Goal: Task Accomplishment & Management: Use online tool/utility

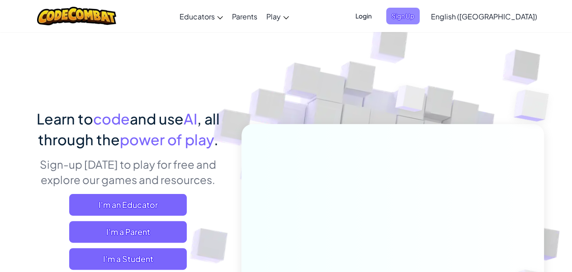
click at [419, 23] on span "Sign Up" at bounding box center [402, 16] width 33 height 17
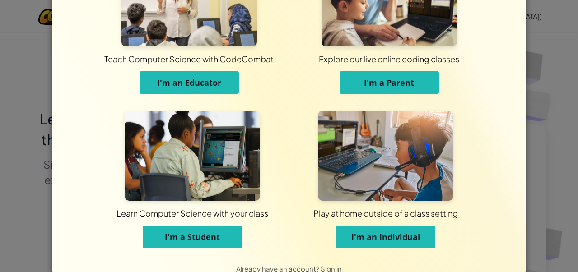
scroll to position [85, 0]
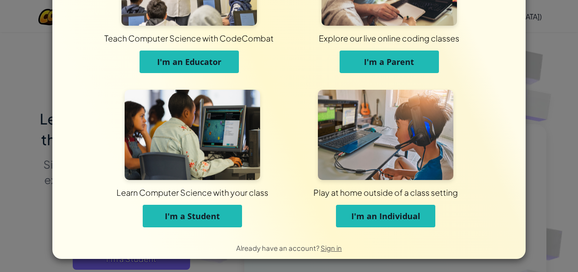
click at [223, 218] on button "I'm a Student" at bounding box center [192, 216] width 99 height 23
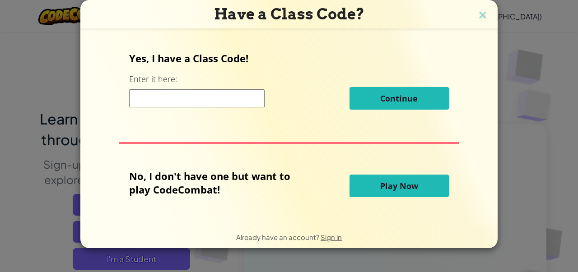
scroll to position [0, 0]
click at [189, 97] on input at bounding box center [197, 98] width 136 height 18
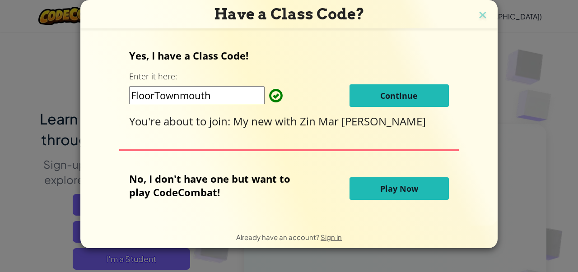
type input "FloorTownmouth"
click at [398, 107] on button "Continue" at bounding box center [399, 95] width 99 height 23
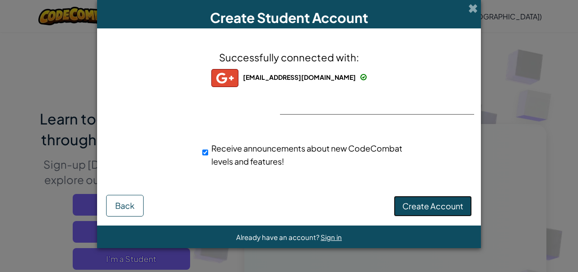
click at [436, 205] on span "Create Account" at bounding box center [433, 206] width 61 height 10
click at [424, 208] on button "Create Account" at bounding box center [433, 206] width 78 height 21
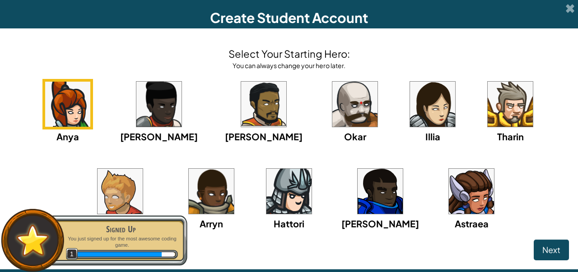
click at [267, 197] on img at bounding box center [289, 191] width 45 height 45
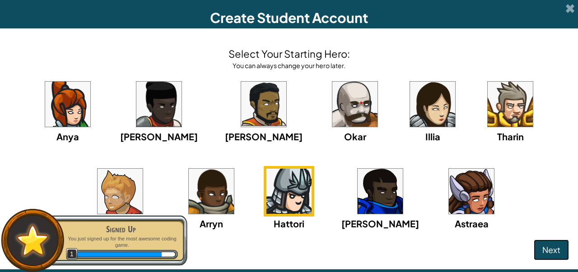
click at [543, 251] on span "Next" at bounding box center [552, 250] width 18 height 10
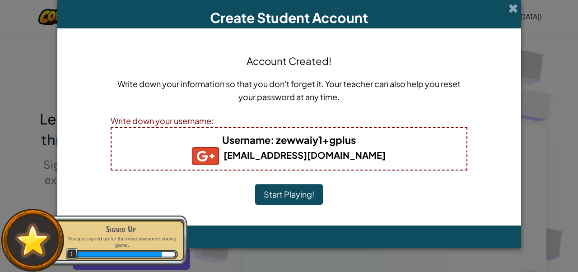
click at [302, 195] on button "Start Playing!" at bounding box center [289, 194] width 68 height 21
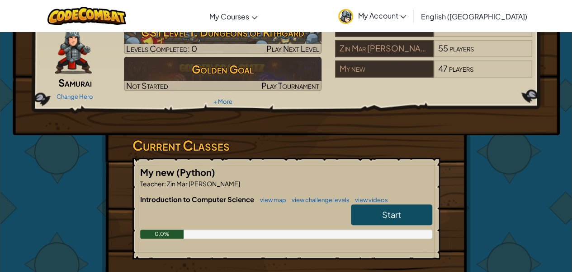
scroll to position [60, 0]
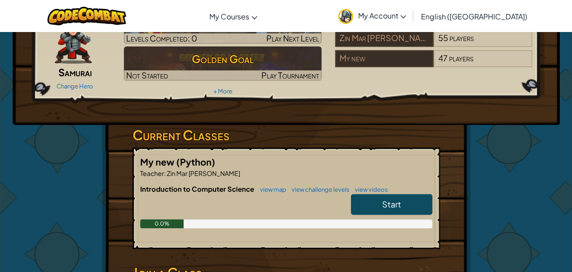
click at [405, 210] on link "Start" at bounding box center [391, 204] width 81 height 21
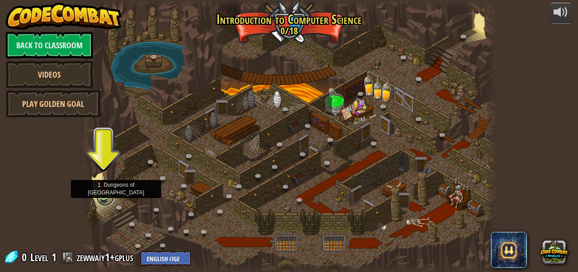
click at [102, 200] on link at bounding box center [105, 197] width 18 height 18
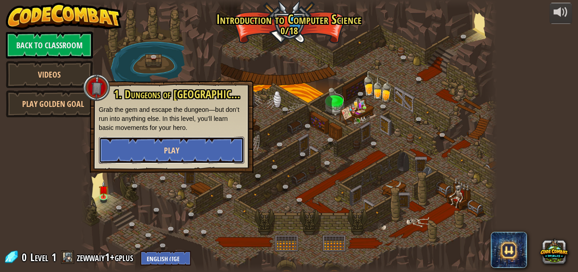
click at [183, 153] on button "Play" at bounding box center [171, 150] width 145 height 27
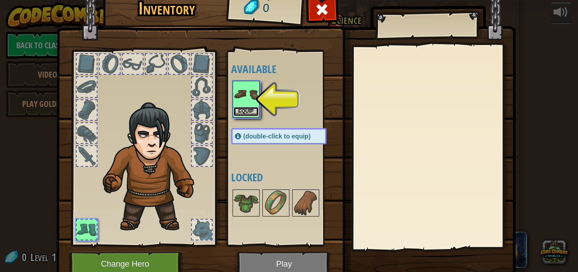
click at [246, 110] on button "Equip" at bounding box center [246, 111] width 25 height 9
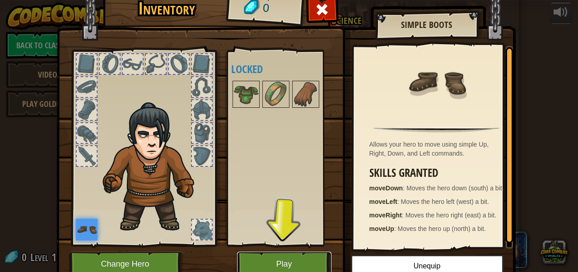
click at [275, 266] on button "Play" at bounding box center [284, 264] width 94 height 25
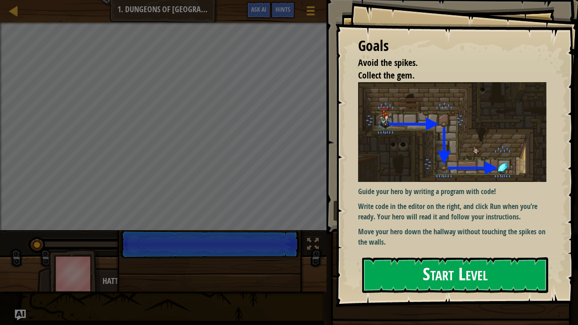
click at [425, 272] on button "Start Level" at bounding box center [455, 276] width 186 height 36
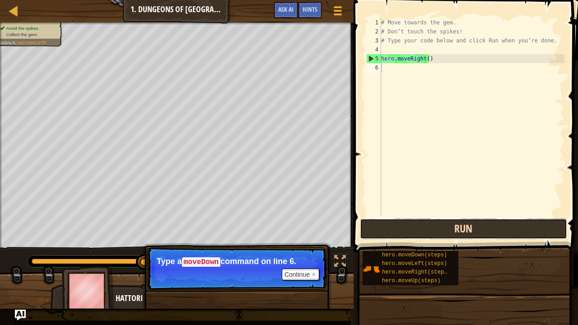
click at [413, 232] on button "Run" at bounding box center [463, 229] width 207 height 21
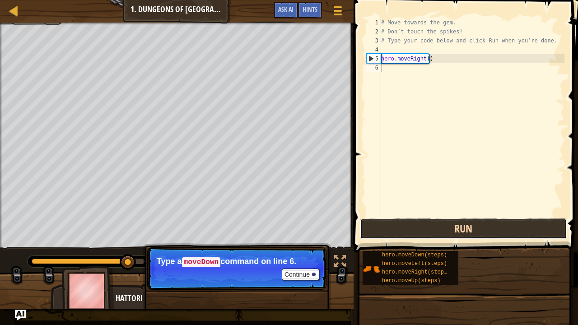
click at [413, 232] on button "Run" at bounding box center [463, 229] width 207 height 21
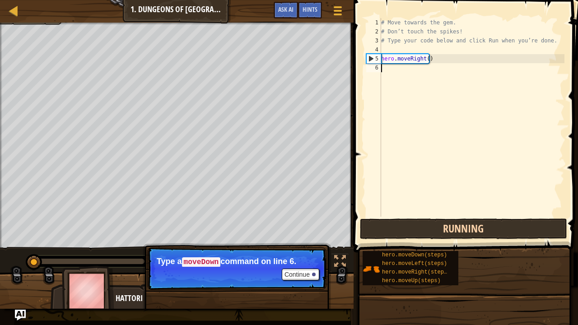
click at [413, 232] on button "Running" at bounding box center [463, 229] width 207 height 21
click at [413, 232] on button "Run" at bounding box center [463, 229] width 207 height 21
click at [413, 232] on button "Running" at bounding box center [463, 229] width 207 height 21
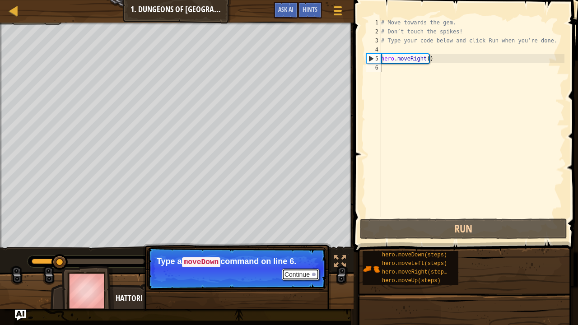
click at [303, 271] on button "Continue" at bounding box center [300, 275] width 37 height 12
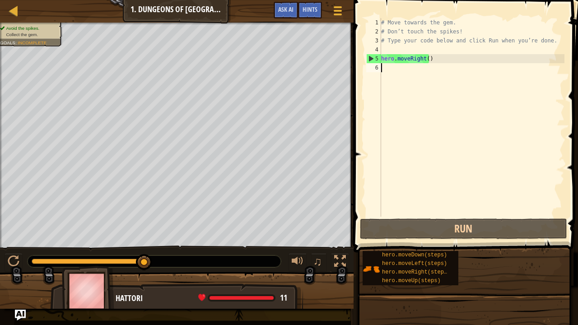
click at [370, 53] on div "4" at bounding box center [373, 49] width 15 height 9
type textarea "hero.moveRight()"
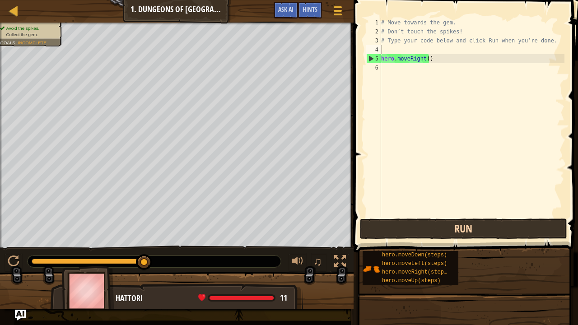
drag, startPoint x: 417, startPoint y: 249, endPoint x: 419, endPoint y: 230, distance: 19.1
click at [419, 230] on div "Hints Videos 1 2 3 4 5 6 # Move towards the gem. # Don’t touch the spikes! # Ty…" at bounding box center [464, 160] width 227 height 321
click at [419, 230] on button "Run" at bounding box center [463, 229] width 207 height 21
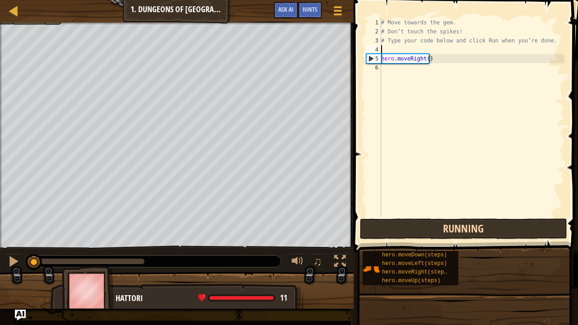
click at [419, 230] on button "Running" at bounding box center [463, 229] width 207 height 21
click at [420, 228] on button "Running" at bounding box center [463, 229] width 207 height 21
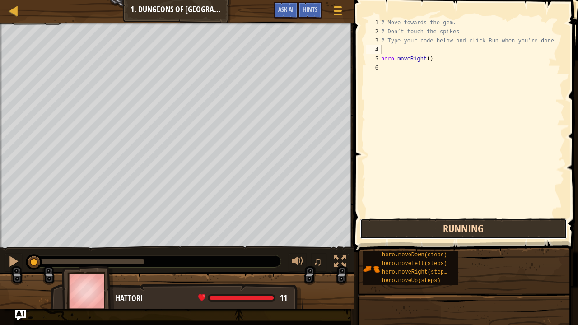
click at [420, 228] on button "Running" at bounding box center [463, 229] width 207 height 21
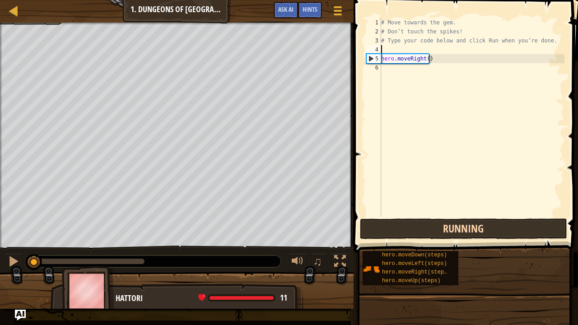
click at [420, 228] on button "Running" at bounding box center [463, 229] width 207 height 21
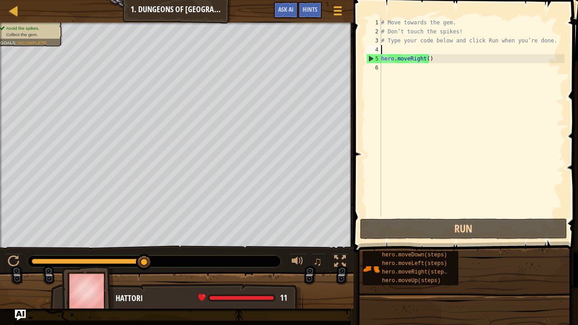
click at [107, 272] on div "Avoid the spikes. Collect the gem. Goals : Incomplete ♫ Hattori 11 x: 18 y: 18 …" at bounding box center [289, 166] width 578 height 286
drag, startPoint x: 107, startPoint y: 297, endPoint x: 127, endPoint y: 267, distance: 36.5
click at [123, 272] on div "Hattori 11 x: 18 y: 18 No target action: idle" at bounding box center [177, 291] width 354 height 36
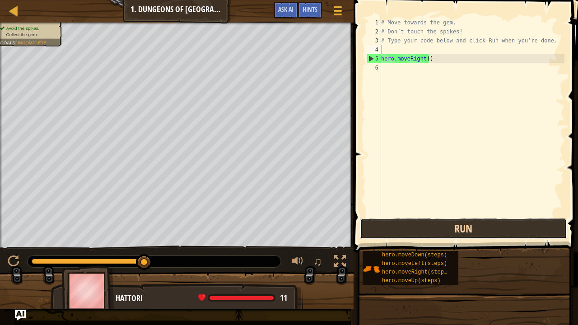
click at [442, 236] on button "Run" at bounding box center [463, 229] width 207 height 21
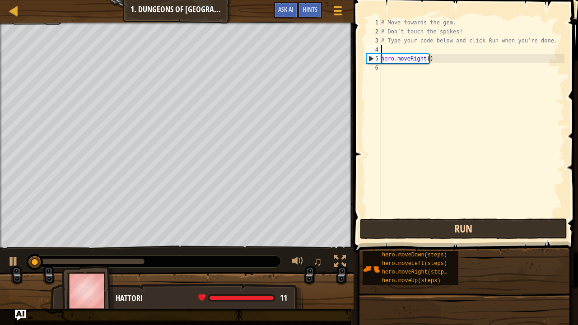
click at [442, 236] on button "Run" at bounding box center [463, 229] width 207 height 21
click at [442, 236] on button "Running" at bounding box center [463, 229] width 207 height 21
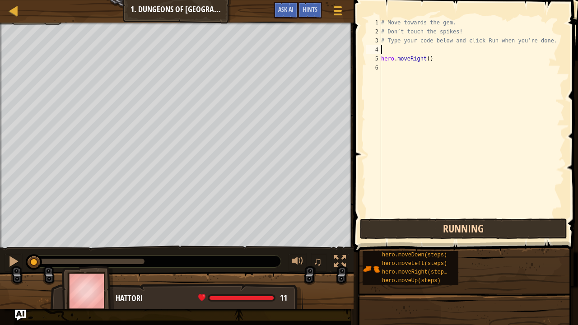
click at [442, 236] on button "Running" at bounding box center [463, 229] width 207 height 21
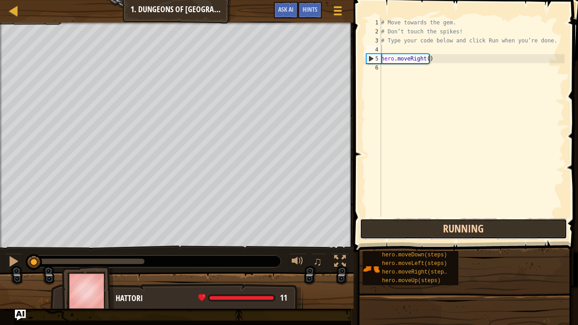
click at [442, 236] on button "Running" at bounding box center [463, 229] width 207 height 21
click at [441, 232] on button "Run" at bounding box center [463, 229] width 207 height 21
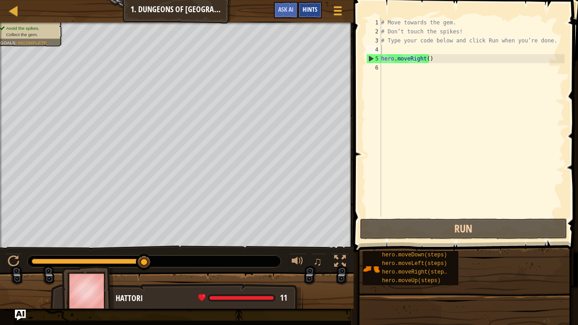
click at [310, 8] on span "Hints" at bounding box center [310, 9] width 15 height 9
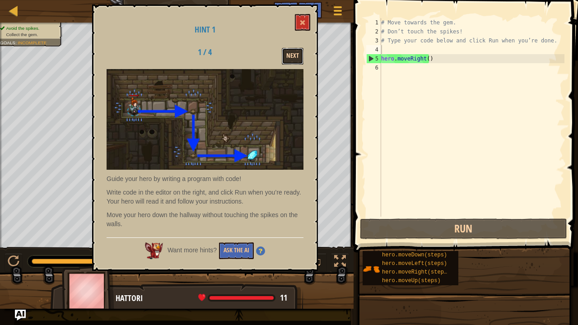
click at [294, 54] on button "Next" at bounding box center [293, 56] width 22 height 17
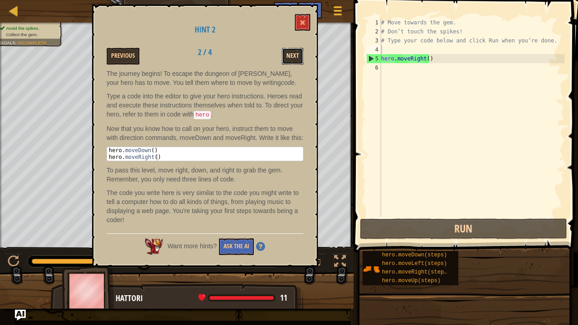
click at [292, 59] on button "Next" at bounding box center [293, 56] width 22 height 17
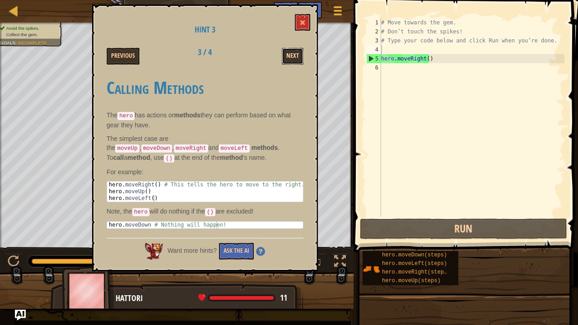
click at [292, 59] on button "Next" at bounding box center [293, 56] width 22 height 17
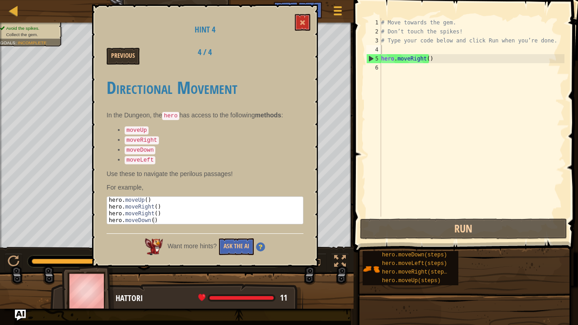
click at [292, 59] on div "Previous 4 / 4" at bounding box center [205, 56] width 211 height 17
click at [239, 241] on button "Ask the AI" at bounding box center [236, 247] width 35 height 17
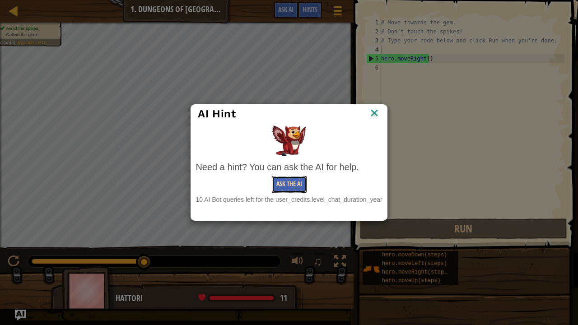
click at [285, 177] on button "Ask the AI" at bounding box center [289, 184] width 35 height 17
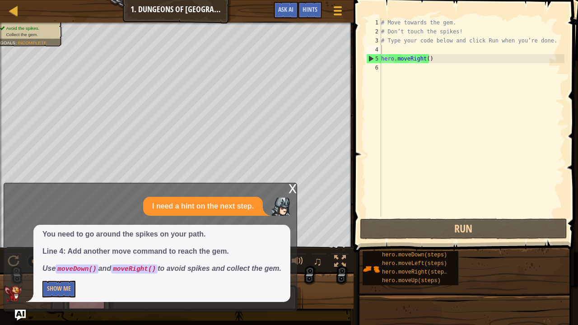
click at [291, 189] on div "x" at bounding box center [293, 187] width 8 height 9
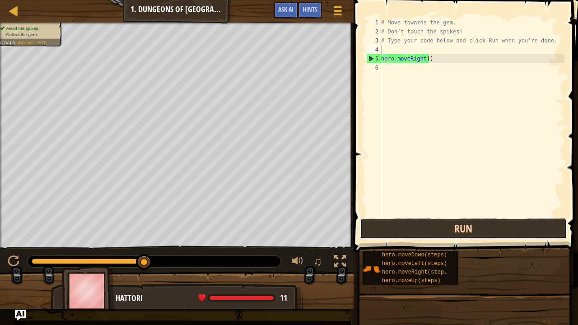
click at [380, 226] on button "Run" at bounding box center [463, 229] width 207 height 21
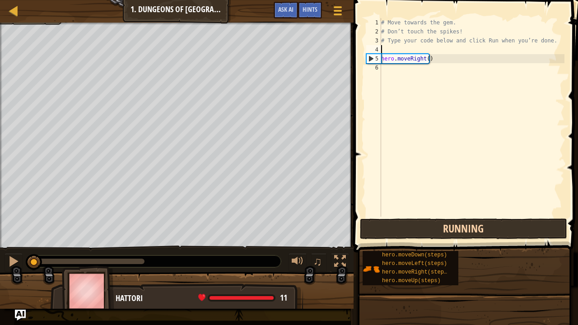
click at [380, 226] on button "Running" at bounding box center [463, 229] width 207 height 21
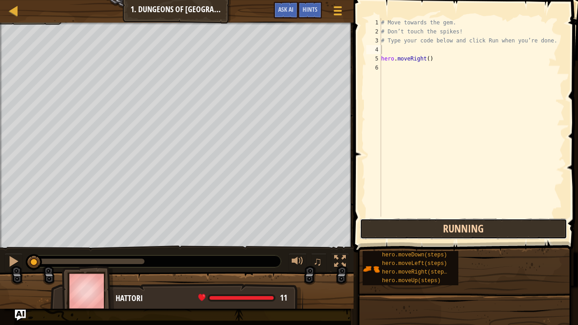
click at [380, 226] on button "Running" at bounding box center [463, 229] width 207 height 21
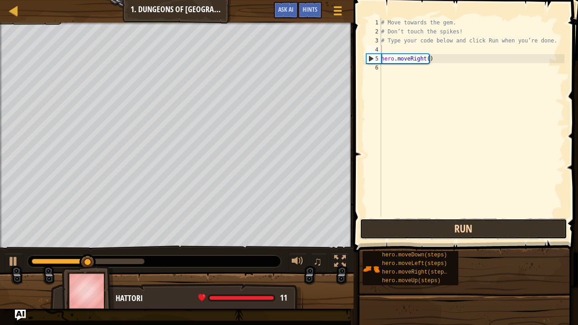
click at [460, 235] on button "Run" at bounding box center [463, 229] width 207 height 21
click at [460, 235] on button "Running" at bounding box center [463, 229] width 207 height 21
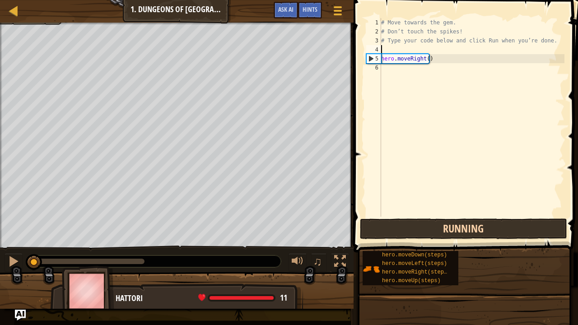
click at [460, 235] on button "Running" at bounding box center [463, 229] width 207 height 21
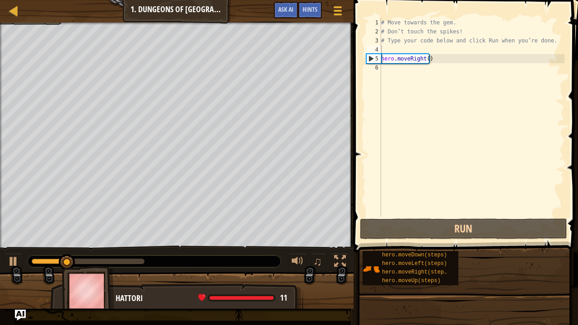
click at [84, 272] on img at bounding box center [88, 291] width 52 height 50
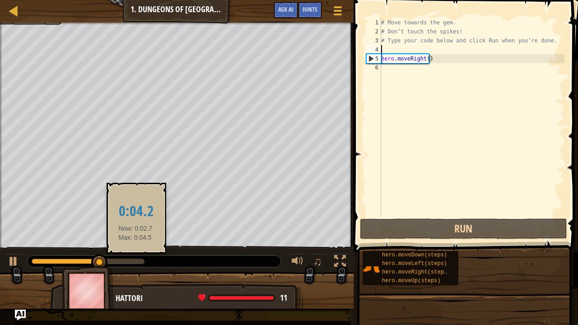
drag, startPoint x: 84, startPoint y: 302, endPoint x: 138, endPoint y: 262, distance: 66.9
click at [138, 262] on div "Avoid the spikes. Collect the gem. Goals : Incomplete ♫ Hattori 11 x: 18 y: 18 …" at bounding box center [289, 166] width 578 height 286
click at [138, 262] on div at bounding box center [88, 261] width 113 height 5
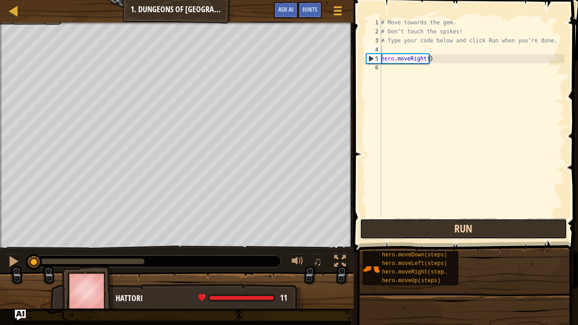
click at [382, 230] on button "Run" at bounding box center [463, 229] width 207 height 21
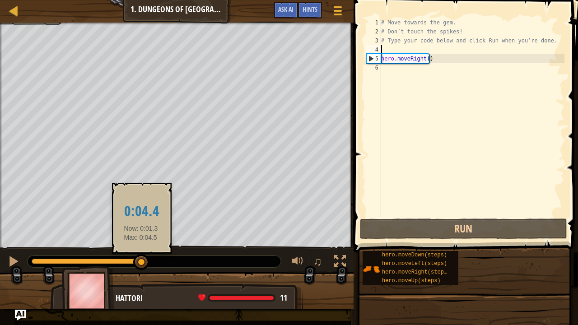
click at [141, 260] on div at bounding box center [88, 261] width 113 height 5
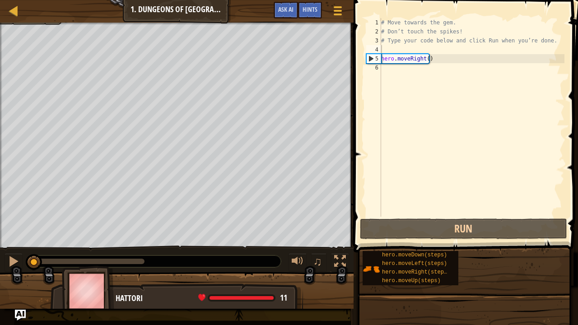
click at [141, 257] on div at bounding box center [154, 262] width 253 height 12
drag, startPoint x: 141, startPoint y: 257, endPoint x: 141, endPoint y: 276, distance: 19.0
click at [141, 272] on div "Avoid the spikes. Collect the gem. Goals : Incomplete ♫ Hattori 11 x: 18 y: 18 …" at bounding box center [289, 166] width 578 height 286
drag, startPoint x: 141, startPoint y: 256, endPoint x: 141, endPoint y: 263, distance: 7.2
click at [141, 263] on div at bounding box center [154, 262] width 253 height 12
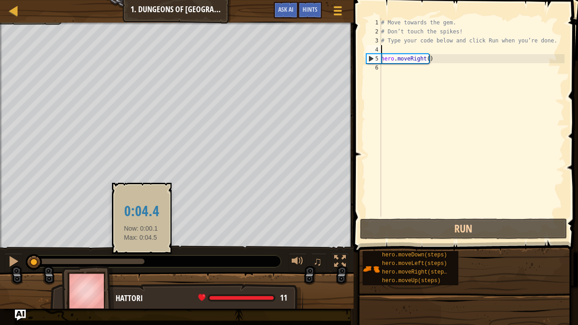
click at [141, 263] on div at bounding box center [88, 261] width 113 height 5
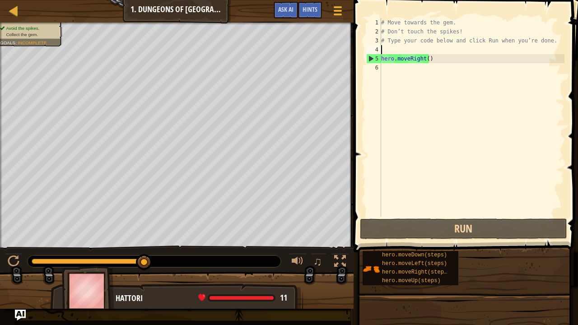
click at [158, 230] on div "Avoid the spikes. Collect the gem. Goals : Incomplete ♫ Hattori 11 x: 18 y: 18 …" at bounding box center [289, 166] width 578 height 286
drag, startPoint x: 145, startPoint y: 265, endPoint x: 278, endPoint y: 268, distance: 132.9
click at [267, 264] on div at bounding box center [154, 262] width 253 height 12
click at [170, 201] on div "Avoid the spikes. Collect the gem. Goals : Incomplete ♫ Hattori 11 x: 18 y: 18 …" at bounding box center [289, 166] width 578 height 286
drag, startPoint x: 330, startPoint y: 262, endPoint x: 343, endPoint y: 262, distance: 13.1
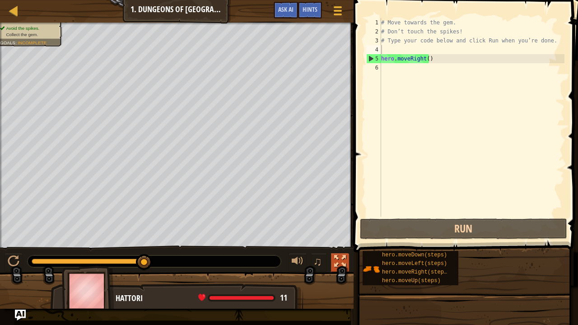
click at [343, 262] on div "♫" at bounding box center [316, 262] width 65 height 19
click at [343, 262] on div at bounding box center [340, 262] width 12 height 12
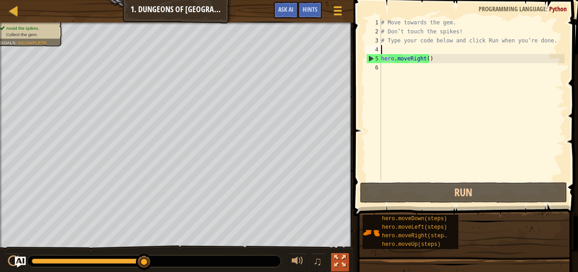
click at [340, 259] on div at bounding box center [340, 262] width 12 height 12
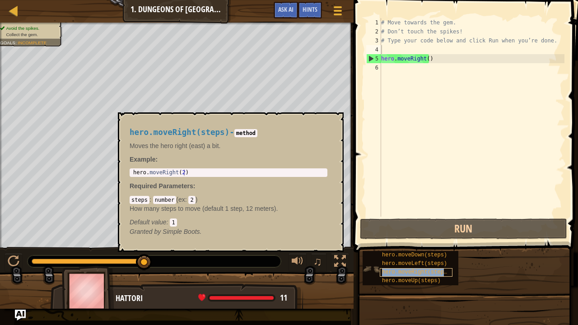
click at [399, 272] on span "hero.moveRight(steps)" at bounding box center [416, 272] width 68 height 6
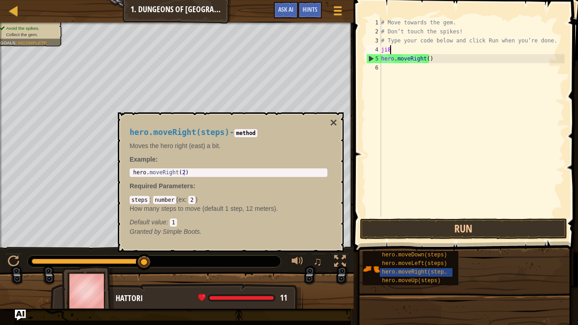
scroll to position [4, 0]
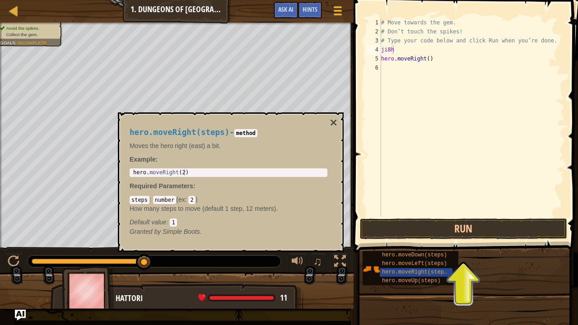
drag, startPoint x: 340, startPoint y: 122, endPoint x: 328, endPoint y: 121, distance: 12.2
click at [328, 121] on div "hero.moveRight(steps) - method Moves the hero right (east) a bit. Example : 1 h…" at bounding box center [231, 182] width 226 height 140
click at [328, 121] on div "hero.moveRight(steps) - method Moves the hero right (east) a bit. Example : 1 h…" at bounding box center [228, 182] width 211 height 125
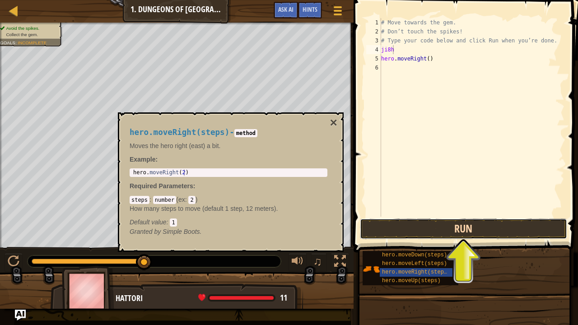
click at [425, 230] on button "Run" at bounding box center [463, 229] width 207 height 21
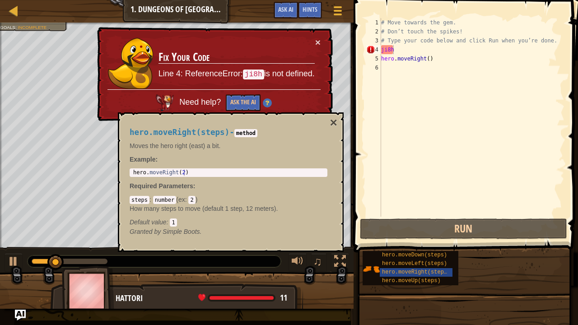
click at [323, 127] on div "hero.moveRight(steps) - method Moves the hero right (east) a bit. Example : 1 h…" at bounding box center [228, 182] width 211 height 125
click at [338, 118] on div "hero.moveRight(steps) - method Moves the hero right (east) a bit. Example : 1 h…" at bounding box center [231, 182] width 226 height 140
click at [332, 122] on button "×" at bounding box center [333, 123] width 7 height 13
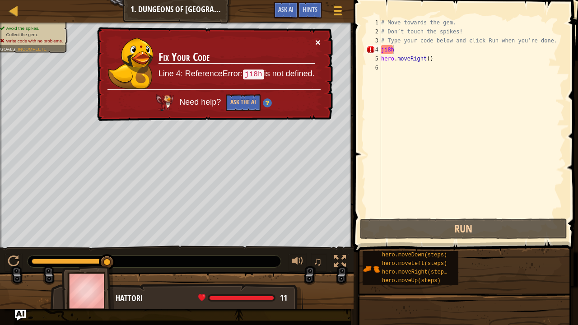
click at [315, 42] on button "×" at bounding box center [317, 41] width 5 height 9
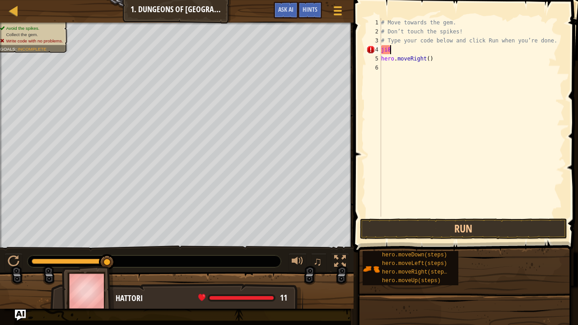
scroll to position [4, 0]
type textarea "j"
click at [422, 112] on div "# Move towards the gem. # Don’t touch the spikes! # Type your code below and cl…" at bounding box center [472, 126] width 185 height 217
click at [395, 56] on div "# Move towards the gem. # Don’t touch the spikes! # Type your code below and cl…" at bounding box center [472, 126] width 185 height 217
type textarea "hero.moveRight()"
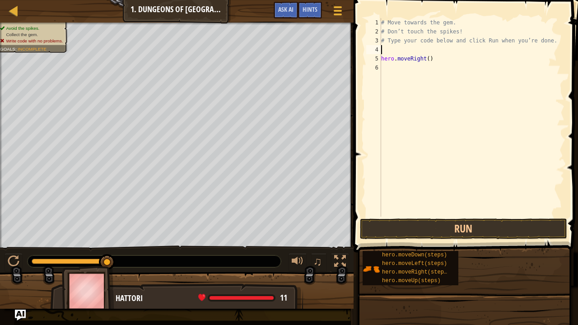
click at [390, 50] on div "# Move towards the gem. # Don’t touch the spikes! # Type your code below and cl…" at bounding box center [472, 126] width 185 height 217
click at [438, 234] on button "Run" at bounding box center [463, 229] width 207 height 21
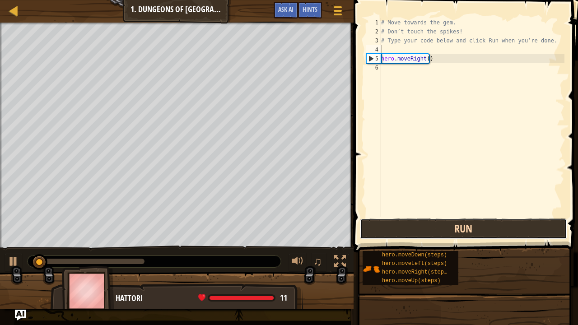
click at [438, 234] on button "Run" at bounding box center [463, 229] width 207 height 21
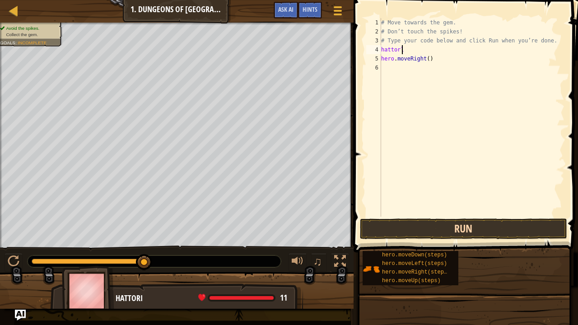
scroll to position [4, 1]
click at [466, 228] on button "Run" at bounding box center [463, 229] width 207 height 21
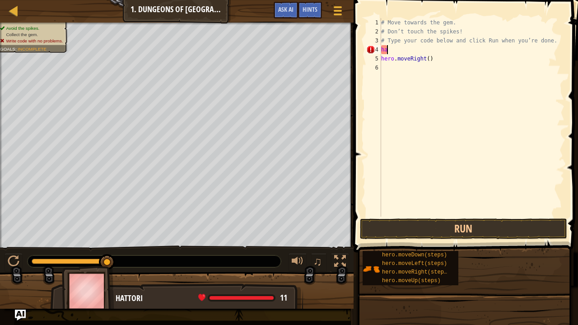
scroll to position [4, 0]
type textarea "h"
click at [411, 231] on button "Run" at bounding box center [463, 229] width 207 height 21
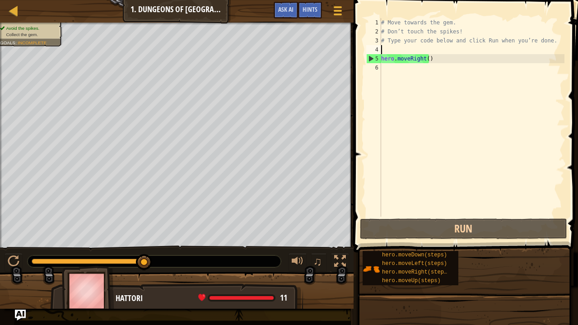
click at [389, 71] on div "# Move towards the gem. # Don’t touch the spikes! # Type your code below and cl…" at bounding box center [472, 126] width 185 height 217
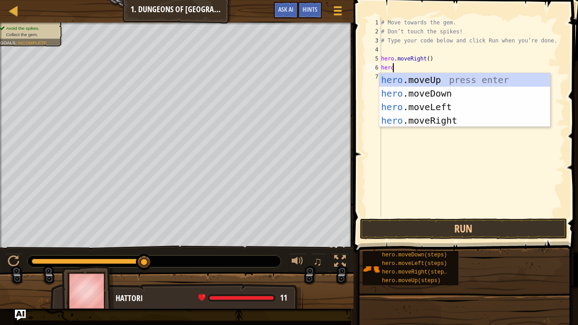
scroll to position [4, 0]
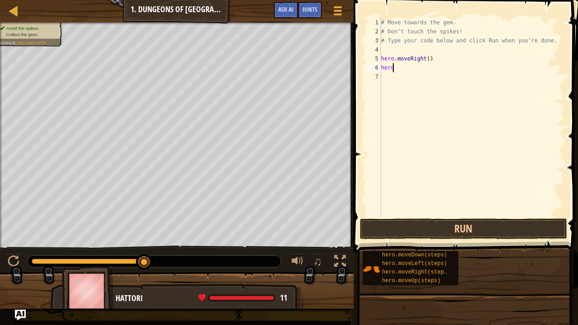
type textarea "hero."
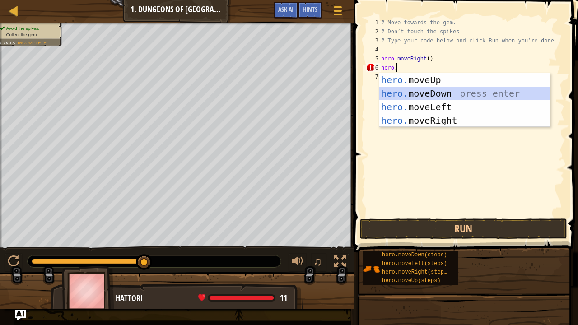
click at [409, 93] on div "hero. moveUp press enter hero. moveDown press enter hero. moveLeft press enter …" at bounding box center [465, 113] width 171 height 81
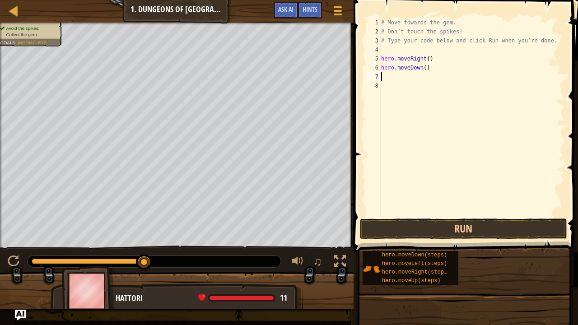
scroll to position [4, 0]
click at [407, 225] on button "Run" at bounding box center [463, 229] width 207 height 21
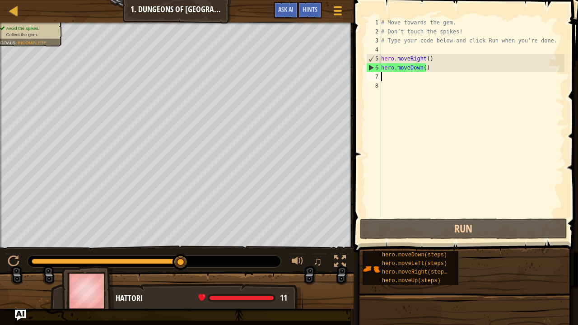
type textarea "h"
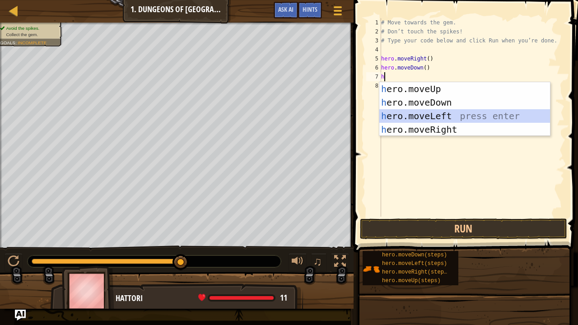
click at [456, 115] on div "h ero.moveUp press enter h ero.moveDown press enter h ero.moveLeft press enter …" at bounding box center [465, 122] width 171 height 81
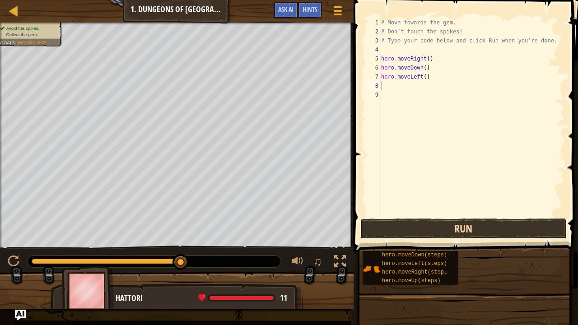
click at [463, 225] on button "Run" at bounding box center [463, 229] width 207 height 21
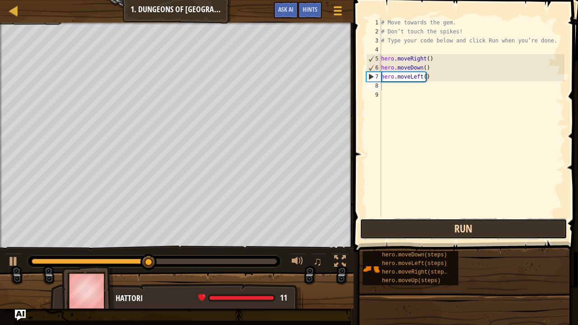
click at [463, 225] on button "Run" at bounding box center [463, 229] width 207 height 21
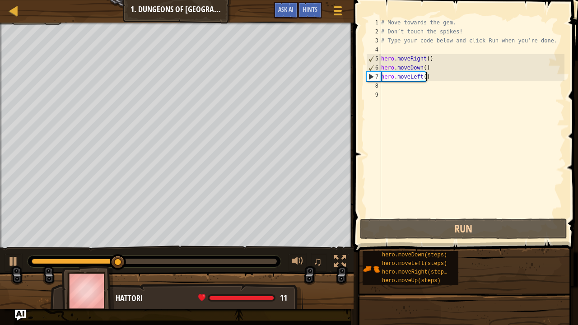
click at [429, 79] on div "# Move towards the gem. # Don’t touch the spikes! # Type your code below and cl…" at bounding box center [472, 126] width 185 height 217
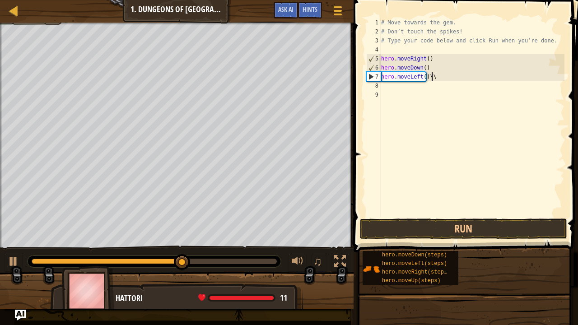
scroll to position [4, 4]
type textarea "hero.moveLeft()\\\"
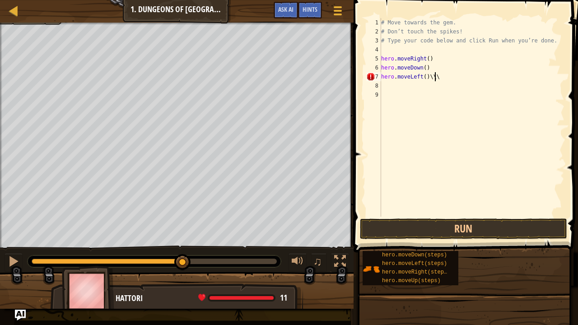
scroll to position [4, 0]
type textarea "her"
click at [511, 233] on button "Run" at bounding box center [463, 229] width 207 height 21
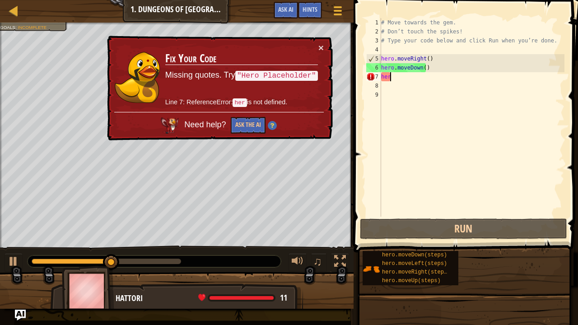
click at [431, 138] on div "# Move towards the gem. # Don’t touch the spikes! # Type your code below and cl…" at bounding box center [472, 126] width 185 height 217
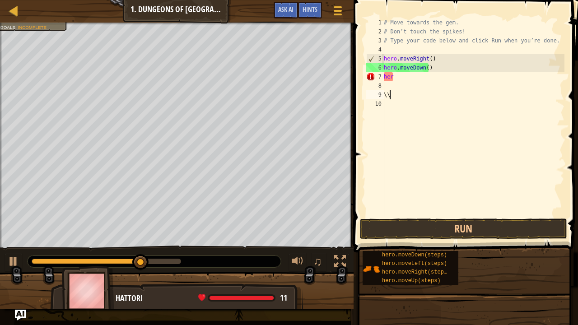
type textarea "\\\"
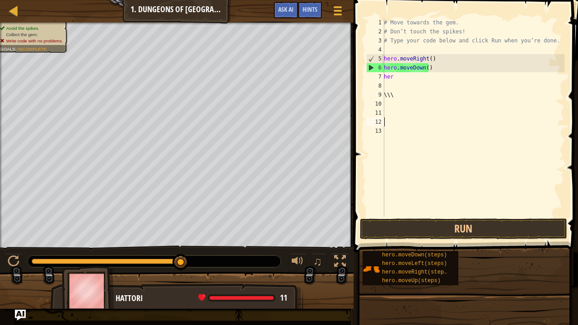
click at [412, 81] on div "# Move towards the gem. # Don’t touch the spikes! # Type your code below and cl…" at bounding box center [473, 126] width 183 height 217
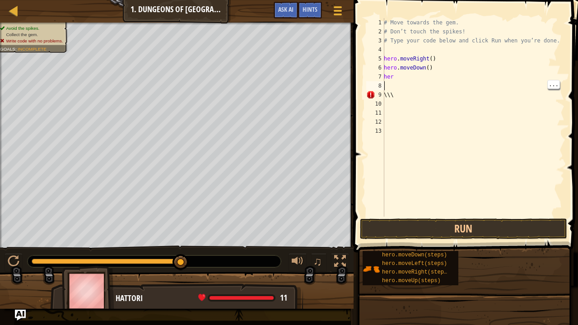
click at [399, 77] on div "# Move towards the gem. # Don’t touch the spikes! # Type your code below and cl…" at bounding box center [473, 126] width 183 height 217
type textarea "her\"
type textarea "h"
type textarea "hero.moveDown"
click at [394, 80] on div "# Move towards the gem. # Don’t touch the spikes! # Type your code below and cl…" at bounding box center [474, 126] width 182 height 217
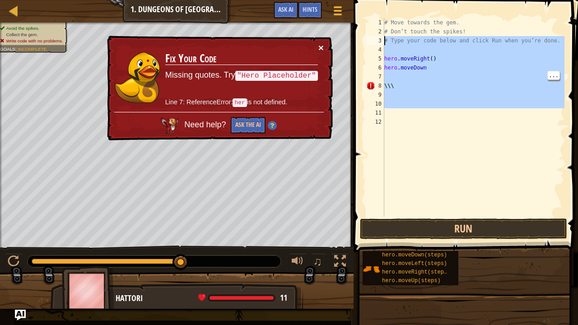
drag, startPoint x: 380, startPoint y: 101, endPoint x: 320, endPoint y: 44, distance: 82.5
click at [320, 44] on div "Map Introduction to Computer Science 1. Dungeons of Kithgard Game Menu Done Hin…" at bounding box center [289, 162] width 578 height 325
click at [320, 44] on button "×" at bounding box center [321, 47] width 5 height 9
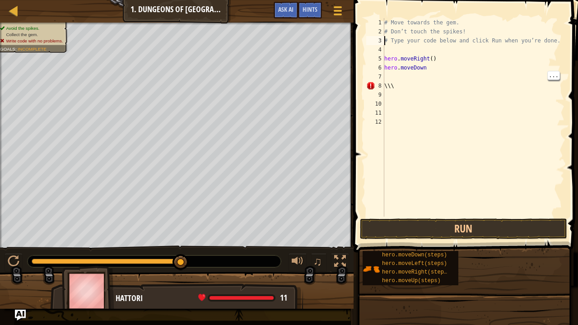
type textarea "# Type your code below and click Run when you’re done."
click at [408, 112] on div "# Move towards the gem. # Don’t touch the spikes! # Type your code below and cl…" at bounding box center [474, 126] width 182 height 217
click at [397, 78] on div "# Move towards the gem. # Don’t touch the spikes! # Type your code below and cl…" at bounding box center [474, 126] width 182 height 217
type textarea "h"
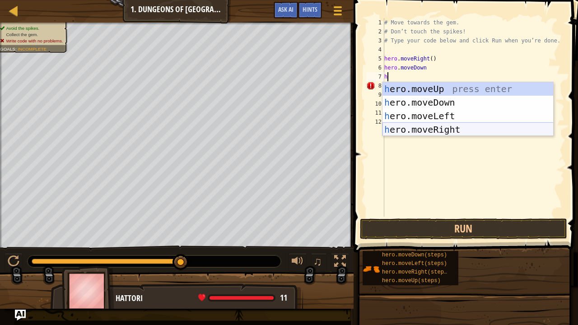
click at [427, 132] on div "h ero.moveUp press enter h ero.moveDown press enter h ero.moveLeft press enter …" at bounding box center [468, 122] width 171 height 81
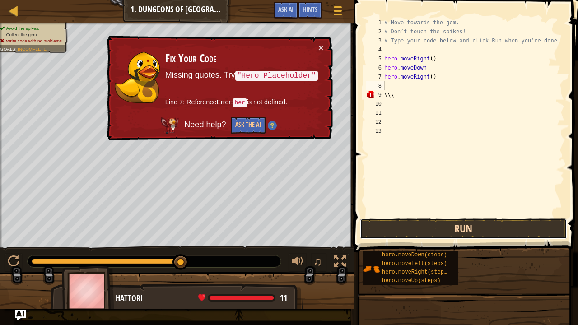
click at [415, 225] on button "Run" at bounding box center [463, 229] width 207 height 21
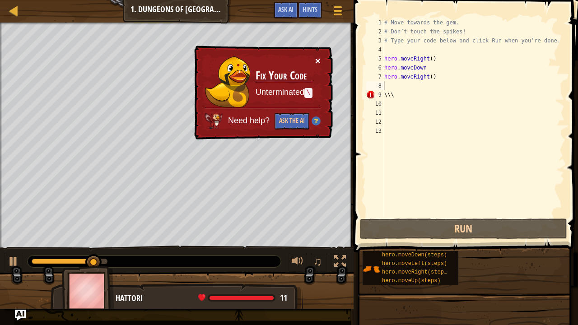
drag, startPoint x: 311, startPoint y: 54, endPoint x: 316, endPoint y: 55, distance: 5.1
click at [316, 55] on div "× Fix Your Code Unterminated \ Need help? Ask the AI" at bounding box center [262, 93] width 141 height 94
click at [316, 56] on button "×" at bounding box center [317, 60] width 5 height 9
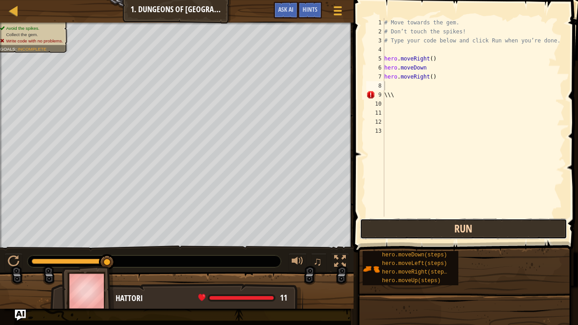
click at [420, 225] on button "Run" at bounding box center [463, 229] width 207 height 21
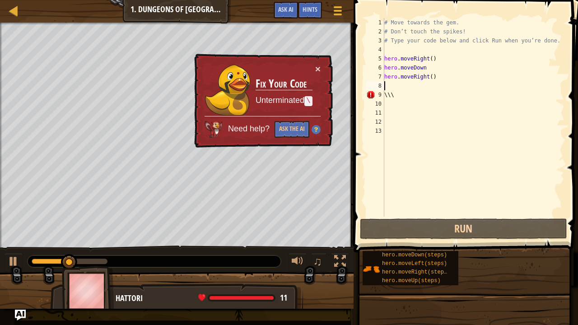
click at [395, 98] on div "# Move towards the gem. # Don’t touch the spikes! # Type your code below and cl…" at bounding box center [474, 126] width 182 height 217
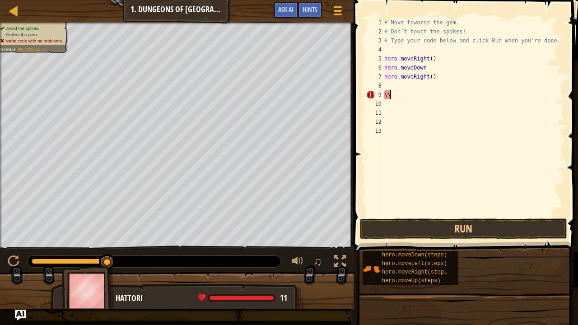
type textarea "\"
click at [434, 227] on button "Run" at bounding box center [463, 229] width 207 height 21
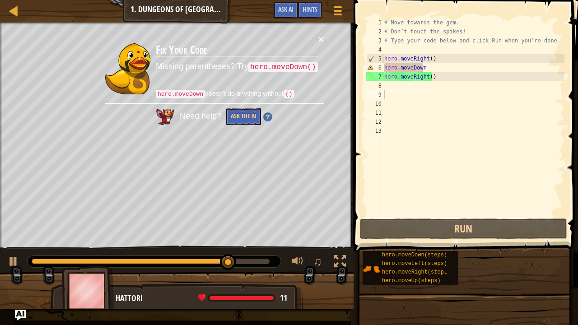
click at [324, 38] on div "× Fix Your Code Missing parentheses? Try hero.moveDown() hero.moveDown doesn't …" at bounding box center [214, 79] width 237 height 105
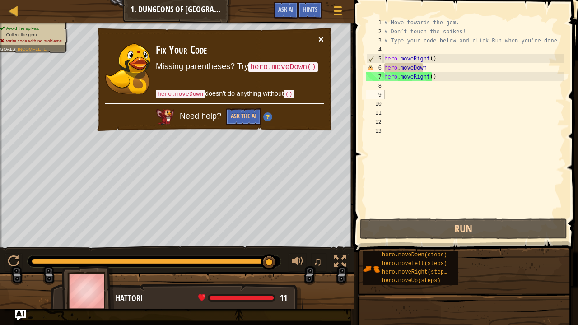
click at [324, 36] on div "× Fix Your Code Missing parentheses? Try hero.moveDown() hero.moveDown doesn't …" at bounding box center [214, 79] width 237 height 105
drag, startPoint x: 324, startPoint y: 36, endPoint x: 320, endPoint y: 34, distance: 4.7
click at [320, 34] on div "× Fix Your Code Missing parentheses? Try hero.moveDown() hero.moveDown doesn't …" at bounding box center [214, 79] width 237 height 105
click at [320, 34] on button "×" at bounding box center [321, 38] width 5 height 9
click at [442, 71] on div "# Move towards the gem. # Don’t touch the spikes! # Type your code below and cl…" at bounding box center [474, 126] width 182 height 217
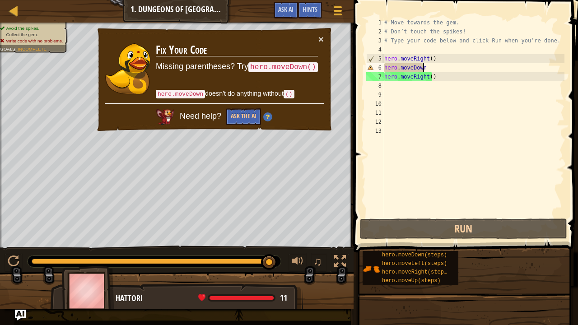
scroll to position [4, 3]
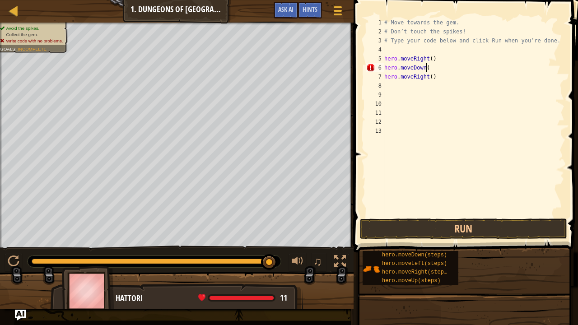
type textarea "hero.moveDown()"
drag, startPoint x: 457, startPoint y: 132, endPoint x: 459, endPoint y: 225, distance: 93.1
click at [459, 225] on div "hero.moveDown() 1 2 3 4 5 6 7 8 9 10 11 12 13 # Move towards the gem. # Don’t t…" at bounding box center [464, 144] width 227 height 279
click at [459, 225] on button "Run" at bounding box center [463, 229] width 207 height 21
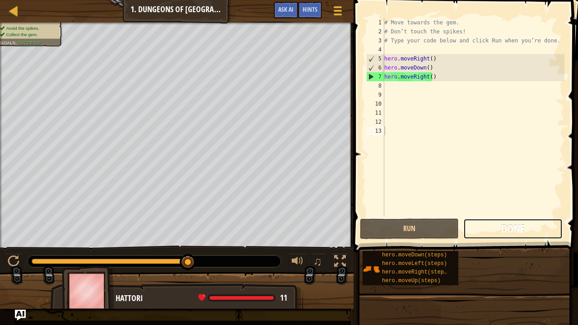
click at [511, 225] on span "Done" at bounding box center [512, 228] width 23 height 14
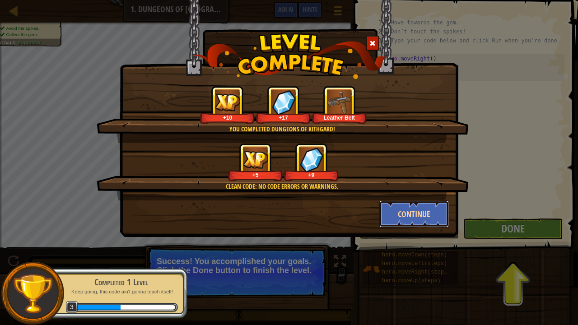
click at [396, 207] on button "Continue" at bounding box center [415, 214] width 70 height 27
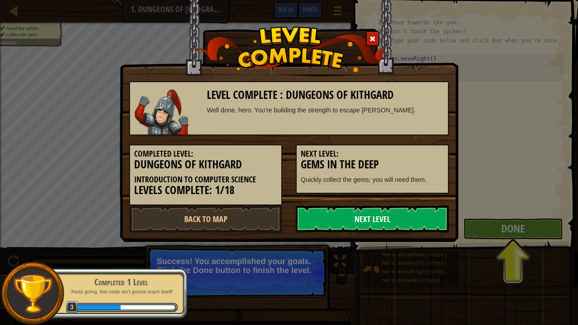
click at [359, 221] on link "Next Level" at bounding box center [372, 219] width 153 height 27
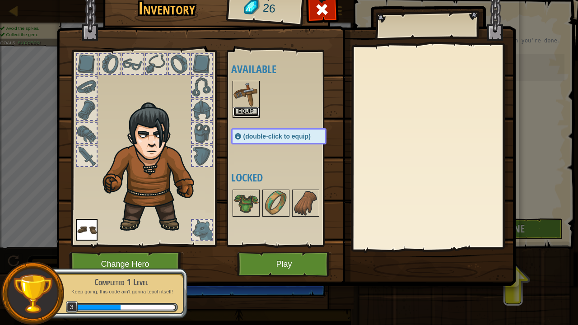
click at [247, 111] on button "Equip" at bounding box center [246, 111] width 25 height 9
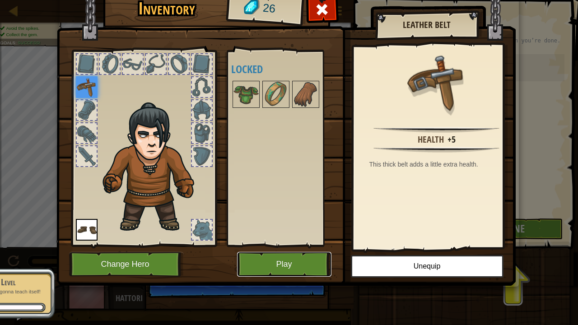
click at [298, 272] on button "Play" at bounding box center [284, 264] width 94 height 25
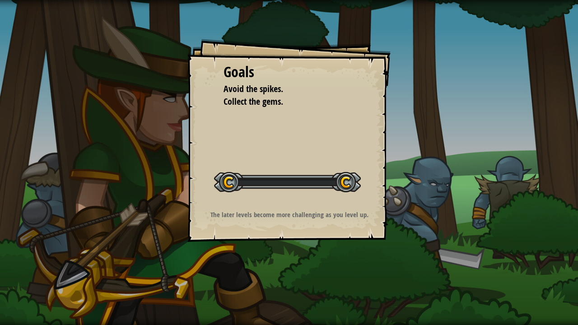
click at [298, 272] on div "Goals Avoid the spikes. Collect the gems. Start Level Error loading from server…" at bounding box center [289, 162] width 578 height 325
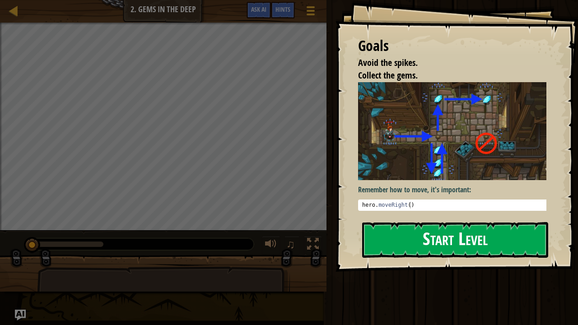
click at [401, 159] on img at bounding box center [455, 131] width 195 height 98
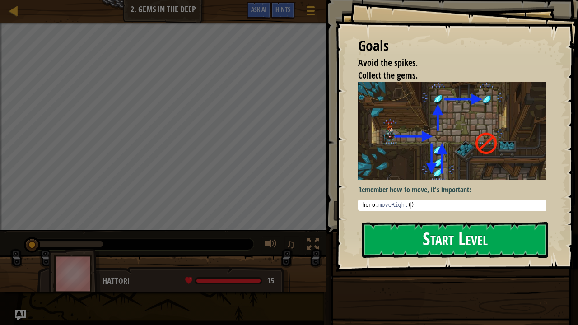
click at [409, 246] on button "Start Level" at bounding box center [455, 240] width 186 height 36
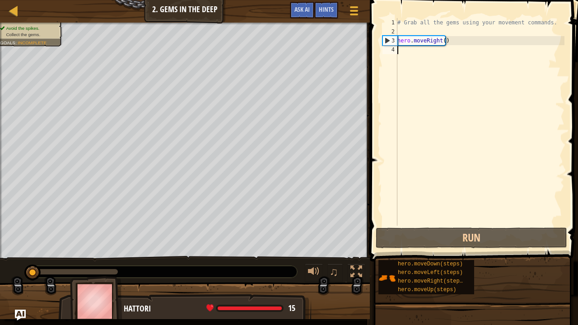
drag, startPoint x: 449, startPoint y: 209, endPoint x: 444, endPoint y: 253, distance: 44.1
click at [444, 253] on div "Hints Videos 1 2 3 4 # Grab all the gems using your movement commands. hero . m…" at bounding box center [472, 160] width 211 height 321
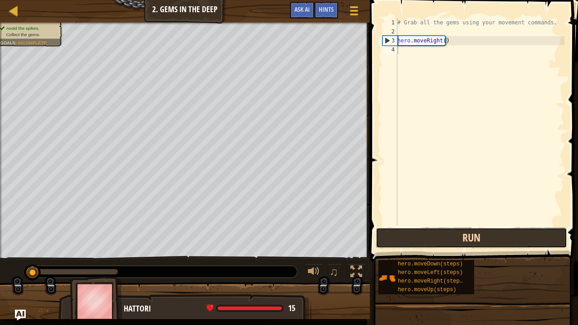
click at [443, 247] on button "Run" at bounding box center [472, 238] width 192 height 21
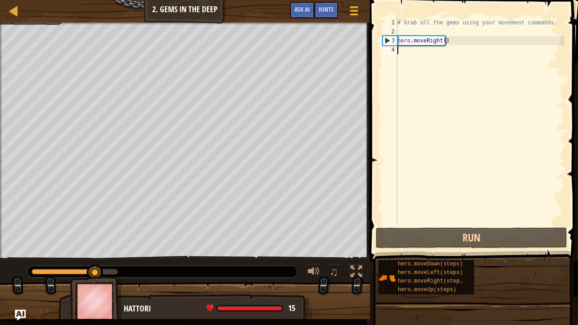
type textarea "h"
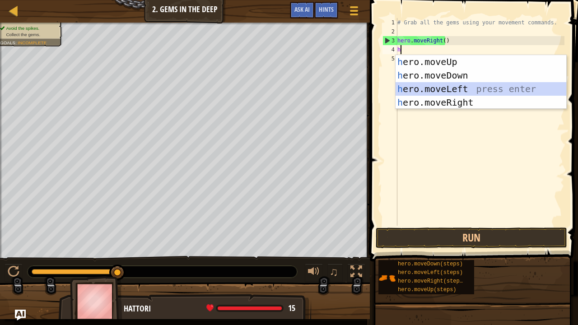
click at [451, 84] on div "h ero.moveUp press enter h ero.moveDown press enter h ero.moveLeft press enter …" at bounding box center [481, 95] width 171 height 81
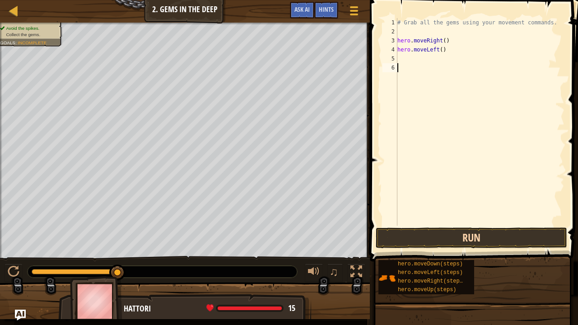
drag, startPoint x: 452, startPoint y: 222, endPoint x: 456, endPoint y: 244, distance: 21.7
click at [456, 244] on div "1 2 3 4 5 6 # Grab all the gems using your movement commands. hero . moveRight …" at bounding box center [472, 149] width 211 height 288
click at [456, 244] on button "Run" at bounding box center [472, 238] width 192 height 21
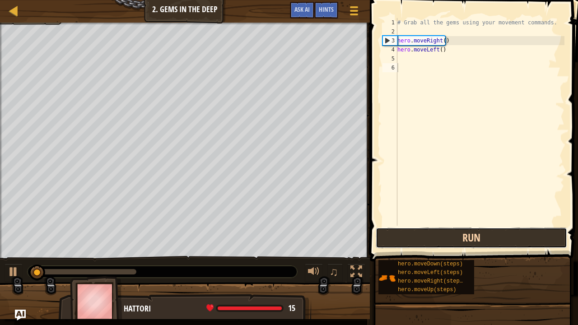
click at [456, 244] on button "Run" at bounding box center [472, 238] width 192 height 21
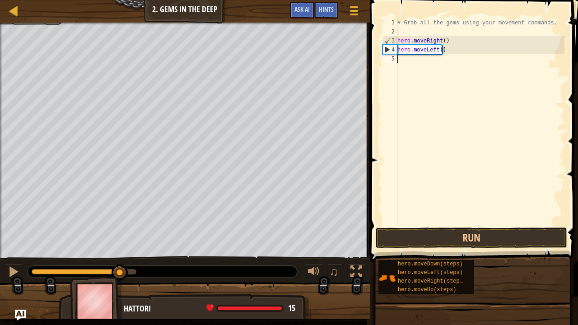
click at [458, 48] on div "# Grab all the gems using your movement commands. hero . moveRight ( ) hero . m…" at bounding box center [480, 131] width 169 height 226
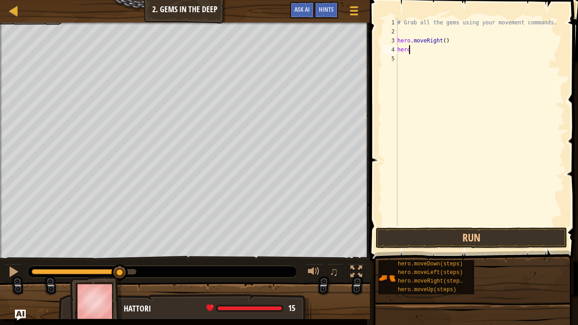
type textarea "h"
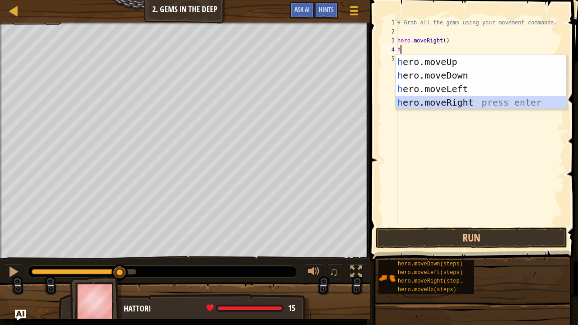
click at [455, 102] on div "h ero.moveUp press enter h ero.moveDown press enter h ero.moveLeft press enter …" at bounding box center [481, 95] width 171 height 81
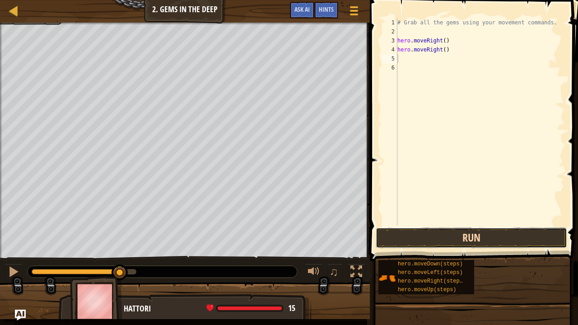
click at [481, 235] on button "Run" at bounding box center [472, 238] width 192 height 21
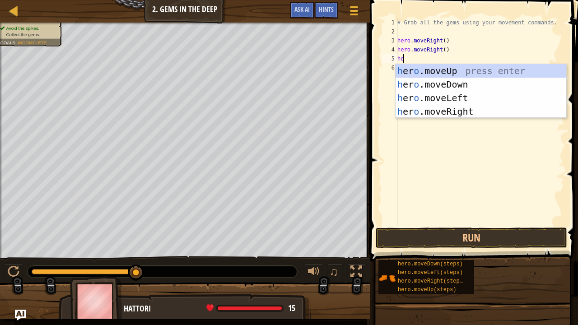
type textarea "ho"
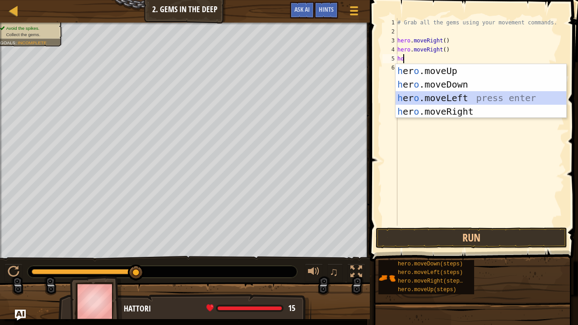
click at [424, 100] on div "h er o .moveUp press enter h er o .moveDown press enter h er o .moveLeft press …" at bounding box center [481, 104] width 171 height 81
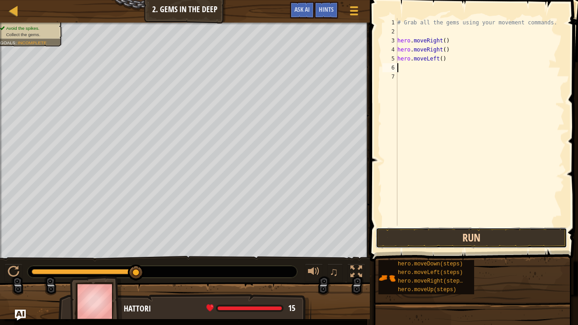
click at [426, 235] on button "Run" at bounding box center [472, 238] width 192 height 21
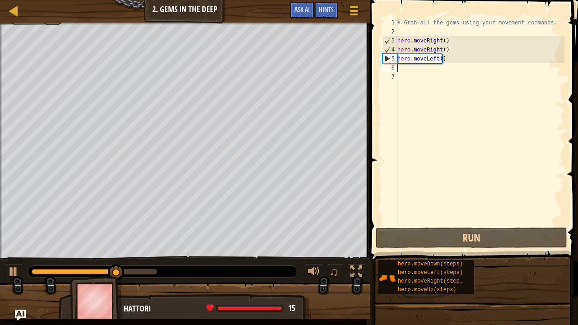
click at [454, 61] on div "# Grab all the gems using your movement commands. hero . moveRight ( ) hero . m…" at bounding box center [480, 131] width 169 height 226
type textarea "hero.moveLeft()"
click at [449, 65] on div "# Grab all the gems using your movement commands. hero . moveRight ( ) hero . m…" at bounding box center [480, 131] width 169 height 226
click at [453, 55] on div "# Grab all the gems using your movement commands. hero . moveRight ( ) hero . m…" at bounding box center [480, 131] width 169 height 226
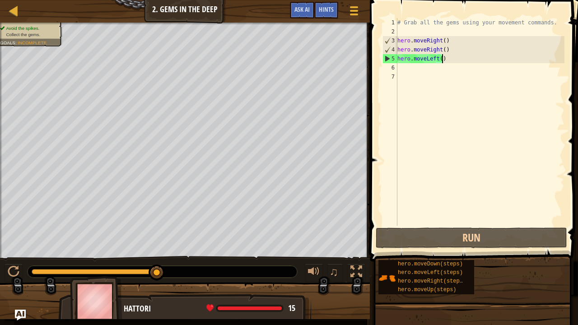
scroll to position [4, 1]
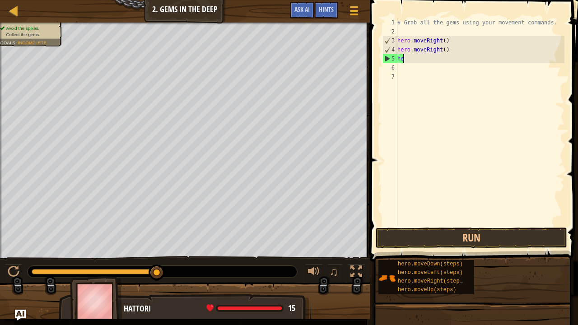
type textarea "h"
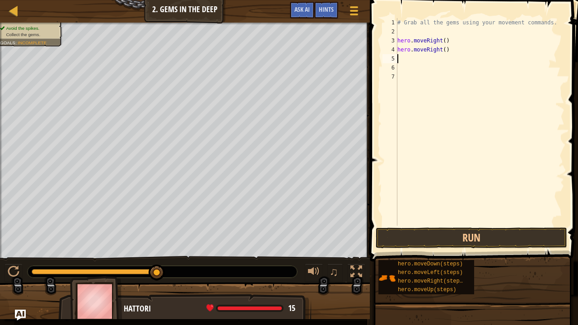
type textarea "h"
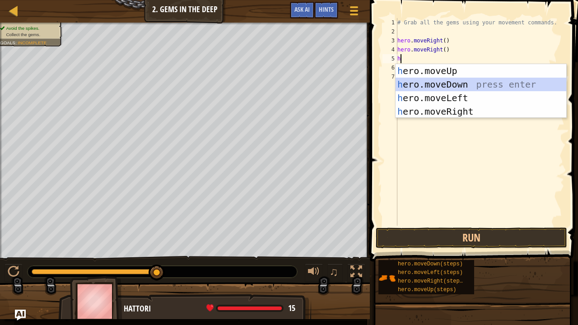
click at [488, 87] on div "h ero.moveUp press enter h ero.moveDown press enter h ero.moveLeft press enter …" at bounding box center [481, 104] width 171 height 81
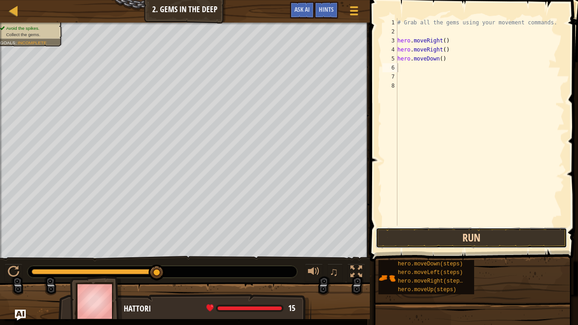
click at [475, 241] on button "Run" at bounding box center [472, 238] width 192 height 21
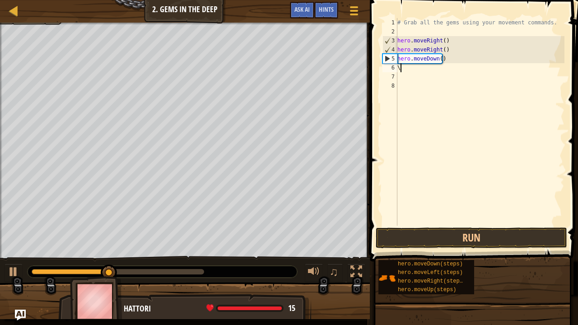
click at [457, 60] on div "# Grab all the gems using your movement commands. hero . moveRight ( ) hero . m…" at bounding box center [480, 131] width 169 height 226
type textarea "h"
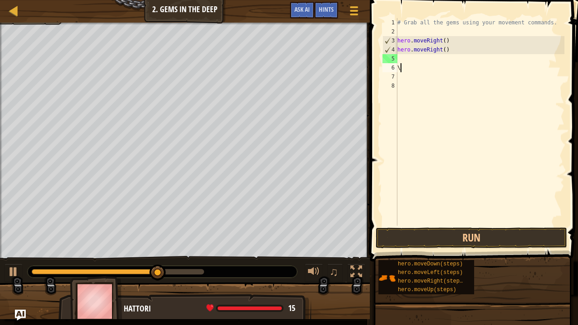
click at [408, 66] on div "# Grab all the gems using your movement commands. hero . moveRight ( ) hero . m…" at bounding box center [480, 131] width 169 height 226
type textarea "\"
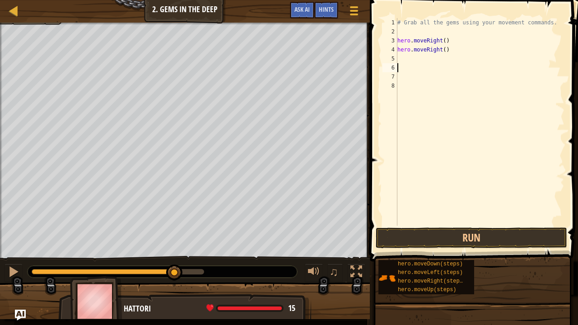
click at [440, 63] on div "# Grab all the gems using your movement commands. hero . moveRight ( ) hero . m…" at bounding box center [480, 131] width 169 height 226
click at [415, 57] on div "# Grab all the gems using your movement commands. hero . moveRight ( ) hero . m…" at bounding box center [480, 131] width 169 height 226
type textarea "u"
type textarea "h"
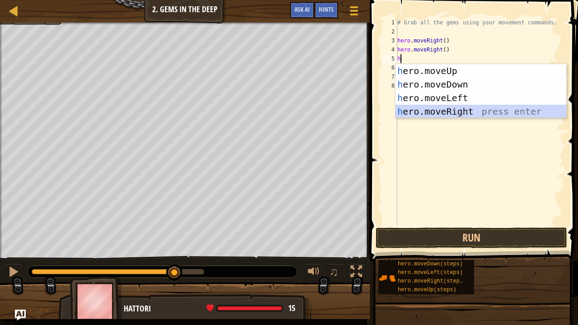
click at [424, 114] on div "h ero.moveUp press enter h ero.moveDown press enter h ero.moveLeft press enter …" at bounding box center [481, 104] width 171 height 81
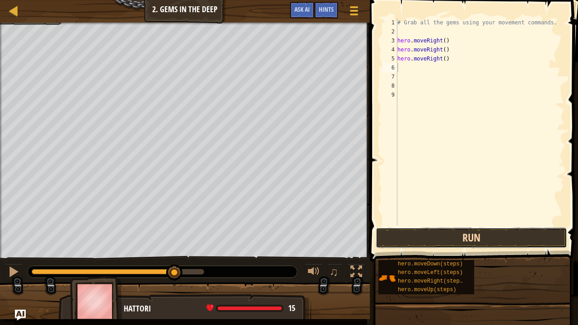
click at [497, 240] on button "Run" at bounding box center [472, 238] width 192 height 21
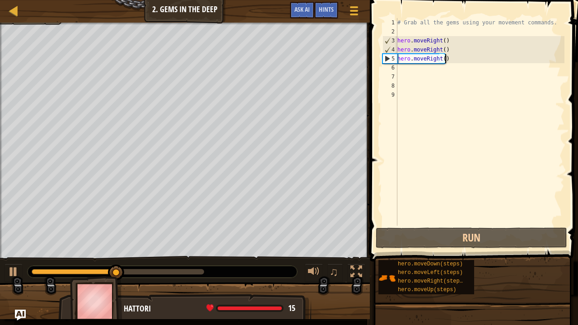
click at [448, 57] on div "# Grab all the gems using your movement commands. hero . moveRight ( ) hero . m…" at bounding box center [480, 131] width 169 height 226
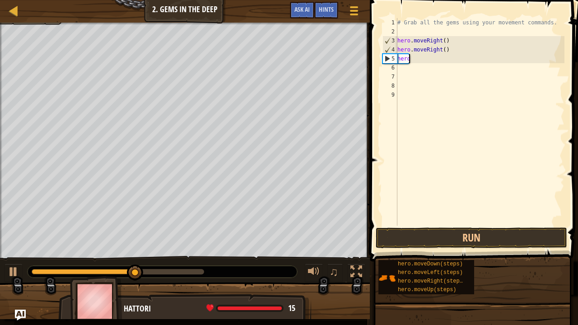
type textarea "h"
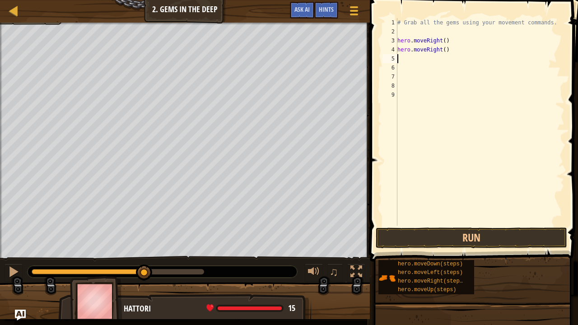
type textarea "h"
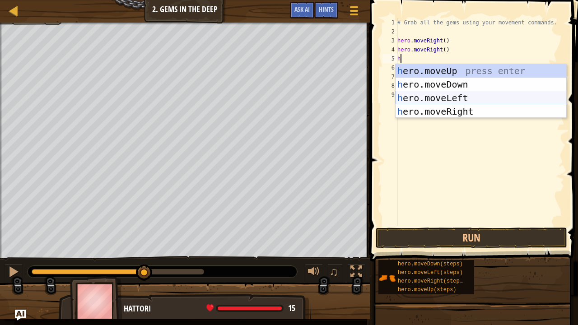
click at [464, 99] on div "h ero.moveUp press enter h ero.moveDown press enter h ero.moveLeft press enter …" at bounding box center [481, 104] width 171 height 81
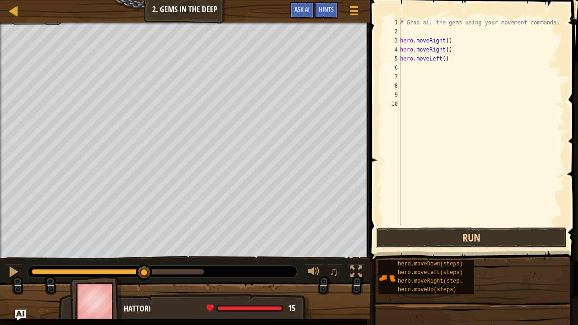
click at [477, 235] on button "Run" at bounding box center [472, 238] width 192 height 21
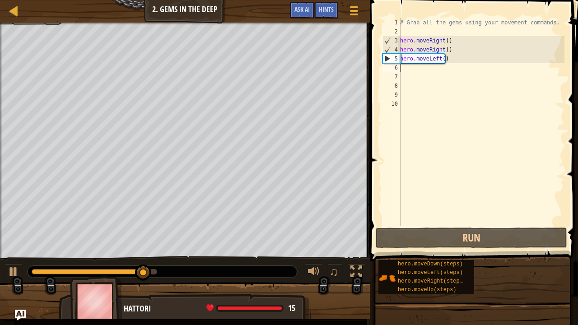
type textarea "h"
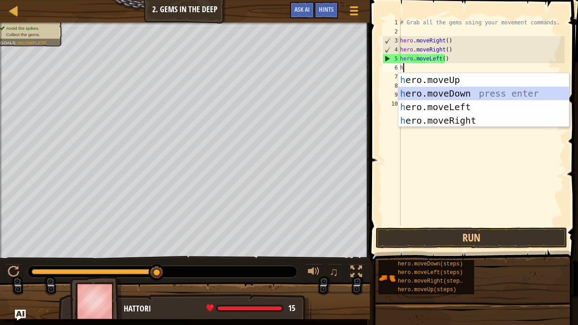
click at [436, 89] on div "h ero.moveUp press enter h ero.moveDown press enter h ero.moveLeft press enter …" at bounding box center [483, 113] width 171 height 81
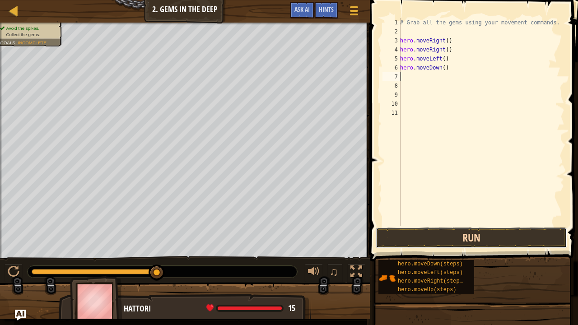
click at [454, 235] on button "Run" at bounding box center [472, 238] width 192 height 21
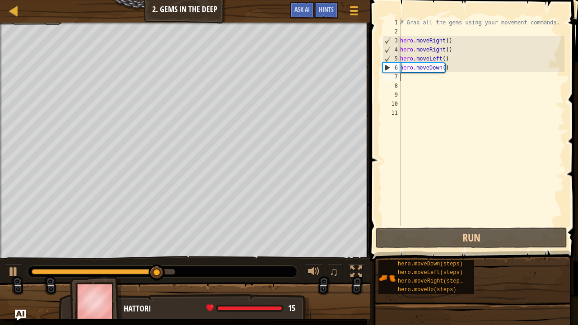
type textarea "h"
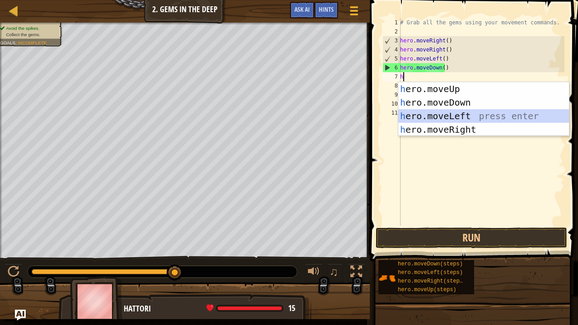
click at [440, 118] on div "h ero.moveUp press enter h ero.moveDown press enter h ero.moveLeft press enter …" at bounding box center [483, 122] width 171 height 81
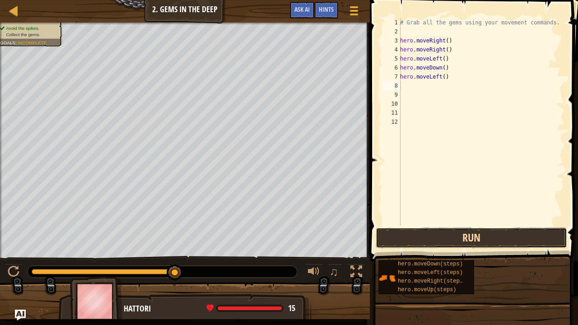
click at [452, 245] on button "Run" at bounding box center [472, 238] width 192 height 21
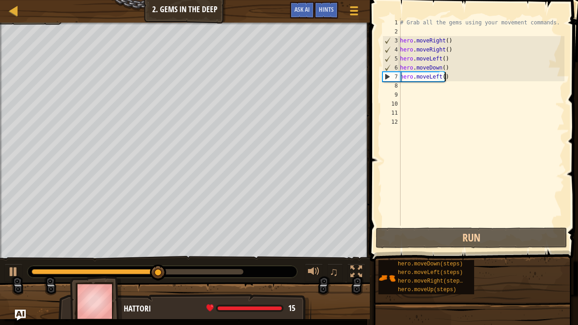
click at [449, 80] on div "# Grab all the gems using your movement commands. hero . moveRight ( ) hero . m…" at bounding box center [481, 131] width 166 height 226
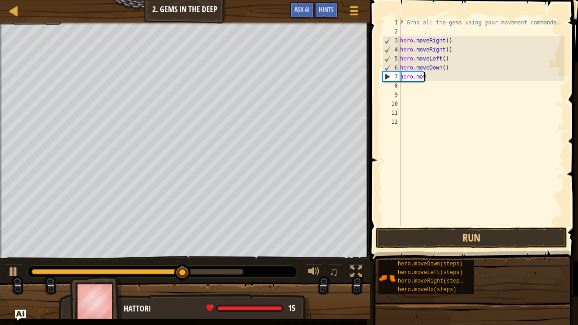
type textarea "h"
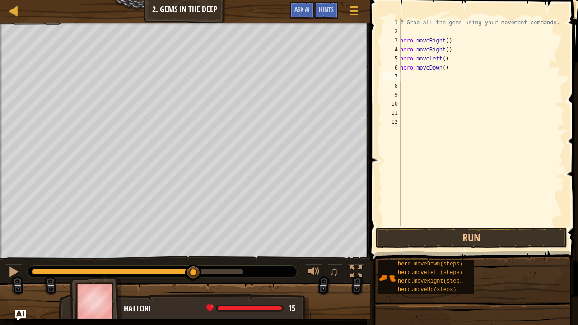
type textarea "h"
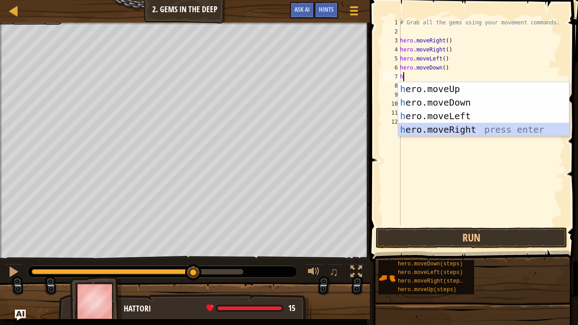
click at [429, 130] on div "h ero.moveUp press enter h ero.moveDown press enter h ero.moveLeft press enter …" at bounding box center [483, 122] width 171 height 81
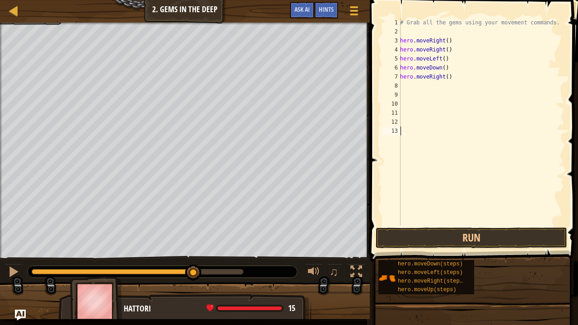
click at [429, 130] on div "# Grab all the gems using your movement commands. hero . moveRight ( ) hero . m…" at bounding box center [481, 131] width 166 height 226
click at [434, 239] on button "Run" at bounding box center [472, 238] width 192 height 21
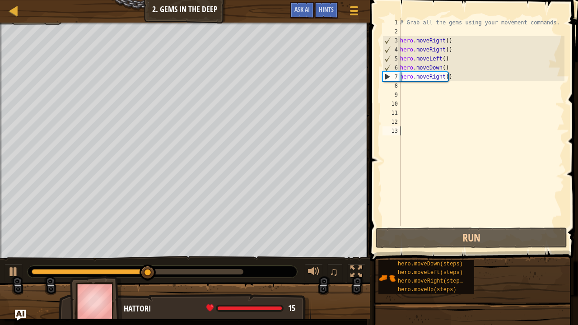
click at [463, 70] on div "# Grab all the gems using your movement commands. hero . moveRight ( ) hero . m…" at bounding box center [481, 131] width 166 height 226
click at [464, 79] on div "# Grab all the gems using your movement commands. hero . moveRight ( ) hero . m…" at bounding box center [481, 131] width 166 height 226
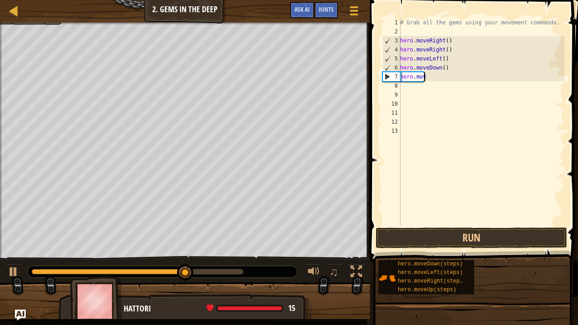
type textarea "h"
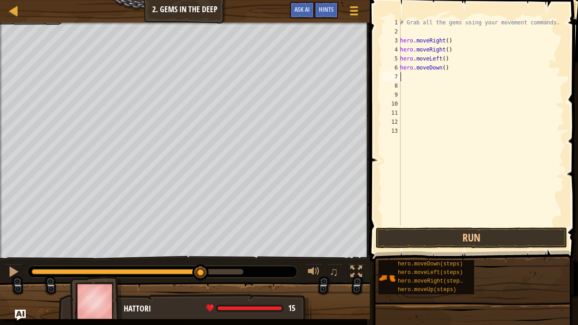
type textarea "h"
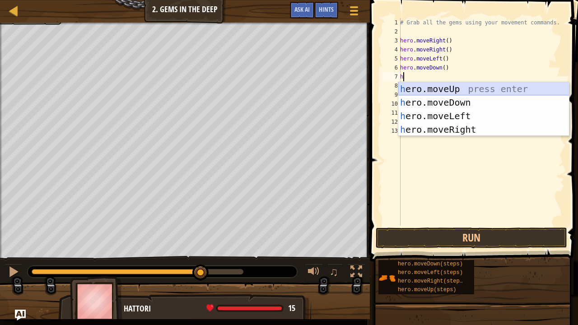
click at [438, 90] on div "h ero.moveUp press enter h ero.moveDown press enter h ero.moveLeft press enter …" at bounding box center [483, 122] width 171 height 81
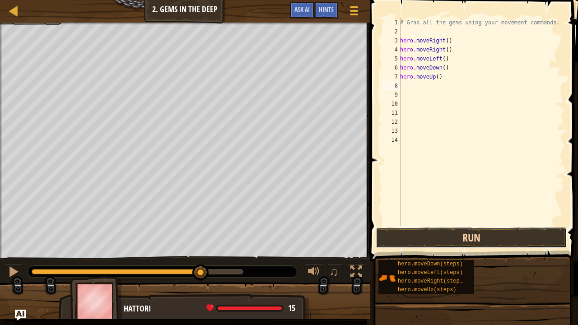
click at [472, 233] on button "Run" at bounding box center [472, 238] width 192 height 21
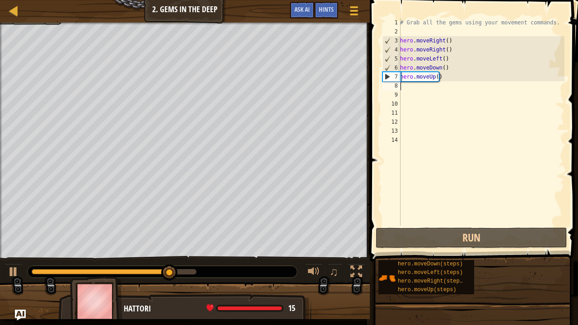
type textarea "h"
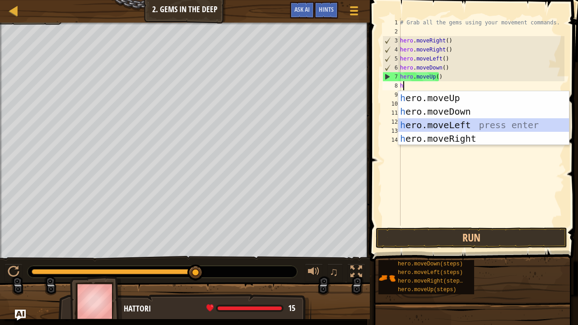
click at [420, 119] on div "h ero.moveUp press enter h ero.moveDown press enter h ero.moveLeft press enter …" at bounding box center [483, 131] width 171 height 81
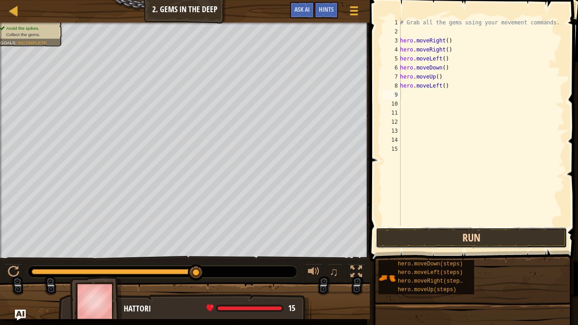
click at [453, 230] on button "Run" at bounding box center [472, 238] width 192 height 21
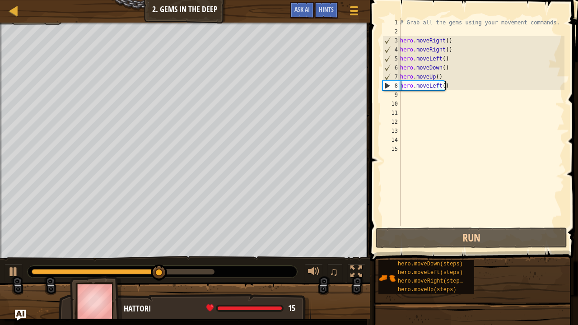
click at [449, 87] on div "# Grab all the gems using your movement commands. hero . moveRight ( ) hero . m…" at bounding box center [481, 131] width 166 height 226
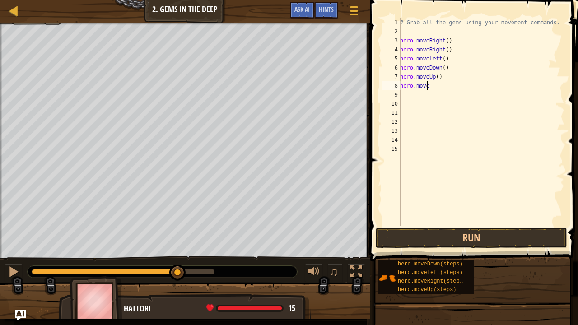
scroll to position [4, 0]
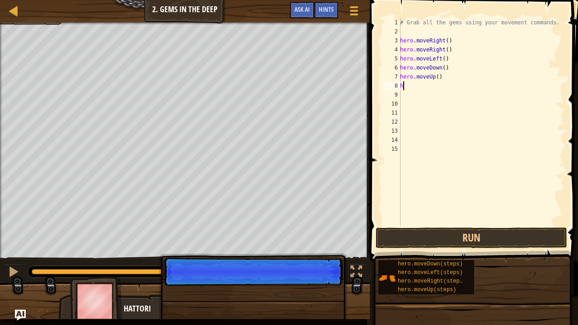
type textarea "h"
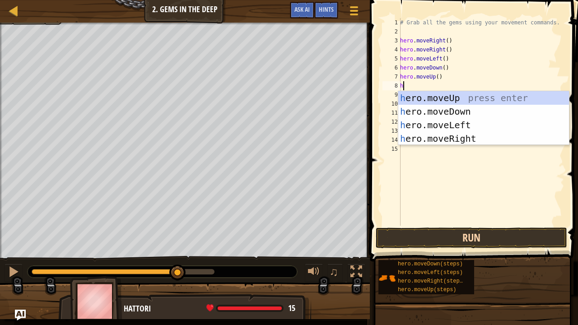
type textarea "h"
click at [410, 242] on button "Run" at bounding box center [472, 238] width 192 height 21
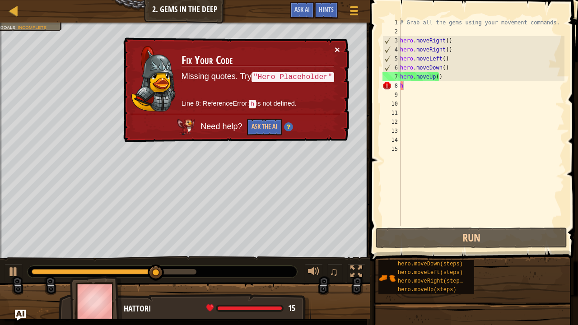
click at [338, 51] on button "×" at bounding box center [337, 49] width 5 height 9
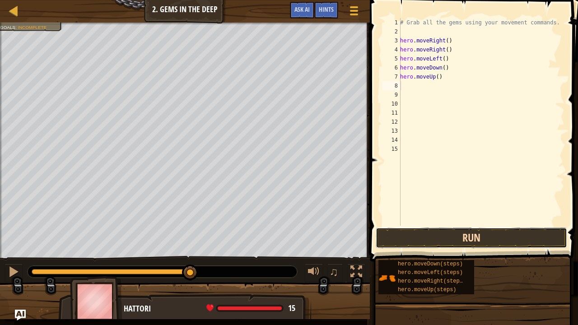
click at [440, 239] on button "Run" at bounding box center [472, 238] width 192 height 21
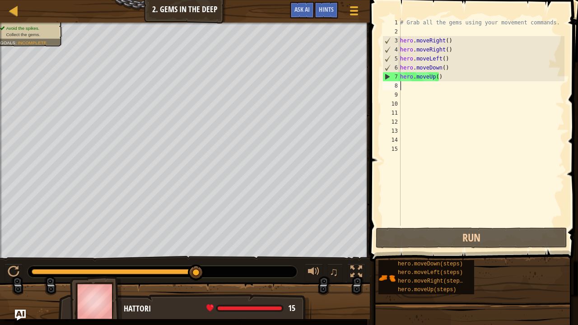
type textarea "h"
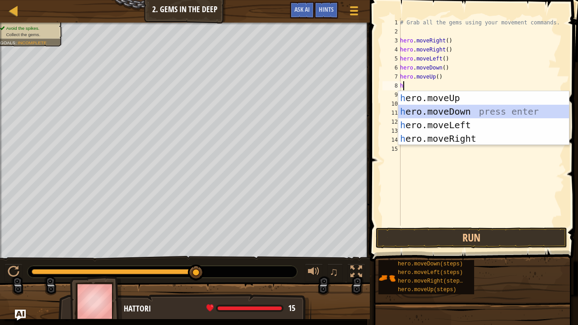
click at [444, 108] on div "h ero.moveUp press enter h ero.moveDown press enter h ero.moveLeft press enter …" at bounding box center [483, 131] width 171 height 81
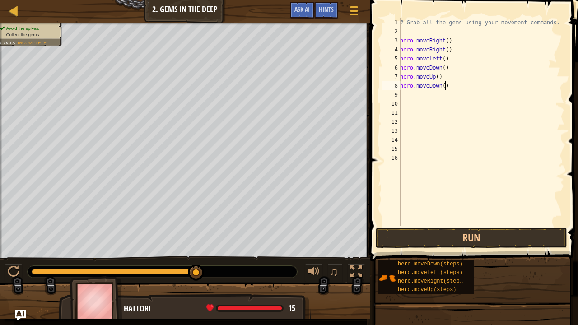
click at [448, 82] on div "# Grab all the gems using your movement commands. hero . moveRight ( ) hero . m…" at bounding box center [481, 131] width 166 height 226
type textarea "h"
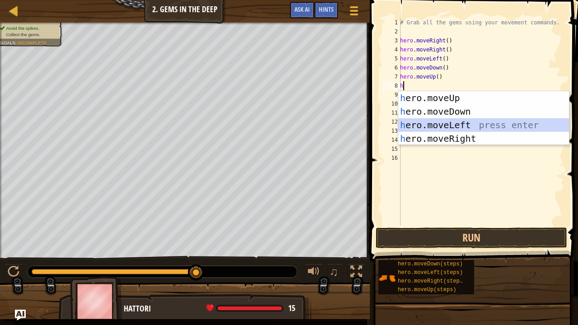
click at [454, 123] on div "h ero.moveUp press enter h ero.moveDown press enter h ero.moveLeft press enter …" at bounding box center [483, 131] width 171 height 81
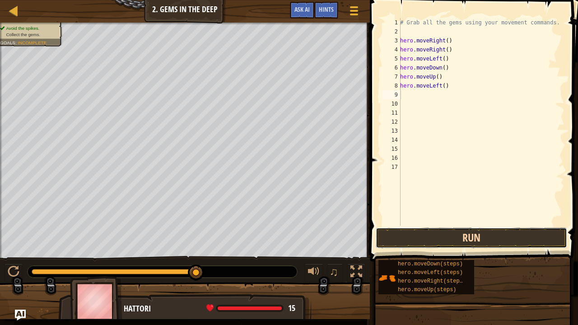
click at [486, 239] on button "Run" at bounding box center [472, 238] width 192 height 21
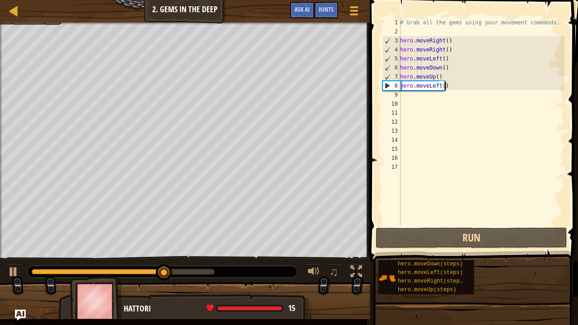
click at [449, 85] on div "# Grab all the gems using your movement commands. hero . moveRight ( ) hero . m…" at bounding box center [481, 131] width 166 height 226
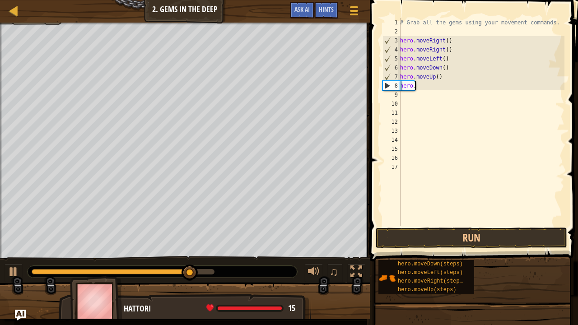
type textarea "h"
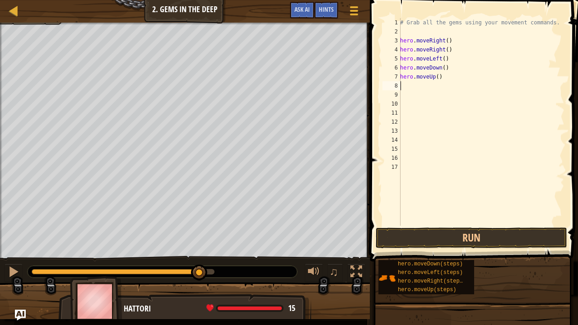
type textarea "h"
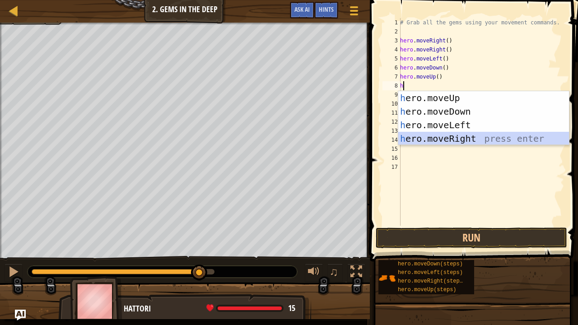
click at [442, 132] on div "h ero.moveUp press enter h ero.moveDown press enter h ero.moveLeft press enter …" at bounding box center [483, 131] width 171 height 81
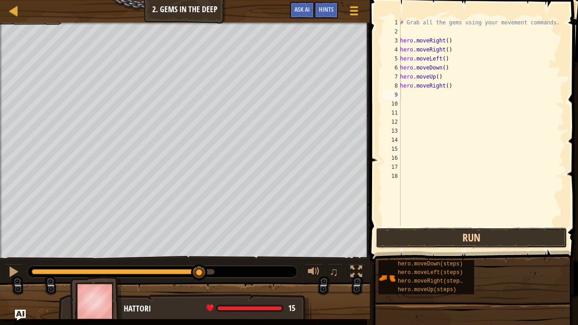
click at [449, 247] on button "Run" at bounding box center [472, 238] width 192 height 21
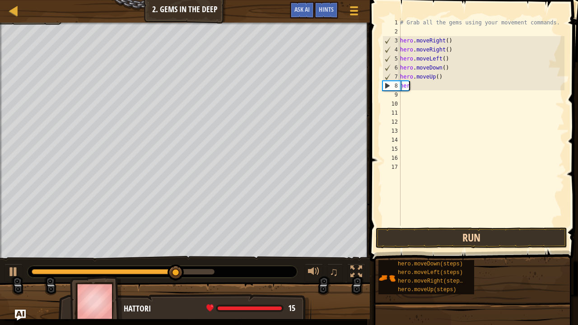
type textarea "h"
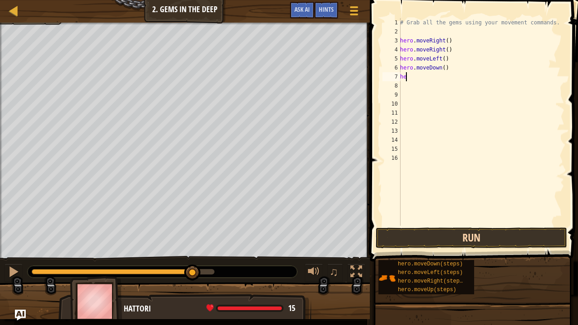
type textarea "h"
click at [446, 237] on button "Run" at bounding box center [472, 238] width 192 height 21
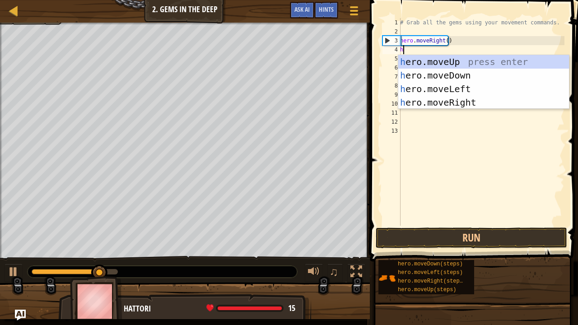
type textarea "ho"
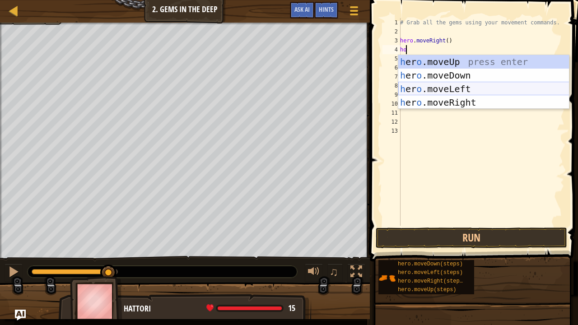
click at [451, 82] on div "h er o .moveUp press enter h er o .moveDown press enter h er o .moveLeft press …" at bounding box center [483, 95] width 171 height 81
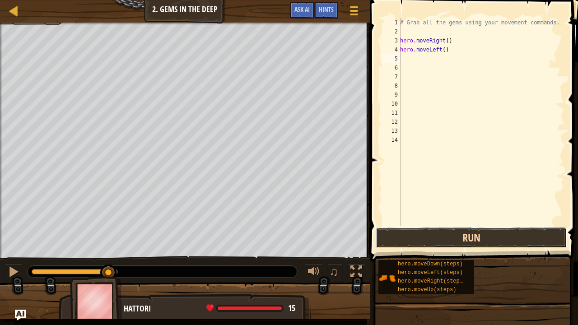
click at [457, 242] on button "Run" at bounding box center [472, 238] width 192 height 21
type textarea "h"
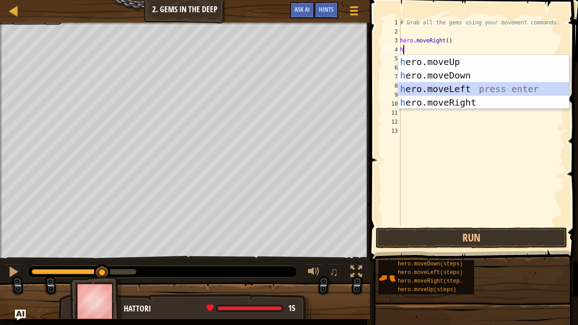
click at [442, 90] on div "h ero.moveUp press enter h ero.moveDown press enter h ero.moveLeft press enter …" at bounding box center [483, 95] width 171 height 81
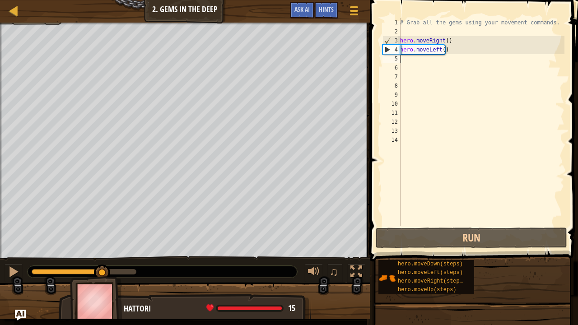
click at [459, 51] on div "# Grab all the gems using your movement commands. hero . moveRight ( ) hero . m…" at bounding box center [481, 131] width 166 height 226
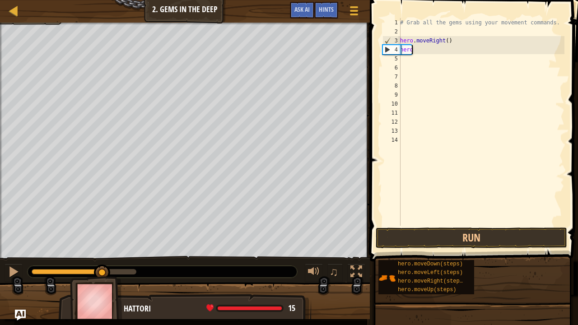
type textarea "h"
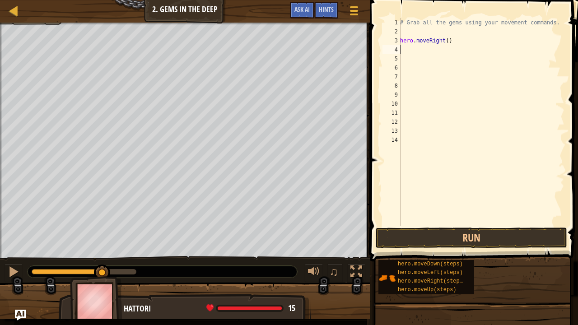
type textarea "h"
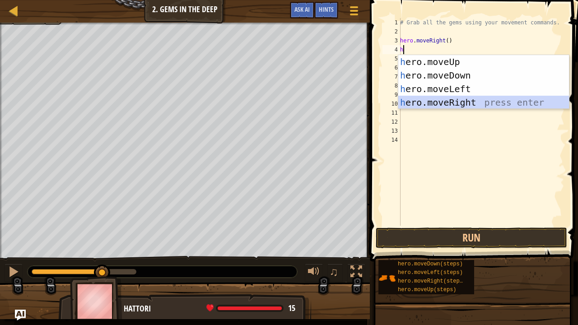
click at [445, 103] on div "h ero.moveUp press enter h ero.moveDown press enter h ero.moveLeft press enter …" at bounding box center [483, 95] width 171 height 81
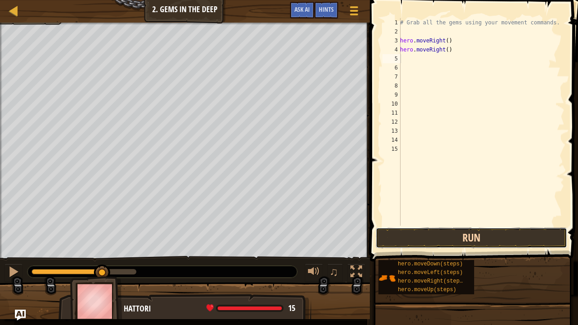
click at [460, 235] on button "Run" at bounding box center [472, 238] width 192 height 21
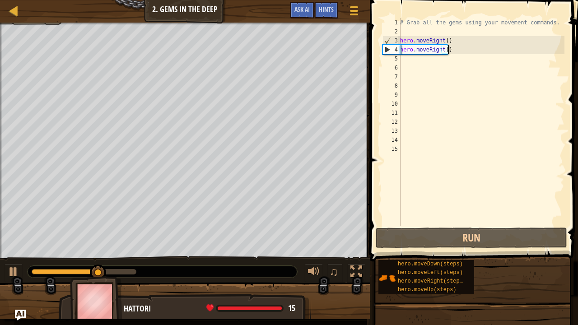
click at [461, 49] on div "# Grab all the gems using your movement commands. hero . moveRight ( ) hero . m…" at bounding box center [481, 131] width 166 height 226
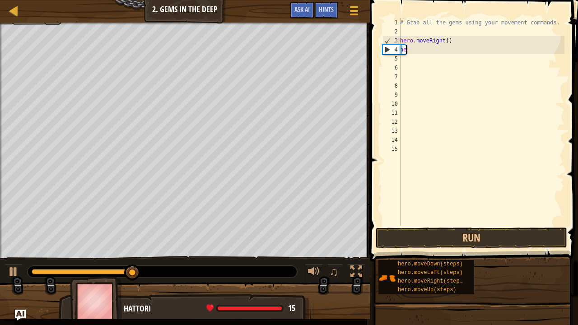
type textarea "h"
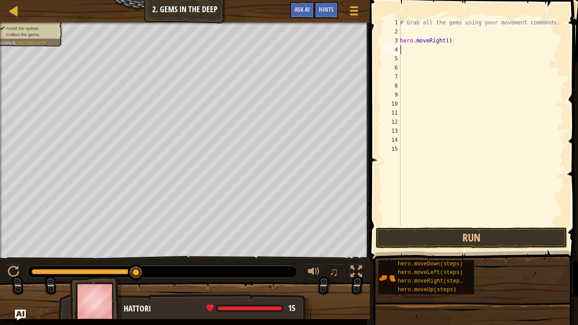
type textarea "h"
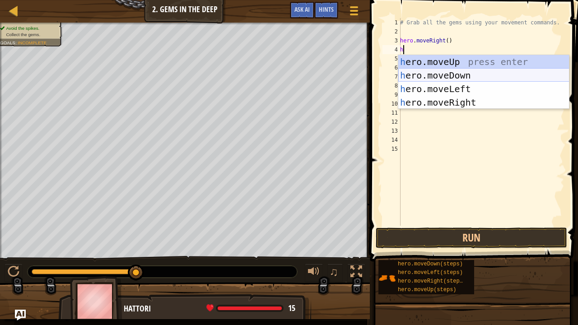
click at [456, 72] on div "h ero.moveUp press enter h ero.moveDown press enter h ero.moveLeft press enter …" at bounding box center [483, 95] width 171 height 81
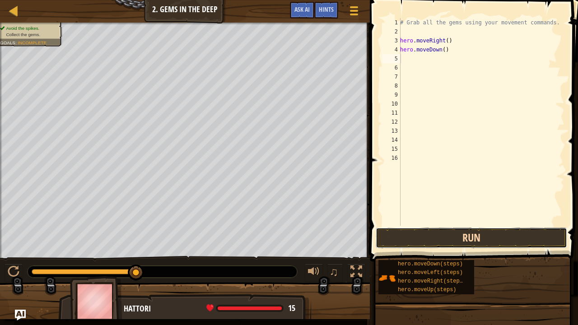
click at [437, 232] on button "Run" at bounding box center [472, 238] width 192 height 21
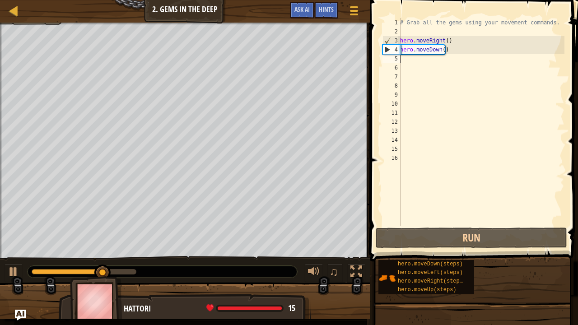
type textarea "h"
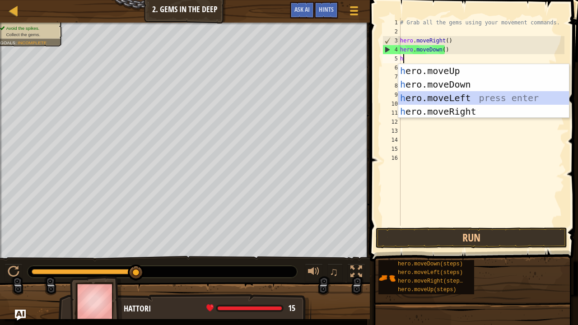
click at [459, 97] on div "h ero.moveUp press enter h ero.moveDown press enter h ero.moveLeft press enter …" at bounding box center [483, 104] width 171 height 81
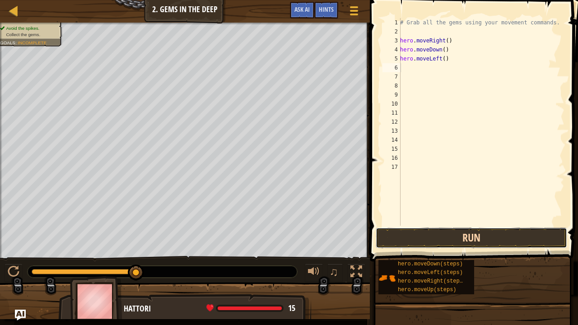
click at [484, 234] on button "Run" at bounding box center [472, 238] width 192 height 21
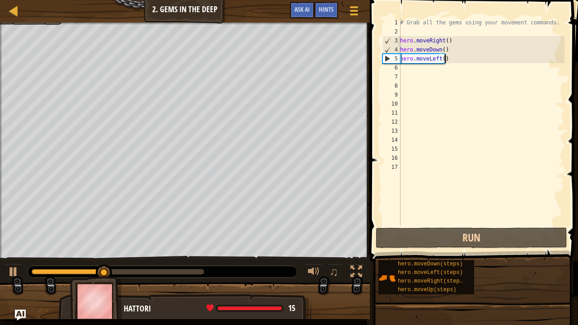
click at [460, 59] on div "# Grab all the gems using your movement commands. hero . moveRight ( ) hero . m…" at bounding box center [481, 131] width 166 height 226
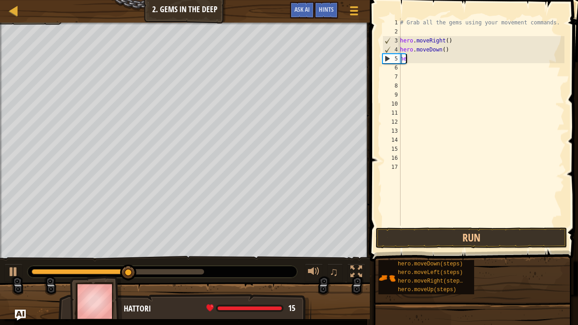
type textarea "h"
click at [419, 69] on div "# Grab all the gems using your movement commands. hero . moveRight ( ) hero . m…" at bounding box center [481, 131] width 166 height 226
click at [416, 60] on div "# Grab all the gems using your movement commands. hero . moveRight ( ) hero . m…" at bounding box center [481, 131] width 166 height 226
type textarea "h"
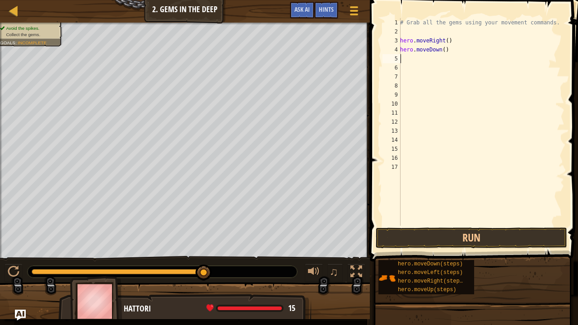
type textarea "h"
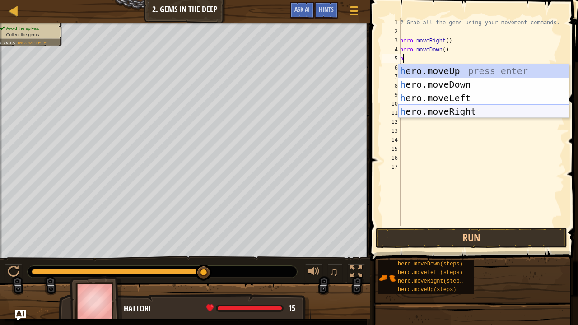
click at [432, 111] on div "h ero.moveUp press enter h ero.moveDown press enter h ero.moveLeft press enter …" at bounding box center [483, 104] width 171 height 81
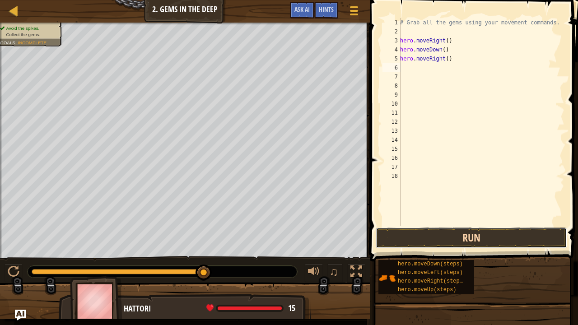
click at [437, 242] on button "Run" at bounding box center [472, 238] width 192 height 21
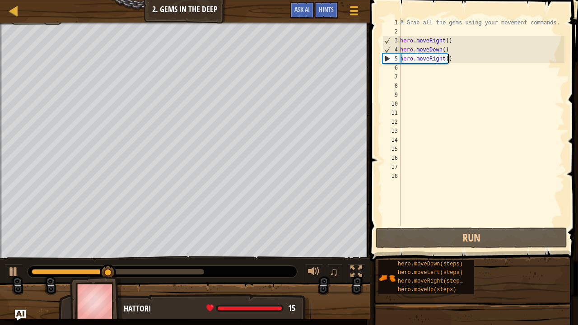
click at [454, 55] on div "# Grab all the gems using your movement commands. hero . moveRight ( ) hero . m…" at bounding box center [481, 131] width 166 height 226
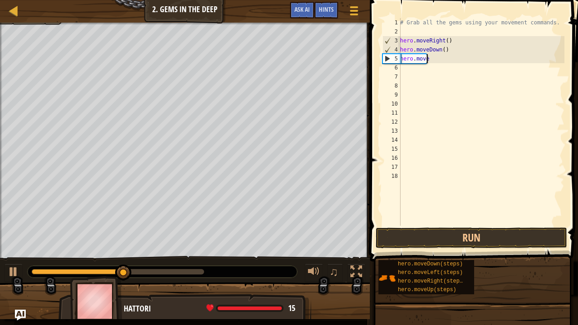
type textarea "h"
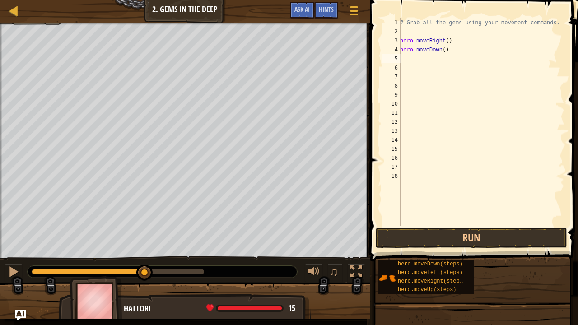
type textarea "h"
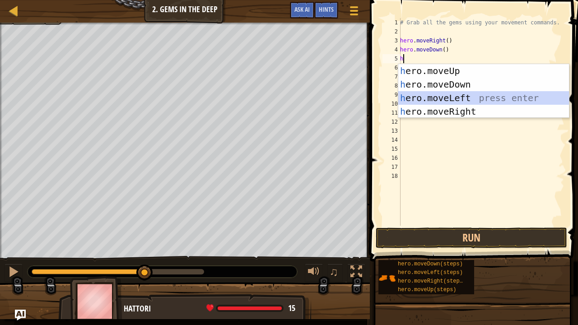
click at [419, 94] on div "h ero.moveUp press enter h ero.moveDown press enter h ero.moveLeft press enter …" at bounding box center [483, 104] width 171 height 81
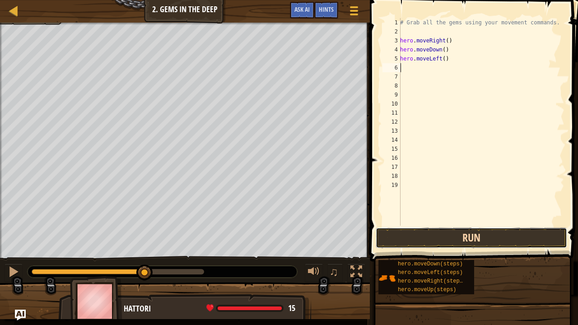
click at [409, 242] on button "Run" at bounding box center [472, 238] width 192 height 21
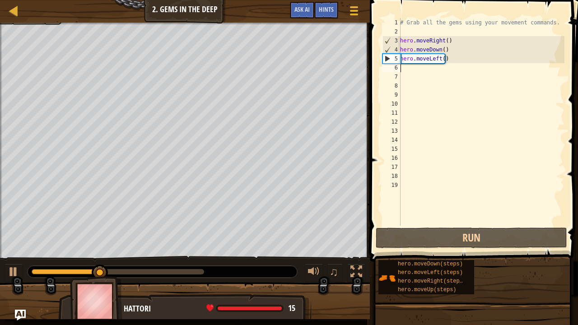
click at [453, 64] on div "# Grab all the gems using your movement commands. hero . moveRight ( ) hero . m…" at bounding box center [481, 131] width 166 height 226
click at [448, 52] on div "# Grab all the gems using your movement commands. hero . moveRight ( ) hero . m…" at bounding box center [481, 131] width 166 height 226
click at [450, 61] on div "# Grab all the gems using your movement commands. hero . moveRight ( ) hero . m…" at bounding box center [481, 131] width 166 height 226
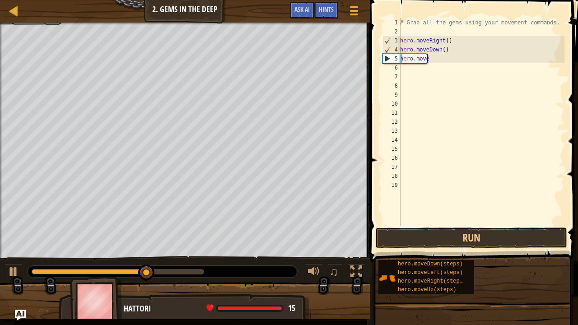
type textarea "h"
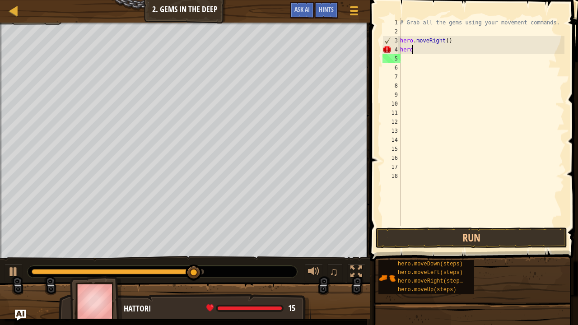
type textarea "h"
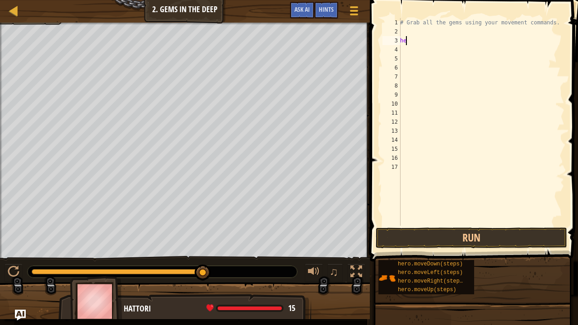
type textarea "h"
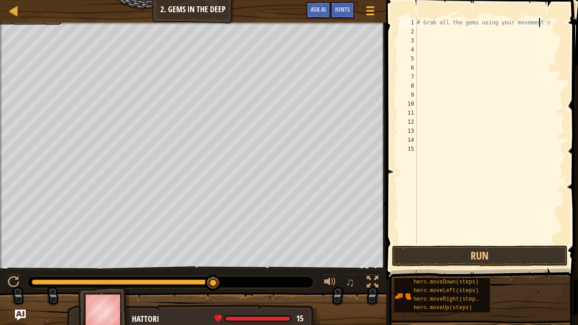
scroll to position [4, 9]
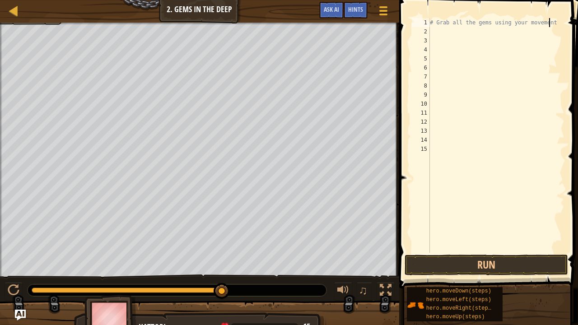
type textarea "# Grab all the gems using your movement"
drag, startPoint x: 454, startPoint y: 278, endPoint x: 450, endPoint y: 266, distance: 13.2
click at [450, 266] on div "Hints Videos # Grab all the gems using your movement 1 2 3 4 5 6 7 8 9 10 11 12…" at bounding box center [488, 160] width 182 height 321
click at [450, 266] on button "Run" at bounding box center [486, 265] width 163 height 21
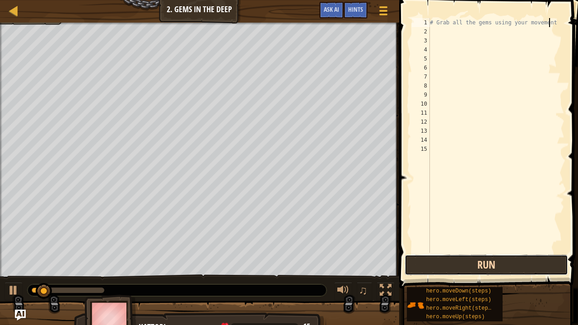
click at [450, 264] on button "Run" at bounding box center [486, 265] width 163 height 21
click at [450, 264] on button "Running" at bounding box center [486, 265] width 163 height 21
click at [450, 264] on button "Run" at bounding box center [486, 265] width 163 height 21
click at [450, 264] on button "Running" at bounding box center [486, 265] width 163 height 21
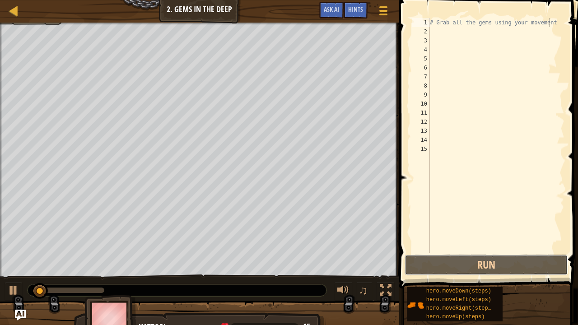
click at [380, 67] on div "Map Introduction to Computer Science 2. Gems in the Deep Game Menu Done Hints A…" at bounding box center [289, 162] width 578 height 325
click at [433, 37] on div "# Grab all the gems using your movement" at bounding box center [496, 144] width 136 height 253
click at [436, 33] on div "# Grab all the gems using your movement" at bounding box center [496, 144] width 136 height 253
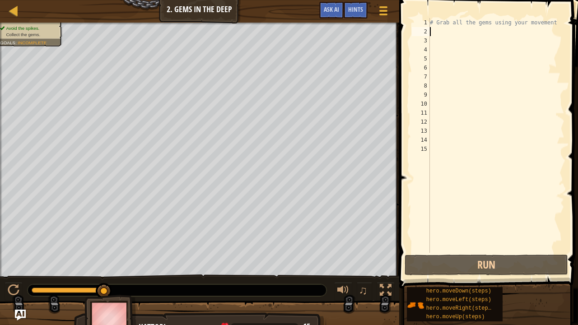
type textarea "h"
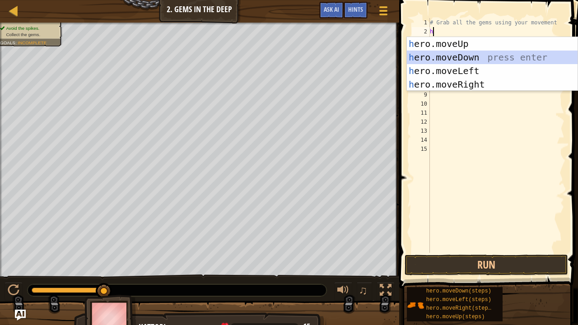
click at [458, 57] on div "h ero.moveUp press enter h ero.moveDown press enter h ero.moveLeft press enter …" at bounding box center [492, 77] width 171 height 81
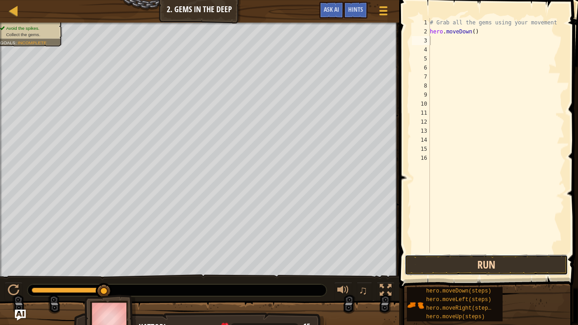
click at [492, 267] on button "Run" at bounding box center [486, 265] width 163 height 21
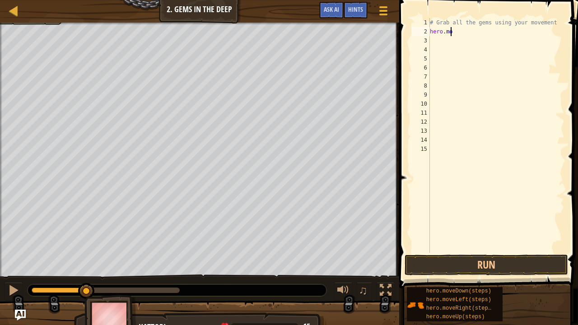
type textarea "h"
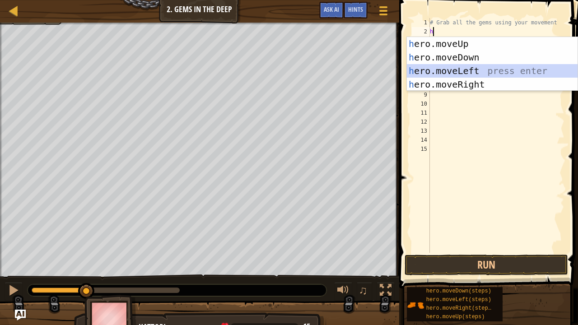
click at [475, 77] on div "h ero.moveUp press enter h ero.moveDown press enter h ero.moveLeft press enter …" at bounding box center [492, 77] width 171 height 81
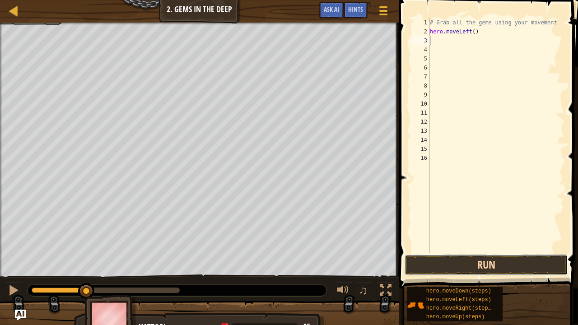
click at [505, 271] on button "Run" at bounding box center [486, 265] width 163 height 21
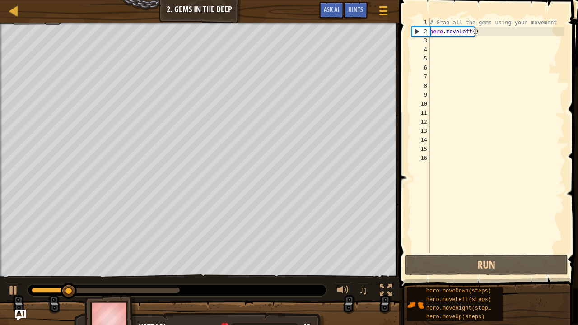
click at [478, 32] on div "# Grab all the gems using your movement hero . moveLeft ( )" at bounding box center [496, 144] width 136 height 253
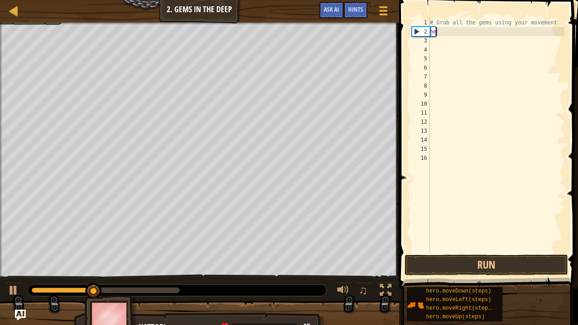
type textarea "h"
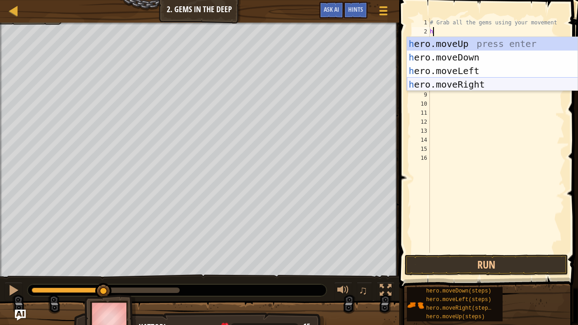
click at [494, 89] on div "h ero.moveUp press enter h ero.moveDown press enter h ero.moveLeft press enter …" at bounding box center [492, 77] width 171 height 81
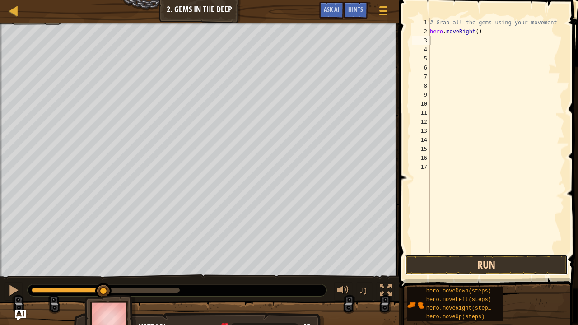
click at [487, 261] on button "Run" at bounding box center [486, 265] width 163 height 21
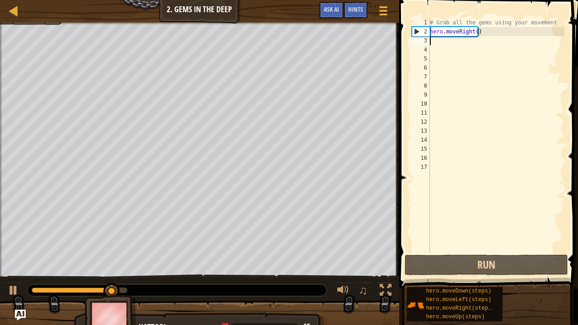
type textarea "h"
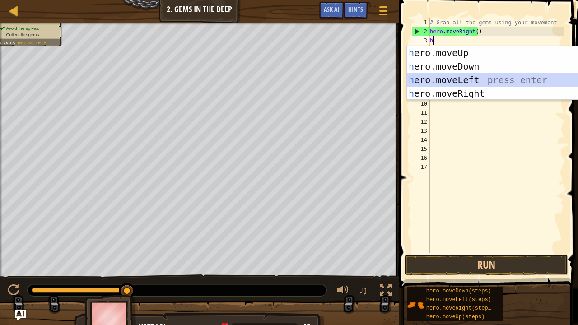
click at [433, 77] on div "h ero.moveUp press enter h ero.moveDown press enter h ero.moveLeft press enter …" at bounding box center [492, 86] width 171 height 81
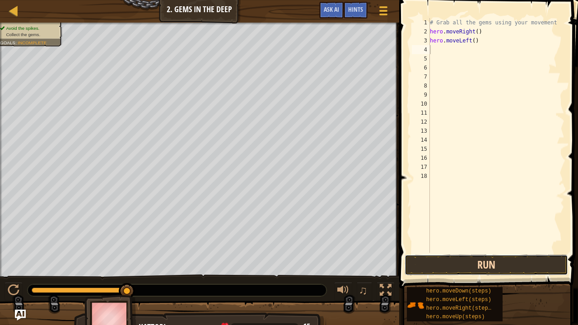
click at [477, 258] on button "Run" at bounding box center [486, 265] width 163 height 21
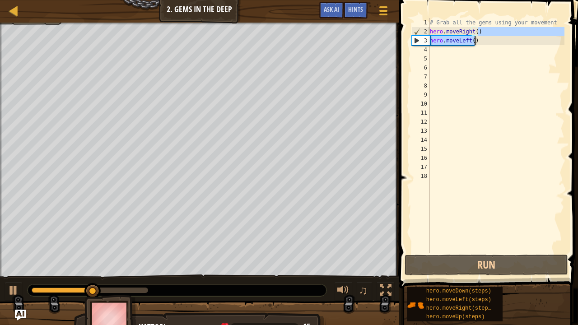
click at [478, 37] on div "# Grab all the gems using your movement hero . moveRight ( ) hero . moveLeft ( )" at bounding box center [496, 144] width 136 height 253
click at [478, 37] on div "# Grab all the gems using your movement hero . moveRight ( ) hero . moveLeft ( )" at bounding box center [496, 135] width 136 height 235
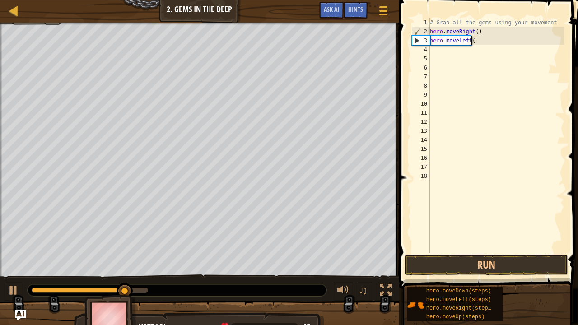
type textarea "hero.moveLef"
click at [482, 45] on div "# Grab all the gems using your movement hero . moveRight ( ) hero . moveLeft (" at bounding box center [496, 144] width 136 height 253
click at [482, 45] on div "# Grab all the gems using your movement hero . moveRight ( ) hero . moveLe" at bounding box center [496, 144] width 136 height 253
type textarea "h"
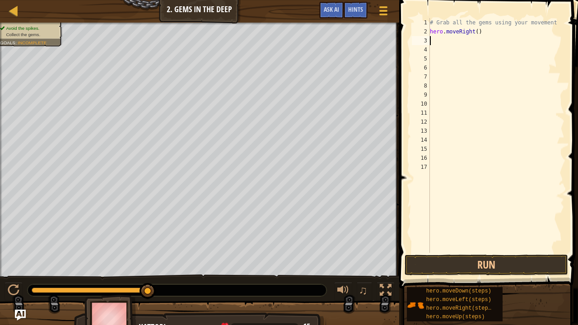
type textarea "h"
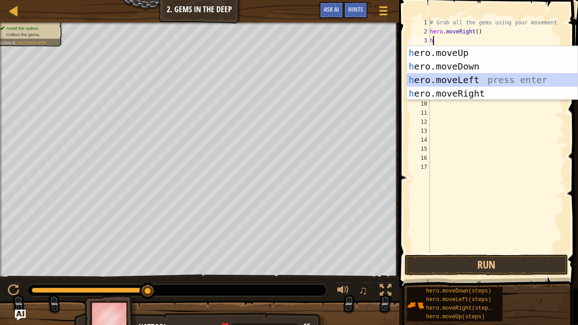
click at [445, 86] on div "h ero.moveUp press enter h ero.moveDown press enter h ero.moveLeft press enter …" at bounding box center [492, 86] width 171 height 81
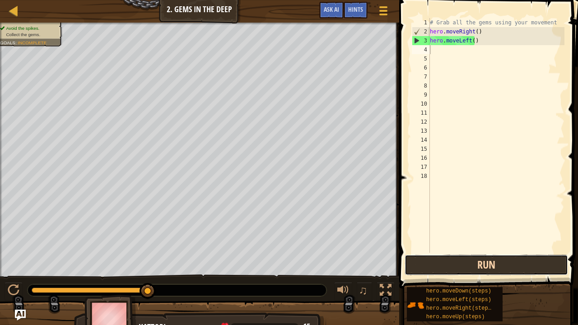
click at [444, 270] on button "Run" at bounding box center [486, 265] width 163 height 21
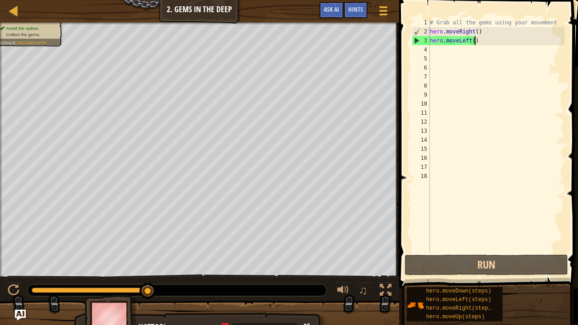
click at [485, 40] on div "# Grab all the gems using your movement hero . moveRight ( ) hero . moveLeft ( )" at bounding box center [496, 144] width 136 height 253
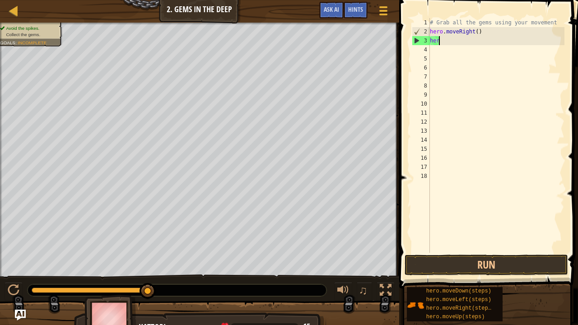
type textarea "h"
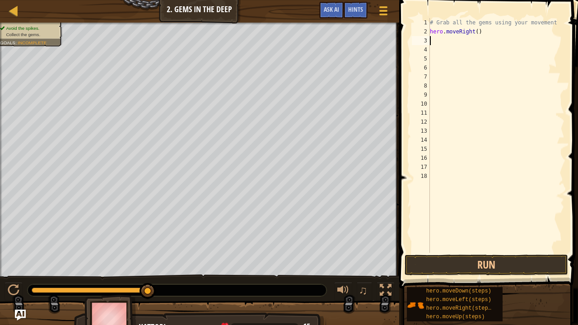
type textarea "h"
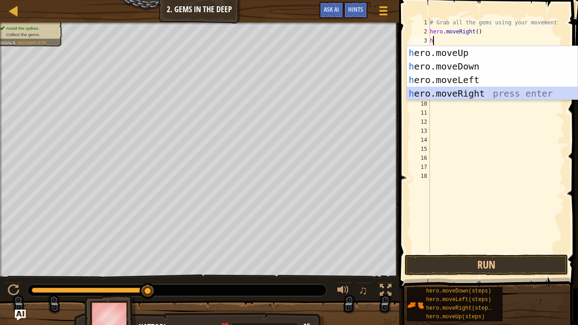
click at [473, 91] on div "h ero.moveUp press enter h ero.moveDown press enter h ero.moveLeft press enter …" at bounding box center [492, 86] width 171 height 81
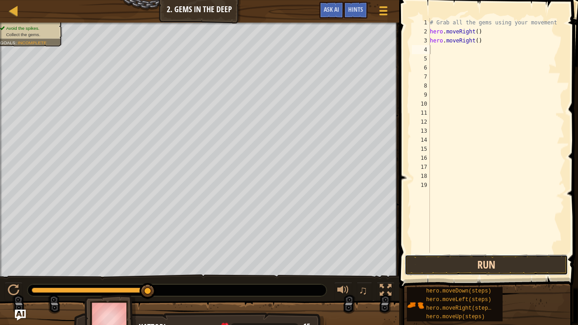
click at [485, 268] on button "Run" at bounding box center [486, 265] width 163 height 21
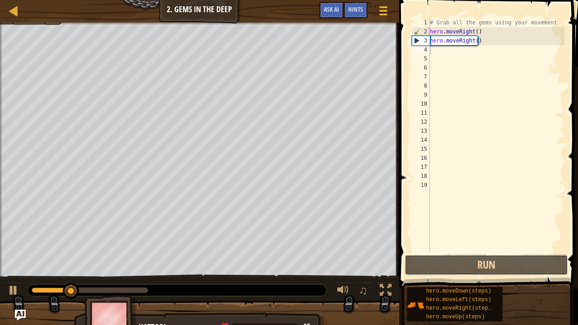
drag, startPoint x: 485, startPoint y: 268, endPoint x: 472, endPoint y: 146, distance: 122.7
click at [472, 146] on div "1 2 3 4 5 6 7 8 9 10 11 12 13 14 15 16 17 18 19 # Grab all the gems using your …" at bounding box center [488, 162] width 182 height 315
click at [479, 39] on div "# Grab all the gems using your movement hero . moveRight ( ) hero . moveRight (…" at bounding box center [496, 144] width 136 height 253
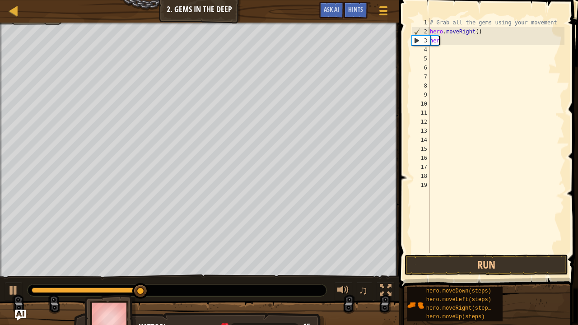
type textarea "h"
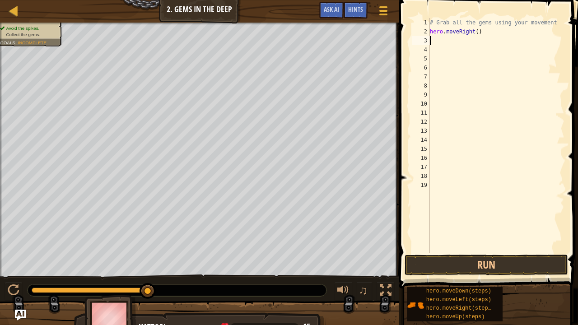
type textarea "h"
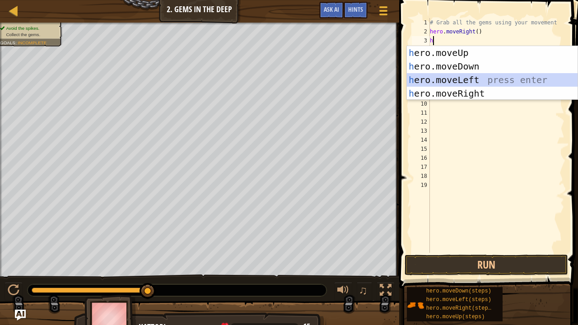
click at [469, 80] on div "h ero.moveUp press enter h ero.moveDown press enter h ero.moveLeft press enter …" at bounding box center [492, 86] width 171 height 81
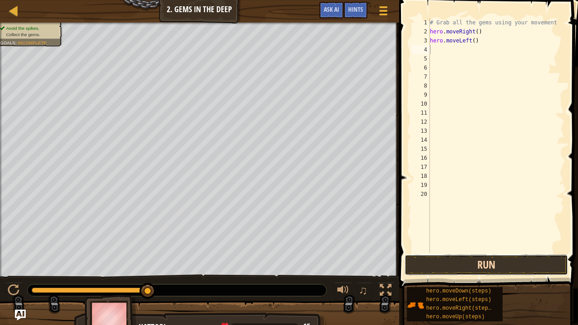
click at [463, 260] on button "Run" at bounding box center [486, 265] width 163 height 21
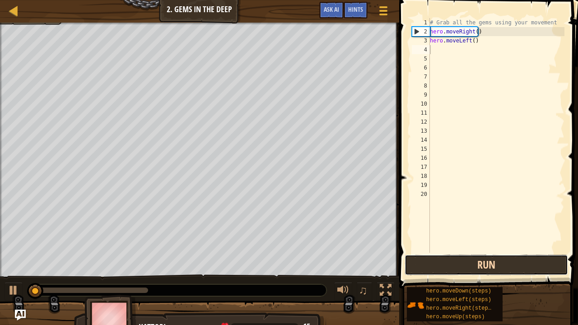
click at [463, 260] on button "Run" at bounding box center [486, 265] width 163 height 21
click at [463, 258] on button "Running" at bounding box center [486, 265] width 163 height 21
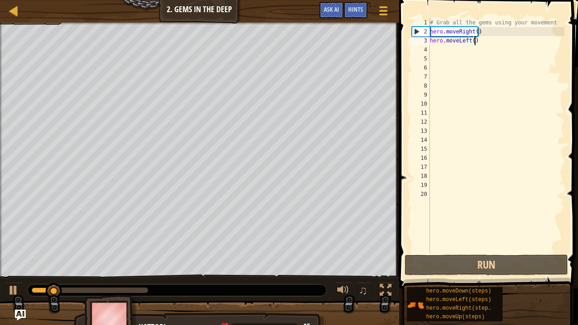
click at [478, 37] on div "# Grab all the gems using your movement hero . moveRight ( ) hero . moveLeft ( )" at bounding box center [496, 144] width 136 height 253
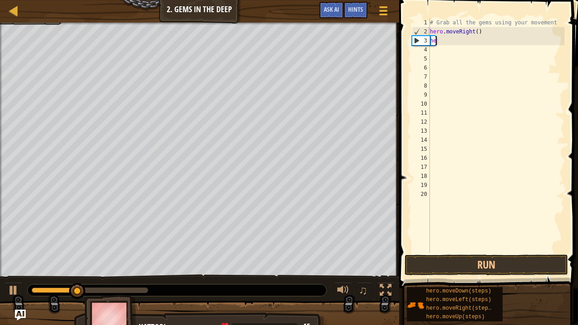
type textarea "h"
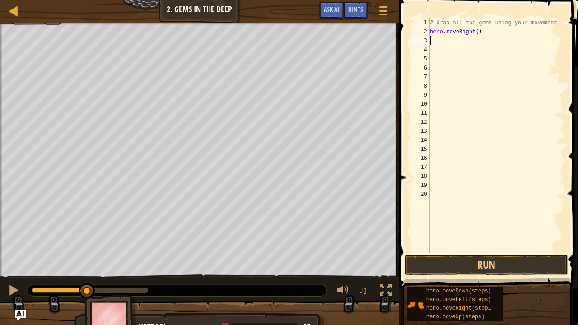
type textarea "h"
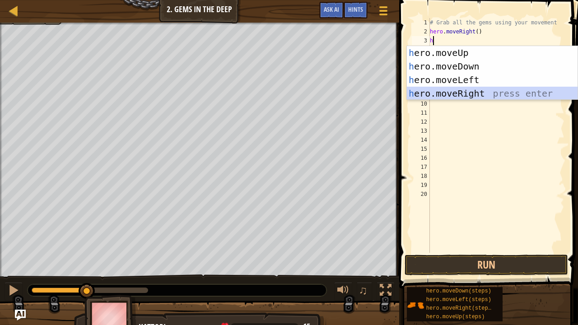
click at [461, 89] on div "h ero.moveUp press enter h ero.moveDown press enter h ero.moveLeft press enter …" at bounding box center [492, 86] width 171 height 81
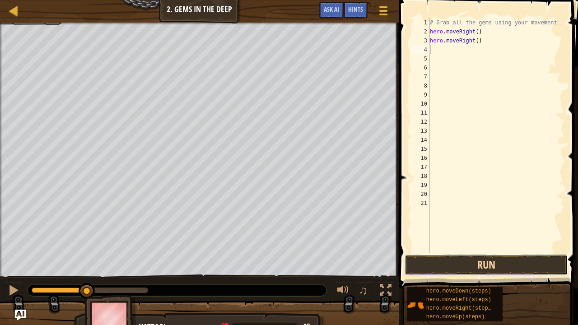
click at [478, 259] on button "Run" at bounding box center [486, 265] width 163 height 21
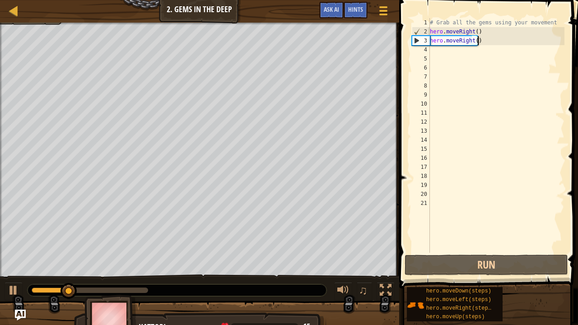
click at [483, 37] on div "# Grab all the gems using your movement hero . moveRight ( ) hero . moveRight (…" at bounding box center [496, 144] width 136 height 253
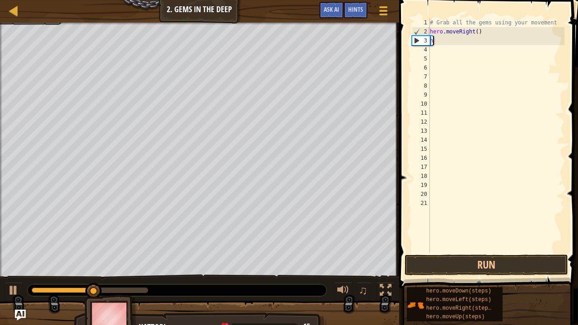
type textarea "h"
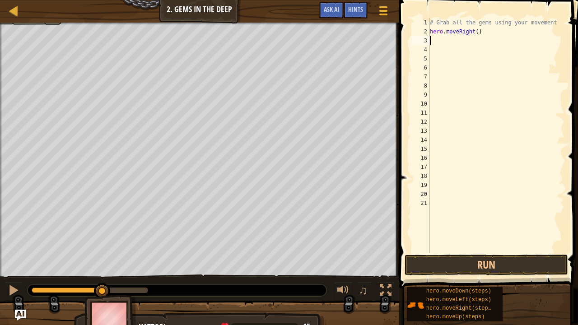
type textarea "hero.moveRight()"
click at [450, 39] on div "# Grab all the gems using your movement hero . moveRight ( )" at bounding box center [496, 144] width 136 height 253
type textarea "h"
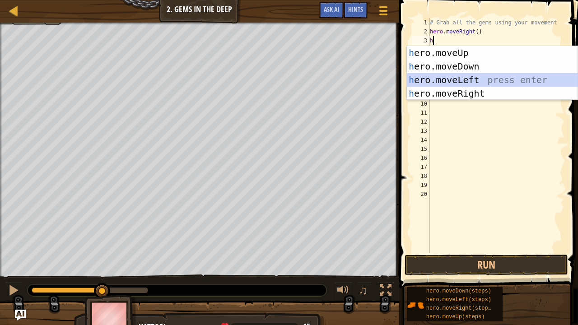
click at [461, 78] on div "h ero.moveUp press enter h ero.moveDown press enter h ero.moveLeft press enter …" at bounding box center [492, 86] width 171 height 81
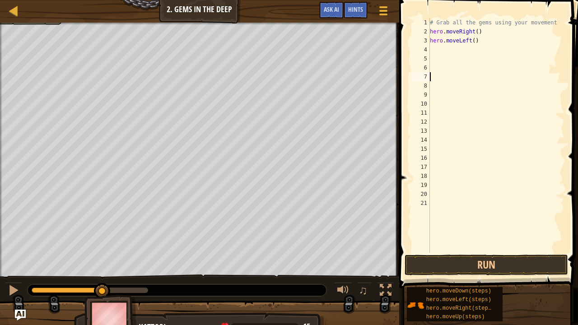
click at [461, 78] on div "# Grab all the gems using your movement hero . moveRight ( ) hero . moveLeft ( )" at bounding box center [496, 144] width 136 height 253
click at [447, 272] on button "Run" at bounding box center [486, 265] width 163 height 21
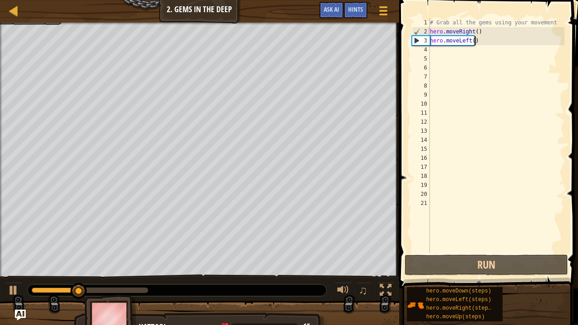
click at [478, 42] on div "# Grab all the gems using your movement hero . moveRight ( ) hero . moveLeft ( )" at bounding box center [496, 144] width 136 height 253
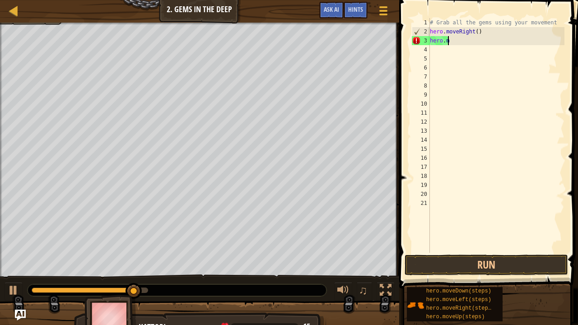
scroll to position [4, 1]
type textarea "h"
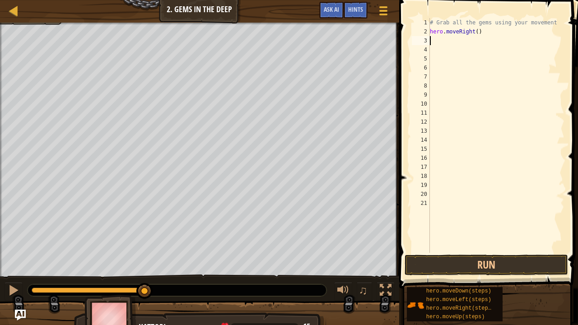
type textarea "h"
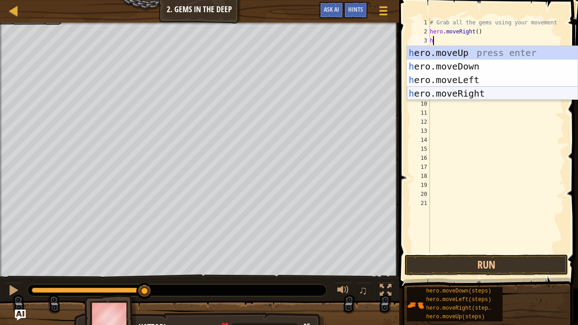
click at [481, 90] on div "h ero.moveUp press enter h ero.moveDown press enter h ero.moveLeft press enter …" at bounding box center [492, 86] width 171 height 81
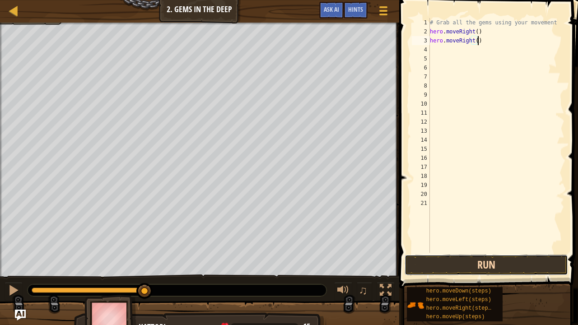
click at [477, 258] on button "Run" at bounding box center [486, 265] width 163 height 21
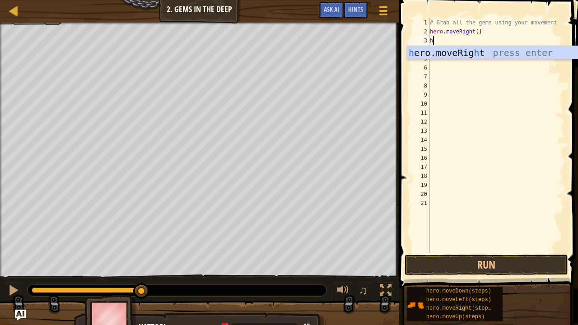
type textarea "h"
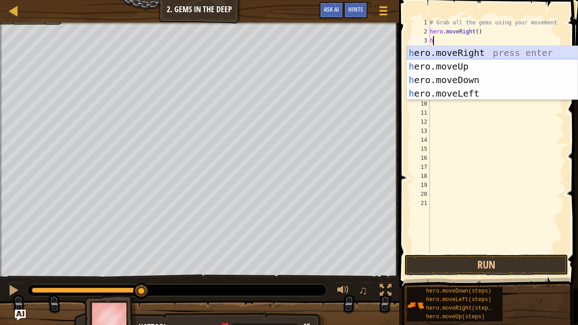
click at [458, 55] on div "h ero.moveRight press enter h ero.moveUp press enter h ero.moveDown press enter…" at bounding box center [492, 86] width 171 height 81
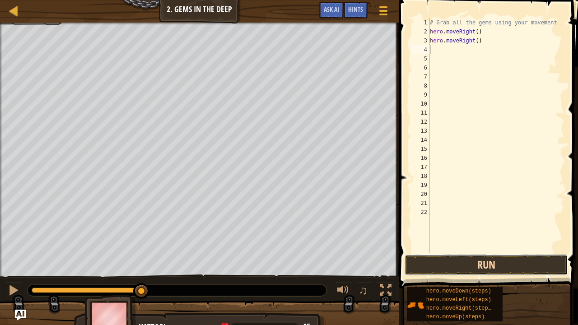
click at [443, 266] on button "Run" at bounding box center [486, 265] width 163 height 21
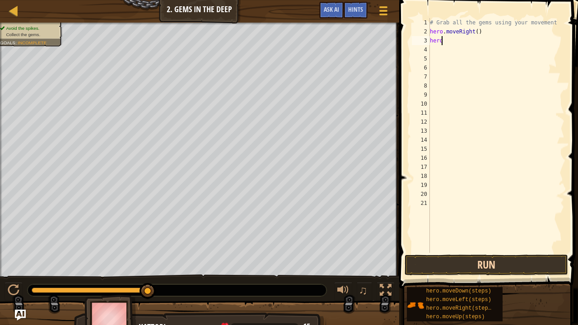
scroll to position [4, 1]
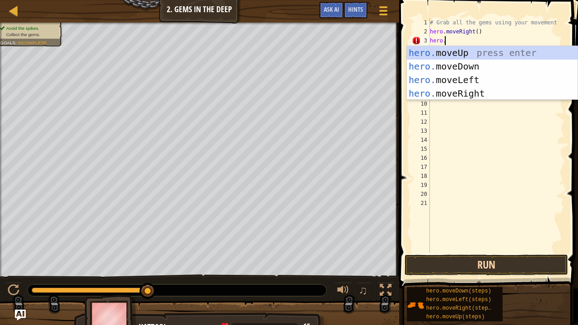
type textarea "hero.m"
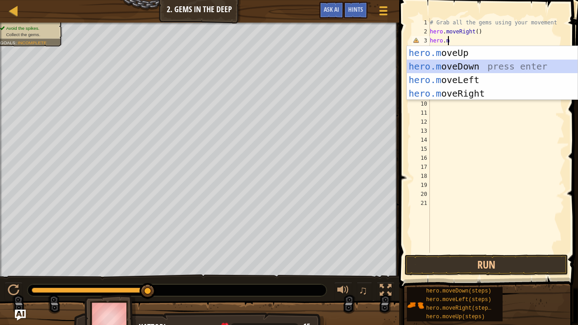
click at [463, 62] on div "hero.m oveUp press enter hero.m oveDown press enter hero.m oveLeft press enter …" at bounding box center [492, 86] width 171 height 81
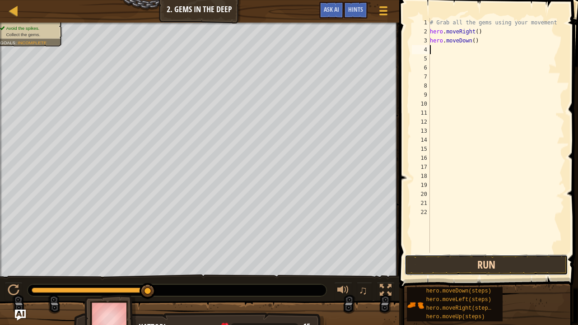
click at [489, 265] on button "Run" at bounding box center [486, 265] width 163 height 21
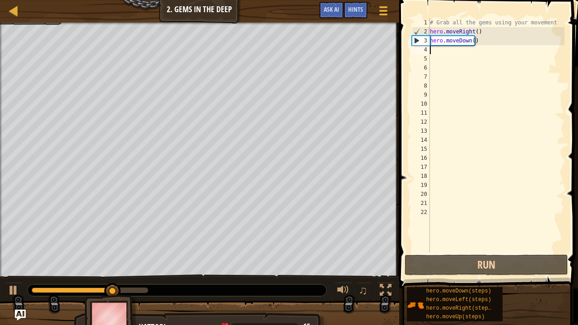
type textarea "h"
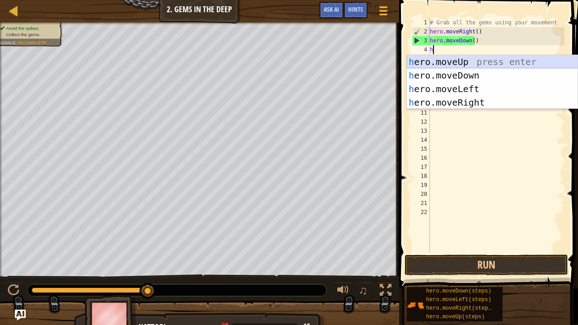
click at [447, 61] on div "h ero.moveUp press enter h ero.moveDown press enter h ero.moveLeft press enter …" at bounding box center [492, 95] width 171 height 81
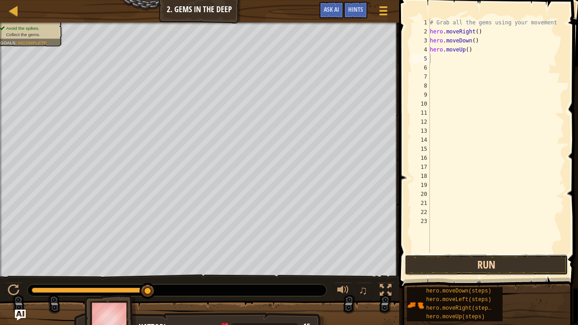
click at [478, 260] on button "Run" at bounding box center [486, 265] width 163 height 21
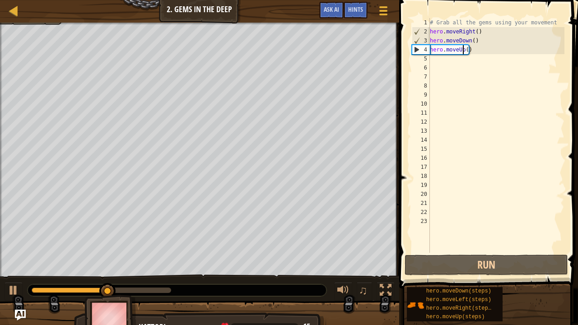
click at [464, 53] on div "# Grab all the gems using your movement hero . moveRight ( ) hero . moveDown ( …" at bounding box center [496, 144] width 136 height 253
click at [464, 50] on div "# Grab all the gems using your movement hero . moveRight ( ) hero . moveDown ( …" at bounding box center [496, 144] width 136 height 253
click at [466, 50] on div "# Grab all the gems using your movement hero . moveRight ( ) hero . moveDown ( …" at bounding box center [496, 144] width 136 height 253
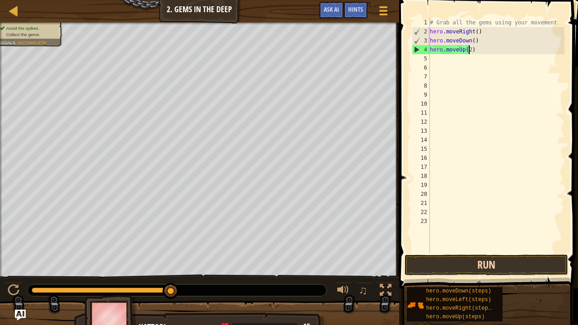
type textarea "hero.moveUp(2)"
click at [478, 271] on button "Run" at bounding box center [486, 265] width 163 height 21
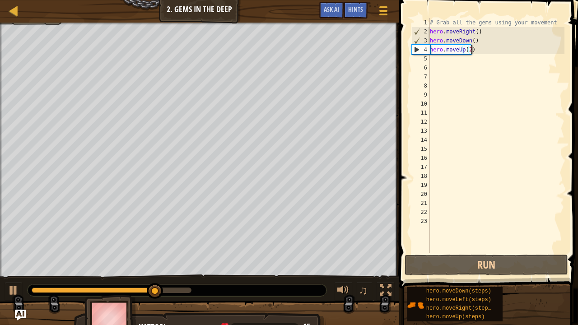
click at [488, 48] on div "# Grab all the gems using your movement hero . moveRight ( ) hero . moveDown ( …" at bounding box center [496, 144] width 136 height 253
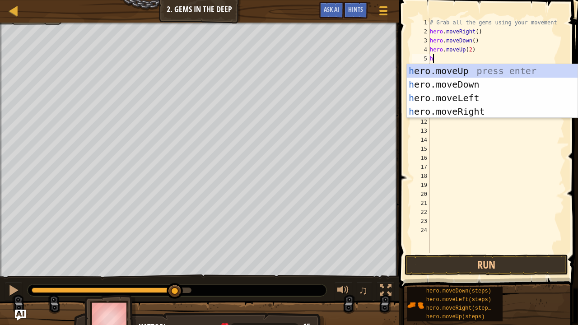
type textarea "he"
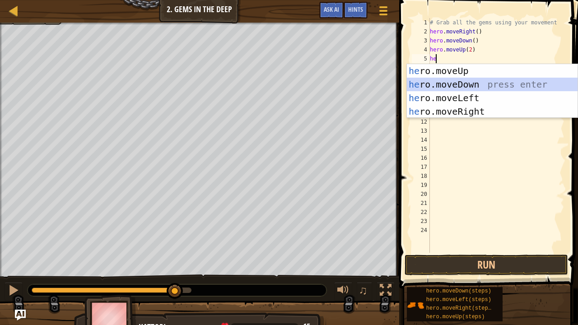
click at [484, 81] on div "he ro.moveUp press enter he ro.moveDown press enter he ro.moveLeft press enter …" at bounding box center [492, 104] width 171 height 81
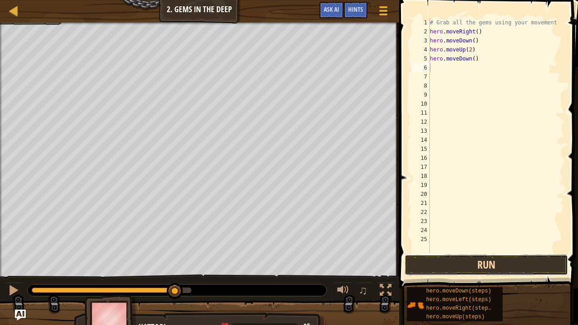
click at [490, 258] on button "Run" at bounding box center [486, 265] width 163 height 21
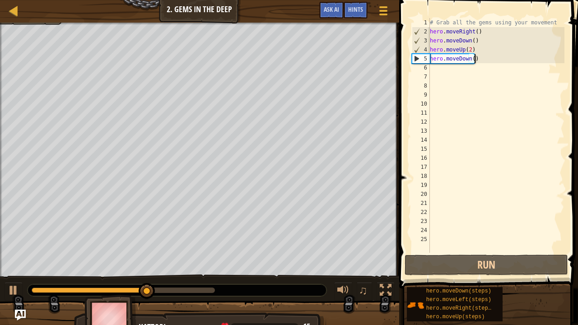
click at [484, 61] on div "# Grab all the gems using your movement hero . moveRight ( ) hero . moveDown ( …" at bounding box center [496, 144] width 136 height 253
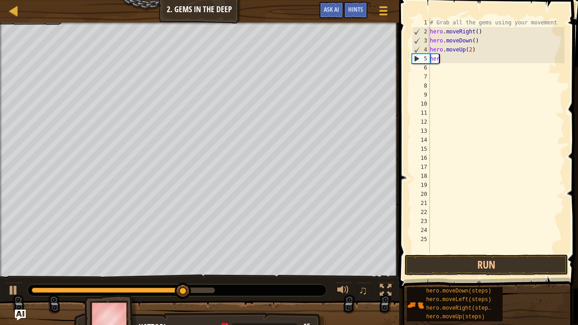
type textarea "h"
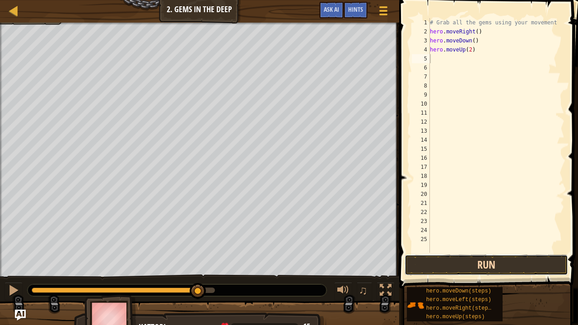
click at [476, 264] on button "Run" at bounding box center [486, 265] width 163 height 21
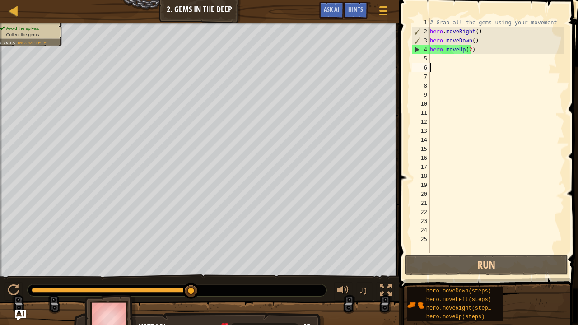
click at [433, 63] on div "# Grab all the gems using your movement hero . moveRight ( ) hero . moveDown ( …" at bounding box center [496, 144] width 136 height 253
click at [435, 56] on div "# Grab all the gems using your movement hero . moveRight ( ) hero . moveDown ( …" at bounding box center [496, 144] width 136 height 253
type textarea "h"
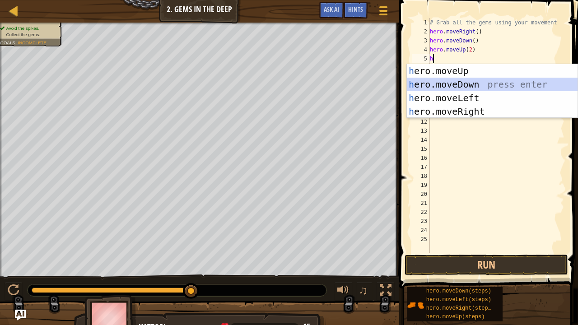
click at [448, 86] on div "h ero.moveUp press enter h ero.moveDown press enter h ero.moveLeft press enter …" at bounding box center [492, 104] width 171 height 81
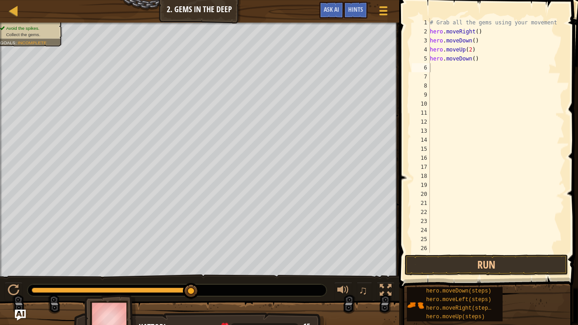
click at [478, 254] on span at bounding box center [490, 131] width 186 height 315
click at [478, 262] on button "Run" at bounding box center [486, 265] width 163 height 21
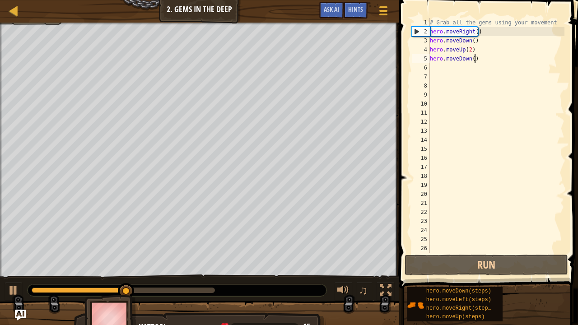
click at [478, 58] on div "# Grab all the gems using your movement hero . moveRight ( ) hero . moveDown ( …" at bounding box center [496, 144] width 136 height 253
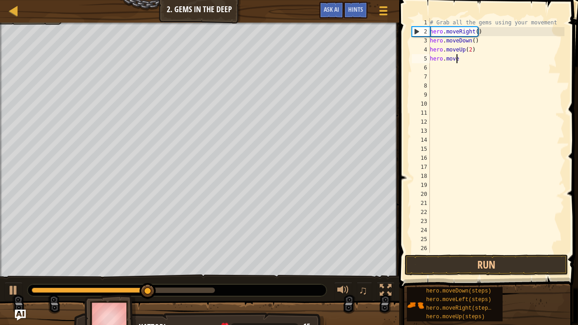
type textarea "h"
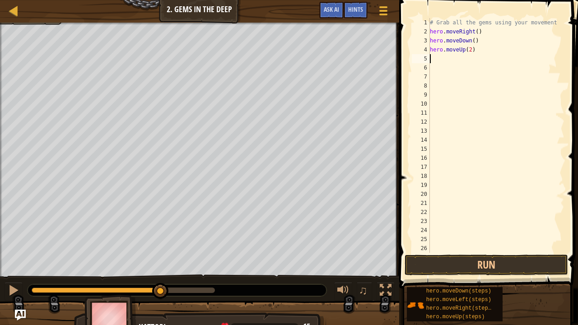
click at [480, 248] on div "# Grab all the gems using your movement hero . moveRight ( ) hero . moveDown ( …" at bounding box center [496, 144] width 136 height 253
click at [475, 270] on button "Run" at bounding box center [486, 265] width 163 height 21
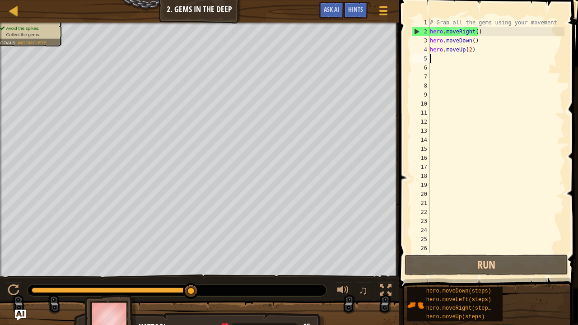
click at [438, 61] on div "# Grab all the gems using your movement hero . moveRight ( ) hero . moveDown ( …" at bounding box center [496, 144] width 136 height 253
type textarea "h"
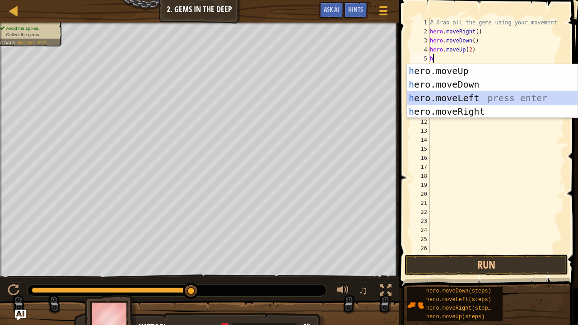
click at [466, 93] on div "h ero.moveUp press enter h ero.moveDown press enter h ero.moveLeft press enter …" at bounding box center [492, 104] width 171 height 81
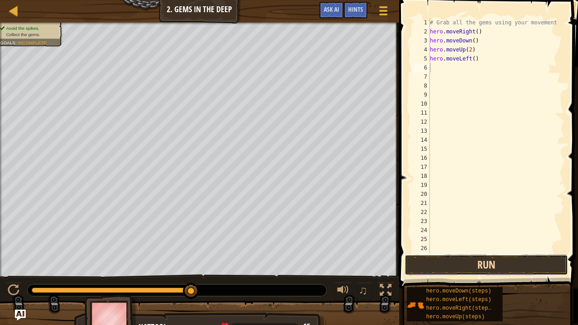
click at [496, 262] on button "Run" at bounding box center [486, 265] width 163 height 21
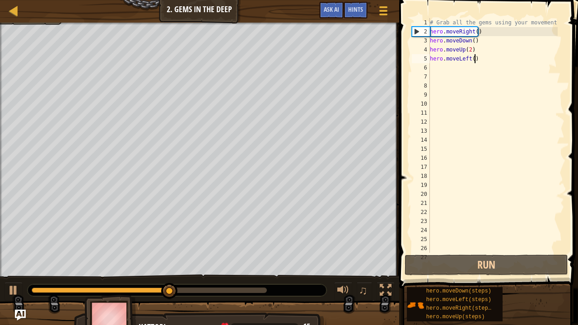
click at [485, 60] on div "# Grab all the gems using your movement hero . moveRight ( ) hero . moveDown ( …" at bounding box center [493, 144] width 130 height 253
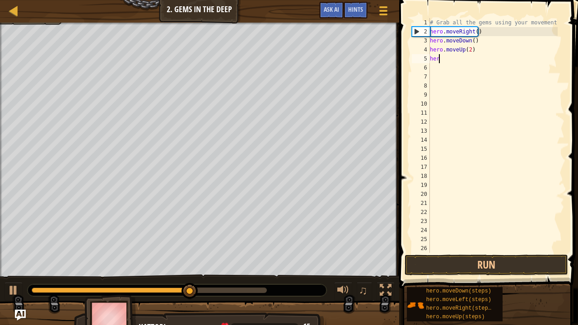
type textarea "h"
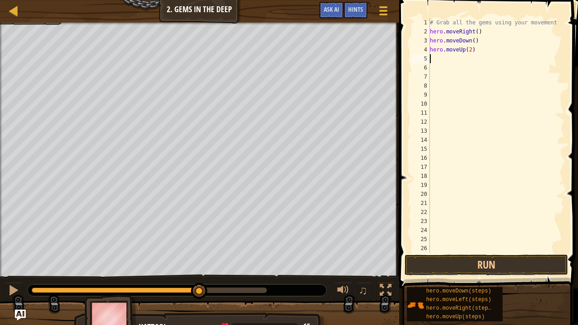
type textarea "h"
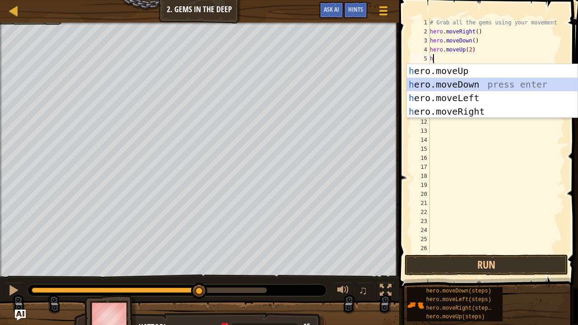
click at [481, 83] on div "h ero.moveUp press enter h ero.moveDown press enter h ero.moveLeft press enter …" at bounding box center [492, 104] width 171 height 81
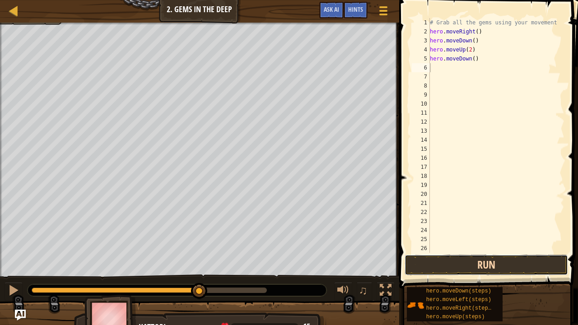
click at [506, 263] on button "Run" at bounding box center [486, 265] width 163 height 21
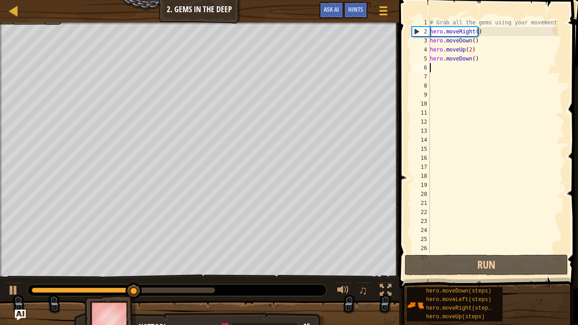
click at [485, 64] on div "# Grab all the gems using your movement hero . moveRight ( ) hero . moveDown ( …" at bounding box center [493, 144] width 130 height 253
click at [473, 58] on div "# Grab all the gems using your movement hero . moveRight ( ) hero . moveDown ( …" at bounding box center [493, 144] width 130 height 253
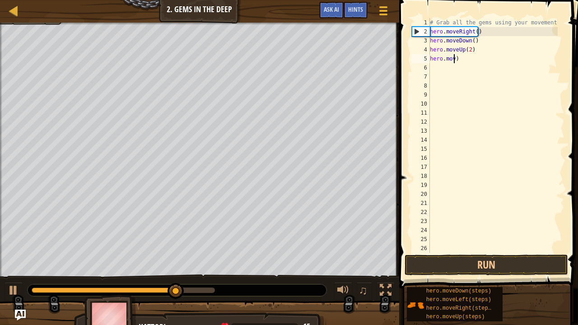
type textarea ")"
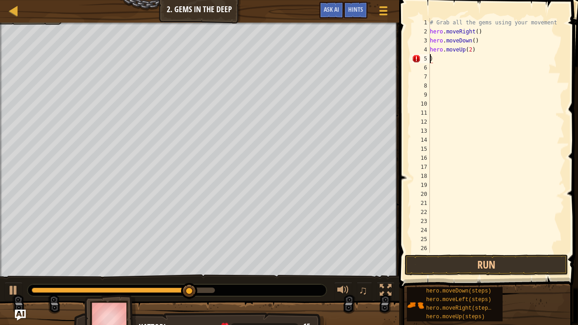
click at [457, 60] on div "# Grab all the gems using your movement hero . moveRight ( ) hero . moveDown ( …" at bounding box center [493, 144] width 130 height 253
type textarea "h"
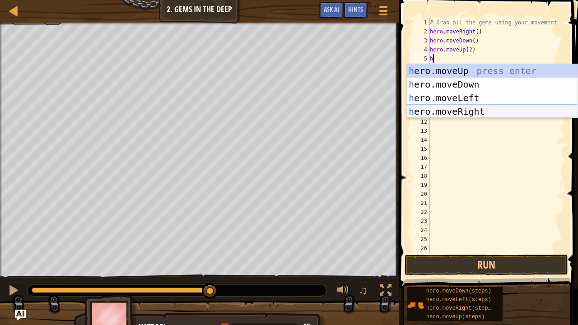
click at [481, 111] on div "h ero.moveUp press enter h ero.moveDown press enter h ero.moveLeft press enter …" at bounding box center [492, 104] width 171 height 81
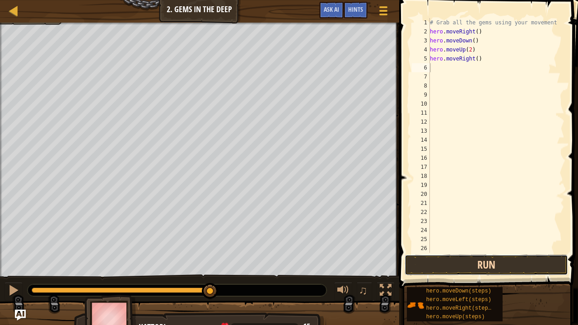
click at [488, 268] on button "Run" at bounding box center [486, 265] width 163 height 21
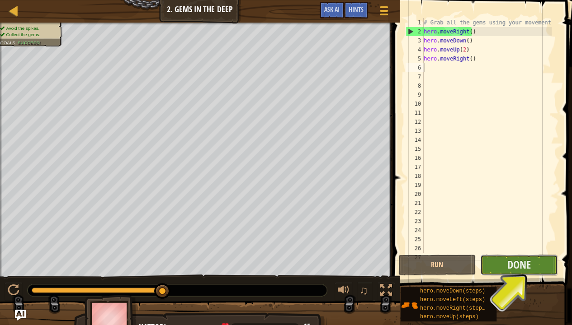
click at [541, 269] on button "Done" at bounding box center [518, 265] width 77 height 21
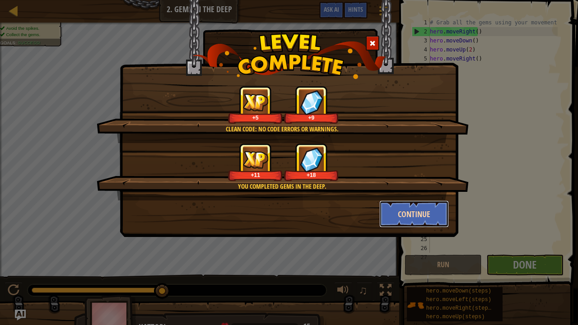
click at [419, 210] on button "Continue" at bounding box center [415, 214] width 70 height 27
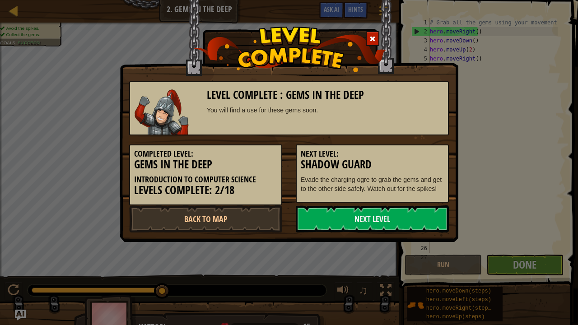
click at [419, 210] on link "Next Level" at bounding box center [372, 219] width 153 height 27
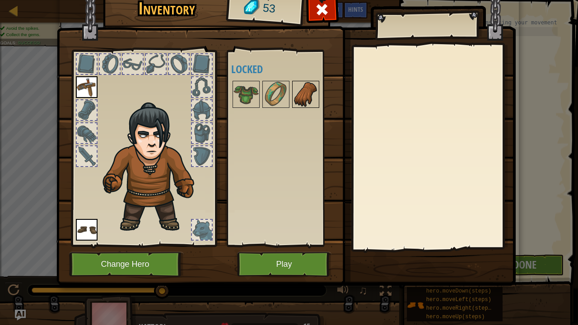
click at [305, 94] on img at bounding box center [305, 94] width 25 height 25
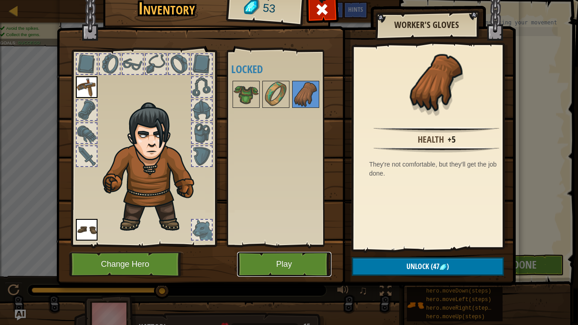
click at [292, 257] on button "Play" at bounding box center [284, 264] width 94 height 25
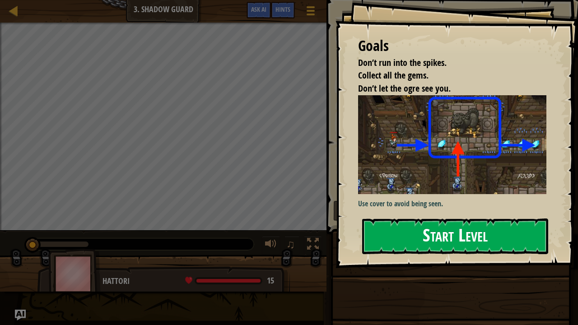
click at [403, 231] on button "Start Level" at bounding box center [455, 237] width 186 height 36
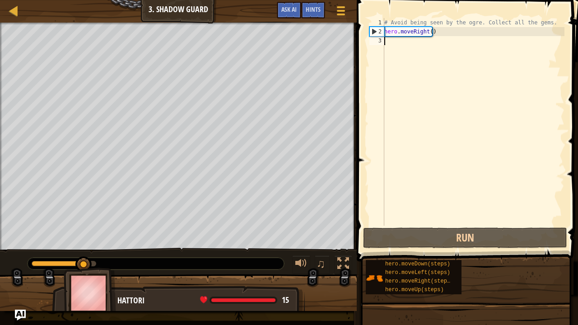
click at [408, 57] on div "# Avoid being seen by the ogre. Collect all the gems. hero . moveRight ( )" at bounding box center [474, 131] width 182 height 226
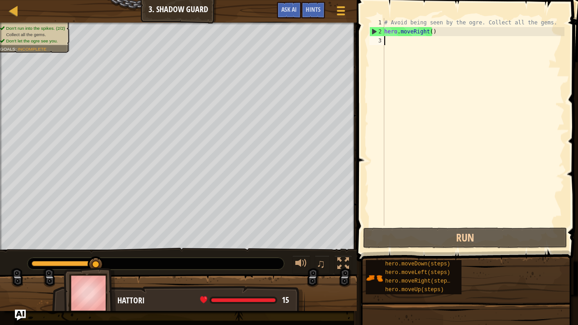
type textarea "h"
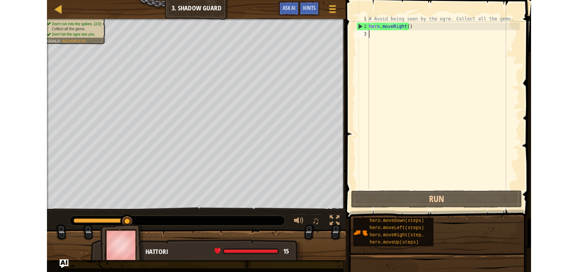
scroll to position [4, 0]
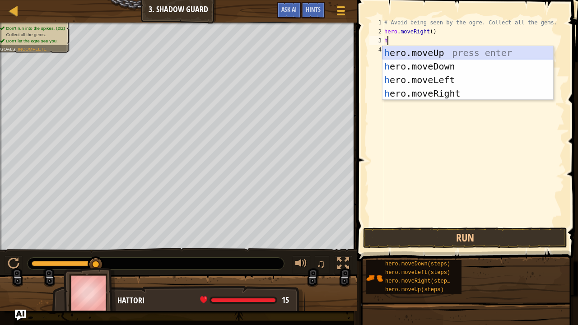
click at [434, 49] on div "h ero.moveUp press enter h ero.moveDown press enter h ero.moveLeft press enter …" at bounding box center [468, 86] width 171 height 81
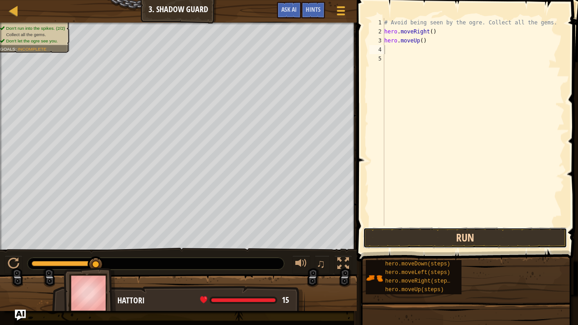
click at [436, 234] on button "Run" at bounding box center [465, 238] width 204 height 21
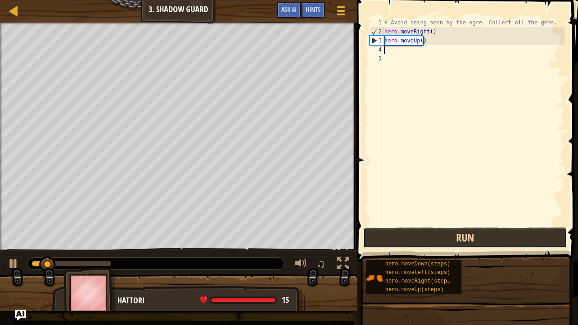
click at [436, 234] on button "Run" at bounding box center [465, 238] width 204 height 21
type textarea "h"
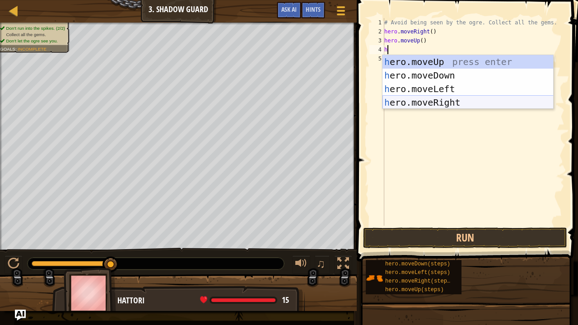
click at [447, 107] on div "h ero.moveUp press enter h ero.moveDown press enter h ero.moveLeft press enter …" at bounding box center [468, 95] width 171 height 81
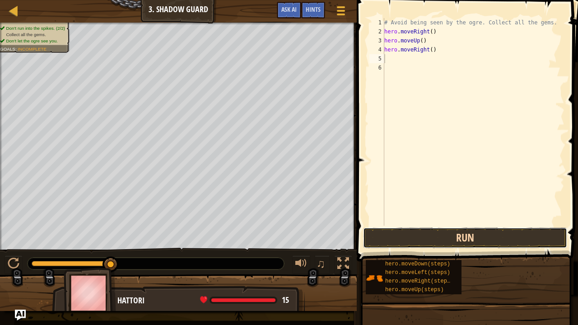
click at [435, 237] on button "Run" at bounding box center [465, 238] width 204 height 21
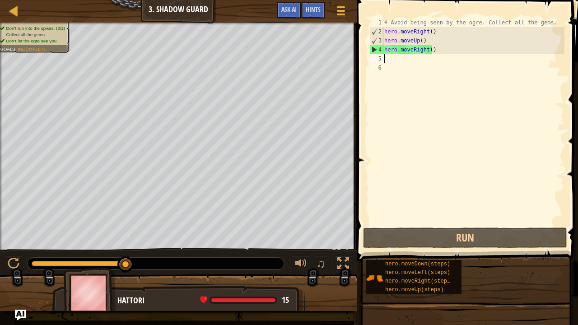
type textarea "h"
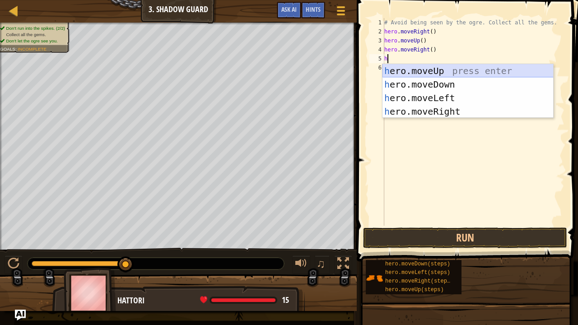
click at [474, 71] on div "h ero.moveUp press enter h ero.moveDown press enter h ero.moveLeft press enter …" at bounding box center [468, 104] width 171 height 81
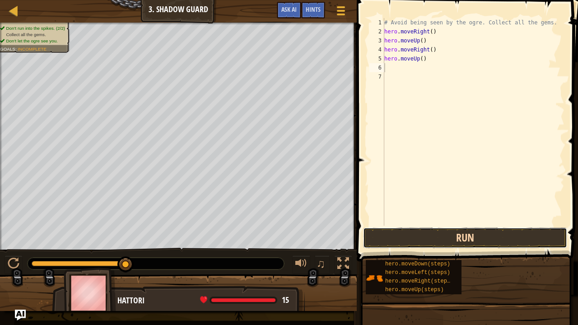
click at [473, 241] on button "Run" at bounding box center [465, 238] width 204 height 21
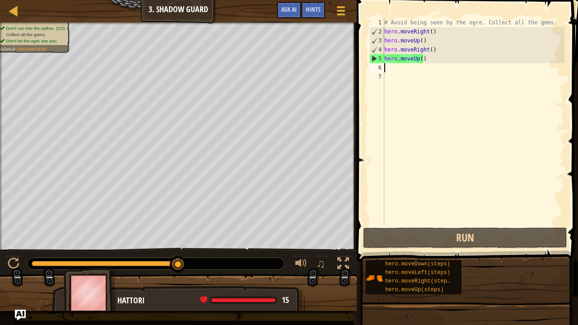
type textarea "h"
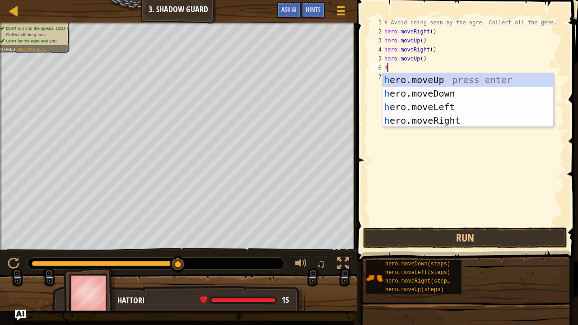
click at [458, 112] on div "h ero.moveUp press enter h ero.moveDown press enter h ero.moveLeft press enter …" at bounding box center [468, 113] width 171 height 81
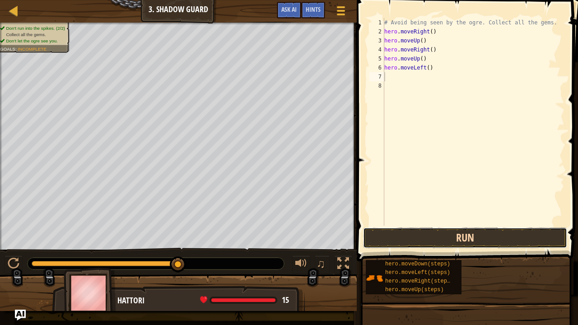
click at [445, 232] on button "Run" at bounding box center [465, 238] width 204 height 21
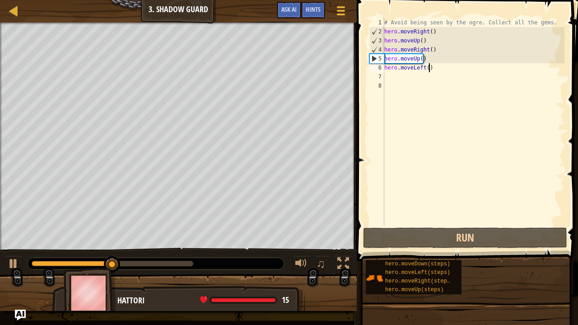
click at [431, 65] on div "# Avoid being seen by the ogre. Collect all the gems. hero . moveRight ( ) hero…" at bounding box center [474, 131] width 182 height 226
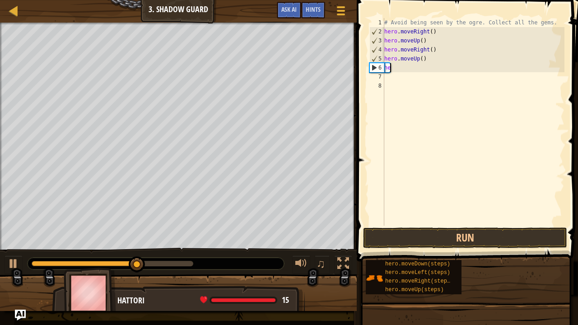
type textarea "h"
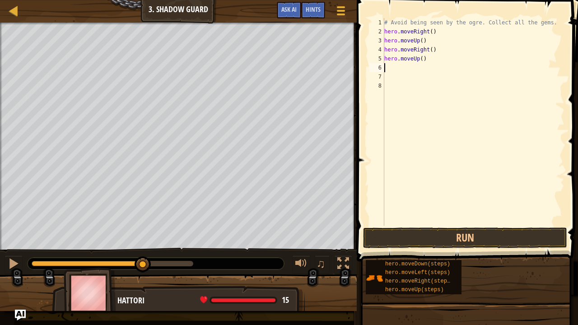
type textarea "h"
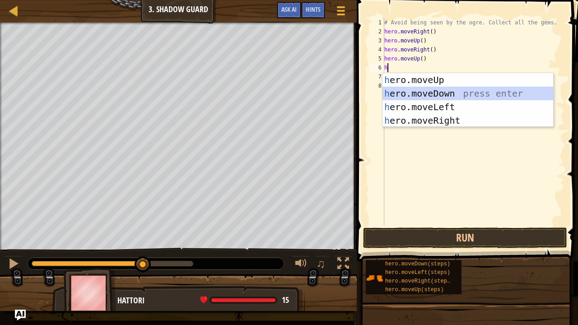
click at [428, 96] on div "h ero.moveUp press enter h ero.moveDown press enter h ero.moveLeft press enter …" at bounding box center [468, 113] width 171 height 81
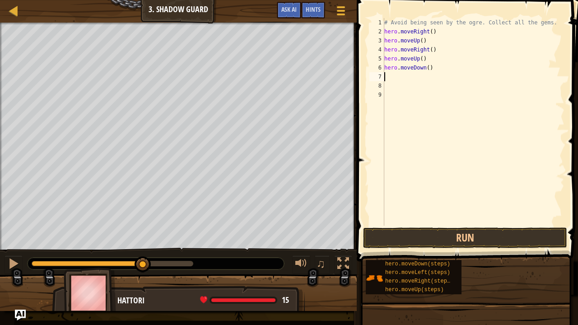
click at [418, 242] on button "Run" at bounding box center [465, 238] width 204 height 21
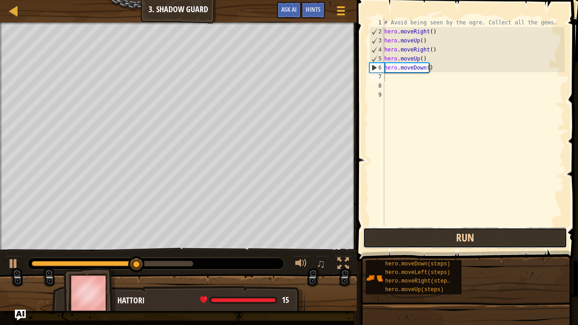
click at [418, 242] on button "Run" at bounding box center [465, 238] width 204 height 21
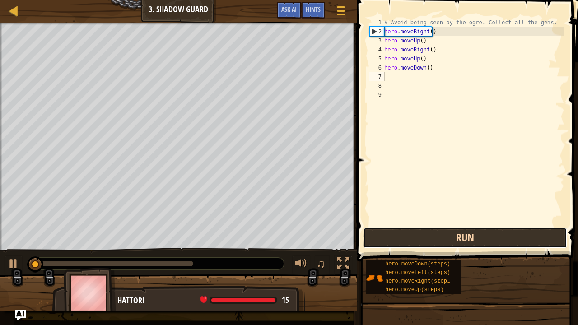
click at [418, 242] on button "Run" at bounding box center [465, 238] width 204 height 21
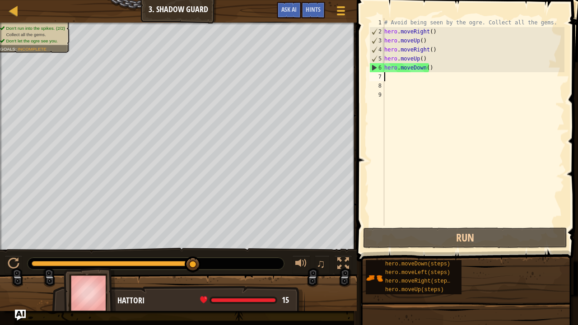
type textarea "h"
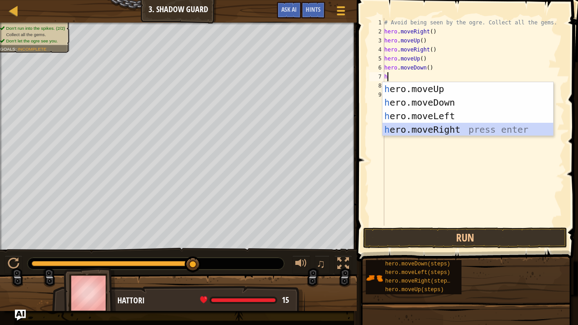
click at [430, 131] on div "h ero.moveUp press enter h ero.moveDown press enter h ero.moveLeft press enter …" at bounding box center [468, 122] width 171 height 81
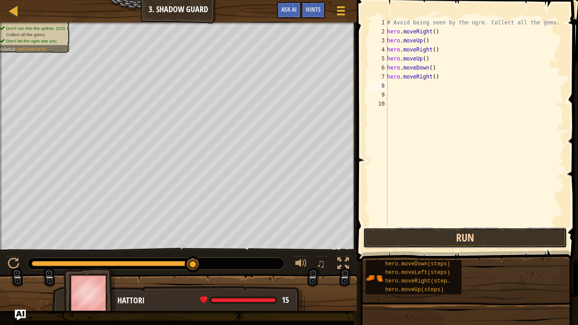
click at [442, 240] on button "Run" at bounding box center [465, 238] width 204 height 21
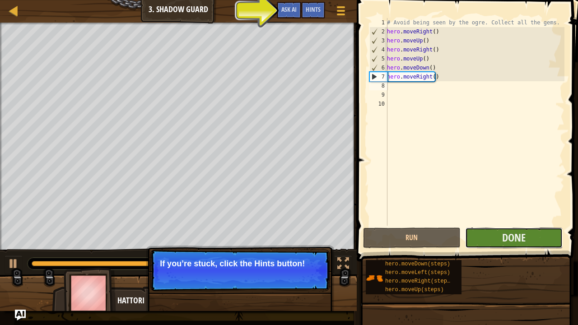
click at [535, 238] on button "Done" at bounding box center [514, 238] width 98 height 21
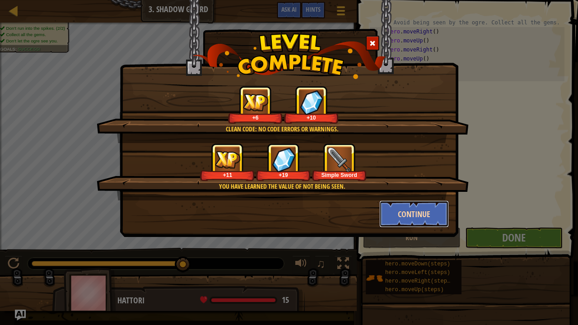
click at [404, 212] on button "Continue" at bounding box center [415, 214] width 70 height 27
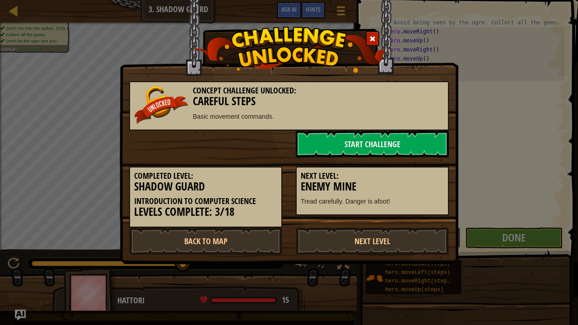
click at [404, 212] on div "Next Level: Enemy Mine Tread carefully. Danger is afoot!" at bounding box center [372, 191] width 153 height 49
click at [406, 252] on link "Next Level" at bounding box center [372, 241] width 153 height 27
click at [401, 243] on link "Next Level" at bounding box center [372, 241] width 153 height 27
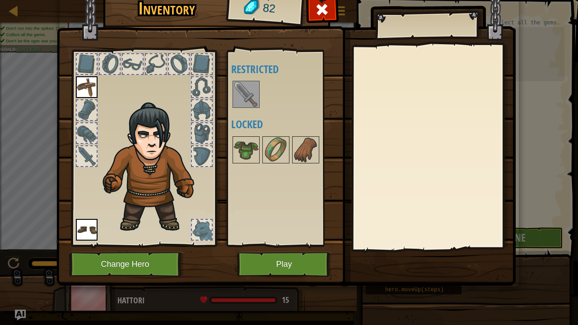
click at [251, 89] on img at bounding box center [246, 94] width 25 height 25
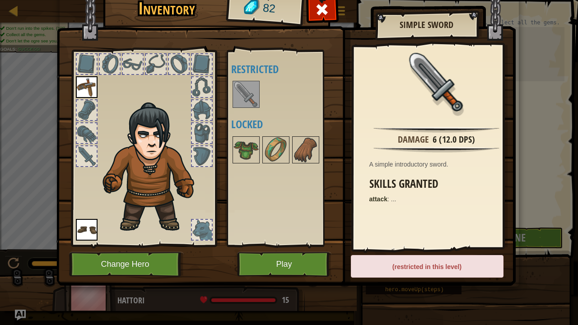
click at [248, 85] on img at bounding box center [246, 94] width 25 height 25
drag, startPoint x: 248, startPoint y: 85, endPoint x: 85, endPoint y: 155, distance: 177.3
click at [85, 155] on div "Inventory 82 Available Equip Equip (double-click to equip) Restricted Locked Si…" at bounding box center [289, 138] width 459 height 298
click at [85, 155] on div at bounding box center [87, 156] width 20 height 20
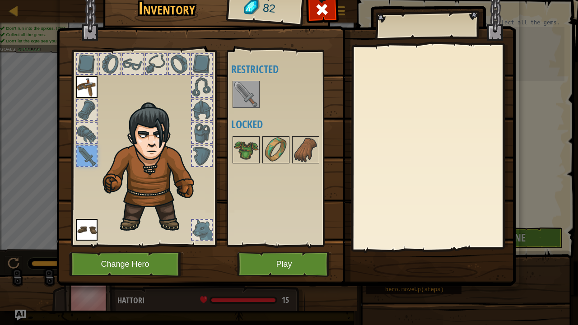
drag, startPoint x: 243, startPoint y: 94, endPoint x: 89, endPoint y: 161, distance: 168.2
click at [89, 161] on div "Inventory 82 Available Equip Equip (double-click to equip) Restricted Locked Eq…" at bounding box center [289, 138] width 459 height 298
click at [89, 161] on div at bounding box center [87, 156] width 20 height 20
drag, startPoint x: 89, startPoint y: 161, endPoint x: 236, endPoint y: 72, distance: 171.9
click at [236, 72] on div "Inventory 82 Available Equip Equip (double-click to equip) Restricted Locked Eq…" at bounding box center [289, 138] width 459 height 298
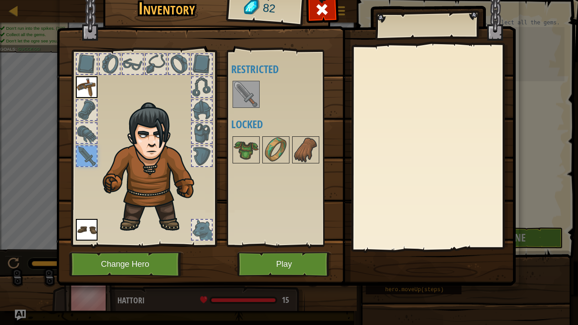
drag, startPoint x: 236, startPoint y: 72, endPoint x: 248, endPoint y: 100, distance: 30.7
click at [248, 100] on div "Available Equip Equip (double-click to equip) Restricted Locked" at bounding box center [287, 148] width 113 height 188
drag, startPoint x: 248, startPoint y: 100, endPoint x: 291, endPoint y: 265, distance: 170.3
click at [291, 265] on div "Inventory 82 Available Equip Equip (double-click to equip) Restricted Locked Eq…" at bounding box center [289, 138] width 459 height 298
click at [291, 265] on button "Play" at bounding box center [284, 264] width 94 height 25
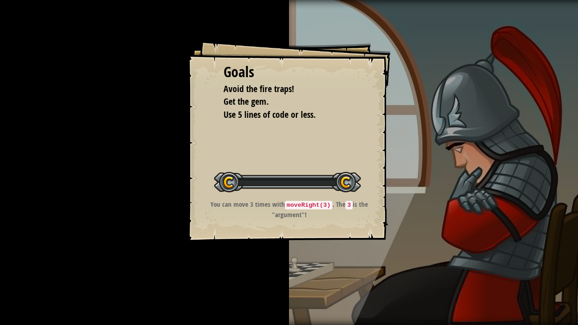
drag, startPoint x: 294, startPoint y: 202, endPoint x: 367, endPoint y: 33, distance: 183.9
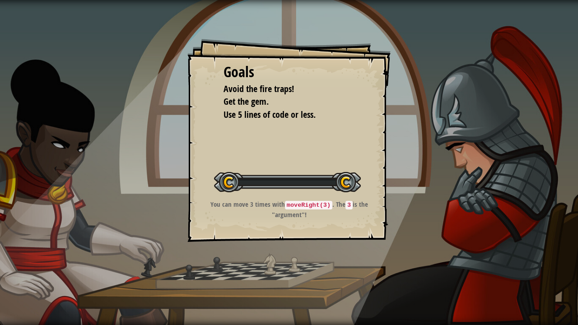
click at [367, 33] on div "Goals Avoid the fire traps! Get the gem. Use 5 lines of code or less. Start Lev…" at bounding box center [289, 162] width 578 height 325
drag, startPoint x: 367, startPoint y: 33, endPoint x: 321, endPoint y: 316, distance: 286.2
click at [321, 272] on div "Goals Avoid the fire traps! Get the gem. Use 5 lines of code or less. Start Lev…" at bounding box center [289, 162] width 578 height 325
click at [326, 206] on code "moveRight(3)" at bounding box center [308, 205] width 47 height 9
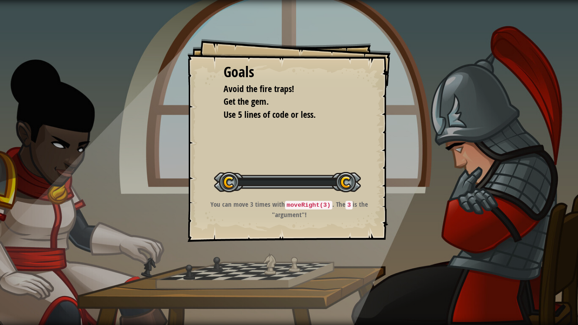
click at [286, 198] on div "Start Level" at bounding box center [287, 181] width 147 height 36
click at [239, 178] on div at bounding box center [287, 182] width 147 height 20
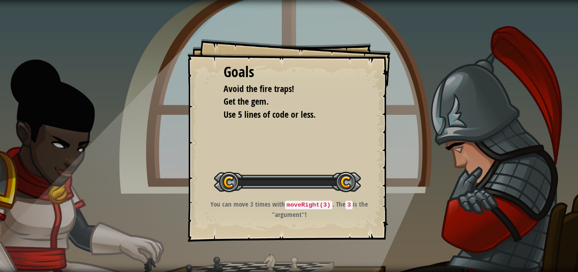
click at [211, 127] on div "Goals Avoid the fire traps! Get the gem. Use 5 lines of code or less. Start Lev…" at bounding box center [288, 140] width 203 height 203
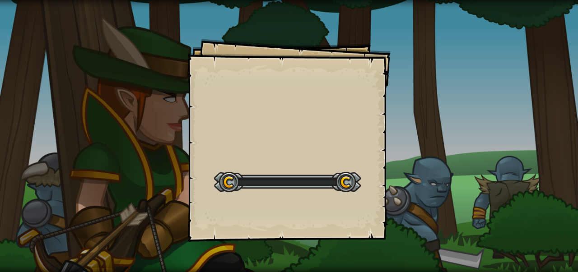
click at [273, 213] on div "Goals Start Level Error loading from server. Try refreshing the page. You'll ne…" at bounding box center [288, 140] width 203 height 203
click at [33, 7] on div "Goals Start Level Error loading from server. Try refreshing the page. You'll ne…" at bounding box center [289, 136] width 578 height 272
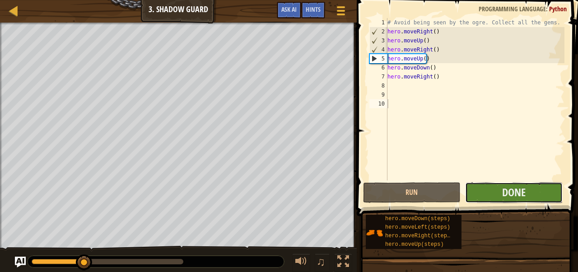
click at [496, 193] on button "Done" at bounding box center [514, 193] width 98 height 21
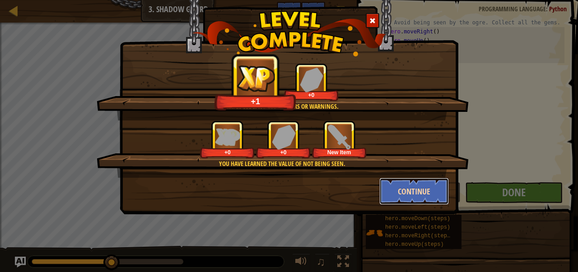
click at [407, 197] on button "Continue" at bounding box center [415, 191] width 70 height 27
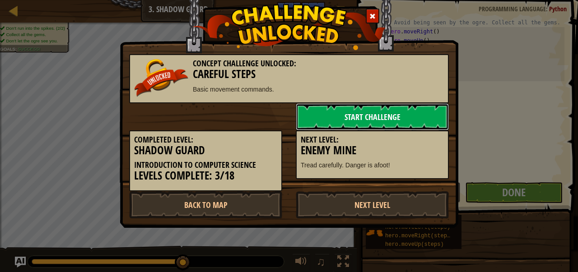
click at [309, 112] on link "Start Challenge" at bounding box center [372, 116] width 153 height 27
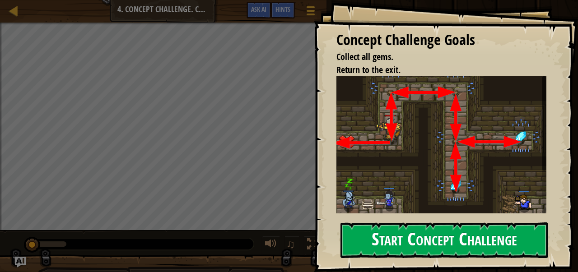
click at [424, 243] on button "Start Concept Challenge" at bounding box center [445, 241] width 208 height 36
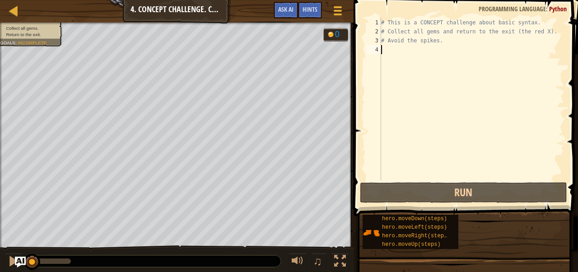
type textarea "h"
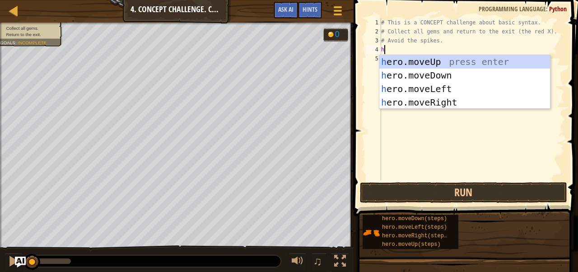
scroll to position [4, 0]
click at [465, 61] on div "h ero.moveUp press enter h ero.moveDown press enter h ero.moveLeft press enter …" at bounding box center [465, 95] width 171 height 81
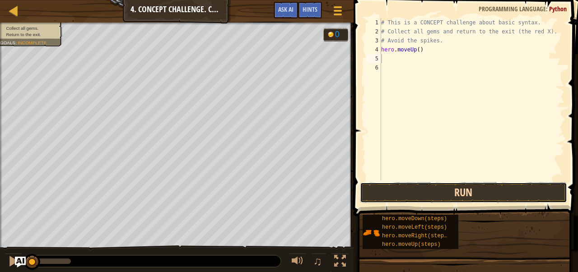
click at [447, 199] on button "Run" at bounding box center [463, 193] width 207 height 21
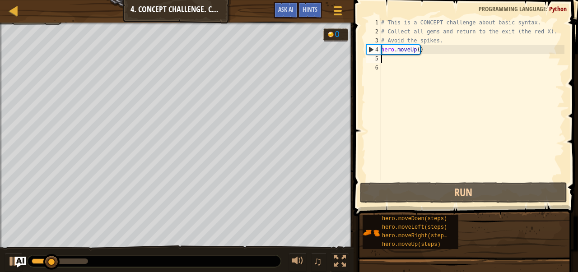
type textarea "h"
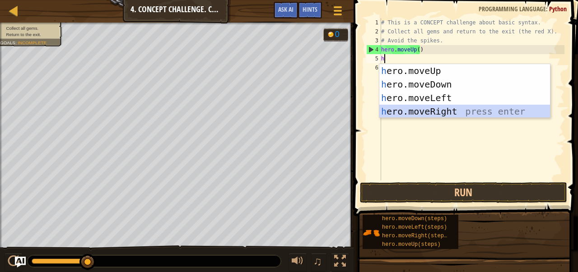
click at [415, 110] on div "h ero.moveUp press enter h ero.moveDown press enter h ero.moveLeft press enter …" at bounding box center [465, 104] width 171 height 81
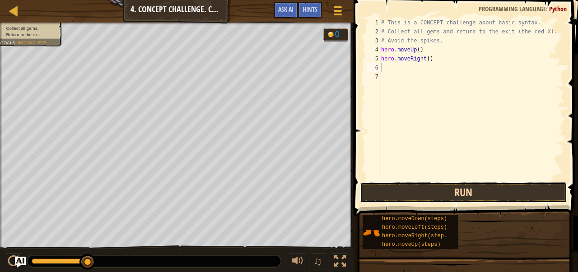
click at [419, 191] on button "Run" at bounding box center [463, 193] width 207 height 21
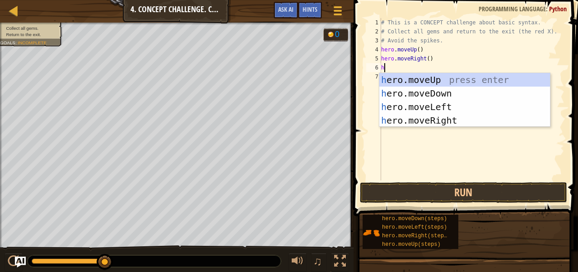
type textarea "h"
click at [424, 76] on div "h ero.moveUp press enter h ero.moveDown press enter h ero.moveLeft press enter …" at bounding box center [465, 113] width 171 height 81
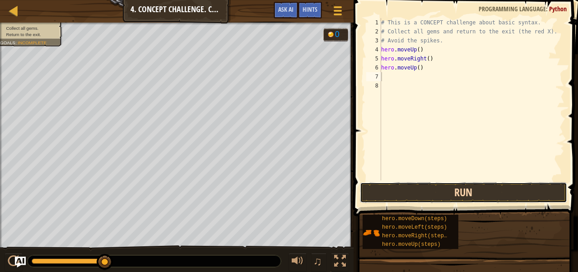
click at [449, 191] on button "Run" at bounding box center [463, 193] width 207 height 21
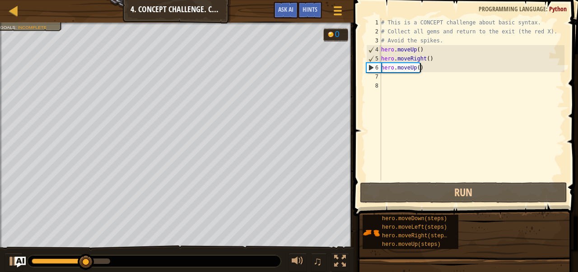
click at [423, 72] on div "# This is a CONCEPT challenge about basic syntax. # Collect all gems and return…" at bounding box center [472, 108] width 185 height 181
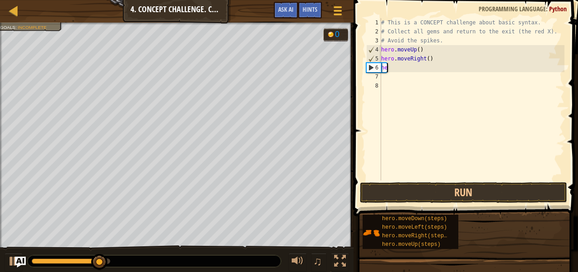
type textarea "h"
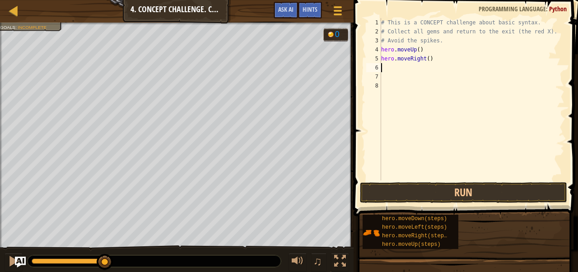
type textarea "h"
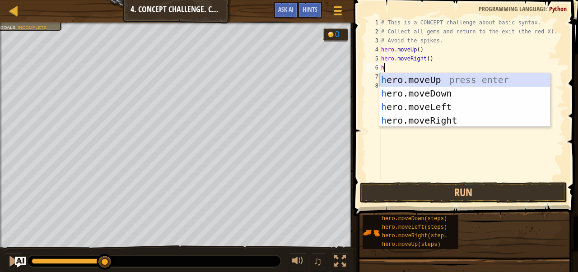
click at [427, 76] on div "h ero.moveUp press enter h ero.moveDown press enter h ero.moveLeft press enter …" at bounding box center [465, 113] width 171 height 81
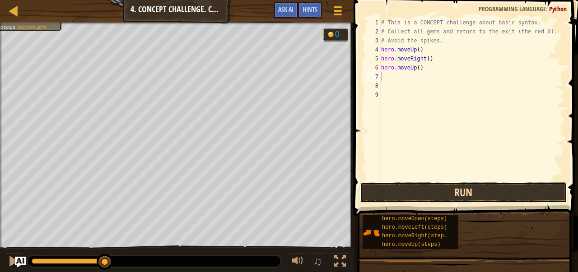
click at [426, 187] on button "Run" at bounding box center [463, 193] width 207 height 21
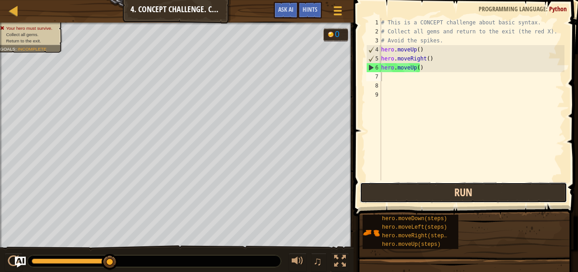
click at [436, 190] on button "Run" at bounding box center [463, 193] width 207 height 21
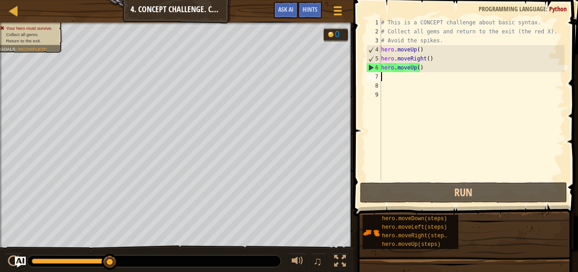
click at [426, 65] on div "# This is a CONCEPT challenge about basic syntax. # Collect all gems and return…" at bounding box center [472, 108] width 185 height 181
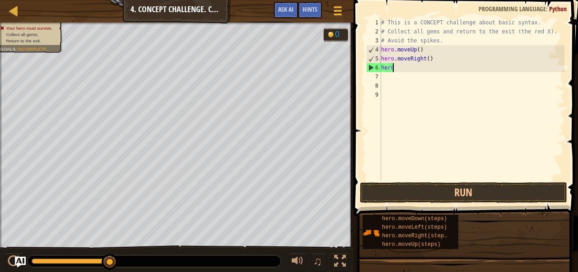
type textarea "h"
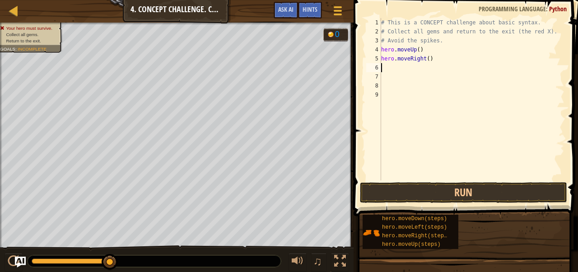
type textarea "h"
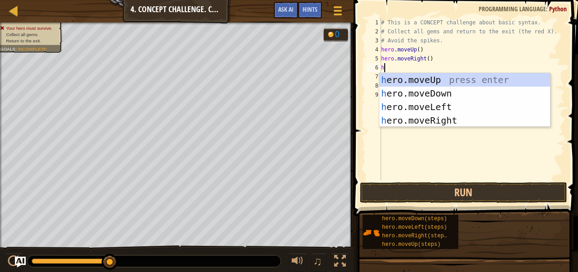
click at [426, 65] on div "# This is a CONCEPT challenge about basic syntax. # Collect all gems and return…" at bounding box center [472, 108] width 185 height 181
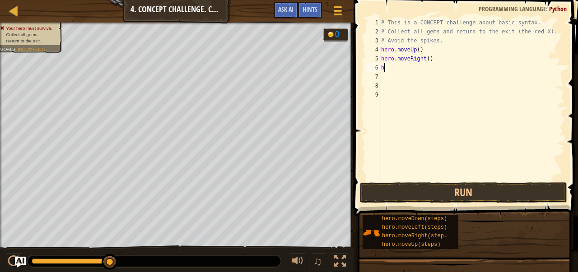
click at [394, 67] on div "# This is a CONCEPT challenge about basic syntax. # Collect all gems and return…" at bounding box center [472, 108] width 185 height 181
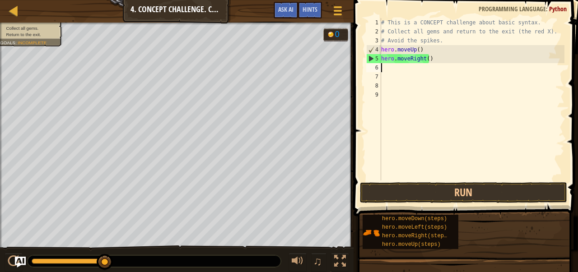
type textarea "h"
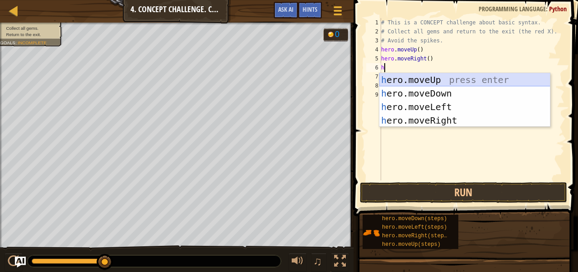
click at [423, 79] on div "h ero.moveUp press enter h ero.moveDown press enter h ero.moveLeft press enter …" at bounding box center [465, 113] width 171 height 81
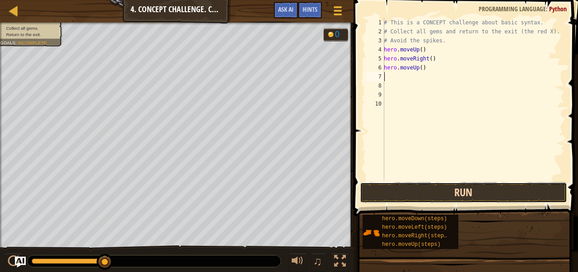
click at [436, 199] on button "Run" at bounding box center [463, 193] width 207 height 21
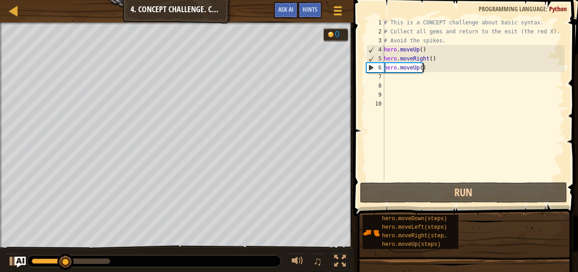
click at [423, 69] on div "# This is a CONCEPT challenge about basic syntax. # Collect all gems and return…" at bounding box center [473, 108] width 183 height 181
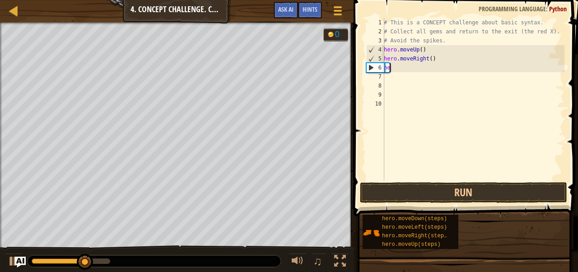
type textarea "h"
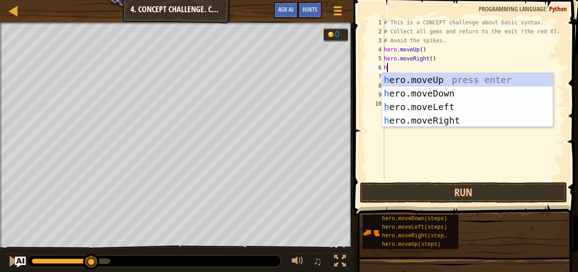
type textarea "h"
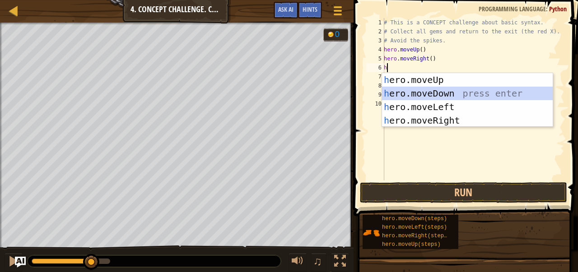
click at [436, 95] on div "h ero.moveUp press enter h ero.moveDown press enter h ero.moveLeft press enter …" at bounding box center [467, 113] width 171 height 81
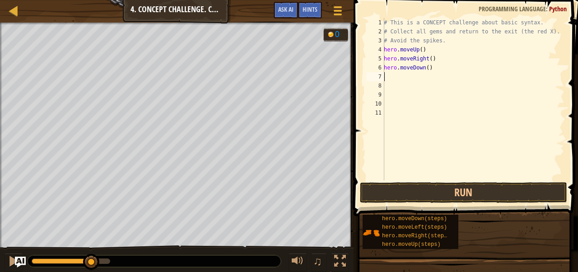
click at [424, 68] on div "# This is a CONCEPT challenge about basic syntax. # Collect all gems and return…" at bounding box center [473, 108] width 183 height 181
click at [426, 70] on div "# This is a CONCEPT challenge about basic syntax. # Collect all gems and return…" at bounding box center [473, 108] width 183 height 181
type textarea "hero.moveDown(2)"
click at [428, 200] on button "Run" at bounding box center [463, 193] width 207 height 21
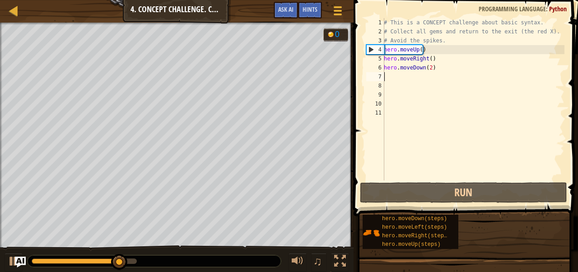
click at [394, 79] on div "# This is a CONCEPT challenge about basic syntax. # Collect all gems and return…" at bounding box center [473, 108] width 183 height 181
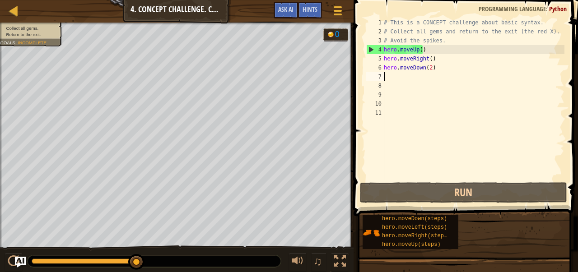
click at [392, 82] on div "# This is a CONCEPT challenge about basic syntax. # Collect all gems and return…" at bounding box center [473, 108] width 183 height 181
type textarea "h"
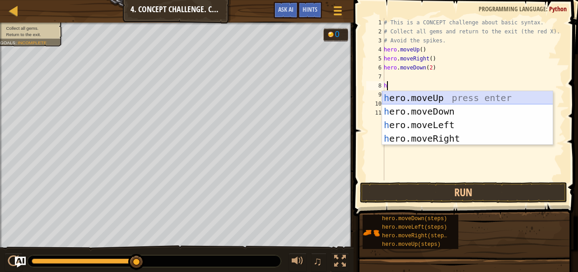
click at [407, 97] on div "h ero.moveUp press enter h ero.moveDown press enter h ero.moveLeft press enter …" at bounding box center [467, 131] width 171 height 81
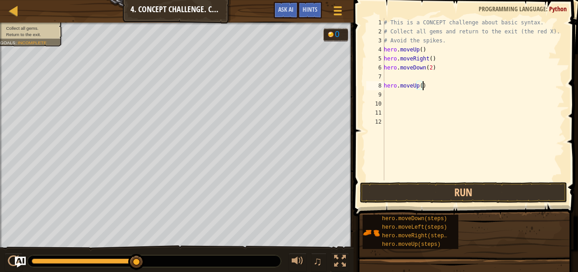
click at [430, 85] on div "# This is a CONCEPT challenge about basic syntax. # Collect all gems and return…" at bounding box center [473, 108] width 183 height 181
type textarea "h"
click at [404, 74] on div "# This is a CONCEPT challenge about basic syntax. # Collect all gems and return…" at bounding box center [473, 108] width 183 height 181
type textarea "u"
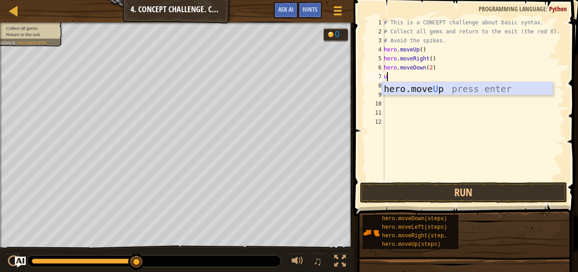
click at [393, 89] on div "hero.move U p press enter" at bounding box center [467, 102] width 171 height 41
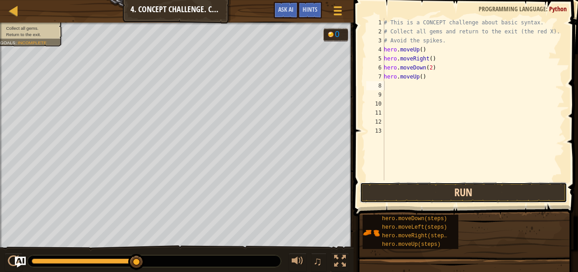
click at [413, 187] on button "Run" at bounding box center [463, 193] width 207 height 21
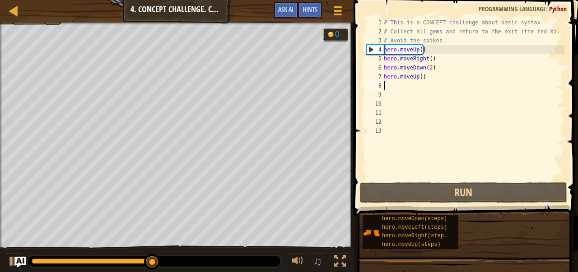
type textarea "h"
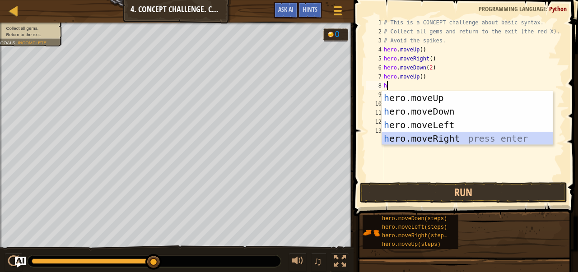
click at [408, 140] on div "h ero.moveUp press enter h ero.moveDown press enter h ero.moveLeft press enter …" at bounding box center [467, 131] width 171 height 81
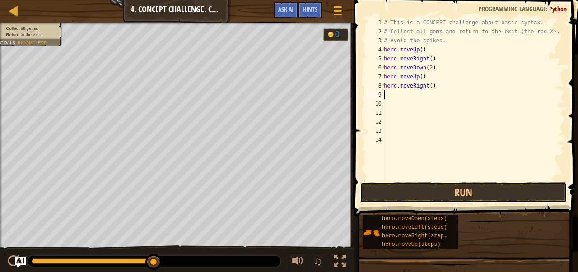
click at [413, 183] on button "Run" at bounding box center [463, 193] width 207 height 21
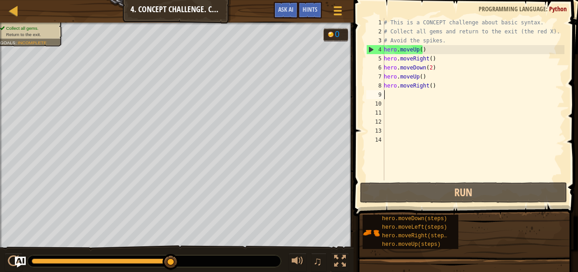
click at [411, 93] on div "# This is a CONCEPT challenge about basic syntax. # Collect all gems and return…" at bounding box center [473, 108] width 183 height 181
type textarea "h"
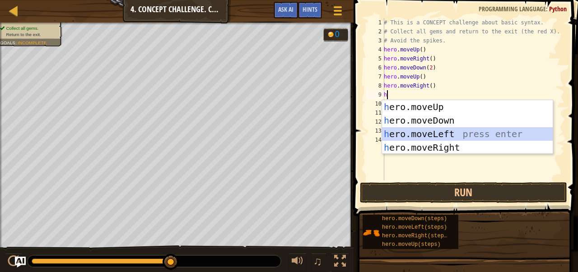
click at [423, 132] on div "h ero.moveUp press enter h ero.moveDown press enter h ero.moveLeft press enter …" at bounding box center [467, 140] width 171 height 81
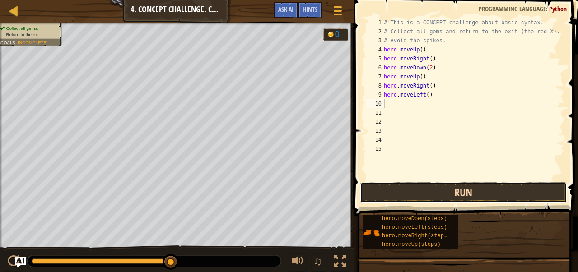
click at [438, 193] on button "Run" at bounding box center [463, 193] width 207 height 21
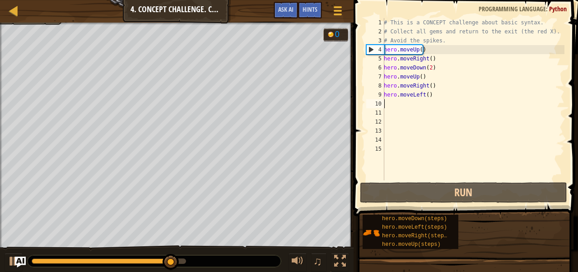
type textarea "h"
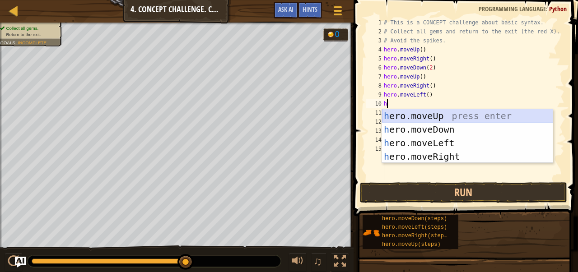
click at [414, 114] on div "h ero.moveUp press enter h ero.moveDown press enter h ero.moveLeft press enter …" at bounding box center [467, 149] width 171 height 81
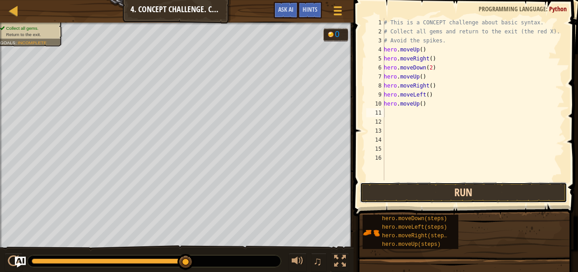
click at [420, 187] on button "Run" at bounding box center [463, 193] width 207 height 21
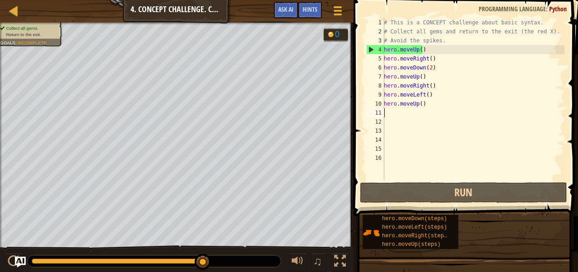
type textarea "h"
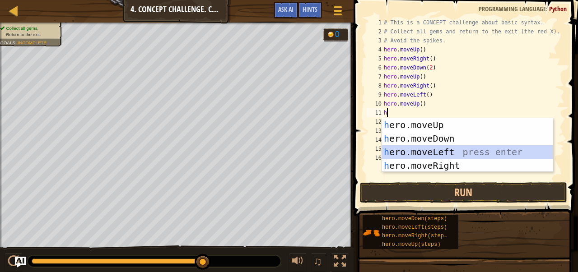
click at [419, 152] on div "h ero.moveUp press enter h ero.moveDown press enter h ero.moveLeft press enter …" at bounding box center [467, 158] width 171 height 81
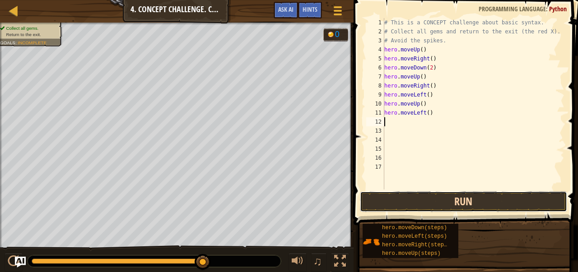
click at [425, 197] on button "Run" at bounding box center [463, 202] width 207 height 21
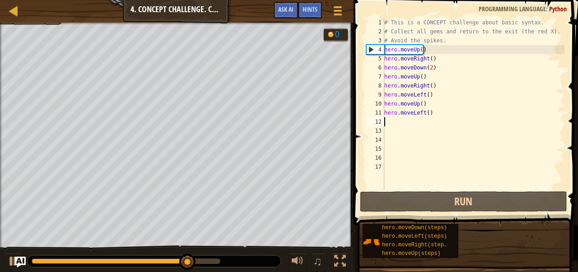
type textarea "h"
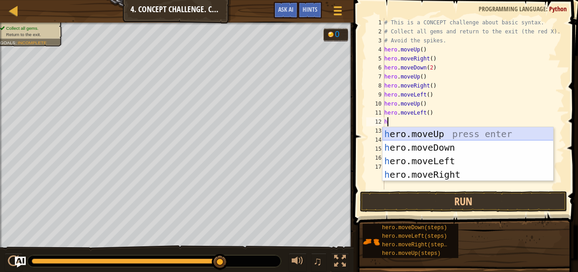
click at [425, 132] on div "h ero.moveUp press enter h ero.moveDown press enter h ero.moveLeft press enter …" at bounding box center [468, 167] width 171 height 81
click at [425, 132] on div "# This is a CONCEPT challenge about basic syntax. # Collect all gems and return…" at bounding box center [474, 113] width 182 height 190
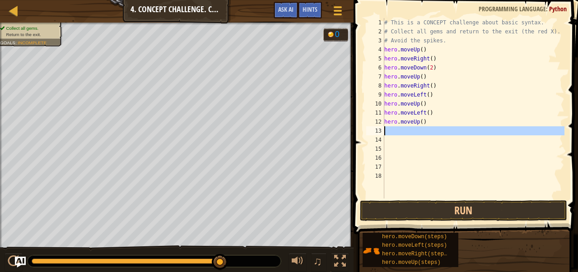
click at [425, 132] on div "# This is a CONCEPT challenge about basic syntax. # Collect all gems and return…" at bounding box center [474, 117] width 182 height 199
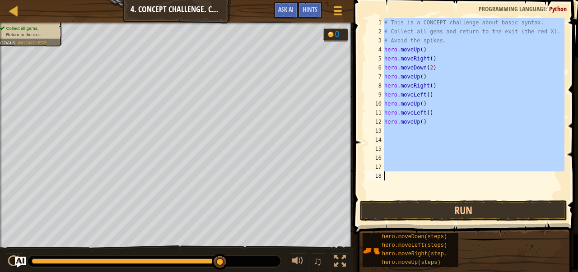
click at [420, 175] on div "# This is a CONCEPT challenge about basic syntax. # Collect all gems and return…" at bounding box center [474, 108] width 182 height 181
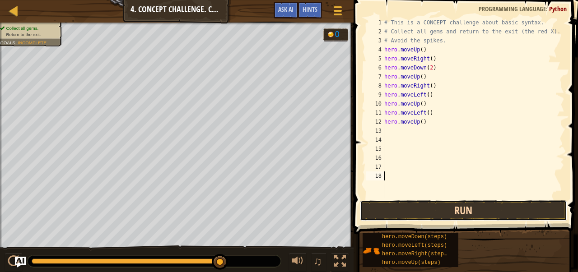
click at [431, 212] on button "Run" at bounding box center [463, 211] width 207 height 21
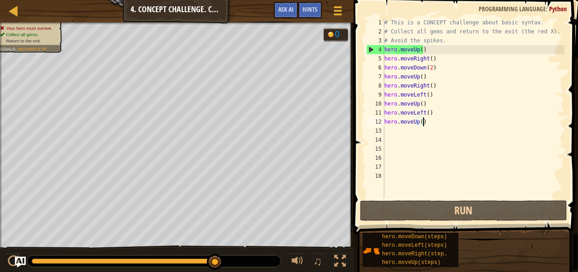
click at [423, 125] on div "# This is a CONCEPT challenge about basic syntax. # Collect all gems and return…" at bounding box center [474, 117] width 182 height 199
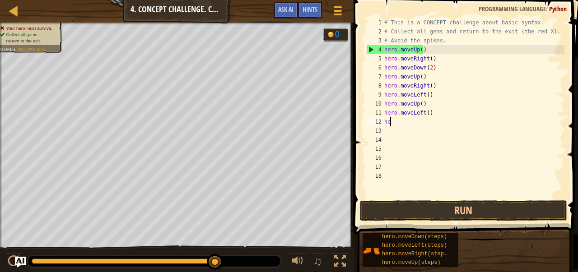
type textarea "h"
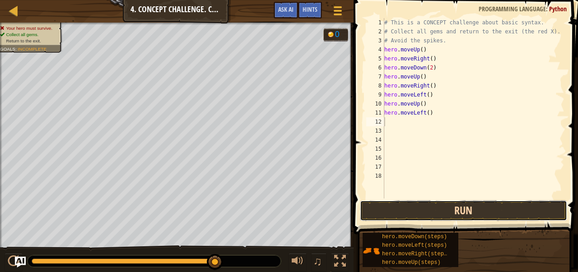
click at [445, 219] on button "Run" at bounding box center [463, 211] width 207 height 21
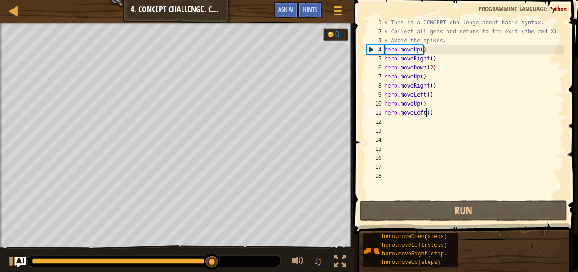
click at [425, 111] on div "# This is a CONCEPT challenge about basic syntax. # Collect all gems and return…" at bounding box center [474, 117] width 182 height 199
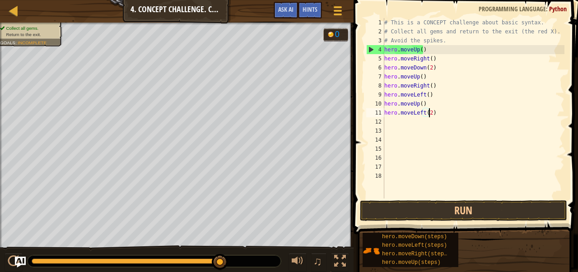
scroll to position [4, 3]
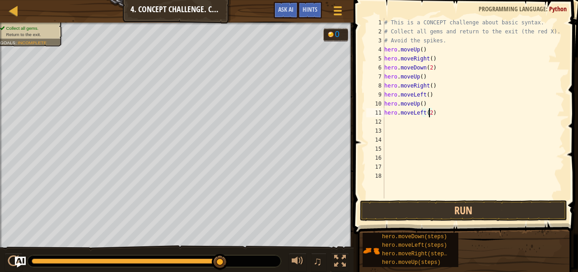
type textarea "hero.moveLeft()"
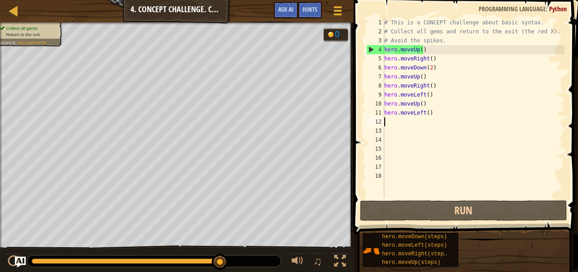
click at [388, 121] on div "# This is a CONCEPT challenge about basic syntax. # Collect all gems and return…" at bounding box center [474, 117] width 182 height 199
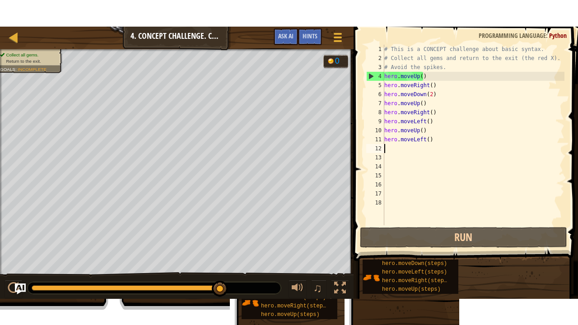
scroll to position [4, 0]
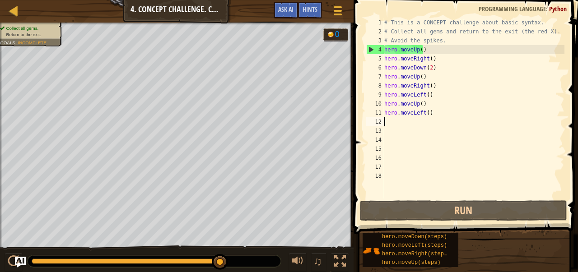
type textarea "h"
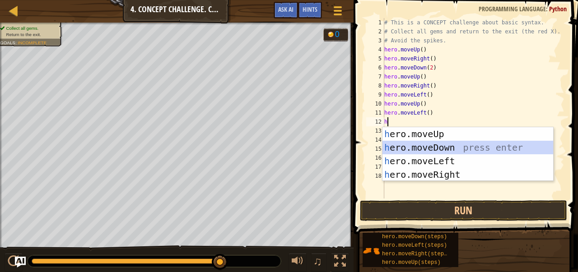
click at [421, 142] on div "h ero.moveUp press enter h ero.moveDown press enter h ero.moveLeft press enter …" at bounding box center [468, 167] width 171 height 81
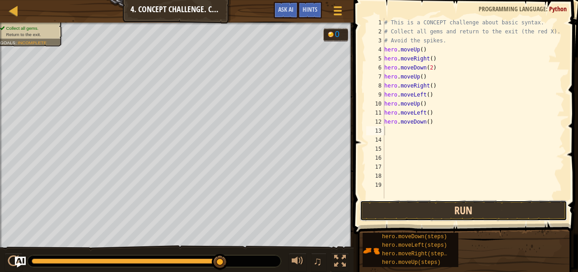
click at [420, 202] on button "Run" at bounding box center [463, 211] width 207 height 21
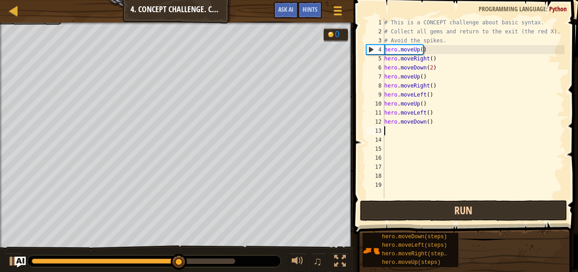
type textarea "h"
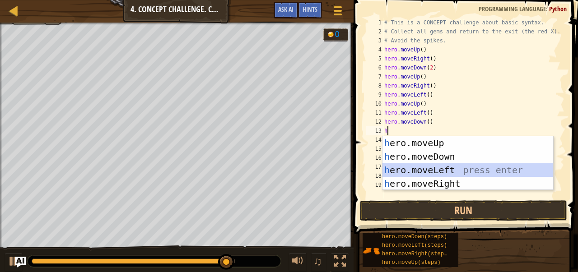
click at [413, 167] on div "h ero.moveUp press enter h ero.moveDown press enter h ero.moveLeft press enter …" at bounding box center [468, 176] width 171 height 81
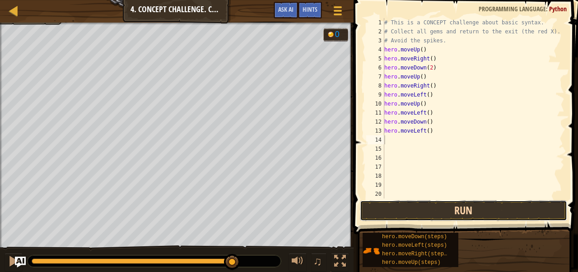
click at [417, 202] on button "Run" at bounding box center [463, 211] width 207 height 21
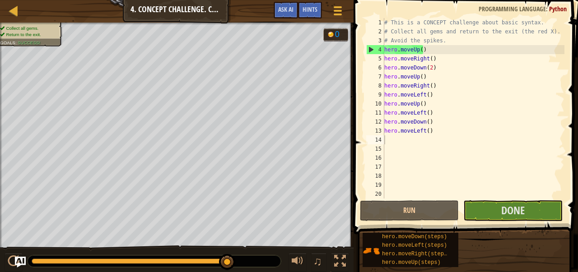
click at [503, 200] on span at bounding box center [467, 104] width 232 height 261
click at [503, 207] on span "Done" at bounding box center [512, 210] width 23 height 14
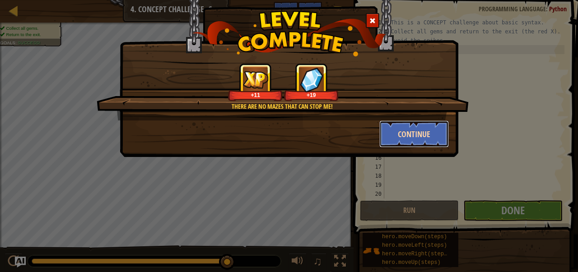
click at [422, 136] on button "Continue" at bounding box center [415, 134] width 70 height 27
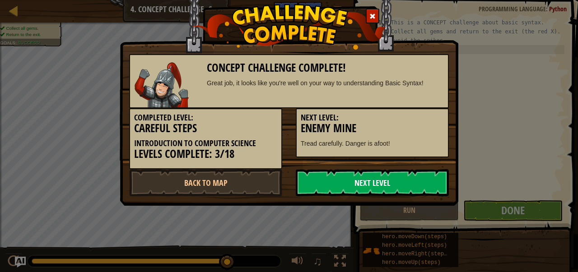
click at [400, 187] on link "Next Level" at bounding box center [372, 182] width 153 height 27
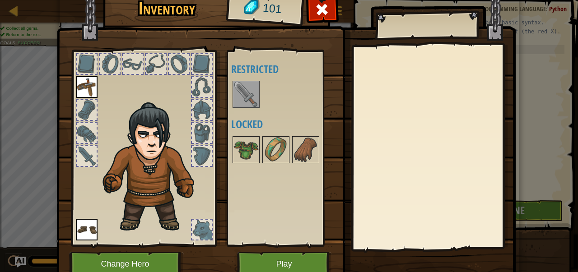
click at [237, 98] on img at bounding box center [246, 94] width 25 height 25
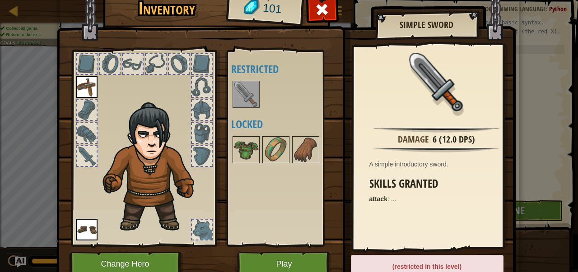
click at [237, 98] on img at bounding box center [246, 94] width 25 height 25
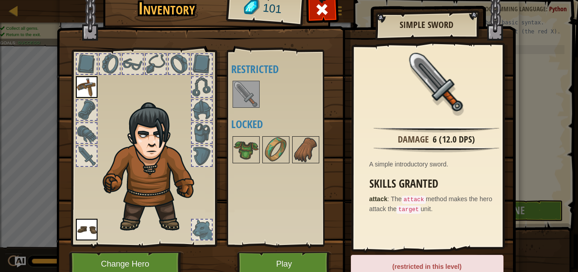
click at [237, 98] on img at bounding box center [246, 94] width 25 height 25
drag, startPoint x: 237, startPoint y: 98, endPoint x: 273, endPoint y: 245, distance: 152.2
click at [273, 245] on div "Available Equip Equip (double-click to equip) Restricted Locked" at bounding box center [282, 148] width 111 height 197
click at [271, 257] on button "Play" at bounding box center [284, 264] width 94 height 25
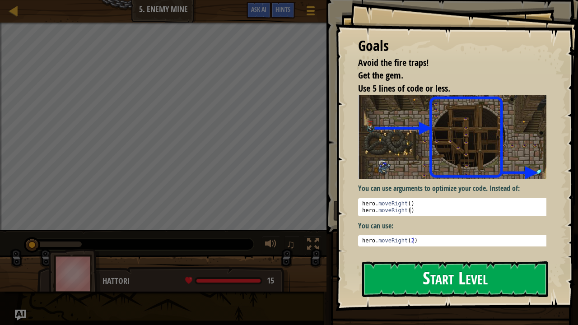
click at [388, 272] on button "Start Level" at bounding box center [455, 280] width 186 height 36
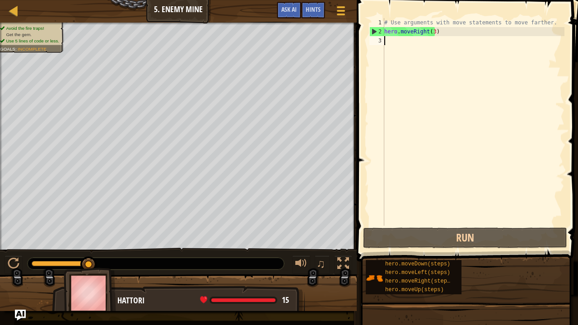
type textarea "h"
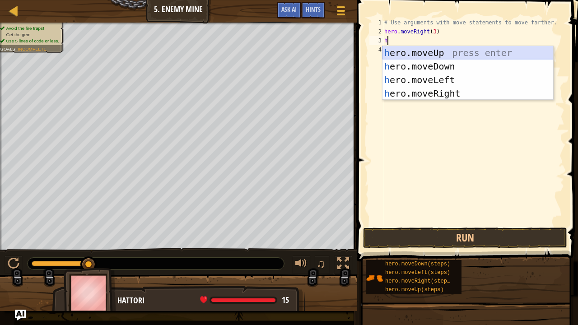
click at [434, 53] on div "h ero.moveUp press enter h ero.moveDown press enter h ero.moveLeft press enter …" at bounding box center [468, 86] width 171 height 81
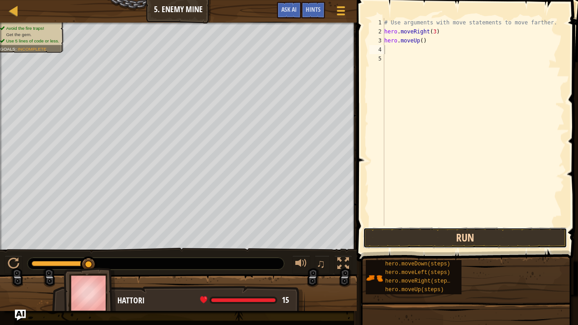
click at [420, 236] on button "Run" at bounding box center [465, 238] width 204 height 21
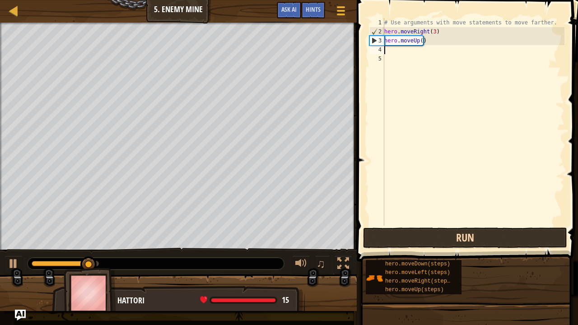
type textarea "h"
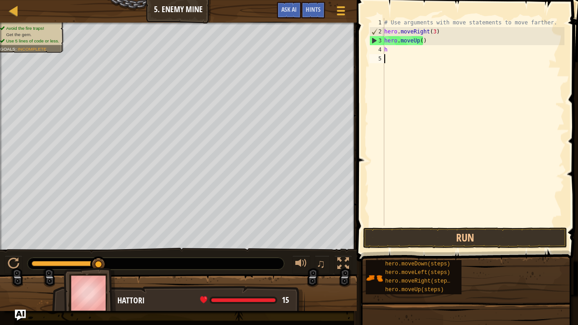
click at [439, 108] on div "# Use arguments with move statements to move farther. hero . moveRight ( 3 ) he…" at bounding box center [474, 131] width 182 height 226
click at [394, 50] on div "# Use arguments with move statements to move farther. hero . moveRight ( 3 ) he…" at bounding box center [474, 131] width 182 height 226
type textarea "h"
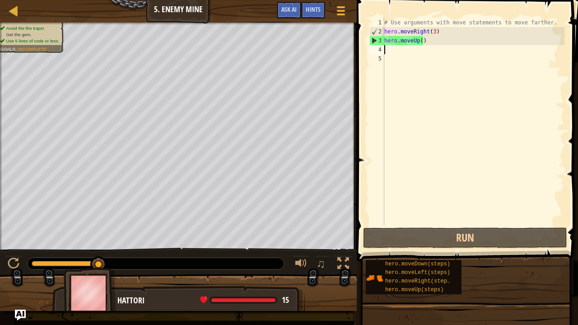
type textarea "h"
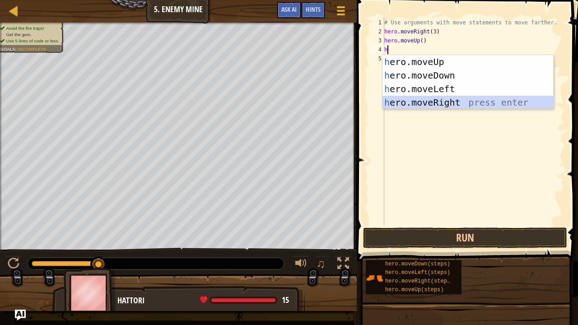
click at [419, 103] on div "h ero.moveUp press enter h ero.moveDown press enter h ero.moveLeft press enter …" at bounding box center [468, 95] width 171 height 81
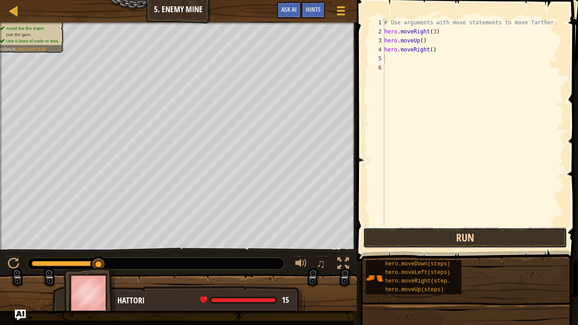
click at [447, 233] on button "Run" at bounding box center [465, 238] width 204 height 21
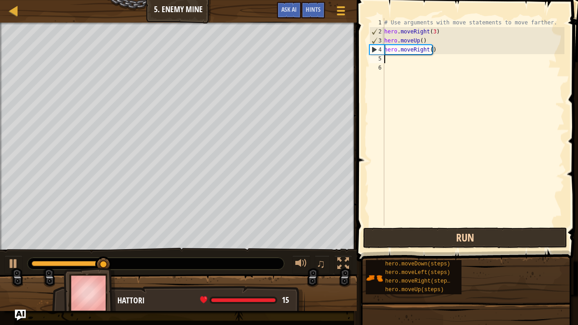
type textarea "h"
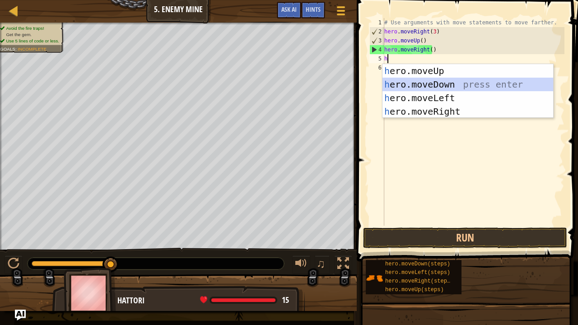
click at [448, 79] on div "h ero.moveUp press enter h ero.moveDown press enter h ero.moveLeft press enter …" at bounding box center [468, 104] width 171 height 81
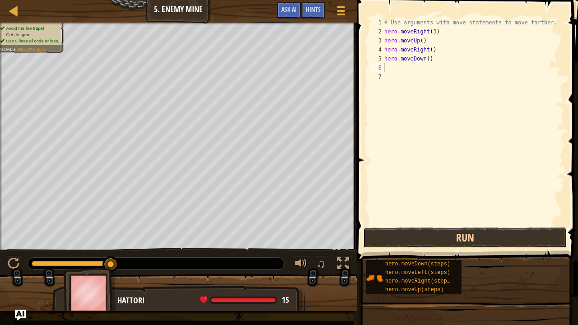
click at [429, 243] on button "Run" at bounding box center [465, 238] width 204 height 21
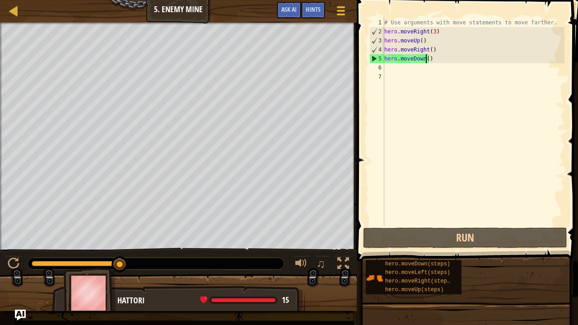
click at [426, 59] on div "# Use arguments with move statements to move farther. hero . moveRight ( 3 ) he…" at bounding box center [474, 131] width 182 height 226
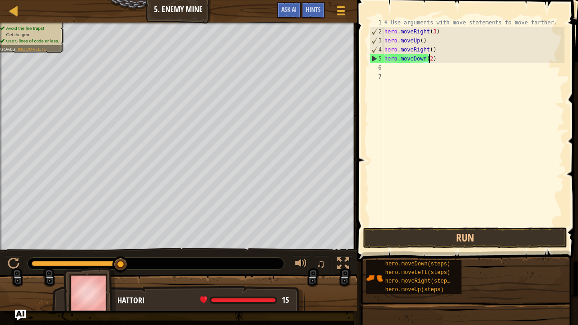
scroll to position [4, 4]
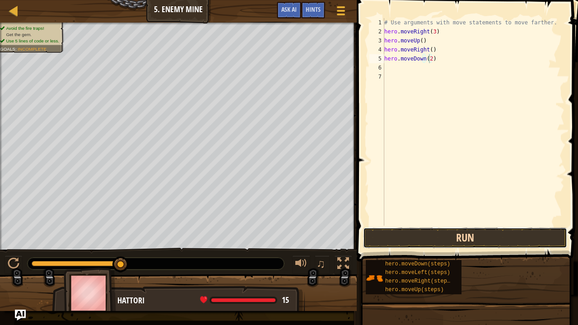
click at [459, 235] on button "Run" at bounding box center [465, 238] width 204 height 21
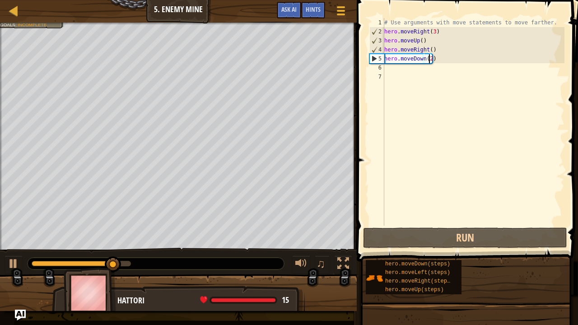
click at [430, 59] on div "# Use arguments with move statements to move farther. hero . moveRight ( 3 ) he…" at bounding box center [474, 131] width 182 height 226
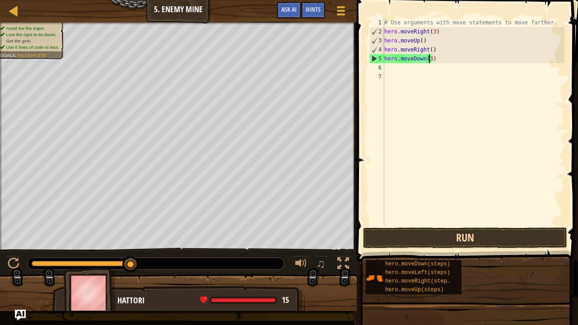
type textarea "hero.moveDown(3)"
click at [465, 240] on button "Run" at bounding box center [465, 238] width 204 height 21
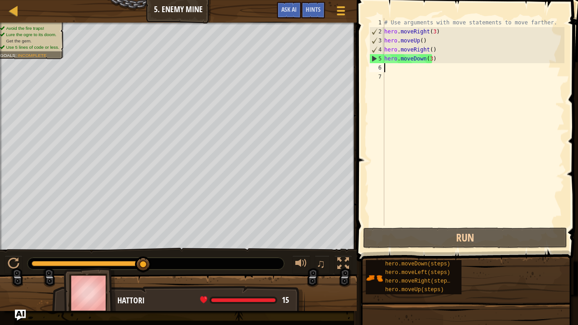
click at [394, 68] on div "# Use arguments with move statements to move farther. hero . moveRight ( 3 ) he…" at bounding box center [474, 131] width 182 height 226
type textarea "h"
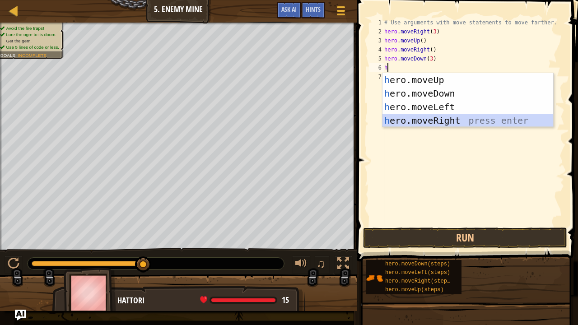
click at [415, 118] on div "h ero.moveUp press enter h ero.moveDown press enter h ero.moveLeft press enter …" at bounding box center [468, 113] width 171 height 81
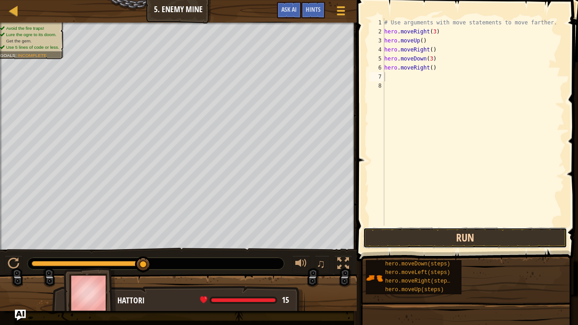
click at [425, 236] on button "Run" at bounding box center [465, 238] width 204 height 21
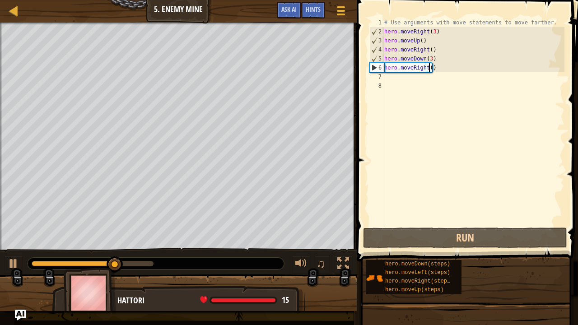
click at [429, 70] on div "# Use arguments with move statements to move farther. hero . moveRight ( 3 ) he…" at bounding box center [474, 131] width 182 height 226
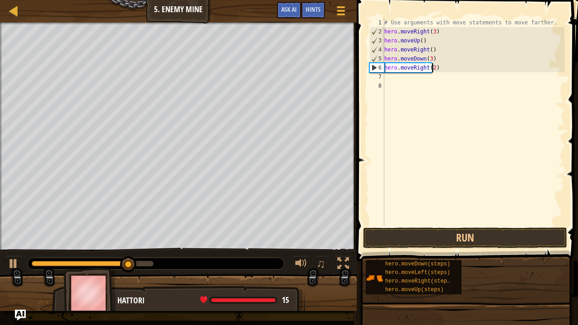
scroll to position [4, 4]
type textarea "hero.moveRight(2)"
click at [463, 231] on button "Run" at bounding box center [465, 238] width 204 height 21
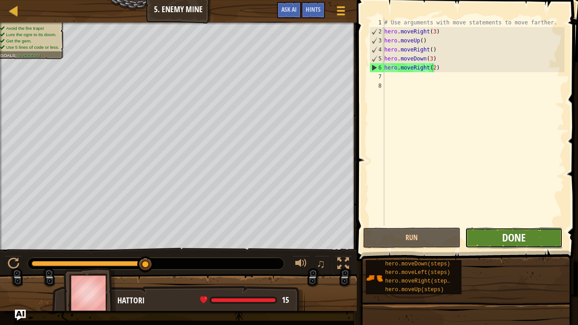
click at [520, 242] on span "Done" at bounding box center [513, 237] width 23 height 14
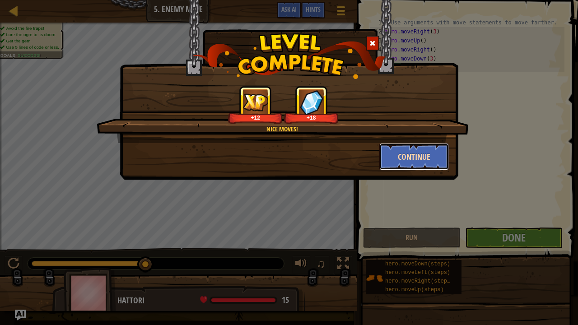
click at [395, 147] on button "Continue" at bounding box center [415, 156] width 70 height 27
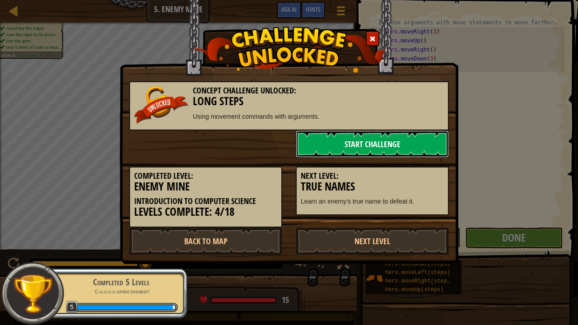
click at [334, 141] on link "Start Challenge" at bounding box center [372, 144] width 153 height 27
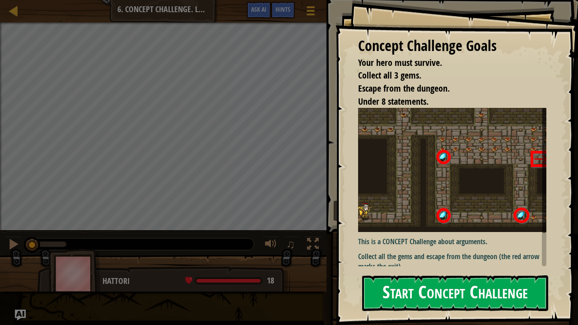
click at [452, 272] on button "Start Concept Challenge" at bounding box center [455, 294] width 186 height 36
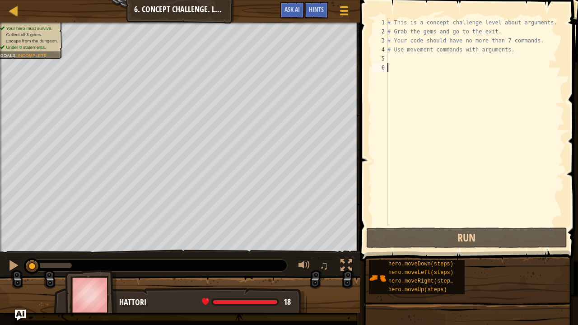
type textarea "h"
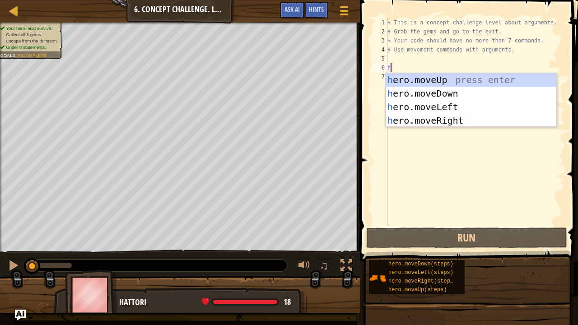
scroll to position [4, 0]
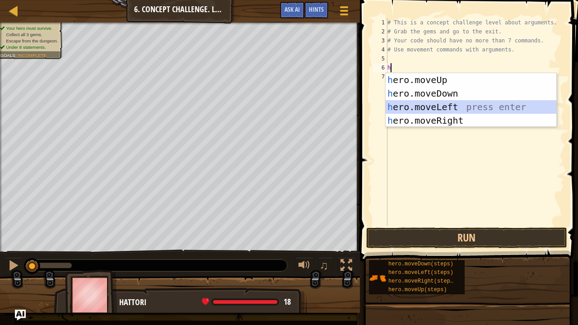
click at [448, 101] on div "h ero.moveUp press enter h ero.moveDown press enter h ero.moveLeft press enter …" at bounding box center [471, 113] width 171 height 81
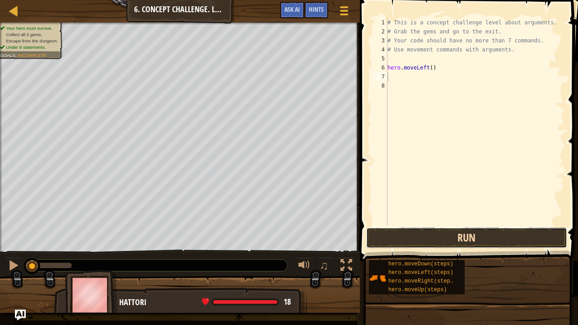
click at [502, 241] on button "Run" at bounding box center [466, 238] width 201 height 21
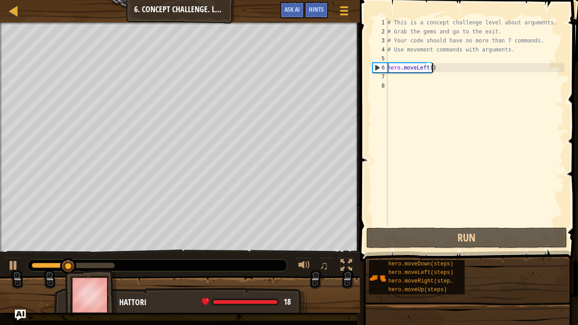
click at [441, 71] on div "# This is a concept challenge level about arguments. # Grab the gems and go to …" at bounding box center [475, 131] width 179 height 226
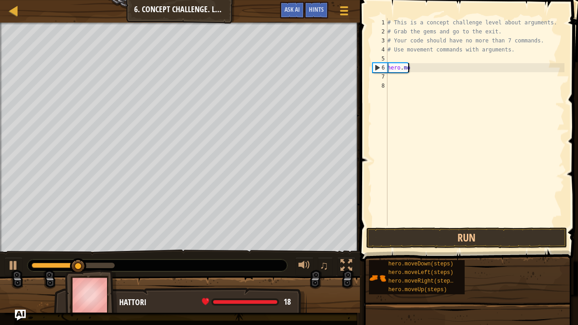
type textarea "h"
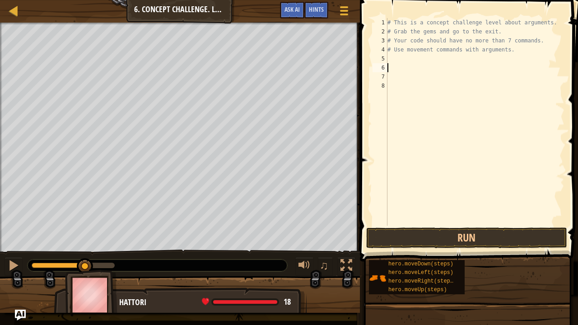
type textarea "h"
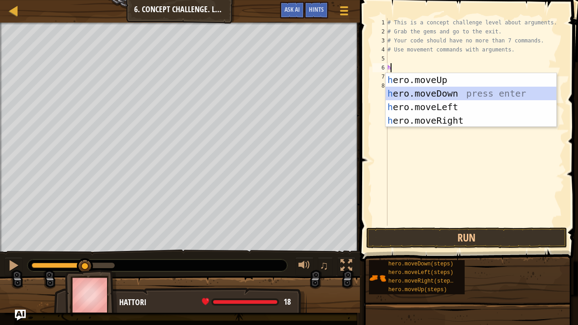
click at [451, 94] on div "h ero.moveUp press enter h ero.moveDown press enter h ero.moveLeft press enter …" at bounding box center [471, 113] width 171 height 81
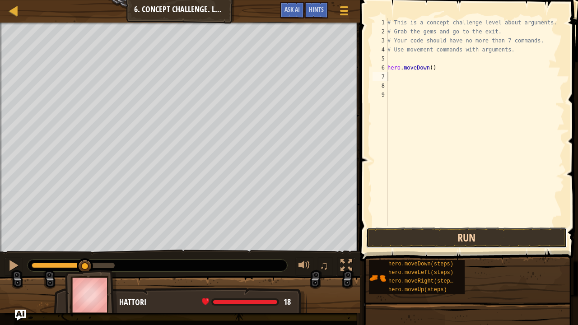
click at [472, 247] on button "Run" at bounding box center [466, 238] width 201 height 21
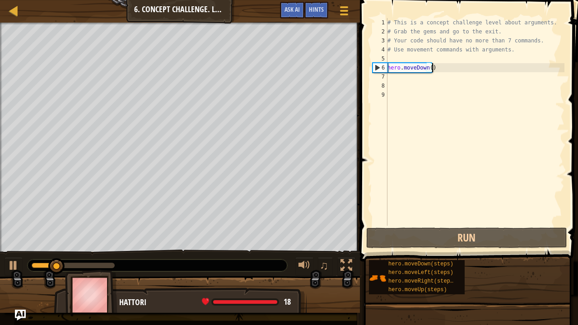
click at [439, 67] on div "# This is a concept challenge level about arguments. # Grab the gems and go to …" at bounding box center [475, 131] width 179 height 226
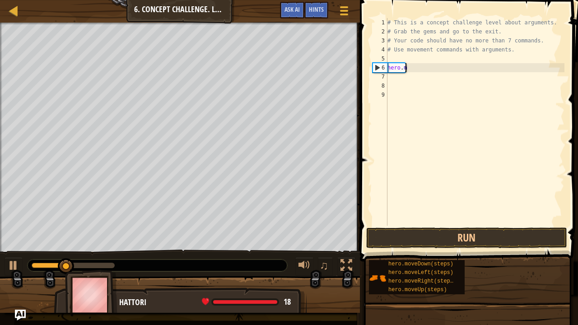
type textarea "h"
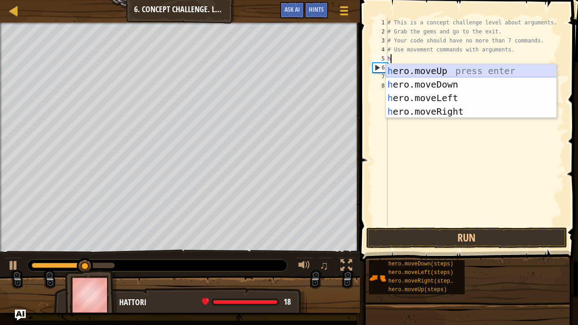
click at [443, 77] on div "h ero.moveUp press enter h ero.moveDown press enter h ero.moveLeft press enter …" at bounding box center [471, 104] width 171 height 81
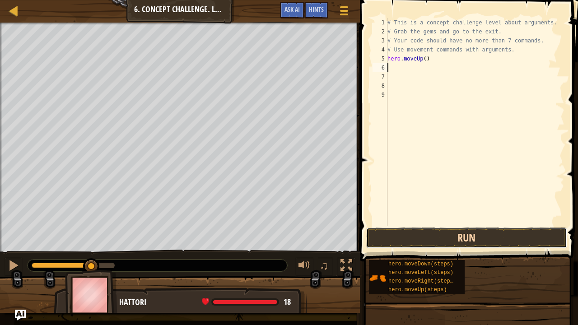
click at [468, 244] on button "Run" at bounding box center [466, 238] width 201 height 21
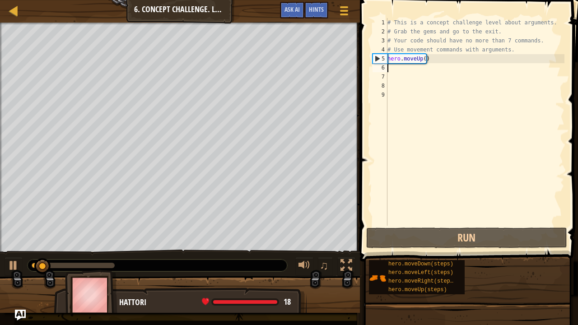
click at [439, 58] on div "# This is a concept challenge level about arguments. # Grab the gems and go to …" at bounding box center [475, 131] width 179 height 226
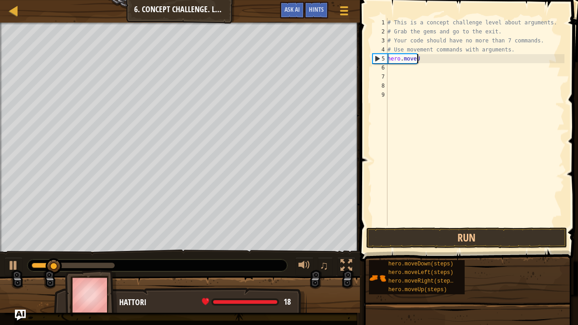
type textarea "h"
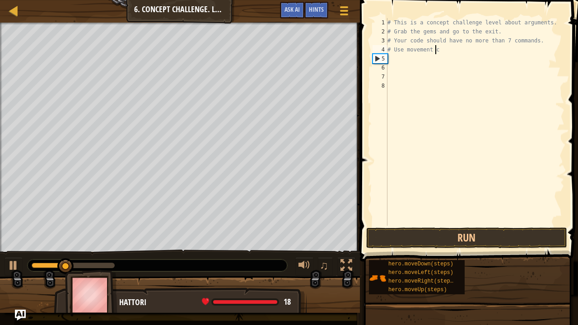
type textarea "# Use movement"
click at [390, 61] on div "# This is a concept challenge level about arguments. # Grab the gems and go to …" at bounding box center [475, 131] width 179 height 226
type textarea "h"
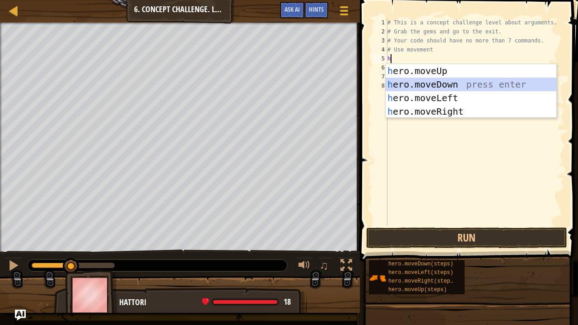
click at [405, 80] on div "h ero.moveUp press enter h ero.moveDown press enter h ero.moveLeft press enter …" at bounding box center [471, 104] width 171 height 81
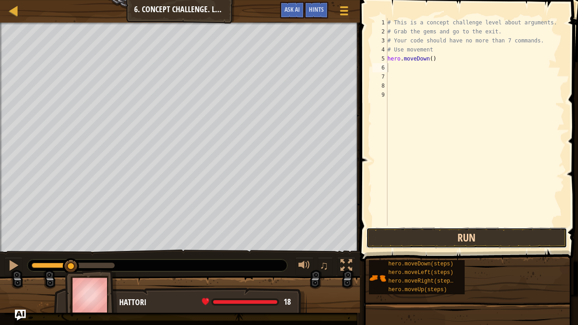
click at [429, 230] on button "Run" at bounding box center [466, 238] width 201 height 21
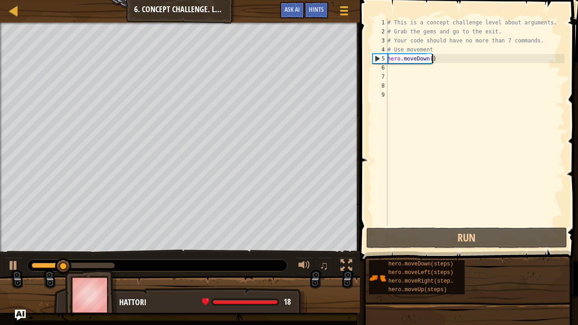
click at [437, 56] on div "# This is a concept challenge level about arguments. # Grab the gems and go to …" at bounding box center [475, 131] width 179 height 226
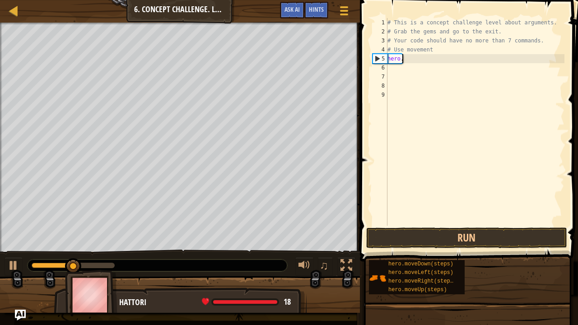
type textarea "h"
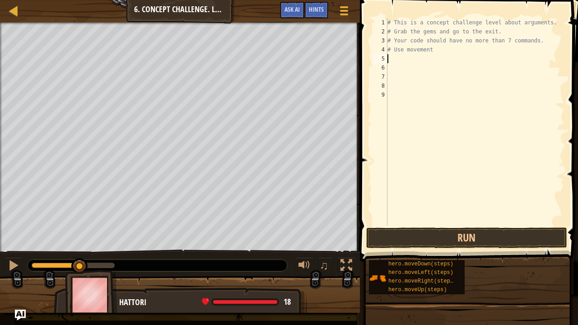
type textarea "h"
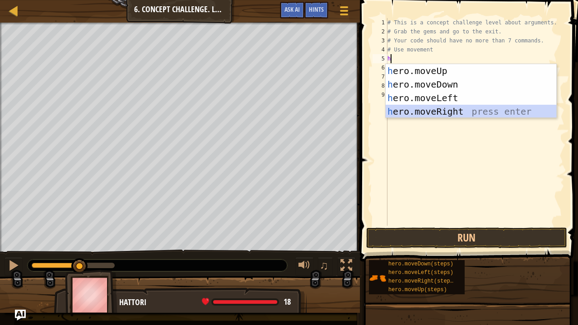
click at [461, 117] on div "h ero.moveUp press enter h ero.moveDown press enter h ero.moveLeft press enter …" at bounding box center [471, 104] width 171 height 81
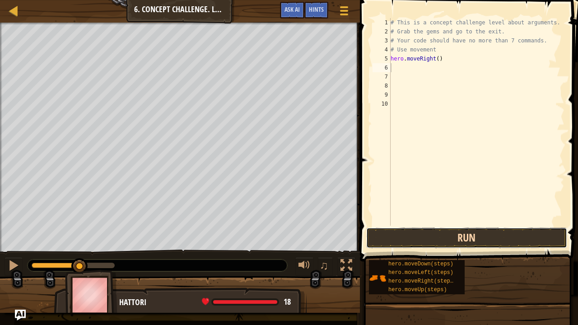
click at [480, 234] on button "Run" at bounding box center [466, 238] width 201 height 21
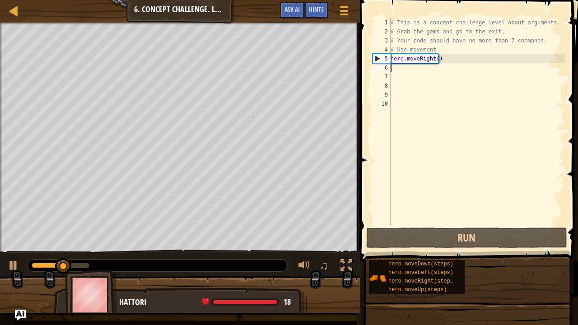
type textarea "h"
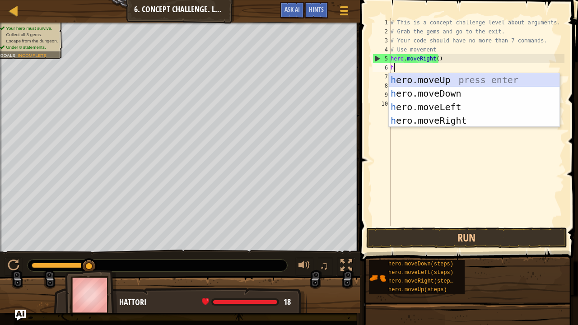
click at [442, 83] on div "h ero.moveUp press enter h ero.moveDown press enter h ero.moveLeft press enter …" at bounding box center [474, 113] width 171 height 81
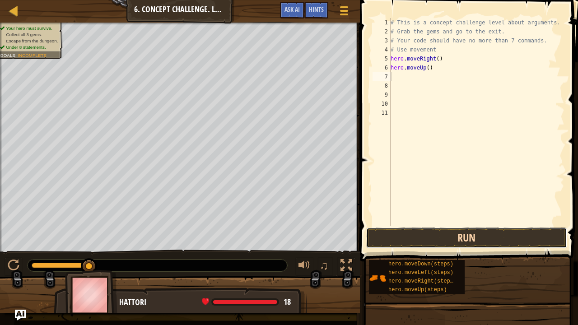
click at [451, 242] on button "Run" at bounding box center [466, 238] width 201 height 21
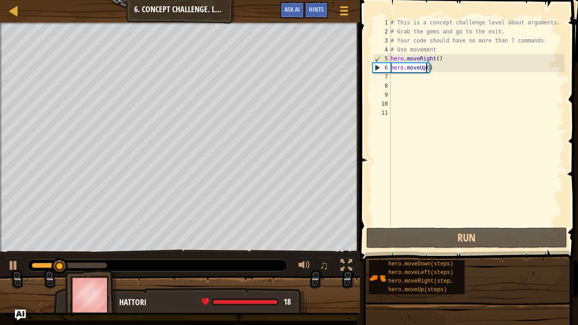
click at [426, 69] on div "# This is a concept challenge level about arguments. # Grab the gems and go to …" at bounding box center [477, 131] width 176 height 226
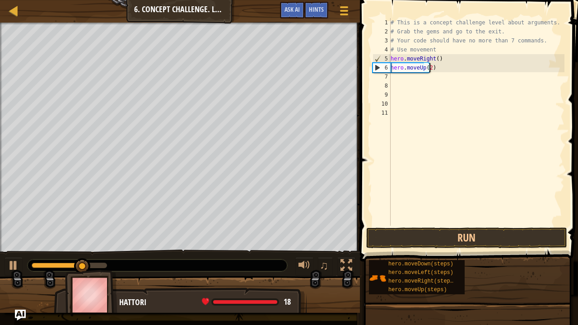
scroll to position [4, 3]
click at [445, 239] on button "Run" at bounding box center [466, 238] width 201 height 21
click at [438, 229] on button "Run" at bounding box center [466, 238] width 201 height 21
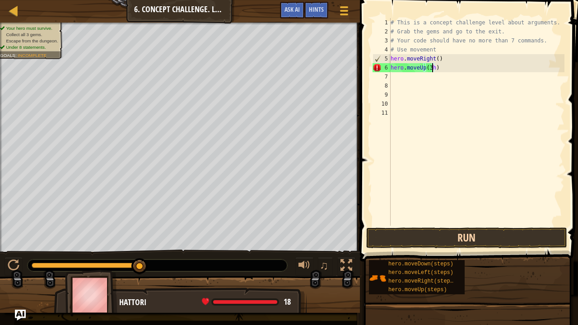
type textarea "hero.moveUp(3)"
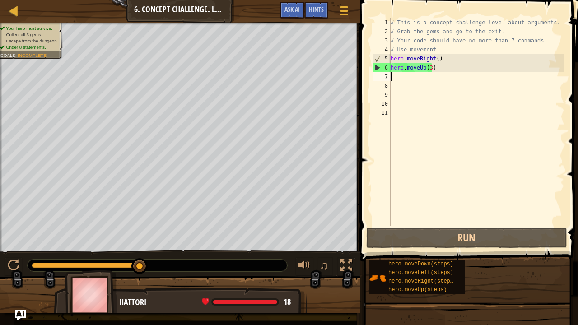
click at [397, 78] on div "# This is a concept challenge level about arguments. # Grab the gems and go to …" at bounding box center [477, 131] width 176 height 226
type textarea "h"
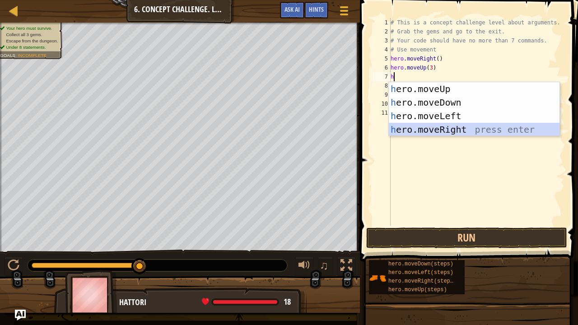
click at [478, 129] on div "h ero.moveUp press enter h ero.moveDown press enter h ero.moveLeft press enter …" at bounding box center [474, 122] width 171 height 81
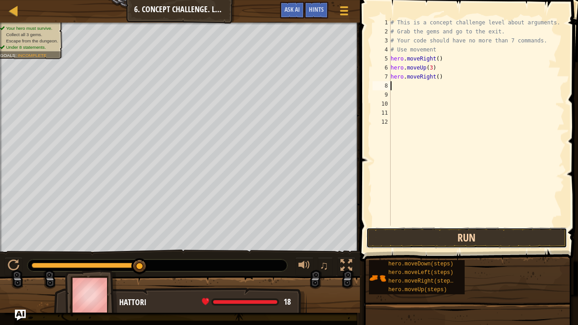
click at [475, 240] on button "Run" at bounding box center [466, 238] width 201 height 21
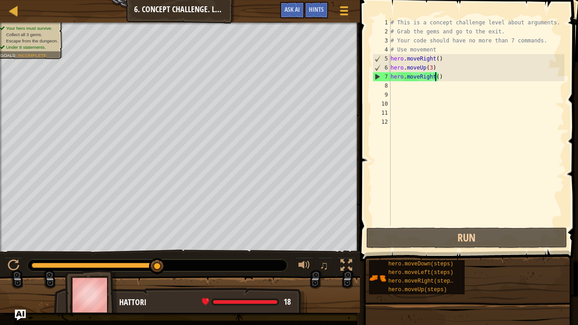
click at [436, 76] on div "# This is a concept challenge level about arguments. # Grab the gems and go to …" at bounding box center [477, 131] width 176 height 226
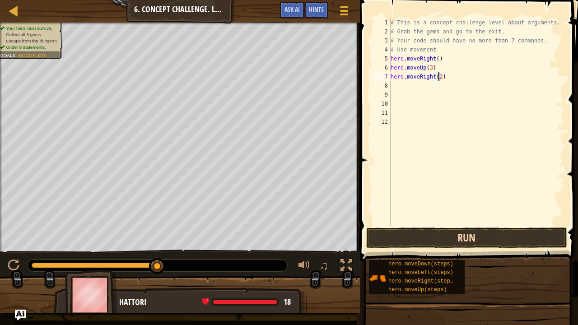
type textarea "hero.moveRight(2)"
click at [447, 232] on button "Run" at bounding box center [466, 238] width 201 height 21
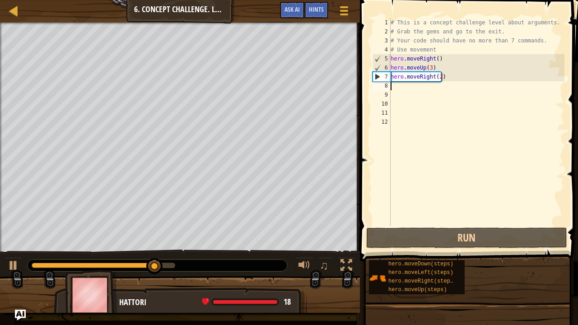
click at [392, 88] on div "# This is a concept challenge level about arguments. # Grab the gems and go to …" at bounding box center [477, 131] width 176 height 226
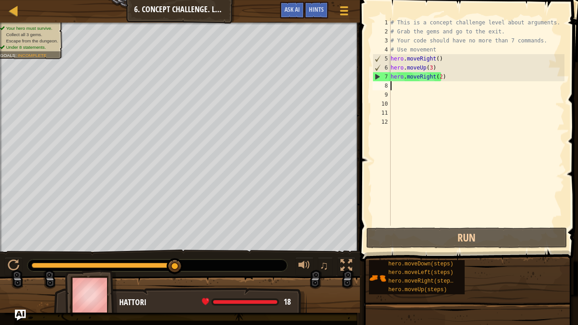
type textarea "h"
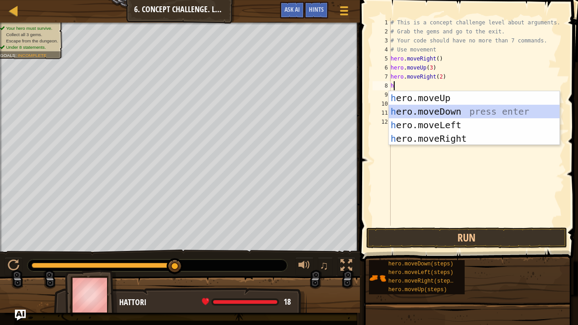
click at [460, 110] on div "h ero.moveUp press enter h ero.moveDown press enter h ero.moveLeft press enter …" at bounding box center [474, 131] width 171 height 81
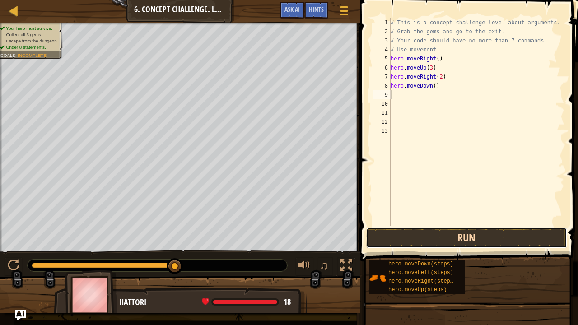
click at [425, 245] on button "Run" at bounding box center [466, 238] width 201 height 21
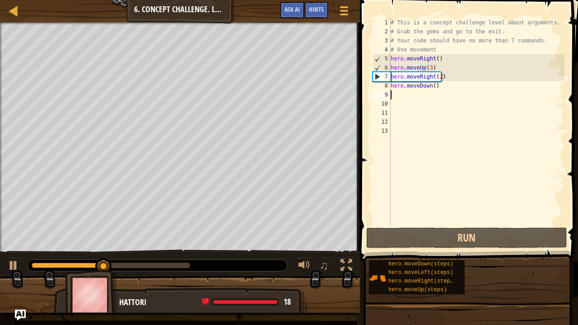
click at [435, 84] on div "# This is a concept challenge level about arguments. # Grab the gems and go to …" at bounding box center [477, 131] width 176 height 226
click at [429, 86] on div "# This is a concept challenge level about arguments. # Grab the gems and go to …" at bounding box center [477, 131] width 176 height 226
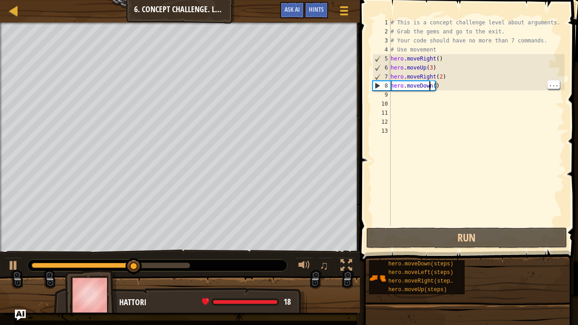
click at [436, 84] on div "# This is a concept challenge level about arguments. # Grab the gems and go to …" at bounding box center [477, 131] width 176 height 226
click at [433, 82] on div "# This is a concept challenge level about arguments. # Grab the gems and go to …" at bounding box center [477, 131] width 176 height 226
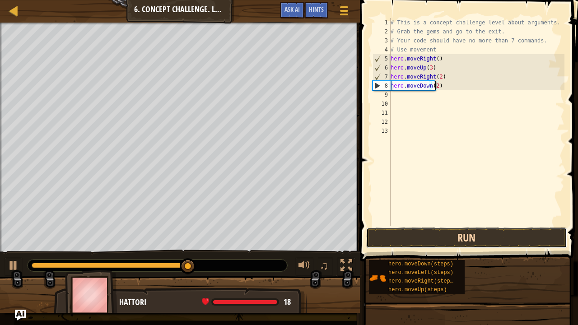
click at [429, 229] on button "Run" at bounding box center [466, 238] width 201 height 21
type textarea "hero.moveDown(3)"
click at [434, 242] on button "Run" at bounding box center [466, 238] width 201 height 21
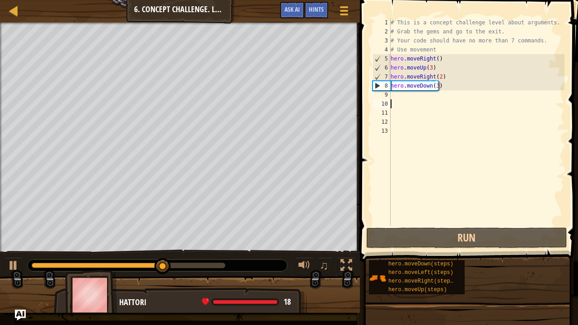
click at [394, 99] on div "# This is a concept challenge level about arguments. # Grab the gems and go to …" at bounding box center [477, 131] width 176 height 226
click at [393, 98] on div "# This is a concept challenge level about arguments. # Grab the gems and go to …" at bounding box center [477, 131] width 176 height 226
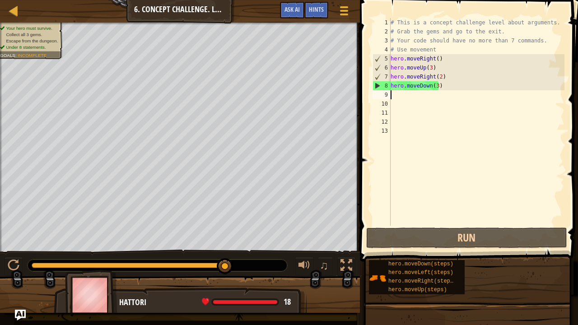
type textarea "h"
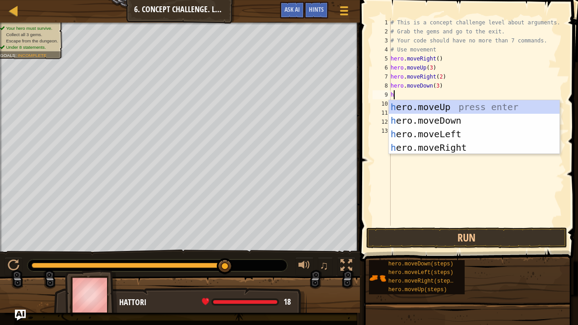
click at [467, 134] on div "h ero.moveUp press enter h ero.moveDown press enter h ero.moveLeft press enter …" at bounding box center [474, 140] width 171 height 81
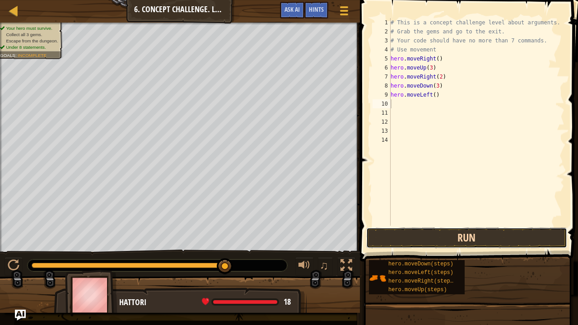
click at [443, 231] on button "Run" at bounding box center [466, 238] width 201 height 21
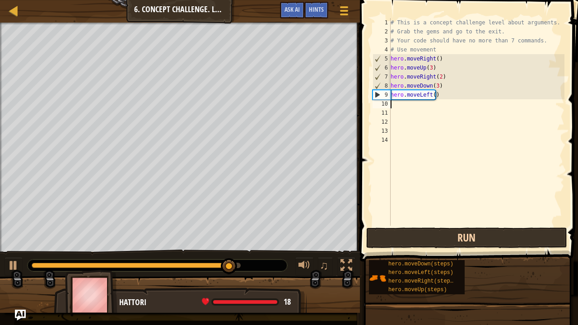
type textarea "h"
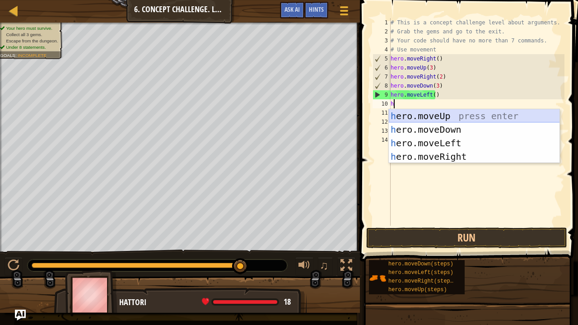
click at [438, 114] on div "h ero.moveUp press enter h ero.moveDown press enter h ero.moveLeft press enter …" at bounding box center [474, 149] width 171 height 81
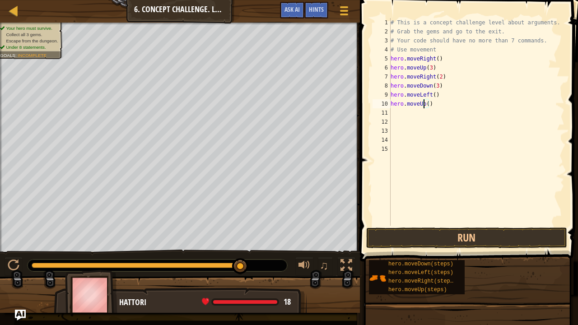
click at [425, 104] on div "# This is a concept challenge level about arguments. # Grab the gems and go to …" at bounding box center [477, 131] width 176 height 226
click at [426, 103] on div "# This is a concept challenge level about arguments. # Grab the gems and go to …" at bounding box center [477, 131] width 176 height 226
type textarea "hero.moveUp(2)"
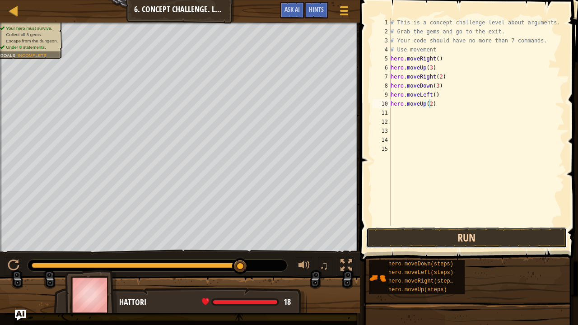
click at [440, 240] on button "Run" at bounding box center [466, 238] width 201 height 21
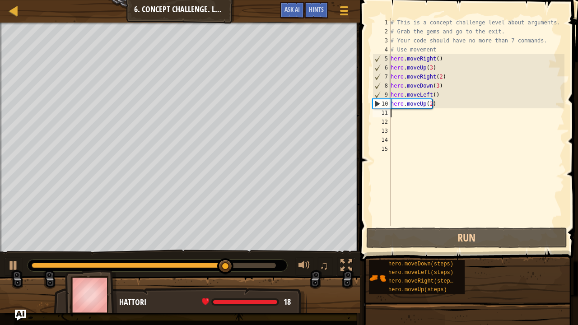
click at [395, 115] on div "# This is a concept challenge level about arguments. # Grab the gems and go to …" at bounding box center [477, 131] width 176 height 226
type textarea "h"
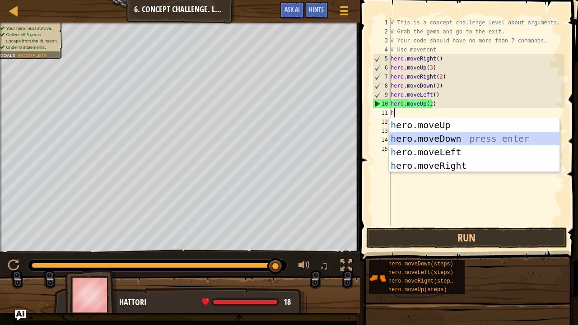
click at [415, 140] on div "h ero.moveUp press enter h ero.moveDown press enter h ero.moveLeft press enter …" at bounding box center [474, 158] width 171 height 81
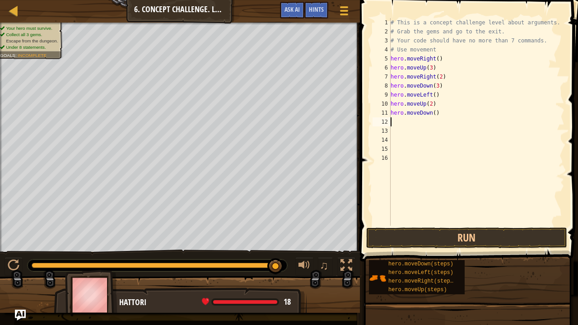
click at [436, 114] on div "# This is a concept challenge level about arguments. # Grab the gems and go to …" at bounding box center [477, 131] width 176 height 226
click at [435, 112] on div "# This is a concept challenge level about arguments. # Grab the gems and go to …" at bounding box center [477, 131] width 176 height 226
click at [434, 113] on div "# This is a concept challenge level about arguments. # Grab the gems and go to …" at bounding box center [477, 131] width 176 height 226
click at [432, 113] on div "# This is a concept challenge level about arguments. # Grab the gems and go to …" at bounding box center [477, 131] width 176 height 226
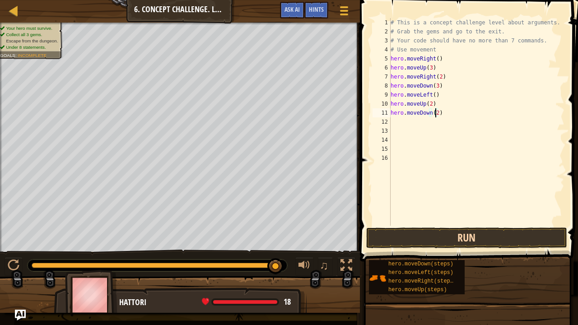
type textarea "hero.moveDown(2)"
click at [467, 239] on button "Run" at bounding box center [466, 238] width 201 height 21
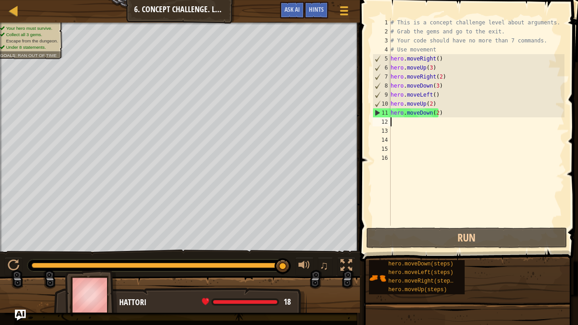
click at [392, 119] on div "# This is a concept challenge level about arguments. # Grab the gems and go to …" at bounding box center [477, 131] width 176 height 226
type textarea "h"
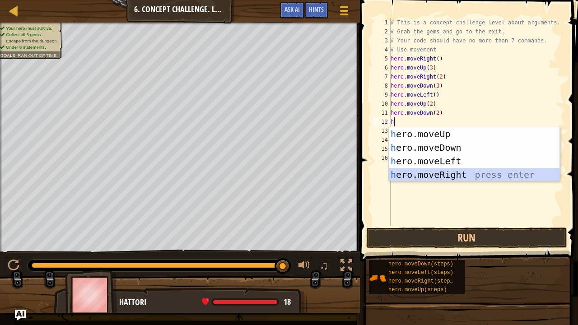
click at [422, 172] on div "h ero.moveUp press enter h ero.moveDown press enter h ero.moveLeft press enter …" at bounding box center [474, 167] width 171 height 81
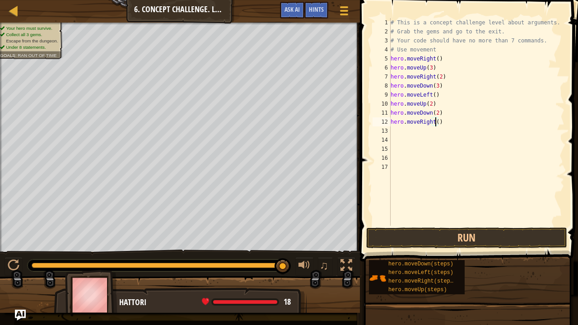
click at [436, 120] on div "# This is a concept challenge level about arguments. # Grab the gems and go to …" at bounding box center [477, 131] width 176 height 226
type textarea "hero.moveRight(2)"
click at [476, 246] on button "Run" at bounding box center [466, 238] width 201 height 21
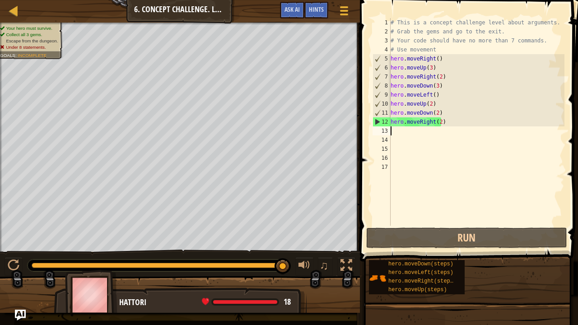
click at [400, 132] on div "# This is a concept challenge level about arguments. # Grab the gems and go to …" at bounding box center [477, 131] width 176 height 226
type textarea "h"
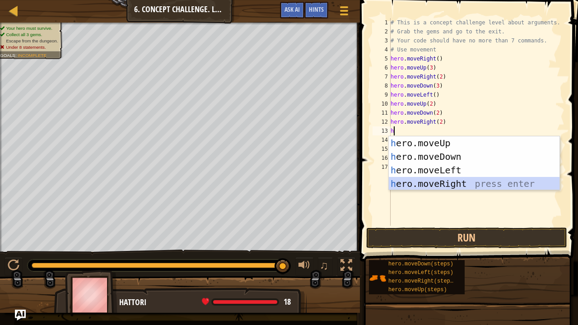
click at [431, 183] on div "h ero.moveUp press enter h ero.moveDown press enter h ero.moveLeft press enter …" at bounding box center [474, 176] width 171 height 81
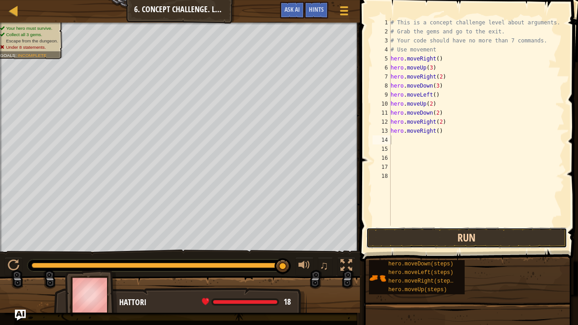
click at [464, 243] on button "Run" at bounding box center [466, 238] width 201 height 21
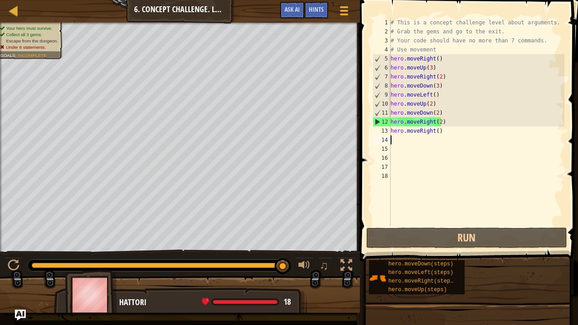
click at [448, 135] on div "# This is a concept challenge level about arguments. # Grab the gems and go to …" at bounding box center [477, 131] width 176 height 226
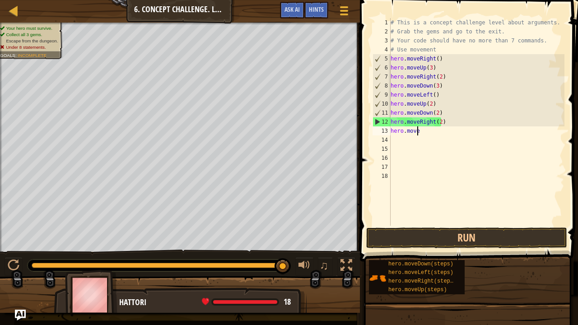
type textarea "h"
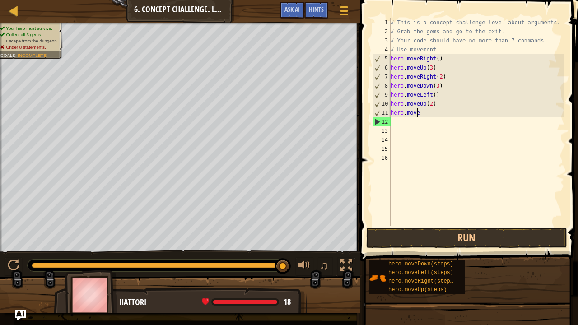
type textarea "h"
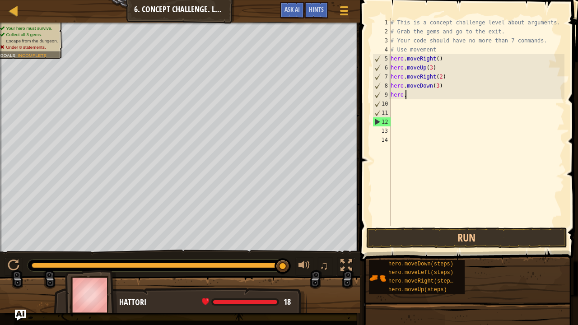
type textarea "h"
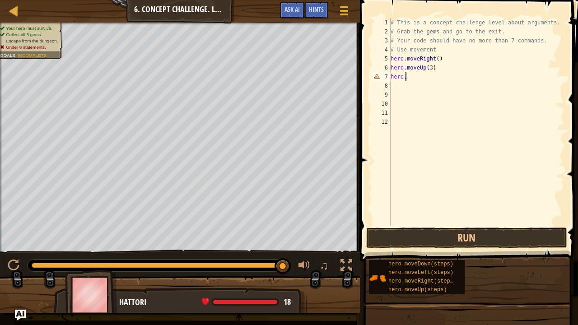
type textarea "h"
click at [449, 245] on button "Run" at bounding box center [466, 238] width 201 height 21
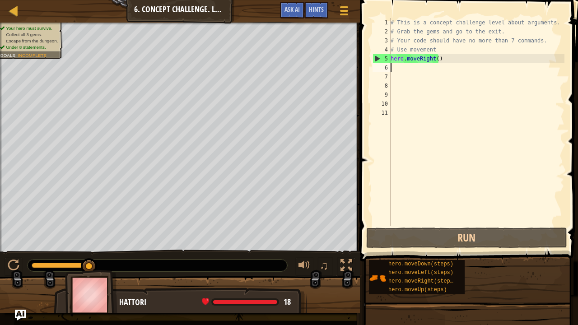
type textarea "h"
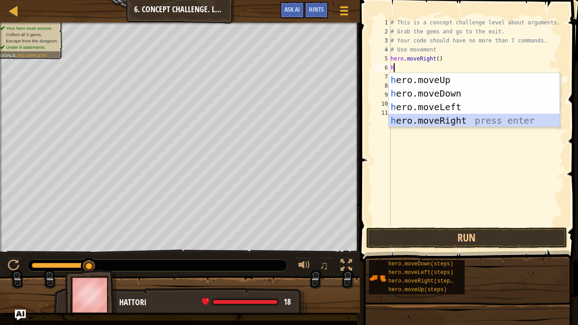
click at [452, 116] on div "h ero.moveUp press enter h ero.moveDown press enter h ero.moveLeft press enter …" at bounding box center [474, 113] width 171 height 81
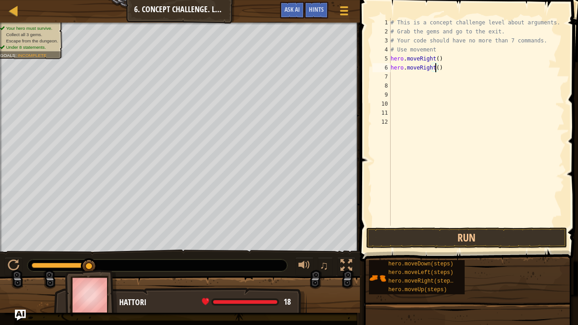
click at [435, 68] on div "# This is a concept challenge level about arguments. # Grab the gems and go to …" at bounding box center [477, 131] width 176 height 226
click at [438, 67] on div "# This is a concept challenge level about arguments. # Grab the gems and go to …" at bounding box center [477, 131] width 176 height 226
click at [435, 67] on div "# This is a concept challenge level about arguments. # Grab the gems and go to …" at bounding box center [477, 131] width 176 height 226
click at [498, 238] on button "Run" at bounding box center [466, 238] width 201 height 21
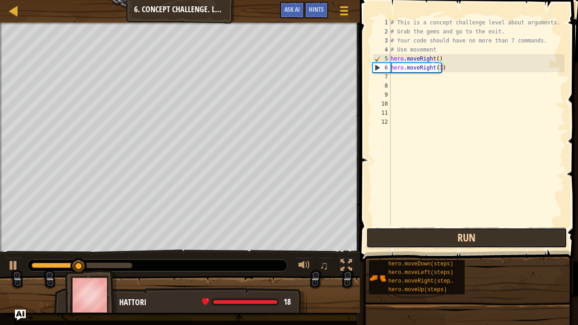
click at [472, 234] on button "Run" at bounding box center [466, 238] width 201 height 21
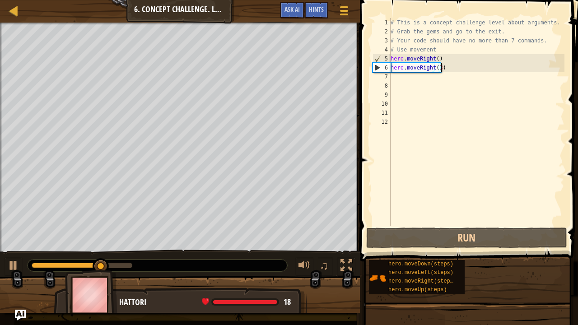
click at [443, 71] on div "# This is a concept challenge level about arguments. # Grab the gems and go to …" at bounding box center [477, 131] width 176 height 226
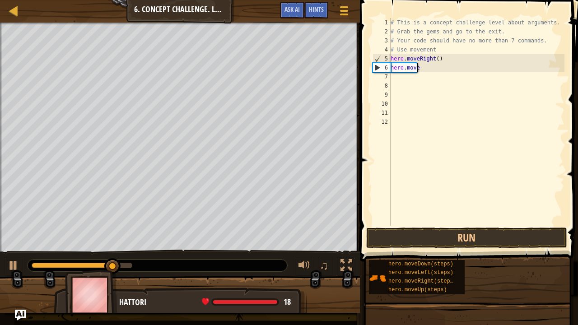
scroll to position [4, 0]
type textarea "h"
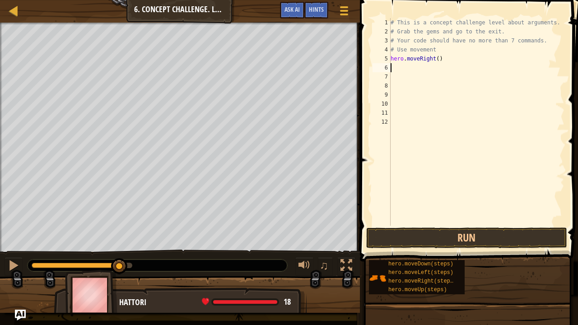
type textarea "h"
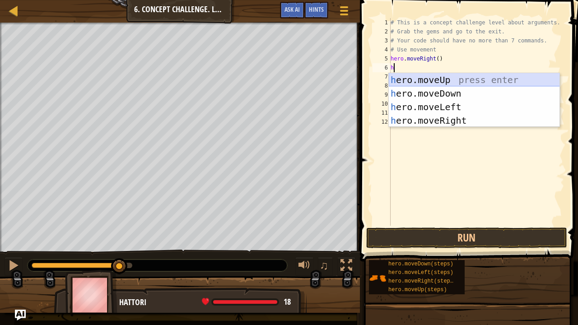
click at [419, 73] on div "h ero.moveUp press enter h ero.moveDown press enter h ero.moveLeft press enter …" at bounding box center [474, 113] width 171 height 81
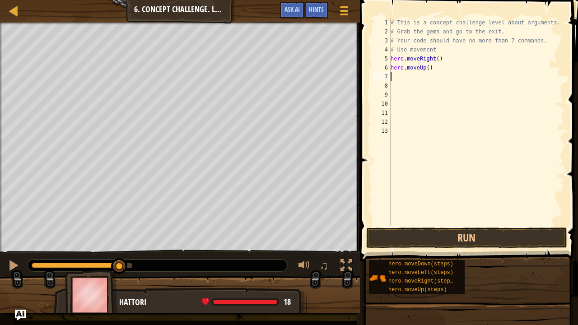
click at [425, 68] on div "# This is a concept challenge level about arguments. # Grab the gems and go to …" at bounding box center [477, 131] width 176 height 226
click at [426, 69] on div "# This is a concept challenge level about arguments. # Grab the gems and go to …" at bounding box center [477, 131] width 176 height 226
type textarea "hero.moveUp(3)"
click at [466, 237] on button "Run" at bounding box center [466, 238] width 201 height 21
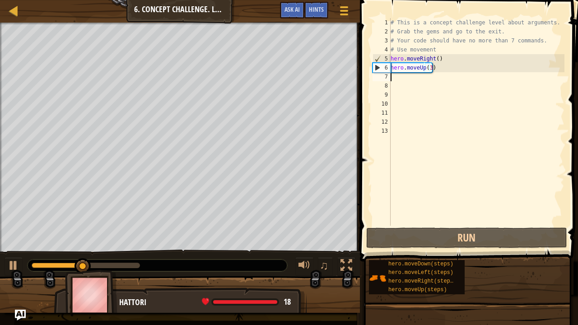
click at [394, 80] on div "# This is a concept challenge level about arguments. # Grab the gems and go to …" at bounding box center [477, 131] width 176 height 226
type textarea "h"
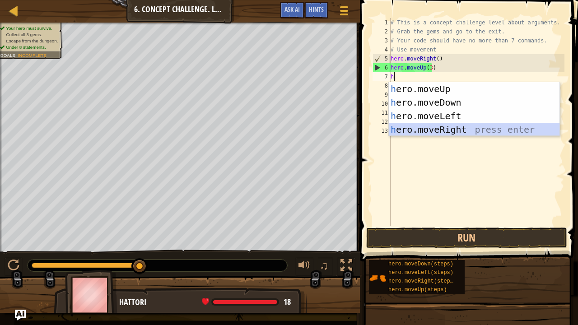
click at [434, 132] on div "h ero.moveUp press enter h ero.moveDown press enter h ero.moveLeft press enter …" at bounding box center [474, 122] width 171 height 81
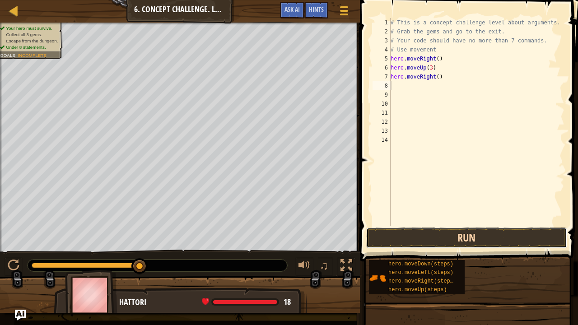
click at [469, 233] on button "Run" at bounding box center [466, 238] width 201 height 21
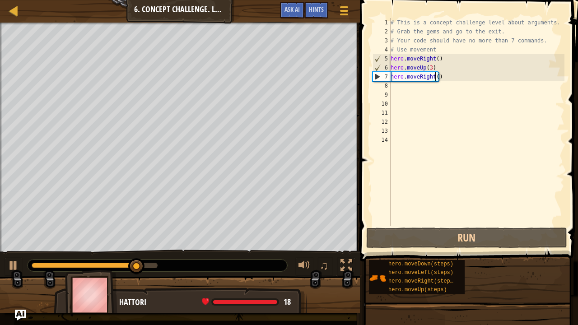
click at [434, 77] on div "# This is a concept challenge level about arguments. # Grab the gems and go to …" at bounding box center [477, 131] width 176 height 226
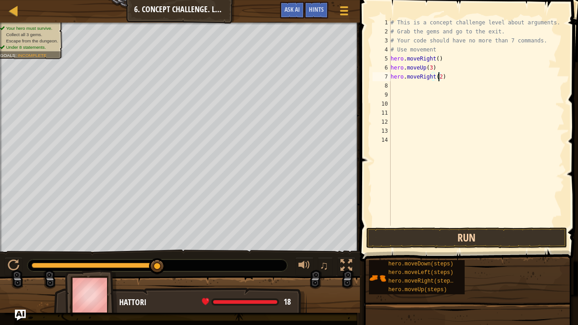
type textarea "hero.moveRight(2)"
click at [435, 233] on button "Run" at bounding box center [466, 238] width 201 height 21
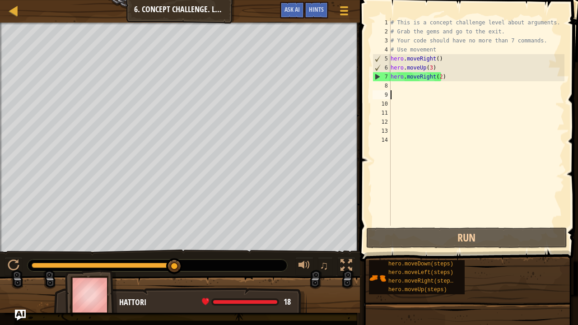
click at [399, 93] on div "# This is a concept challenge level about arguments. # Grab the gems and go to …" at bounding box center [477, 131] width 176 height 226
click at [397, 87] on div "# This is a concept challenge level about arguments. # Grab the gems and go to …" at bounding box center [477, 131] width 176 height 226
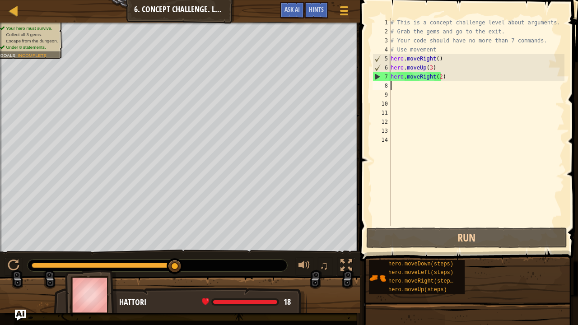
type textarea "h"
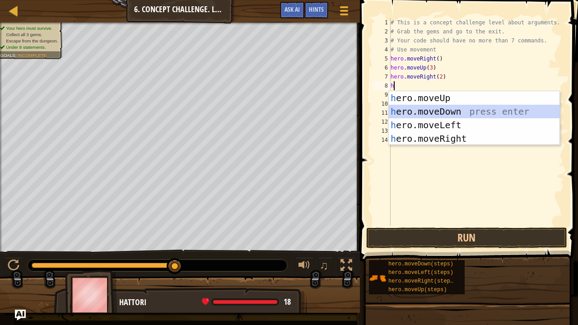
click at [416, 112] on div "h ero.moveUp press enter h ero.moveDown press enter h ero.moveLeft press enter …" at bounding box center [474, 131] width 171 height 81
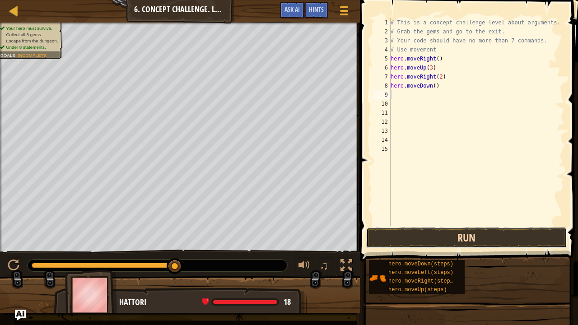
click at [427, 234] on button "Run" at bounding box center [466, 238] width 201 height 21
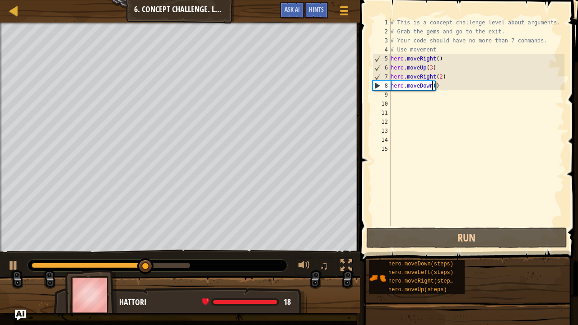
click at [432, 87] on div "# This is a concept challenge level about arguments. # Grab the gems and go to …" at bounding box center [477, 131] width 176 height 226
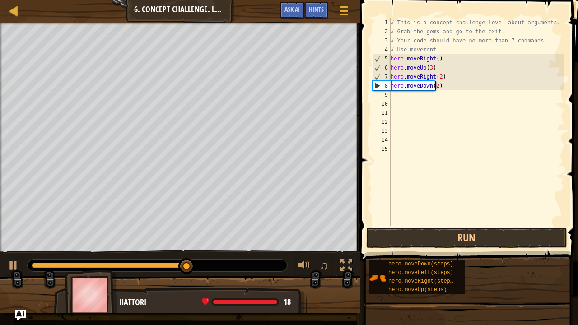
type textarea "hero.moveDown(2)"
click at [476, 240] on button "Run" at bounding box center [466, 238] width 201 height 21
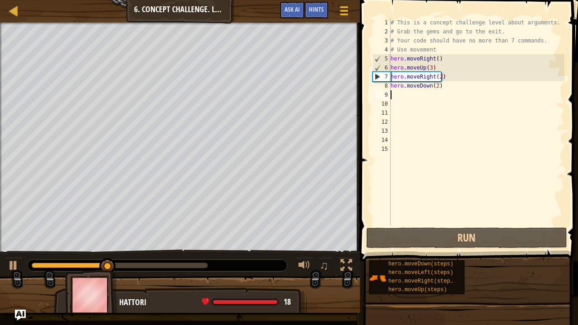
click at [398, 96] on div "# This is a concept challenge level about arguments. # Grab the gems and go to …" at bounding box center [477, 131] width 176 height 226
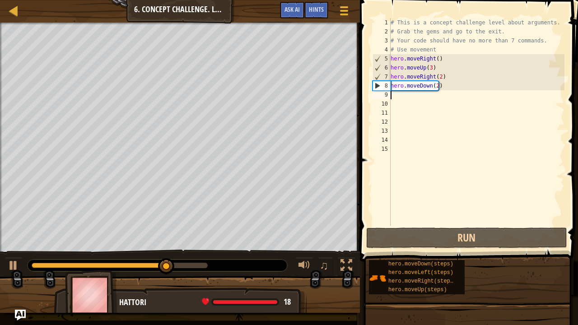
click at [436, 84] on div "# This is a concept challenge level about arguments. # Grab the gems and go to …" at bounding box center [477, 131] width 176 height 226
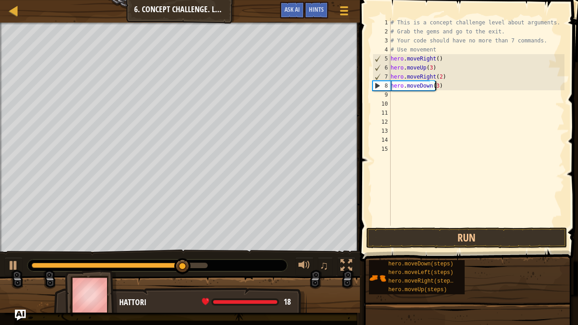
scroll to position [4, 3]
type textarea "hero.moveDown(3)"
click at [480, 244] on button "Run" at bounding box center [466, 238] width 201 height 21
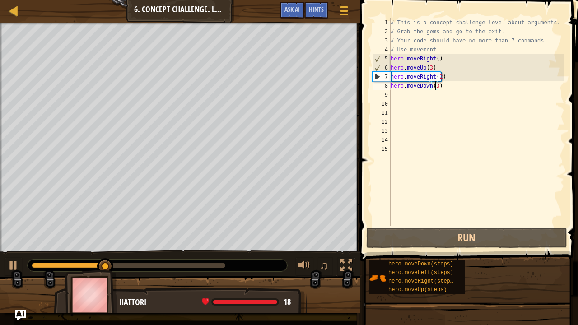
click at [393, 89] on div "# This is a concept challenge level about arguments. # Grab the gems and go to …" at bounding box center [477, 131] width 176 height 226
click at [394, 95] on div "# This is a concept challenge level about arguments. # Grab the gems and go to …" at bounding box center [477, 131] width 176 height 226
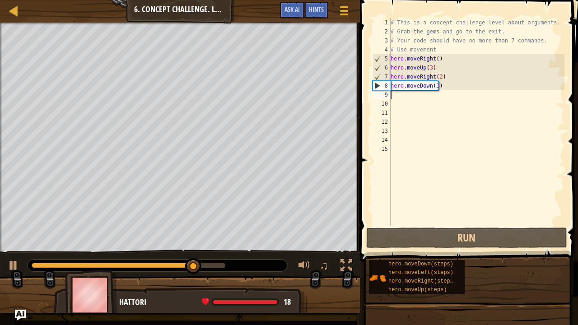
type textarea "h"
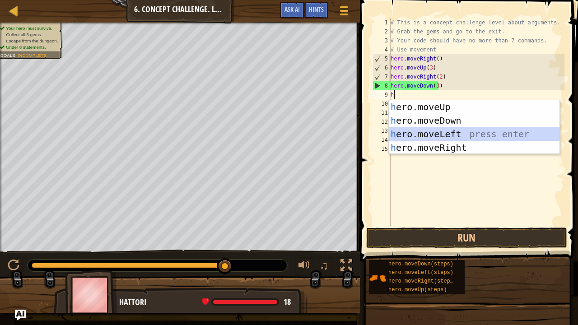
click at [456, 128] on div "h ero.moveUp press enter h ero.moveDown press enter h ero.moveLeft press enter …" at bounding box center [474, 140] width 171 height 81
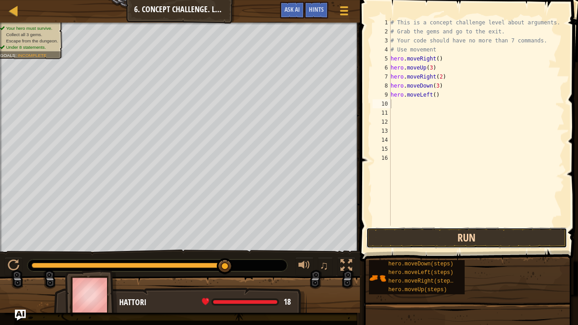
click at [448, 233] on button "Run" at bounding box center [466, 238] width 201 height 21
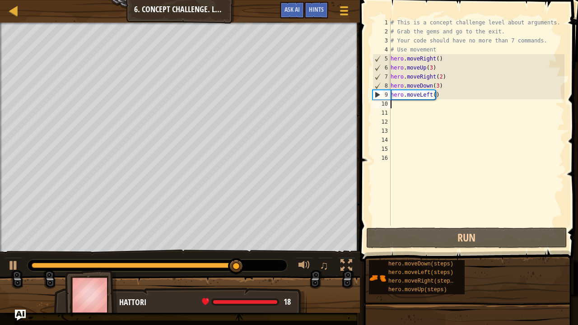
type textarea "n"
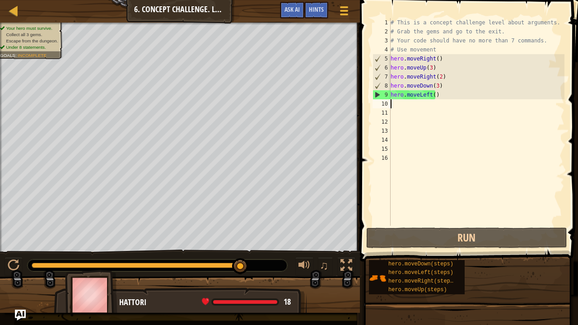
type textarea "u"
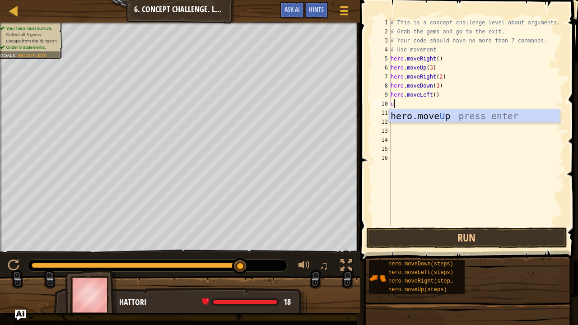
click at [404, 112] on div "hero.move U p press enter" at bounding box center [474, 129] width 171 height 41
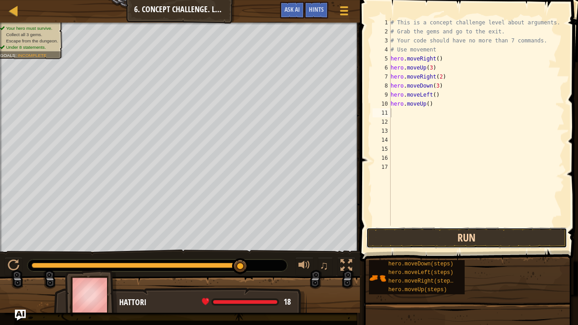
click at [429, 232] on button "Run" at bounding box center [466, 238] width 201 height 21
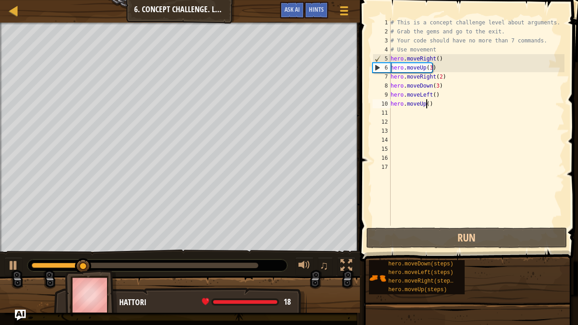
click at [426, 105] on div "# This is a concept challenge level about arguments. # Grab the gems and go to …" at bounding box center [477, 131] width 176 height 226
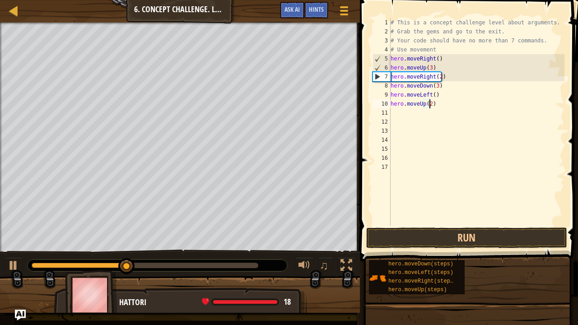
scroll to position [4, 3]
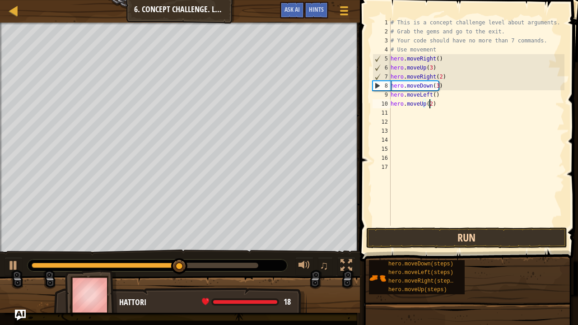
type textarea "hero.moveUp(2)"
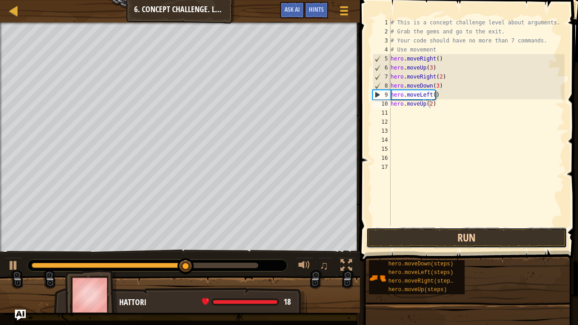
click at [447, 231] on button "Run" at bounding box center [466, 238] width 201 height 21
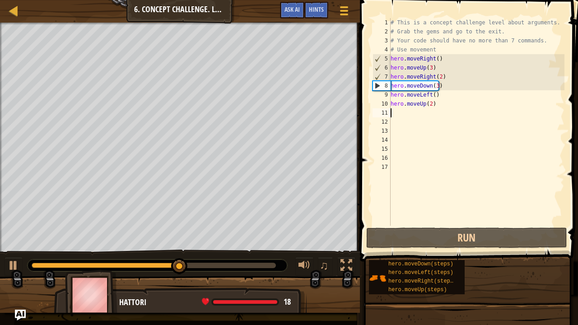
click at [392, 111] on div "# This is a concept challenge level about arguments. # Grab the gems and go to …" at bounding box center [477, 131] width 176 height 226
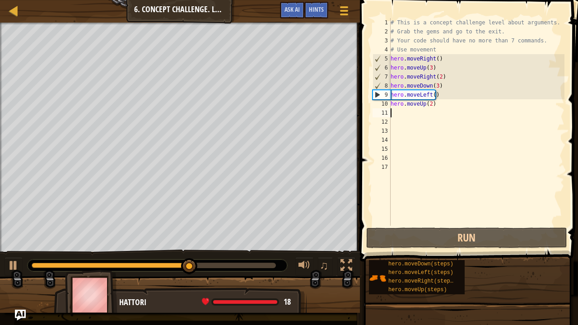
type textarea "h"
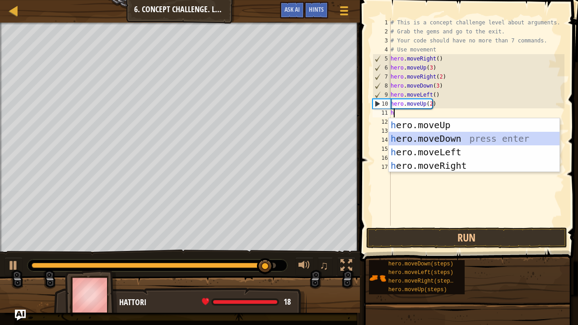
click at [425, 133] on div "h ero.moveUp press enter h ero.moveDown press enter h ero.moveLeft press enter …" at bounding box center [474, 158] width 171 height 81
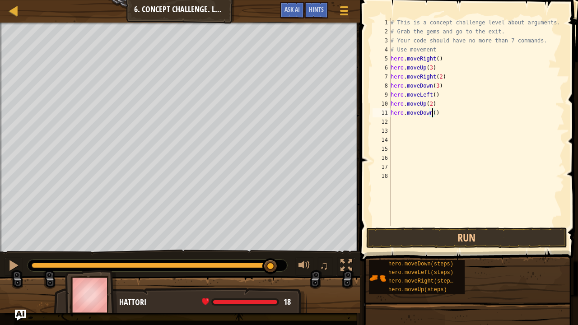
click at [431, 113] on div "# This is a concept challenge level about arguments. # Grab the gems and go to …" at bounding box center [477, 131] width 176 height 226
type textarea "hero.moveDown(2)"
click at [446, 243] on button "Run" at bounding box center [466, 238] width 201 height 21
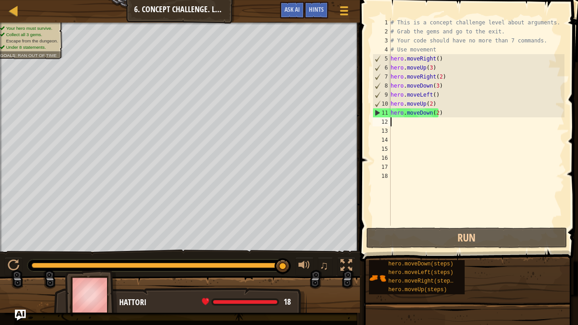
click at [403, 126] on div "# This is a concept challenge level about arguments. # Grab the gems and go to …" at bounding box center [477, 131] width 176 height 226
type textarea "h"
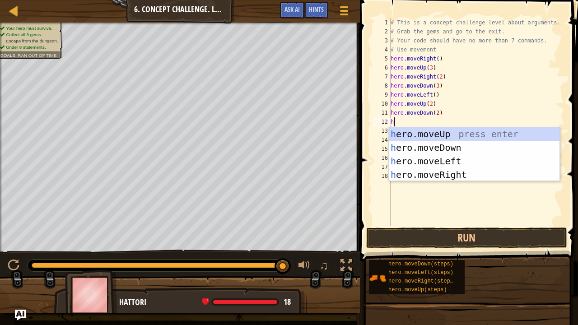
click at [476, 171] on div "h ero.moveUp press enter h ero.moveDown press enter h ero.moveLeft press enter …" at bounding box center [474, 167] width 171 height 81
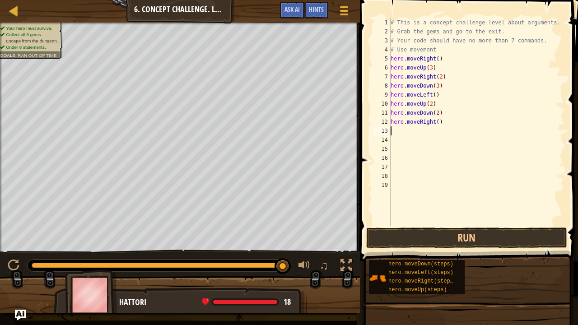
click at [440, 119] on div "# This is a concept challenge level about arguments. # Grab the gems and go to …" at bounding box center [477, 131] width 176 height 226
click at [431, 123] on div "# This is a concept challenge level about arguments. # Grab the gems and go to …" at bounding box center [477, 131] width 176 height 226
click at [434, 117] on div "# This is a concept challenge level about arguments. # Grab the gems and go to …" at bounding box center [477, 131] width 176 height 226
click at [442, 121] on div "# This is a concept challenge level about arguments. # Grab the gems and go to …" at bounding box center [477, 131] width 176 height 226
click at [435, 121] on div "# This is a concept challenge level about arguments. # Grab the gems and go to …" at bounding box center [477, 131] width 176 height 226
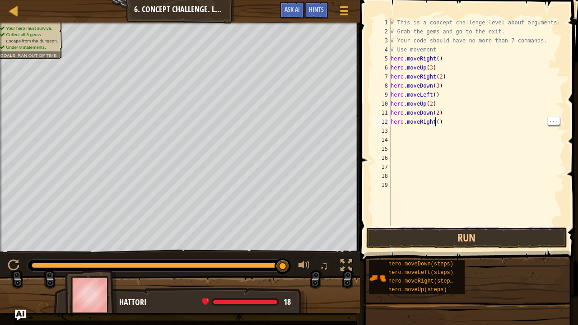
scroll to position [4, 4]
click at [457, 233] on button "Run" at bounding box center [466, 238] width 201 height 21
type textarea "hero.moveRight(3)"
click at [395, 219] on div "# This is a concept challenge level about arguments. # Grab the gems and go to …" at bounding box center [477, 131] width 176 height 226
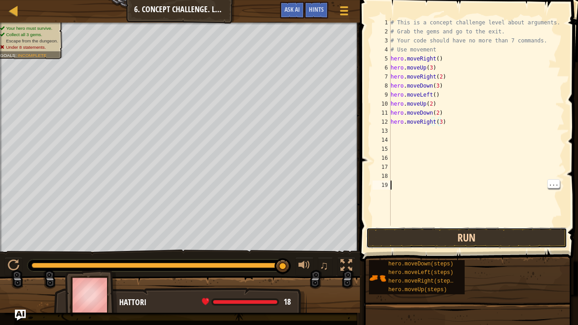
click at [393, 229] on button "Run" at bounding box center [466, 238] width 201 height 21
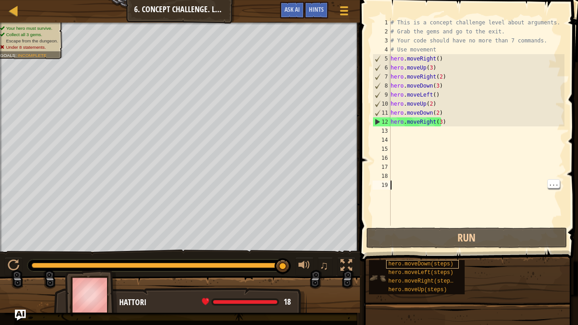
click at [421, 268] on div "hero.moveDown(steps)" at bounding box center [422, 264] width 73 height 9
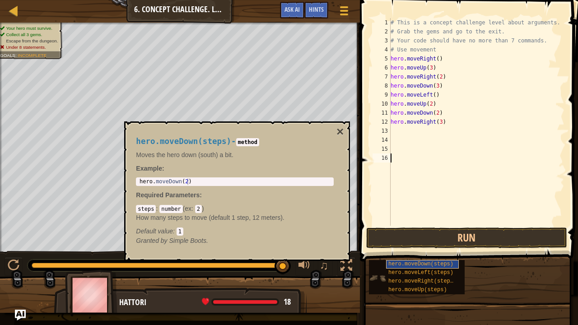
click at [450, 129] on div "# This is a concept challenge level about arguments. # Grab the gems and go to …" at bounding box center [477, 131] width 176 height 226
click at [511, 70] on div "# This is a concept challenge level about arguments. # Grab the gems and go to …" at bounding box center [477, 131] width 176 height 226
type textarea "hero.moveUp(3)"
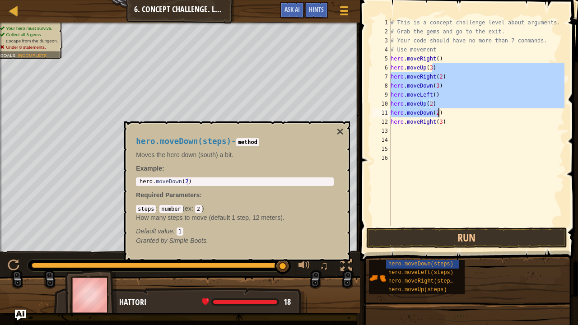
drag, startPoint x: 511, startPoint y: 70, endPoint x: 477, endPoint y: 148, distance: 84.7
click at [477, 148] on div "# This is a concept challenge level about arguments. # Grab the gems and go to …" at bounding box center [477, 131] width 176 height 226
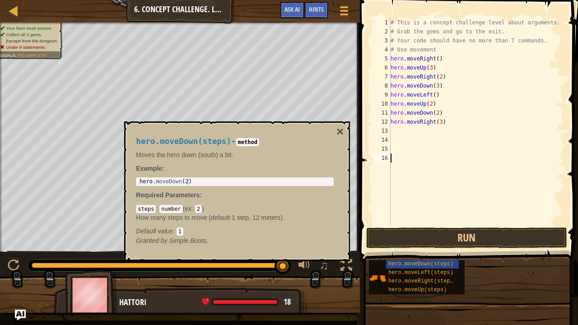
click at [464, 169] on div "# This is a concept challenge level about arguments. # Grab the gems and go to …" at bounding box center [477, 131] width 176 height 226
click at [396, 131] on div "# This is a concept challenge level about arguments. # Grab the gems and go to …" at bounding box center [477, 131] width 176 height 226
type textarea "h"
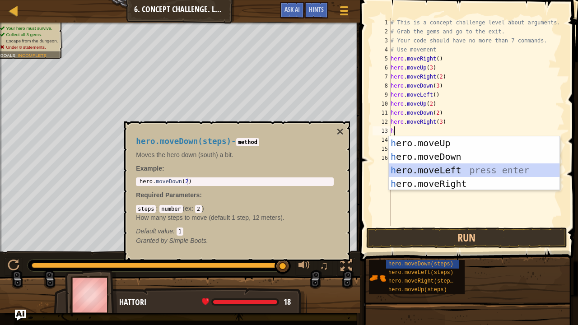
click at [439, 167] on div "h ero.moveUp press enter h ero.moveDown press enter h ero.moveLeft press enter …" at bounding box center [474, 176] width 171 height 81
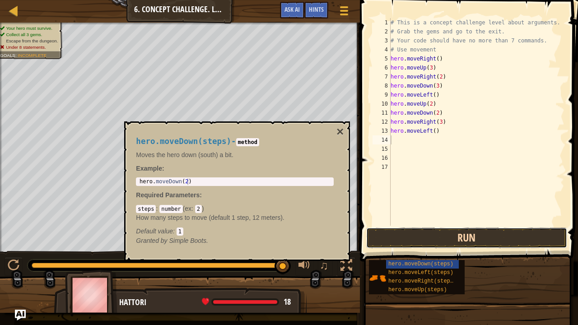
click at [414, 238] on button "Run" at bounding box center [466, 238] width 201 height 21
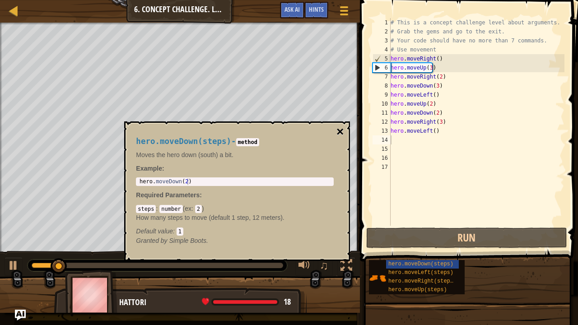
click at [339, 130] on button "×" at bounding box center [340, 132] width 7 height 13
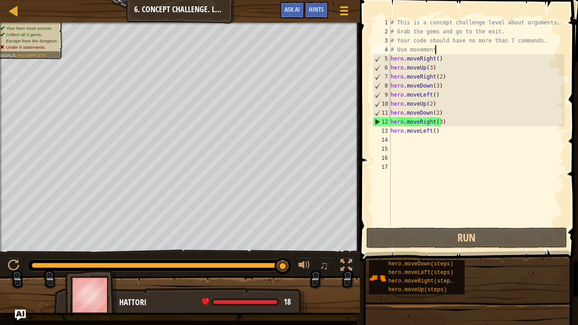
click at [504, 45] on div "# This is a concept challenge level about arguments. # Grab the gems and go to …" at bounding box center [477, 131] width 176 height 226
click at [502, 39] on div "# This is a concept challenge level about arguments. # Grab the gems and go to …" at bounding box center [477, 131] width 176 height 226
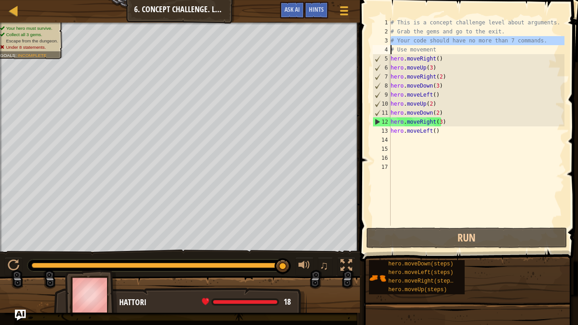
click at [502, 39] on div "# This is a concept challenge level about arguments. # Grab the gems and go to …" at bounding box center [477, 131] width 176 height 226
click at [502, 39] on div "# This is a concept challenge level about arguments. # Grab the gems and go to …" at bounding box center [477, 122] width 176 height 208
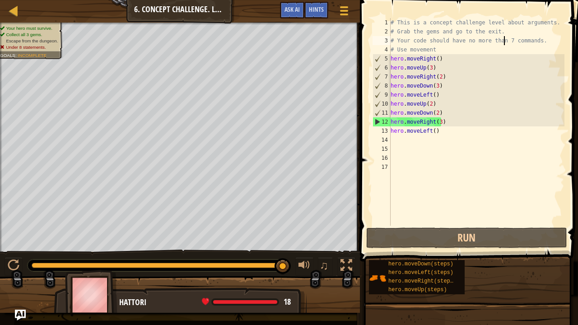
click at [502, 40] on div "# This is a concept challenge level about arguments. # Grab the gems and go to …" at bounding box center [477, 131] width 176 height 226
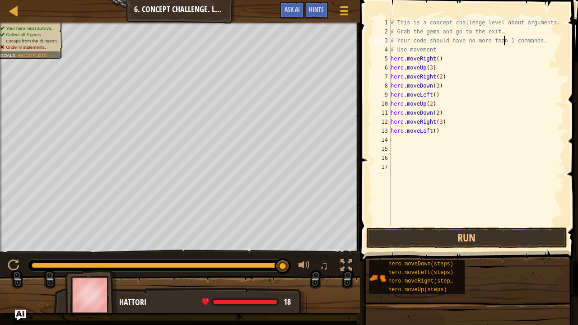
scroll to position [4, 9]
click at [509, 69] on div "# This is a concept challenge level about arguments. # Grab the gems and go to …" at bounding box center [477, 131] width 176 height 226
type textarea "hero.moveUp(3)"
click at [415, 177] on div "# This is a concept challenge level about arguments. # Grab the gems and go to …" at bounding box center [477, 131] width 176 height 226
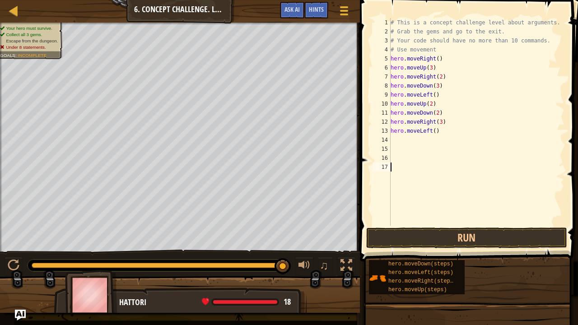
scroll to position [4, 0]
click at [437, 129] on div "# This is a concept challenge level about arguments. # Grab the gems and go to …" at bounding box center [477, 131] width 176 height 226
type textarea "hero.moveLeft()"
click at [396, 140] on div "# This is a concept challenge level about arguments. # Grab the gems and go to …" at bounding box center [477, 131] width 176 height 226
type textarea "h"
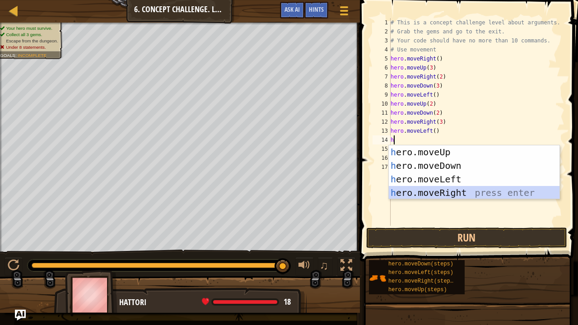
click at [416, 191] on div "h ero.moveUp press enter h ero.moveDown press enter h ero.moveLeft press enter …" at bounding box center [474, 185] width 171 height 81
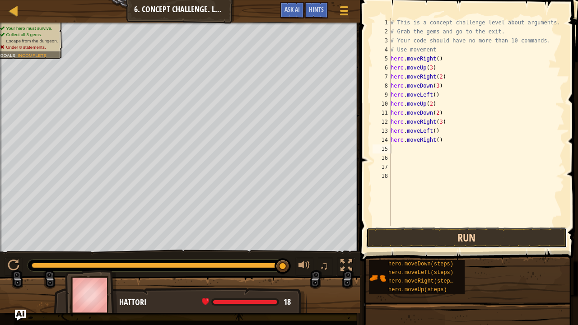
click at [406, 238] on button "Run" at bounding box center [466, 238] width 201 height 21
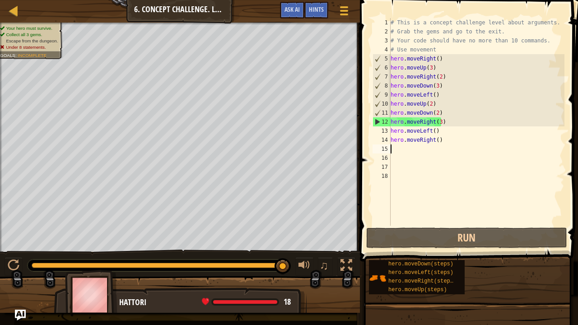
type textarea "h"
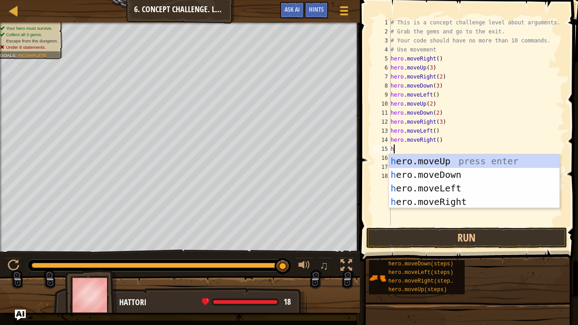
click at [464, 164] on div "h ero.moveUp press enter h ero.moveDown press enter h ero.moveLeft press enter …" at bounding box center [474, 195] width 171 height 81
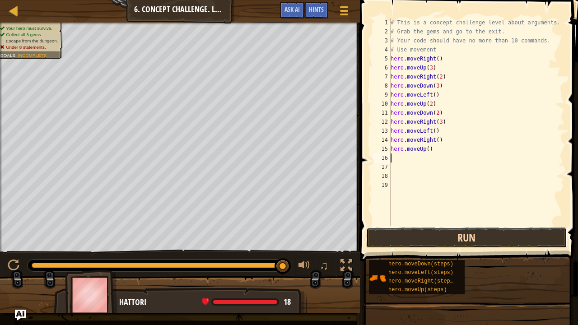
click at [496, 230] on button "Run" at bounding box center [466, 238] width 201 height 21
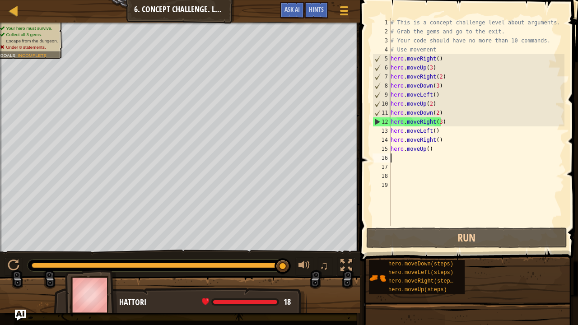
click at [451, 151] on div "# This is a concept challenge level about arguments. # Grab the gems and go to …" at bounding box center [477, 131] width 176 height 226
drag, startPoint x: 450, startPoint y: 150, endPoint x: 452, endPoint y: 128, distance: 21.8
drag, startPoint x: 452, startPoint y: 128, endPoint x: 422, endPoint y: 152, distance: 39.0
drag, startPoint x: 422, startPoint y: 152, endPoint x: 510, endPoint y: 90, distance: 107.9
click at [510, 90] on div "# This is a concept challenge level about arguments. # Grab the gems and go to …" at bounding box center [477, 131] width 176 height 226
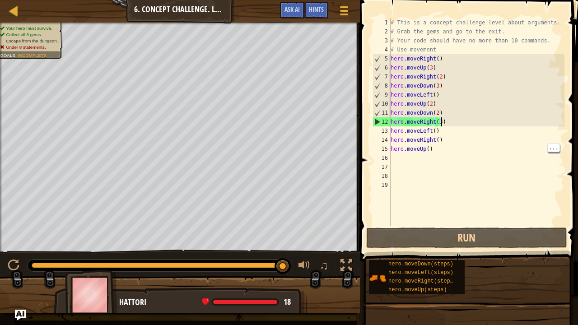
drag, startPoint x: 471, startPoint y: 119, endPoint x: 418, endPoint y: 43, distance: 92.4
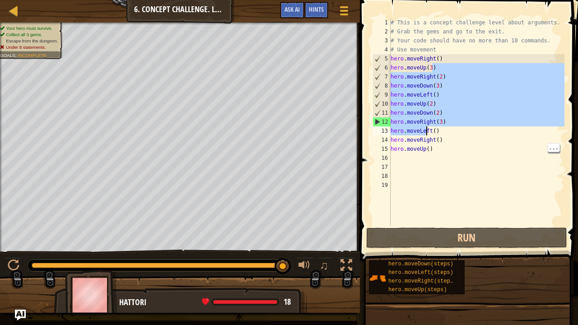
drag, startPoint x: 418, startPoint y: 43, endPoint x: 423, endPoint y: 154, distance: 110.8
click at [423, 154] on div "# This is a concept challenge level about arguments. # Grab the gems and go to …" at bounding box center [477, 131] width 176 height 226
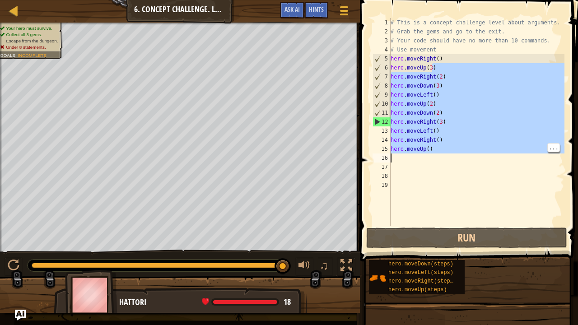
type textarea "hero.moveUp(3)"
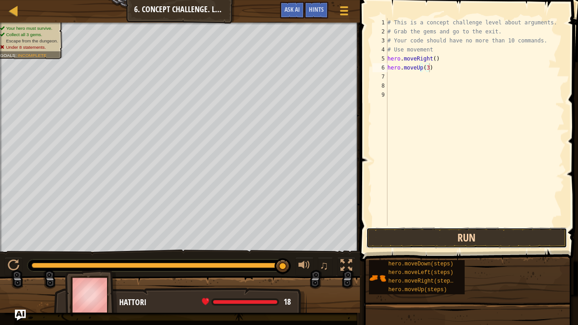
click at [470, 238] on button "Run" at bounding box center [466, 238] width 201 height 21
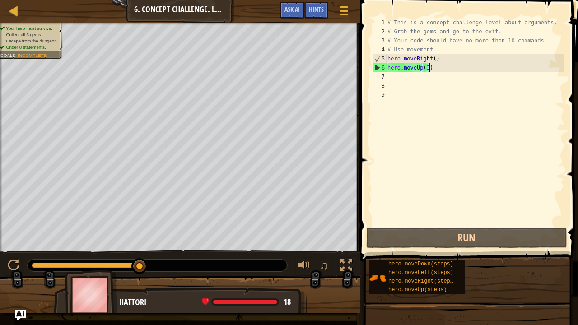
click at [394, 80] on div "# This is a concept challenge level about arguments. # Grab the gems and go to …" at bounding box center [475, 131] width 179 height 226
type textarea "h"
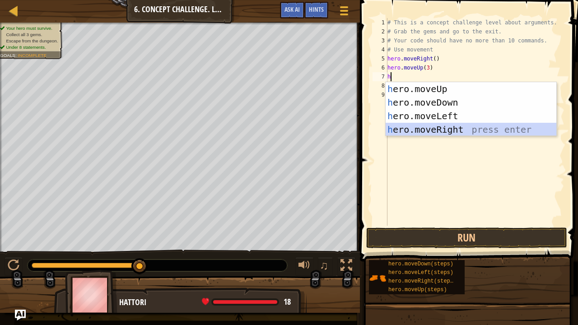
click at [422, 129] on div "h ero.moveUp press enter h ero.moveDown press enter h ero.moveLeft press enter …" at bounding box center [471, 122] width 171 height 81
click at [422, 129] on div "# This is a concept challenge level about arguments. # Grab the gems and go to …" at bounding box center [475, 131] width 179 height 226
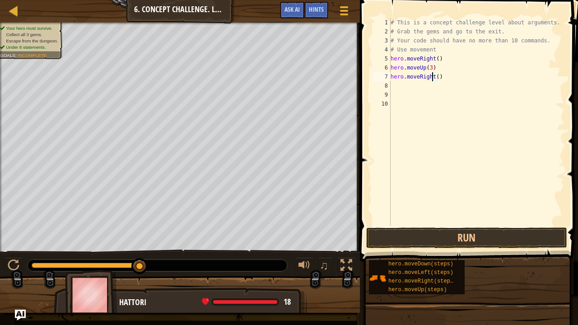
click at [434, 77] on div "# This is a concept challenge level about arguments. # Grab the gems and go to …" at bounding box center [477, 131] width 176 height 226
click at [436, 78] on div "# This is a concept challenge level about arguments. # Grab the gems and go to …" at bounding box center [477, 131] width 176 height 226
click at [436, 78] on div "# This is a concept challenge level about arguments. # Grab the gems and go to …" at bounding box center [477, 122] width 176 height 208
click at [436, 78] on div "# This is a concept challenge level about arguments. # Grab the gems and go to …" at bounding box center [477, 131] width 176 height 226
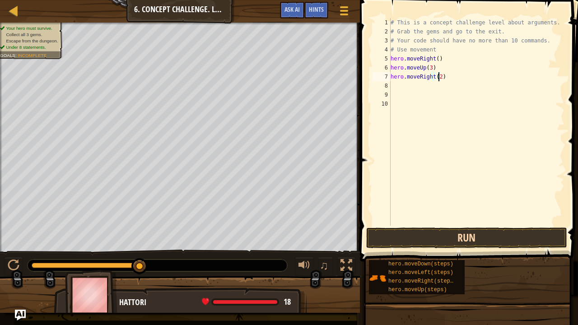
type textarea "hero.moveRight(2)"
click at [464, 239] on button "Run" at bounding box center [466, 238] width 201 height 21
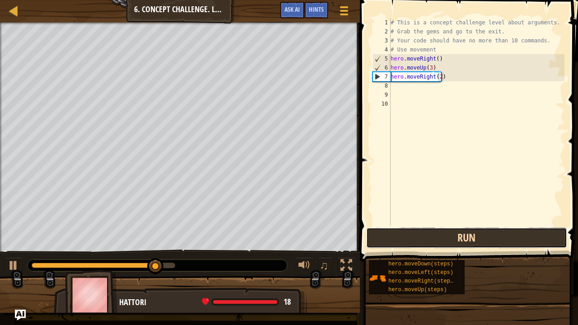
click at [464, 239] on button "Run" at bounding box center [466, 238] width 201 height 21
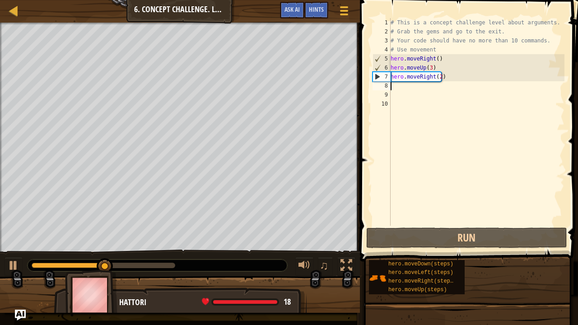
click at [393, 83] on div "# This is a concept challenge level about arguments. # Grab the gems and go to …" at bounding box center [477, 131] width 176 height 226
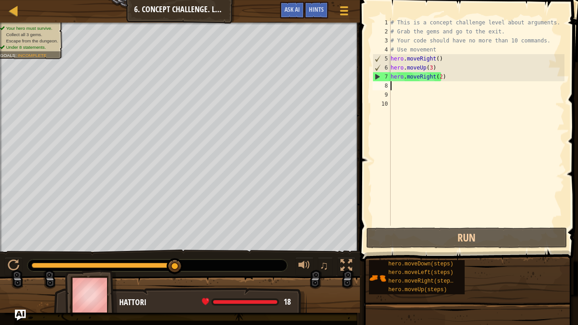
type textarea "h"
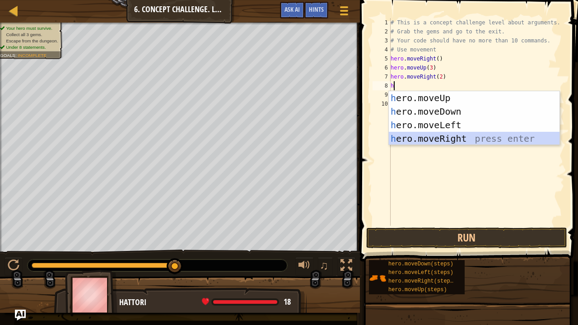
click at [426, 141] on div "h ero.moveUp press enter h ero.moveDown press enter h ero.moveLeft press enter …" at bounding box center [474, 131] width 171 height 81
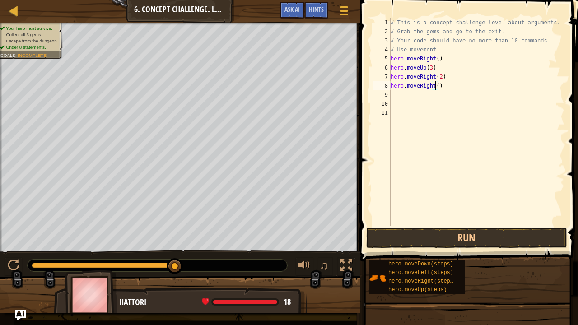
click at [435, 86] on div "# This is a concept challenge level about arguments. # Grab the gems and go to …" at bounding box center [477, 131] width 176 height 226
click at [438, 87] on div "# This is a concept challenge level about arguments. # Grab the gems and go to …" at bounding box center [477, 131] width 176 height 226
type textarea "h"
type textarea "n"
type textarea "h"
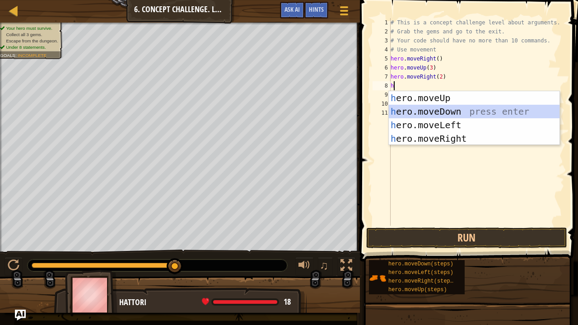
click at [461, 106] on div "h ero.moveUp press enter h ero.moveDown press enter h ero.moveLeft press enter …" at bounding box center [474, 131] width 171 height 81
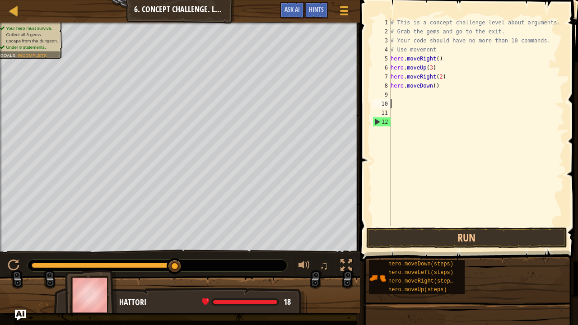
click at [461, 106] on div "# This is a concept challenge level about arguments. # Grab the gems and go to …" at bounding box center [477, 131] width 176 height 226
click at [431, 87] on div "# This is a concept challenge level about arguments. # Grab the gems and go to …" at bounding box center [477, 131] width 176 height 226
type textarea "hero.moveDown(3)"
click at [454, 237] on button "Run" at bounding box center [466, 238] width 201 height 21
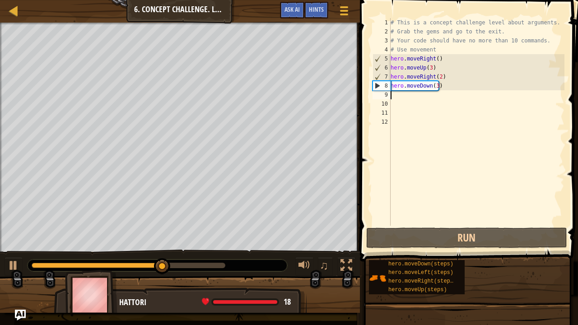
click at [395, 95] on div "# This is a concept challenge level about arguments. # Grab the gems and go to …" at bounding box center [477, 131] width 176 height 226
type textarea "h"
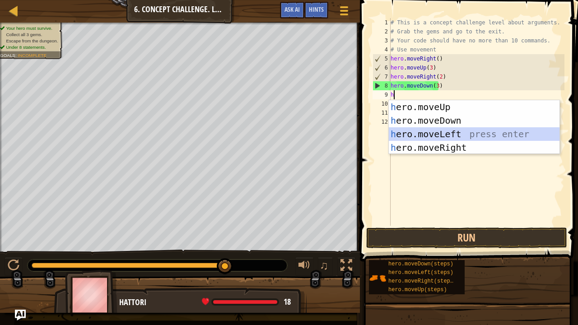
click at [439, 131] on div "h ero.moveUp press enter h ero.moveDown press enter h ero.moveLeft press enter …" at bounding box center [474, 140] width 171 height 81
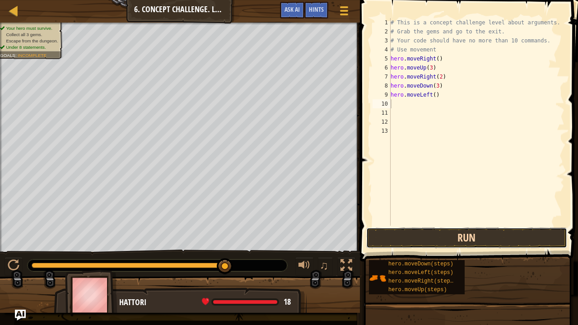
click at [457, 233] on button "Run" at bounding box center [466, 238] width 201 height 21
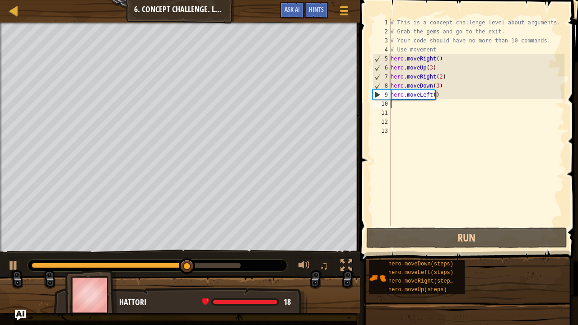
type textarea "h"
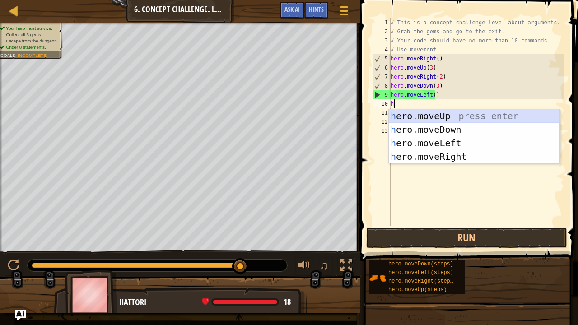
click at [440, 113] on div "h ero.moveUp press enter h ero.moveDown press enter h ero.moveLeft press enter …" at bounding box center [474, 149] width 171 height 81
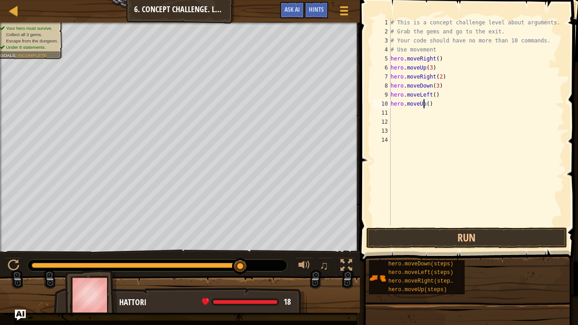
click at [425, 104] on div "# This is a concept challenge level about arguments. # Grab the gems and go to …" at bounding box center [477, 131] width 176 height 226
click at [426, 103] on div "# This is a concept challenge level about arguments. # Grab the gems and go to …" at bounding box center [477, 131] width 176 height 226
type textarea "hero.moveUp(2)"
click at [461, 222] on div "# This is a concept challenge level about arguments. # Grab the gems and go to …" at bounding box center [477, 131] width 176 height 226
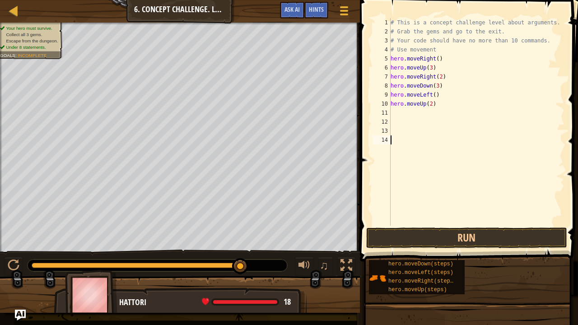
scroll to position [4, 0]
click at [462, 235] on button "Run" at bounding box center [466, 238] width 201 height 21
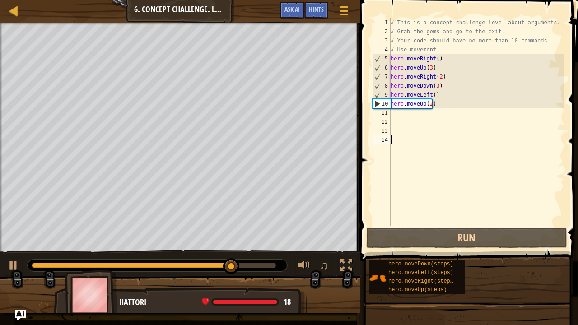
click at [398, 118] on div "# This is a concept challenge level about arguments. # Grab the gems and go to …" at bounding box center [477, 131] width 176 height 226
click at [395, 114] on div "# This is a concept challenge level about arguments. # Grab the gems and go to …" at bounding box center [477, 131] width 176 height 226
type textarea "h"
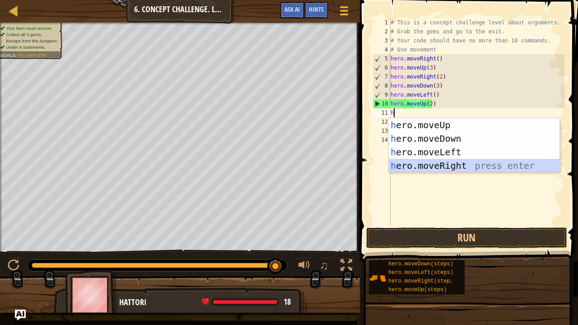
click at [422, 160] on div "h ero.moveUp press enter h ero.moveDown press enter h ero.moveLeft press enter …" at bounding box center [474, 158] width 171 height 81
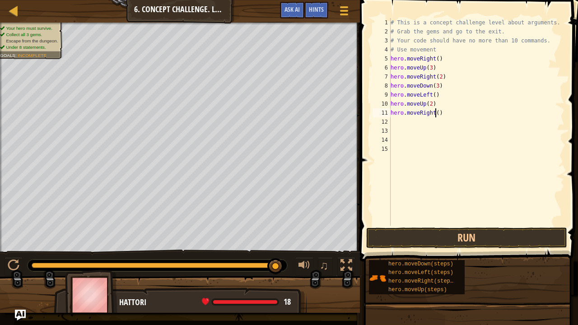
click at [435, 113] on div "# This is a concept challenge level about arguments. # Grab the gems and go to …" at bounding box center [477, 131] width 176 height 226
type textarea "hero.moveRight(3)"
click at [468, 232] on button "Run" at bounding box center [466, 238] width 201 height 21
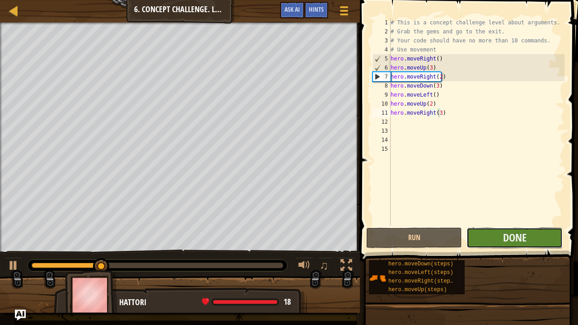
click at [481, 233] on button "Done" at bounding box center [515, 238] width 96 height 21
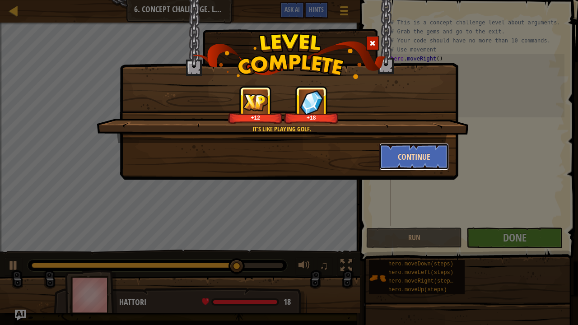
click at [423, 155] on button "Continue" at bounding box center [415, 156] width 70 height 27
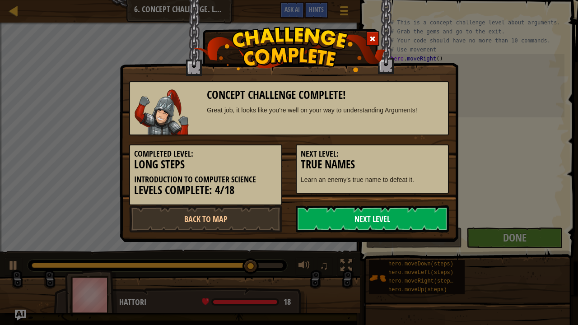
click at [394, 208] on link "Next Level" at bounding box center [372, 219] width 153 height 27
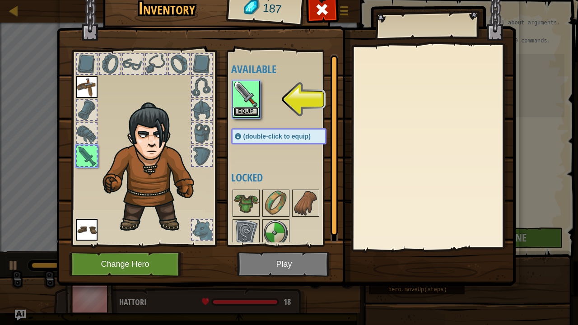
click at [241, 108] on button "Equip" at bounding box center [246, 111] width 25 height 9
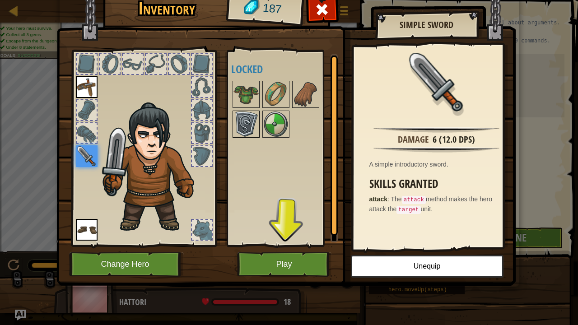
click at [239, 128] on img at bounding box center [246, 124] width 25 height 25
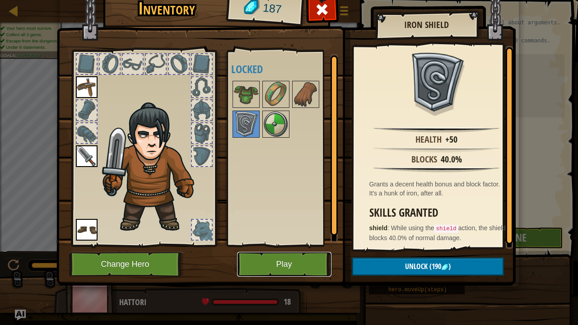
click at [289, 266] on button "Play" at bounding box center [284, 264] width 94 height 25
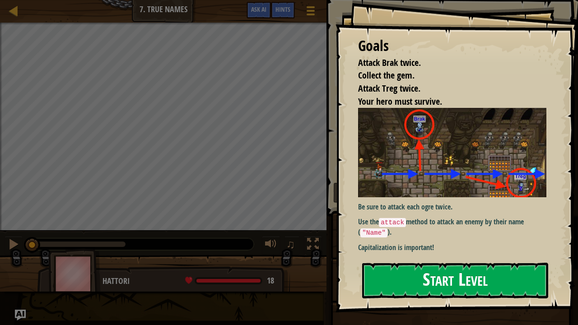
click at [392, 272] on button "Start Level" at bounding box center [455, 281] width 186 height 36
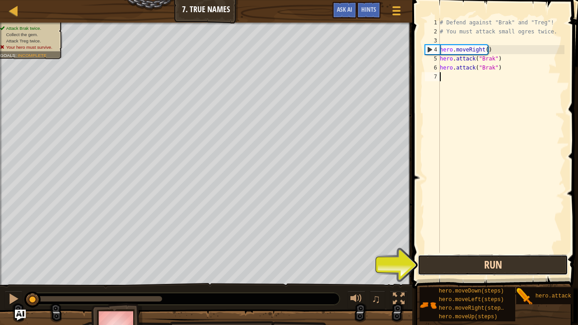
click at [485, 267] on button "Run" at bounding box center [493, 265] width 150 height 21
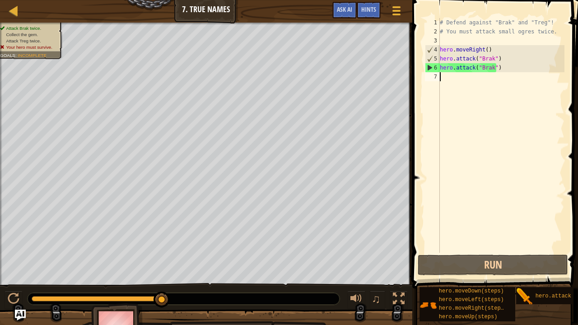
click at [442, 78] on div "# Defend against "Brak" and "Treg"! # You must attack small ogres twice. hero .…" at bounding box center [501, 144] width 127 height 253
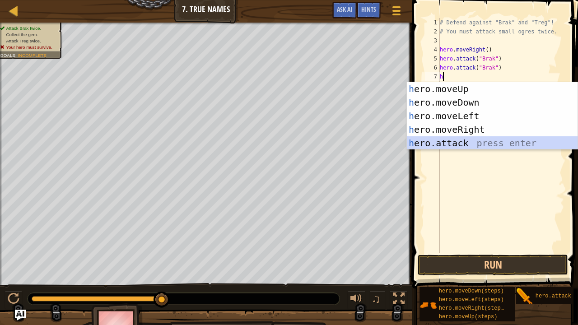
click at [487, 141] on div "h ero.moveUp press enter h ero.moveDown press enter h ero.moveLeft press enter …" at bounding box center [492, 129] width 171 height 95
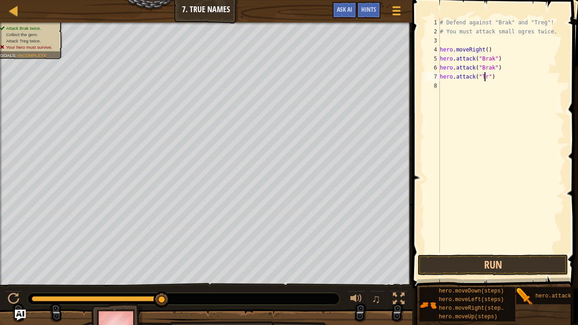
scroll to position [4, 4]
type textarea "hero.attack("Treg")"
click at [449, 86] on div "# Defend against "Brak" and "Treg"! # You must attack small ogres twice. hero .…" at bounding box center [501, 144] width 127 height 253
type textarea "h"
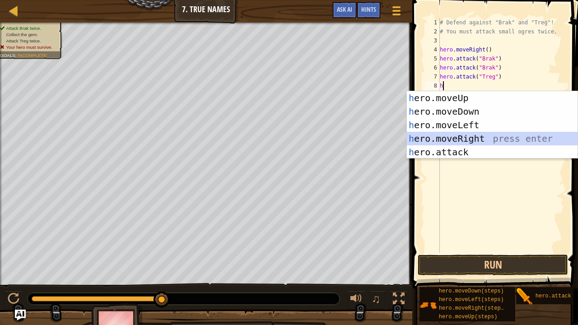
click at [466, 144] on div "h ero.moveUp press enter h ero.moveDown press enter h ero.moveLeft press enter …" at bounding box center [492, 138] width 171 height 95
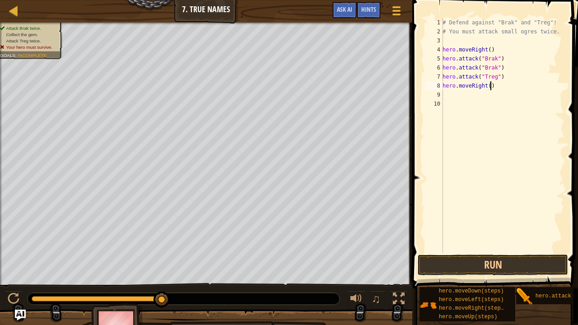
click at [498, 84] on div "# Defend against "Brak" and "Treg"! # You must attack small ogres twice. hero .…" at bounding box center [503, 144] width 124 height 253
type textarea "h"
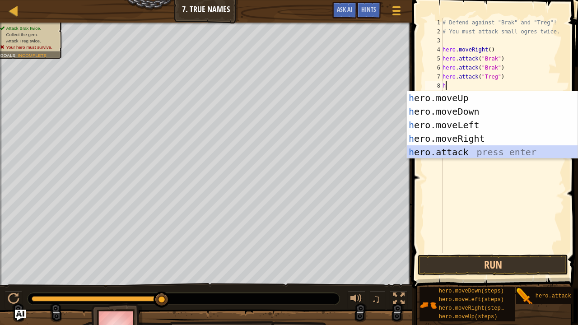
click at [511, 155] on div "h ero.moveUp press enter h ero.moveDown press enter h ero.moveLeft press enter …" at bounding box center [492, 138] width 171 height 95
type textarea "hero.attack("Enemy Name")"
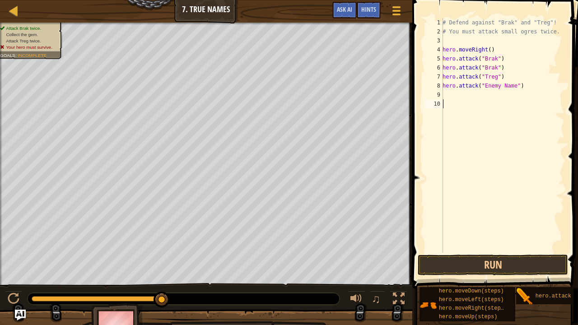
click at [511, 155] on div "# Defend against "Brak" and "Treg"! # You must attack small ogres twice. hero .…" at bounding box center [503, 144] width 124 height 253
click at [512, 85] on div "# Defend against "Brak" and "Treg"! # You must attack small ogres twice. hero .…" at bounding box center [503, 144] width 124 height 253
click at [534, 258] on button "Run" at bounding box center [493, 265] width 150 height 21
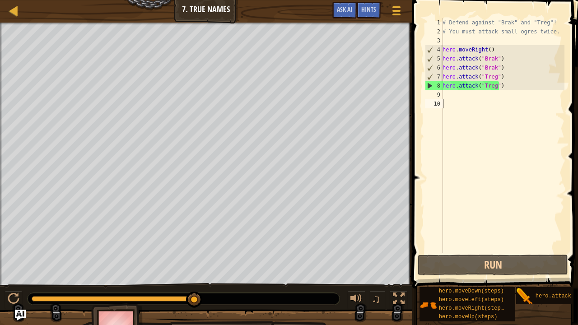
drag, startPoint x: 447, startPoint y: 100, endPoint x: 446, endPoint y: 89, distance: 10.9
click at [446, 89] on div "# Defend against "Brak" and "Treg"! # You must attack small ogres twice. hero .…" at bounding box center [503, 144] width 124 height 253
type textarea "hero.attack("Treg")"
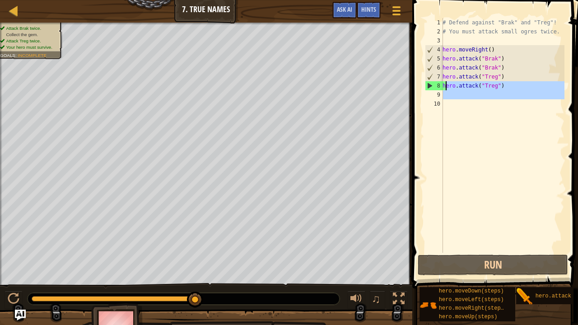
click at [447, 97] on div "# Defend against "Brak" and "Treg"! # You must attack small ogres twice. hero .…" at bounding box center [503, 135] width 124 height 235
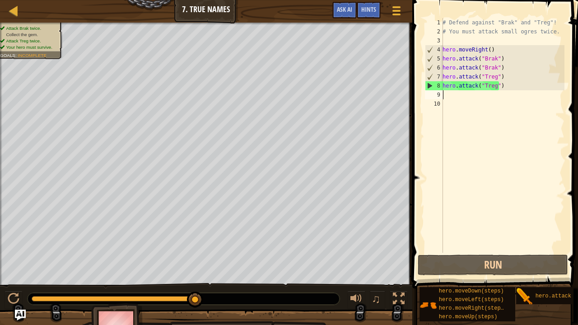
scroll to position [4, 0]
click at [448, 98] on div "# Defend against "Brak" and "Treg"! # You must attack small ogres twice. hero .…" at bounding box center [503, 144] width 124 height 253
type textarea "h"
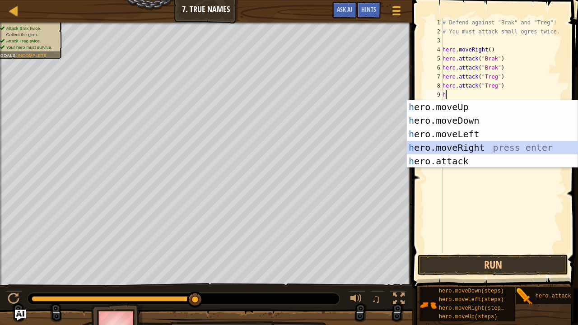
click at [466, 151] on div "h ero.moveUp press enter h ero.moveDown press enter h ero.moveLeft press enter …" at bounding box center [492, 147] width 171 height 95
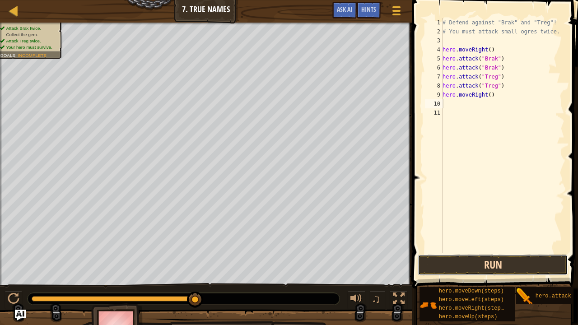
click at [485, 258] on button "Run" at bounding box center [493, 265] width 150 height 21
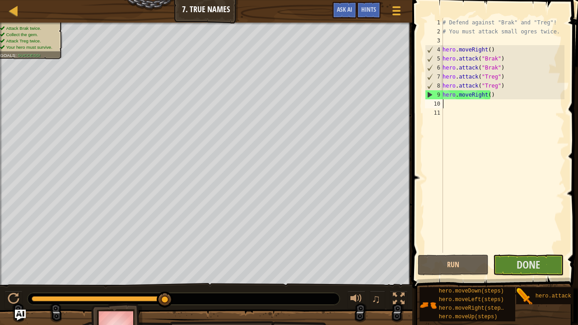
click at [491, 91] on div "# Defend against "Brak" and "Treg"! # You must attack small ogres twice. hero .…" at bounding box center [503, 144] width 124 height 253
type textarea "hero.moveRight()"
click at [491, 95] on div "# Defend against "Brak" and "Treg"! # You must attack small ogres twice. hero .…" at bounding box center [503, 144] width 124 height 253
click at [490, 98] on div "# Defend against "Brak" and "Treg"! # You must attack small ogres twice. hero .…" at bounding box center [503, 144] width 124 height 253
click at [485, 95] on div "# Defend against "Brak" and "Treg"! # You must attack small ogres twice. hero .…" at bounding box center [503, 144] width 124 height 253
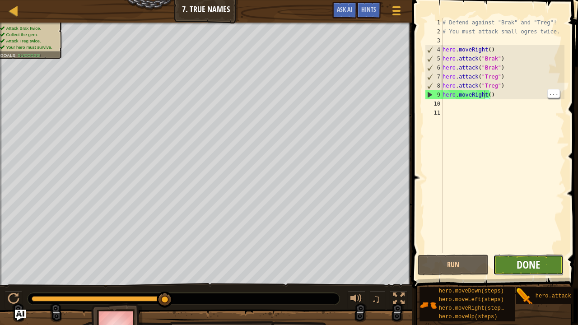
click at [539, 266] on span "Done" at bounding box center [528, 265] width 23 height 14
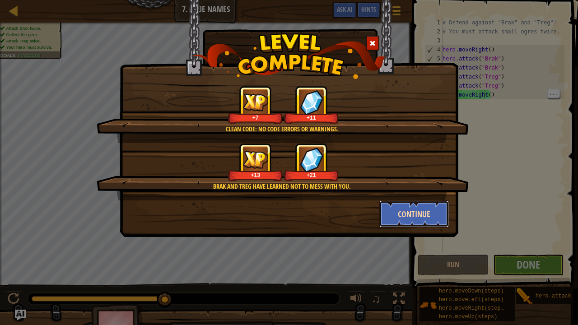
click at [388, 217] on button "Continue" at bounding box center [415, 214] width 70 height 27
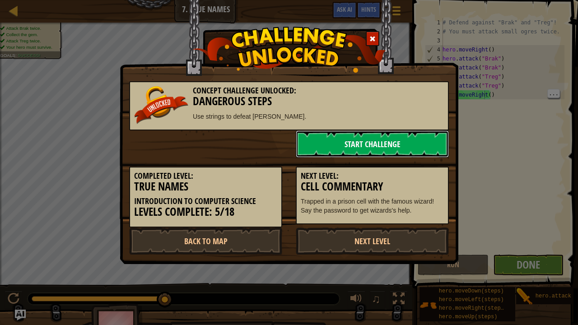
click at [354, 131] on link "Start Challenge" at bounding box center [372, 144] width 153 height 27
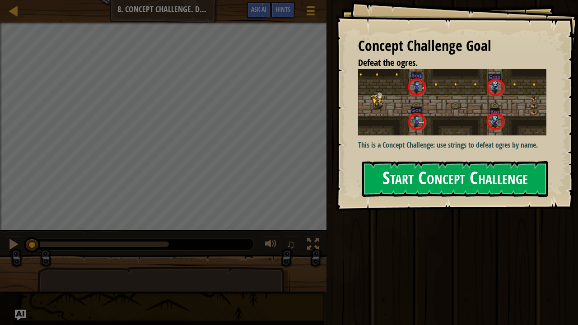
click at [452, 180] on button "Start Concept Challenge" at bounding box center [455, 179] width 186 height 36
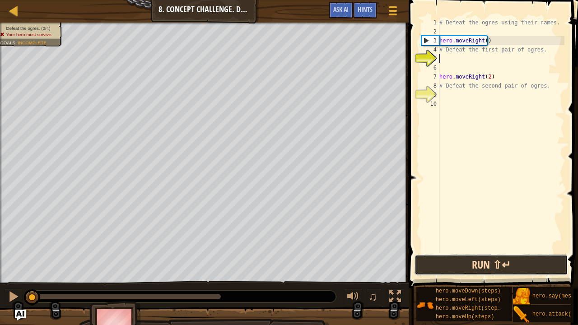
click at [527, 261] on button "Run ⇧↵" at bounding box center [492, 265] width 154 height 21
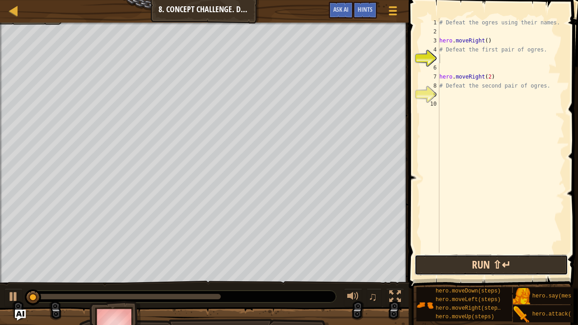
click at [527, 261] on button "Run ⇧↵" at bounding box center [492, 265] width 154 height 21
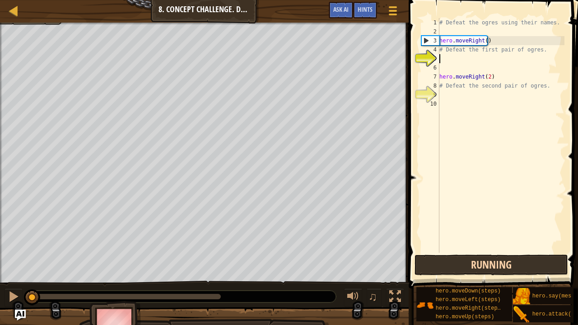
click at [527, 261] on button "Running" at bounding box center [492, 265] width 154 height 21
click at [527, 261] on button "Run ⇧↵" at bounding box center [492, 265] width 154 height 21
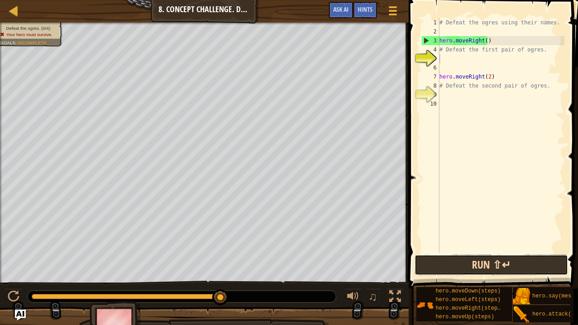
click at [526, 262] on button "Run ⇧↵" at bounding box center [492, 265] width 154 height 21
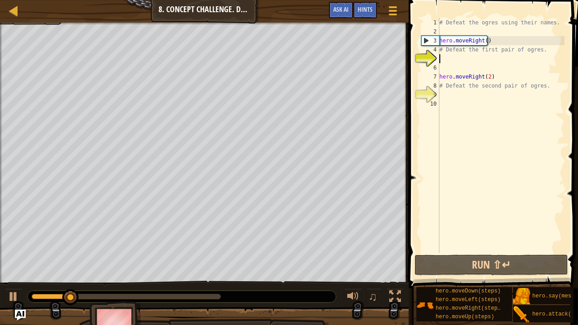
click at [458, 61] on div "# Defeat the ogres using their names. hero . moveRight ( ) # Defeat the first p…" at bounding box center [501, 144] width 127 height 253
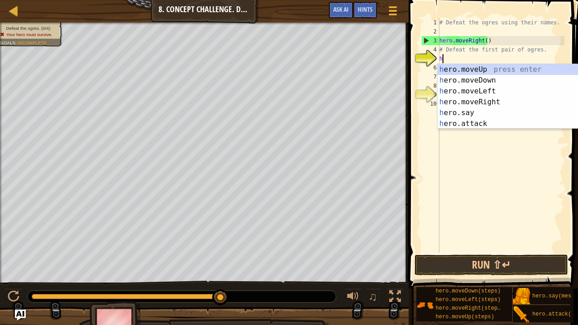
scroll to position [4, 0]
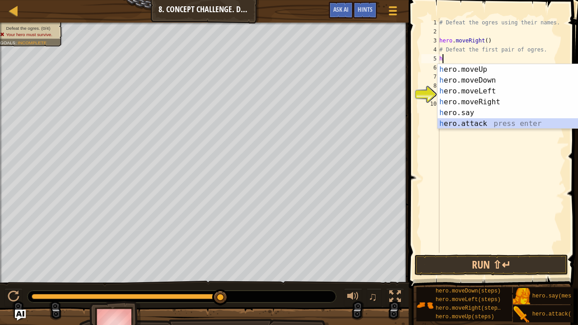
click at [473, 118] on div "h ero.moveUp press enter h ero.moveDown press enter h ero.moveLeft press enter …" at bounding box center [523, 107] width 171 height 87
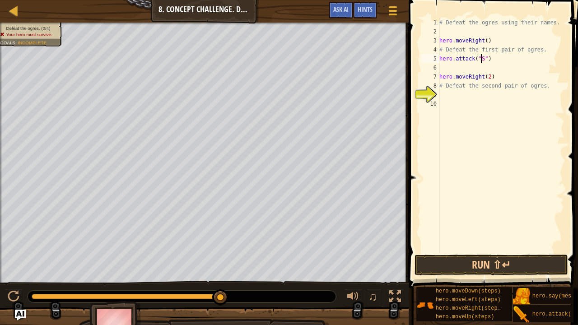
scroll to position [4, 4]
type textarea "hero.attack("Sog")"
click at [444, 67] on div "# Defeat the ogres using their names. hero . moveRight ( ) # Defeat the first p…" at bounding box center [501, 144] width 127 height 253
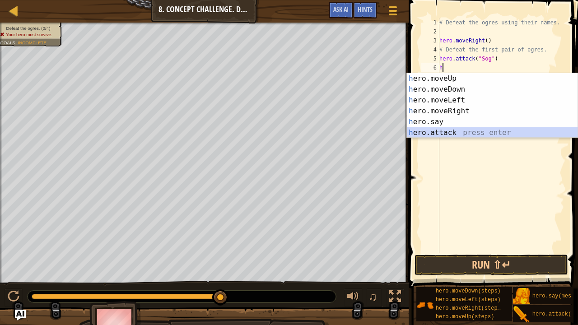
click at [433, 134] on div "h ero.moveUp press enter h ero.moveDown press enter h ero.moveLeft press enter …" at bounding box center [492, 116] width 171 height 87
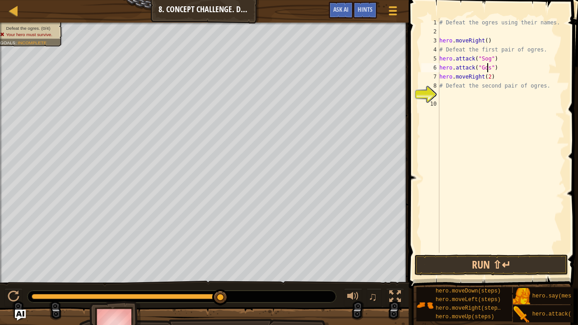
scroll to position [4, 4]
click at [505, 267] on button "Run ⇧↵" at bounding box center [492, 265] width 154 height 21
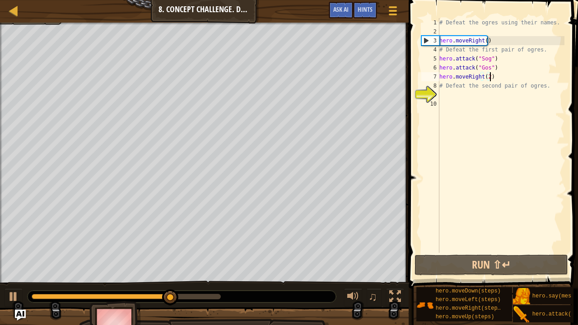
click at [494, 76] on div "# Defeat the ogres using their names. hero . moveRight ( ) # Defeat the first p…" at bounding box center [501, 144] width 127 height 253
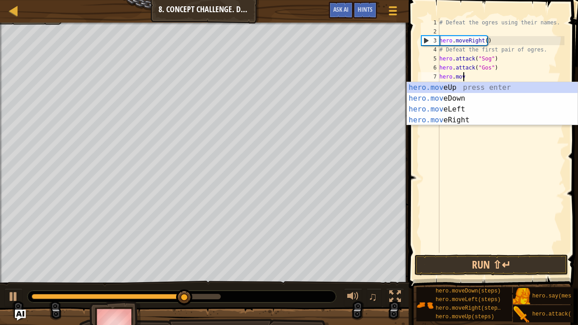
scroll to position [4, 1]
type textarea "h"
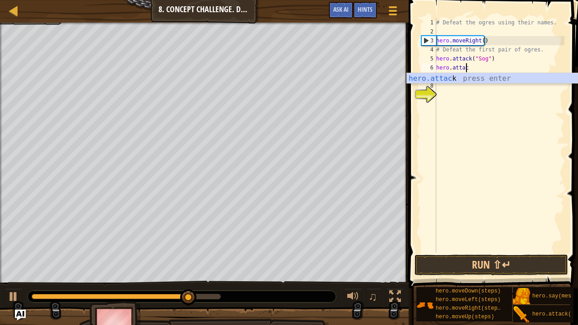
type textarea "[DOMAIN_NAME]"
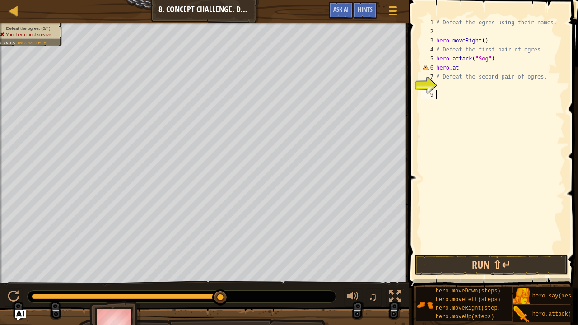
drag, startPoint x: 505, startPoint y: 94, endPoint x: 487, endPoint y: 94, distance: 17.6
click at [487, 94] on div "# Defeat the ogres using their names. hero . moveRight ( ) # Defeat the first p…" at bounding box center [500, 144] width 130 height 253
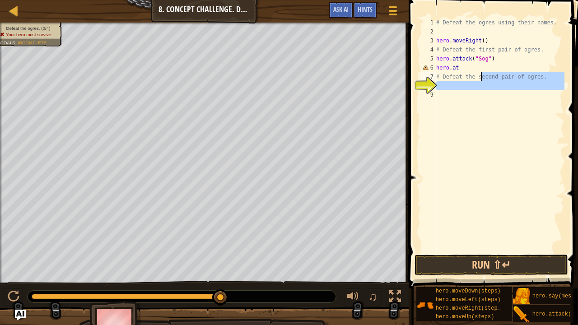
drag, startPoint x: 487, startPoint y: 94, endPoint x: 483, endPoint y: 105, distance: 11.7
click at [483, 105] on div "# Defeat the ogres using their names. hero . moveRight ( ) # Defeat the first p…" at bounding box center [500, 144] width 130 height 253
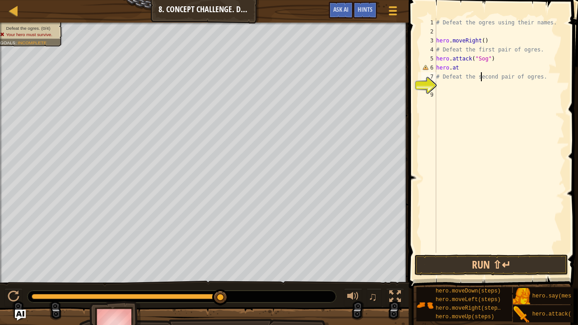
click at [480, 72] on div "# Defeat the ogres using their names. hero . moveRight ( ) # Defeat the first p…" at bounding box center [500, 144] width 130 height 253
click at [475, 64] on div "# Defeat the ogres using their names. hero . moveRight ( ) # Defeat the first p…" at bounding box center [500, 144] width 130 height 253
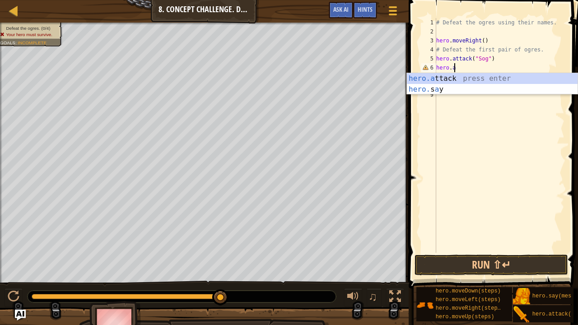
type textarea "h"
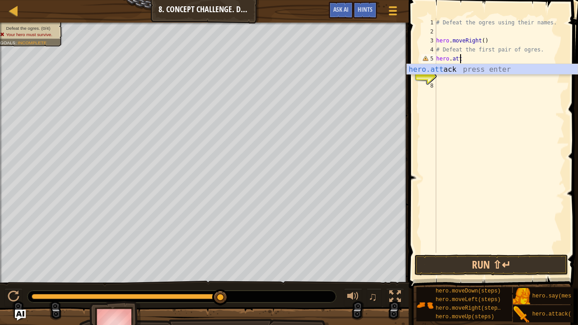
type textarea "h"
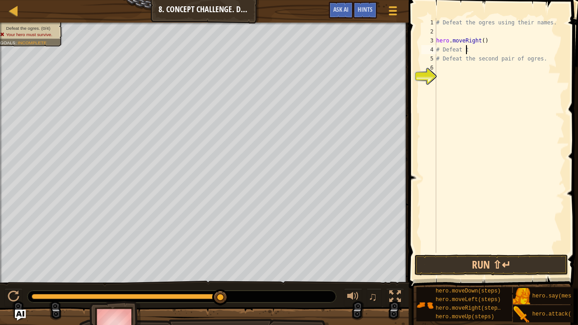
type textarea "#"
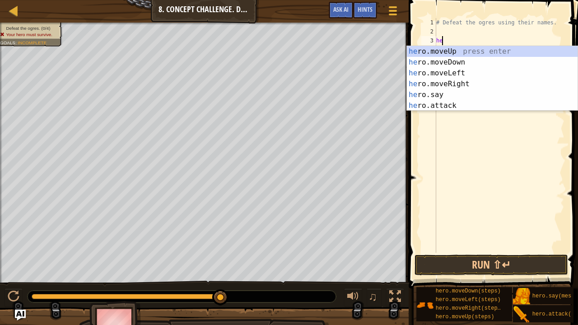
type textarea "h"
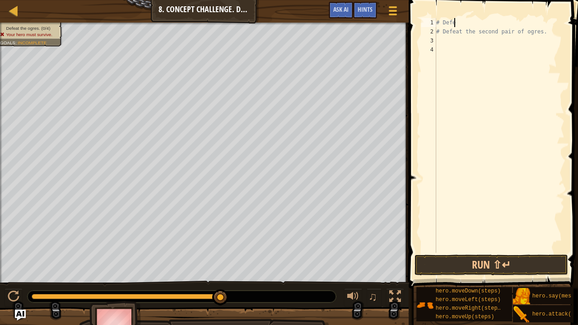
type textarea "#"
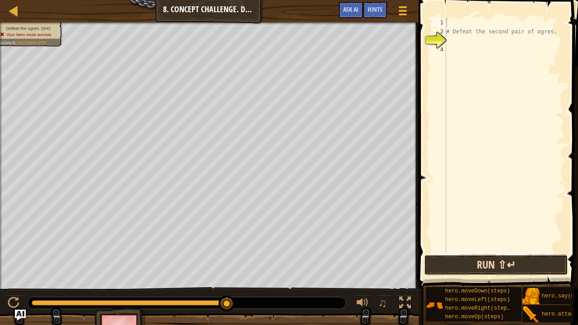
click at [454, 272] on button "Run ⇧↵" at bounding box center [496, 265] width 144 height 21
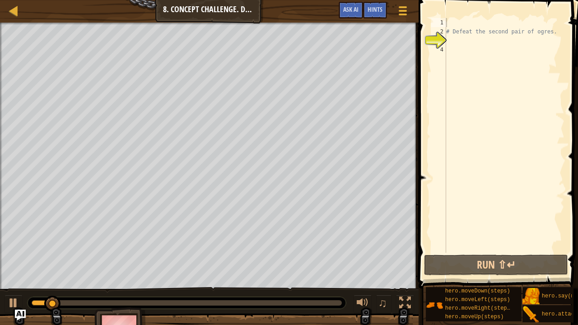
click at [7, 13] on div "Map Introduction to Computer Science 8. Concept Challenge. Dangerous Steps Game…" at bounding box center [209, 11] width 419 height 23
click at [21, 9] on link "Map" at bounding box center [20, 11] width 5 height 12
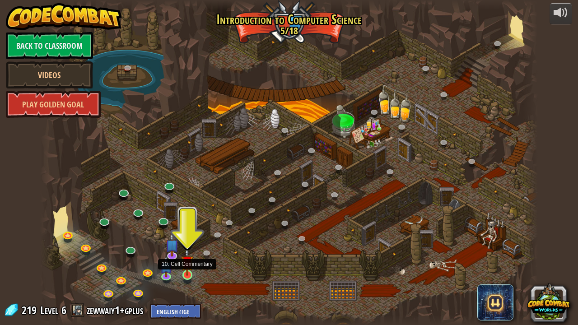
click at [185, 271] on img at bounding box center [187, 262] width 12 height 28
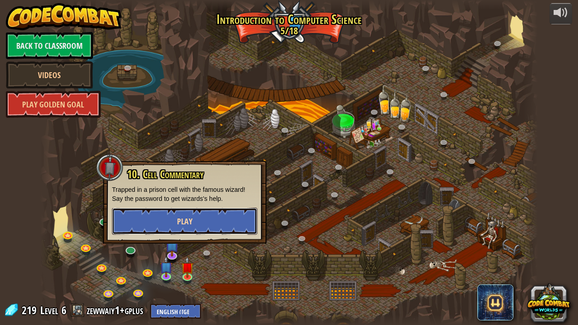
click at [183, 215] on button "Play" at bounding box center [184, 221] width 145 height 27
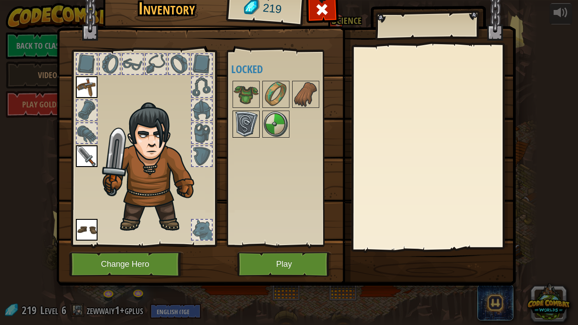
click at [246, 123] on img at bounding box center [246, 124] width 25 height 25
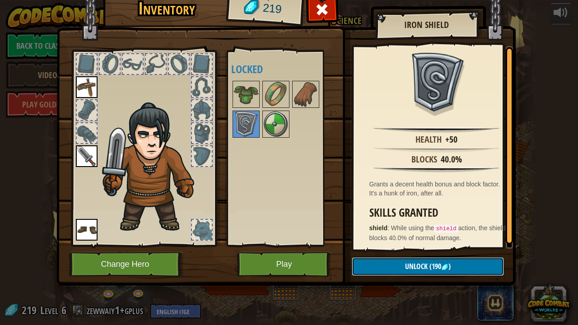
click at [370, 270] on button "Unlock (190 )" at bounding box center [428, 267] width 152 height 19
click at [370, 270] on button "Confirm" at bounding box center [428, 267] width 152 height 19
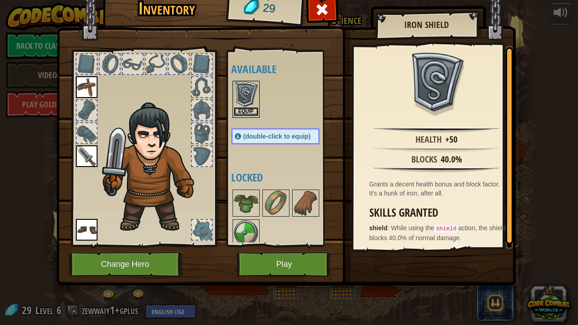
click at [244, 107] on button "Equip" at bounding box center [246, 111] width 25 height 9
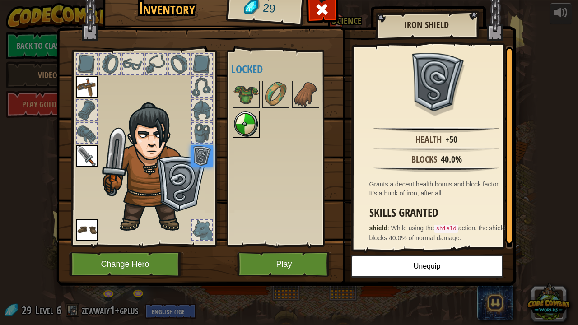
click at [241, 117] on img at bounding box center [246, 124] width 25 height 25
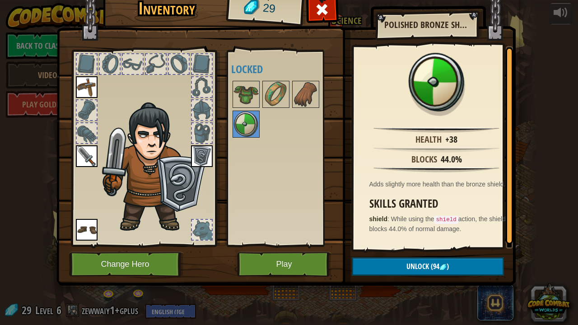
click at [243, 109] on div at bounding box center [284, 110] width 107 height 60
click at [246, 261] on button "Play" at bounding box center [284, 264] width 94 height 25
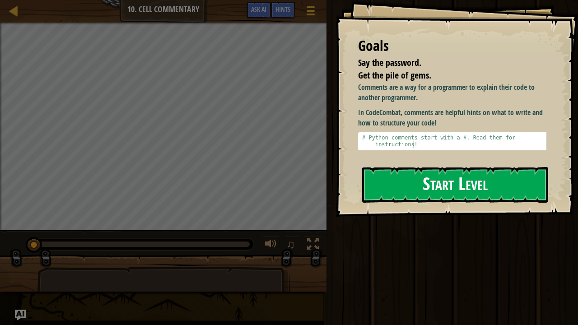
drag, startPoint x: 361, startPoint y: 164, endPoint x: 395, endPoint y: 171, distance: 34.9
click at [395, 171] on div "Goals Say the password. Get the pile of gems. Comments are a way for a programm…" at bounding box center [457, 108] width 243 height 217
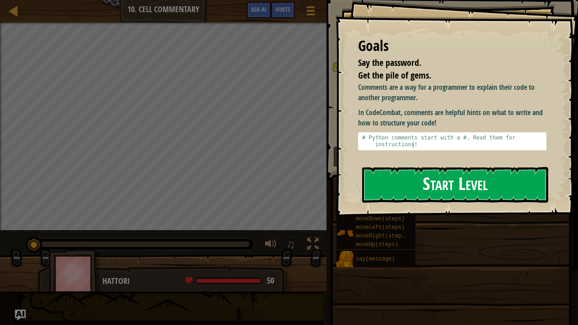
click at [395, 171] on button "Start Level" at bounding box center [455, 185] width 186 height 36
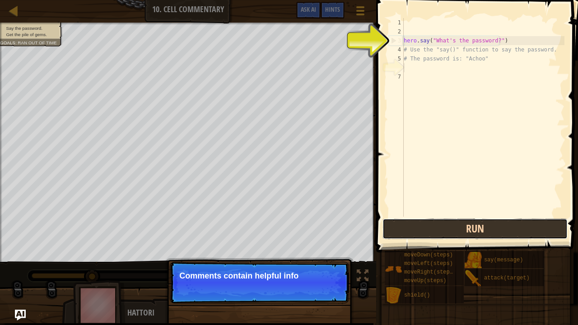
click at [414, 227] on button "Run" at bounding box center [475, 229] width 185 height 21
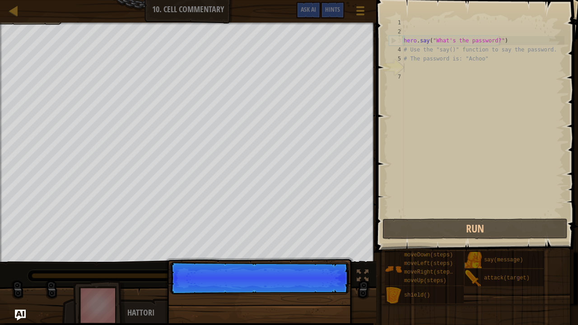
scroll to position [4, 0]
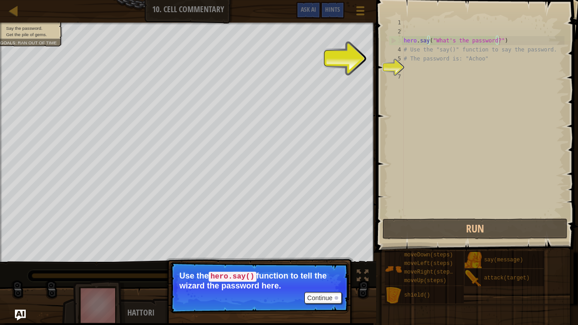
click at [501, 41] on div "hero . say ( "What's the password?" ) # Use the "say()" function to say the pas…" at bounding box center [483, 126] width 163 height 217
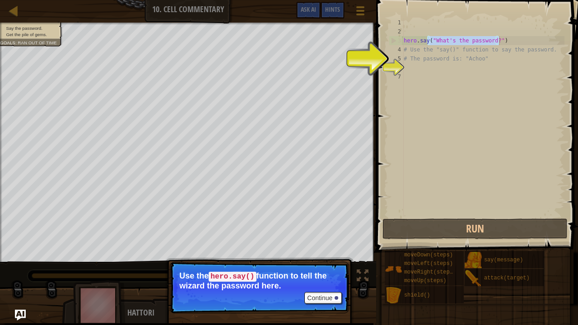
drag, startPoint x: 501, startPoint y: 41, endPoint x: 520, endPoint y: 42, distance: 19.1
click at [520, 42] on div "hero . say ( "What's the password?" ) # Use the "say()" function to say the pas…" at bounding box center [483, 126] width 163 height 217
click at [520, 42] on div "hero . say ( "What's the password?" ) # Use the "say()" function to say the pas…" at bounding box center [483, 117] width 163 height 199
click at [520, 42] on div "hero . say ( "What's the password?" ) # Use the "say()" function to say the pas…" at bounding box center [483, 126] width 163 height 217
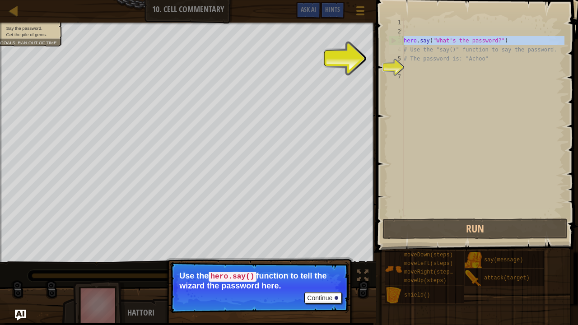
click at [520, 42] on div "hero . say ( "What's the password?" ) # Use the "say()" function to say the pas…" at bounding box center [483, 126] width 163 height 217
type textarea "hero.say("What's the password?") # Use the "say()" function to say the password."
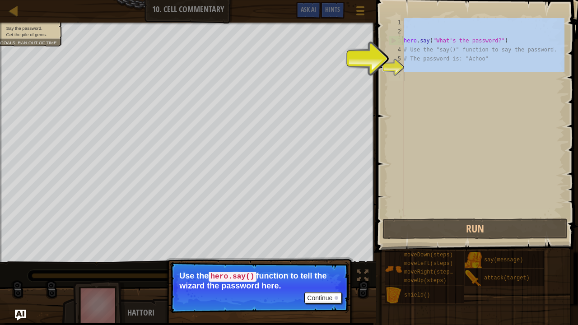
click at [520, 42] on div "hero . say ( "What's the password?" ) # Use the "say()" function to say the pas…" at bounding box center [483, 126] width 163 height 217
click at [458, 89] on div "hero . say ( "What's the password?" ) # Use the "say()" function to say the pas…" at bounding box center [483, 117] width 163 height 199
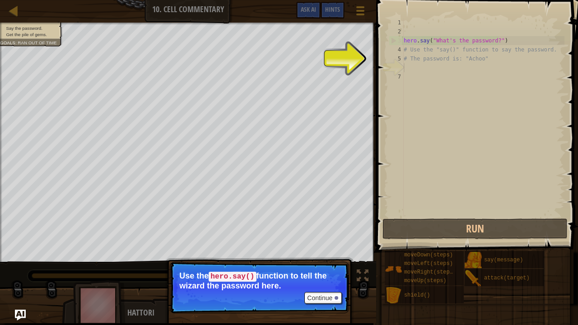
click at [409, 66] on div "hero . say ( "What's the password?" ) # Use the "say()" function to say the pas…" at bounding box center [483, 126] width 163 height 217
click at [415, 81] on div "hero . say ( "What's the password?" ) # Use the "say()" function to say the pas…" at bounding box center [483, 126] width 163 height 217
drag, startPoint x: 415, startPoint y: 81, endPoint x: 405, endPoint y: 70, distance: 14.7
click at [405, 70] on div "hero . say ( "What's the password?" ) # Use the "say()" function to say the pas…" at bounding box center [483, 126] width 163 height 217
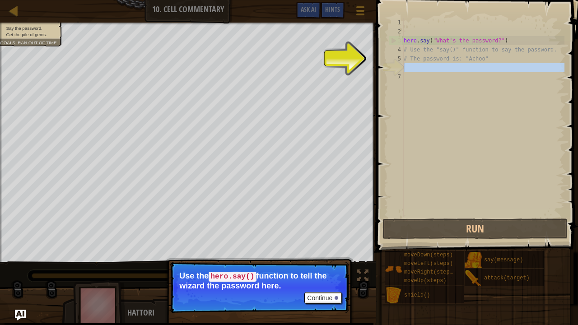
click at [405, 70] on div "hero . say ( "What's the password?" ) # Use the "say()" function to say the pas…" at bounding box center [483, 117] width 163 height 199
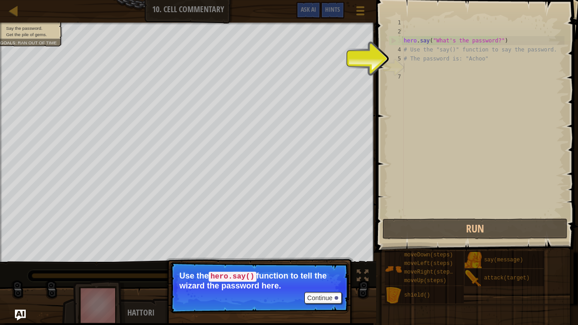
drag, startPoint x: 405, startPoint y: 70, endPoint x: 410, endPoint y: 60, distance: 11.3
click at [410, 60] on div "hero . say ( "What's the password?" ) # Use the "say()" function to say the pas…" at bounding box center [483, 126] width 163 height 217
type textarea "# The password is: "Achoo""
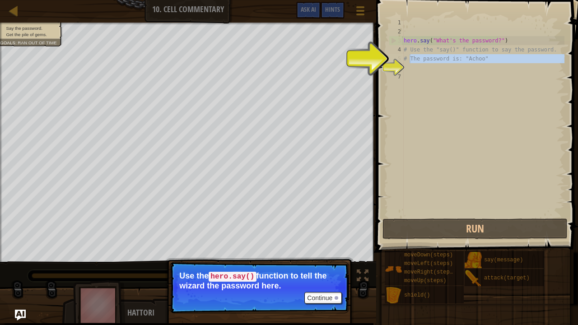
click at [409, 63] on div "hero . say ( "What's the password?" ) # Use the "say()" function to say the pas…" at bounding box center [483, 117] width 163 height 199
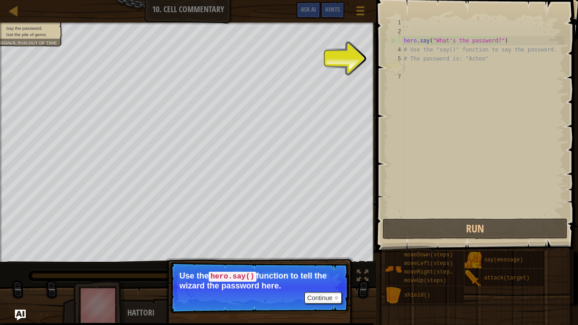
click at [409, 63] on div "hero . say ( "What's the password?" ) # Use the "say()" function to say the pas…" at bounding box center [483, 126] width 163 height 217
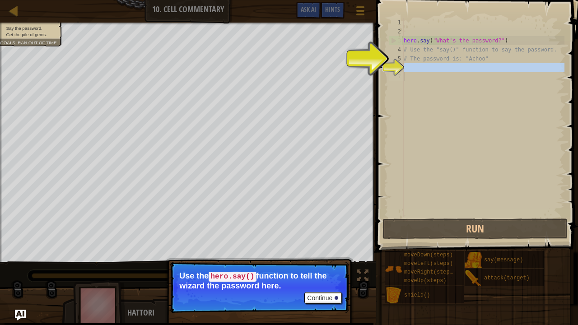
click at [415, 70] on div "hero . say ( "What's the password?" ) # Use the "say()" function to say the pas…" at bounding box center [483, 126] width 163 height 217
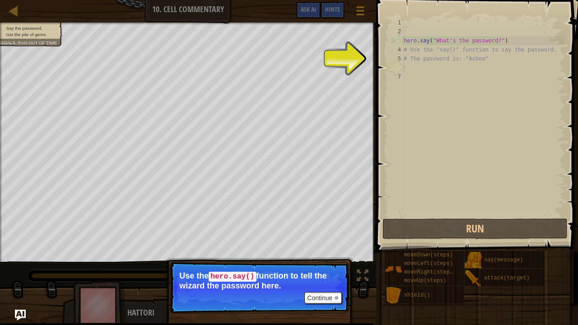
click at [415, 70] on div "hero . say ( "What's the password?" ) # Use the "say()" function to say the pas…" at bounding box center [483, 126] width 163 height 217
click at [332, 272] on button "Continue" at bounding box center [323, 298] width 37 height 12
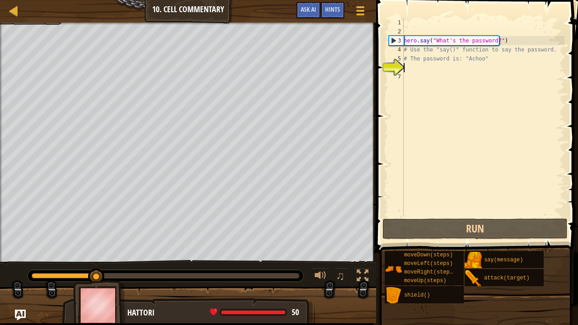
click at [410, 70] on div "hero . say ( "What's the password?" ) # Use the "say()" function to say the pas…" at bounding box center [483, 126] width 163 height 217
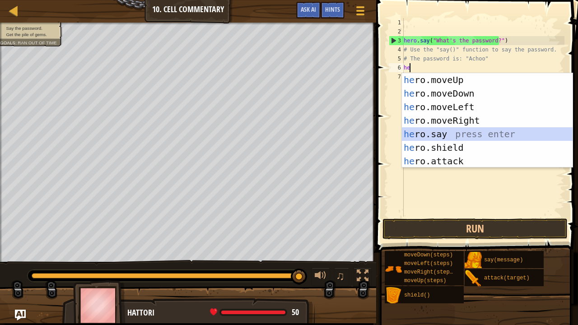
click at [424, 131] on div "he ro.moveUp press enter he ro.moveDown press enter he ro.moveLeft press enter …" at bounding box center [487, 134] width 171 height 122
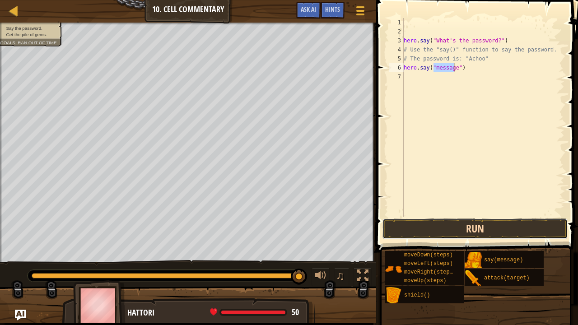
click at [454, 222] on button "Run" at bounding box center [475, 229] width 185 height 21
type textarea "hero.say("achoo")"
click at [510, 223] on button "Run" at bounding box center [475, 229] width 185 height 21
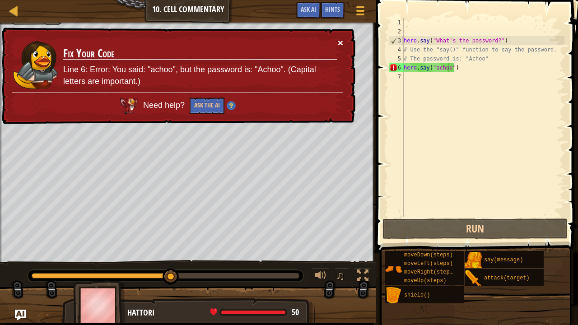
click at [339, 44] on button "×" at bounding box center [340, 42] width 5 height 9
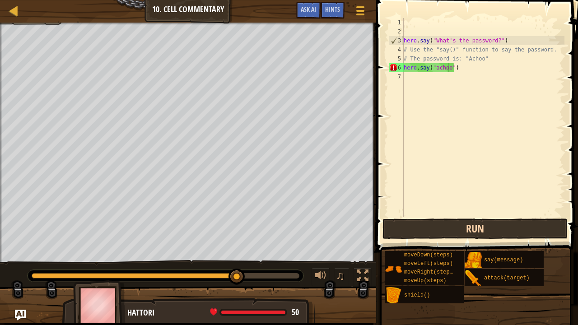
drag, startPoint x: 401, startPoint y: 241, endPoint x: 396, endPoint y: 224, distance: 18.2
click at [396, 224] on div "Hints Videos hero.say("achoo") 1 2 3 4 5 6 7 hero . say ( "What's the password?…" at bounding box center [476, 160] width 205 height 321
click at [396, 224] on button "Run" at bounding box center [475, 229] width 185 height 21
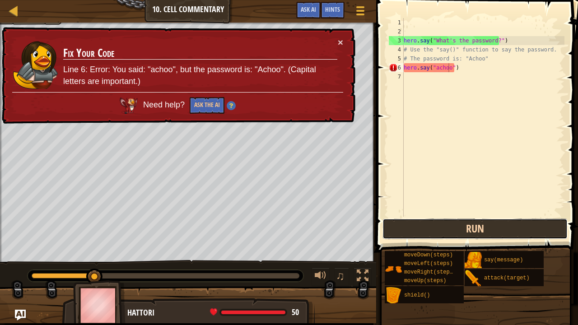
click at [396, 224] on button "Run" at bounding box center [475, 229] width 185 height 21
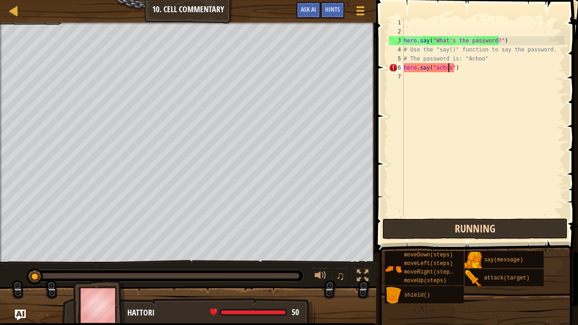
click at [396, 224] on button "Running" at bounding box center [475, 229] width 185 height 21
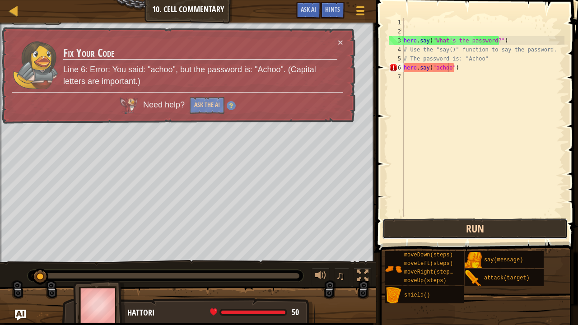
click at [397, 224] on button "Run" at bounding box center [475, 229] width 185 height 21
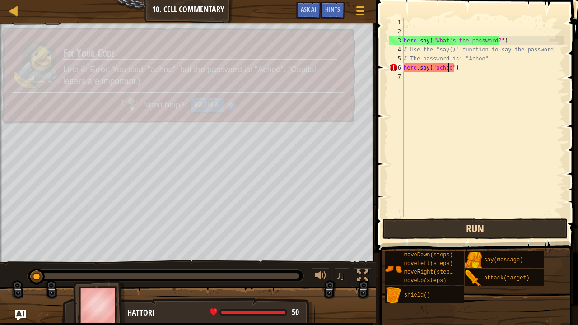
click at [397, 224] on button "Run" at bounding box center [475, 229] width 185 height 21
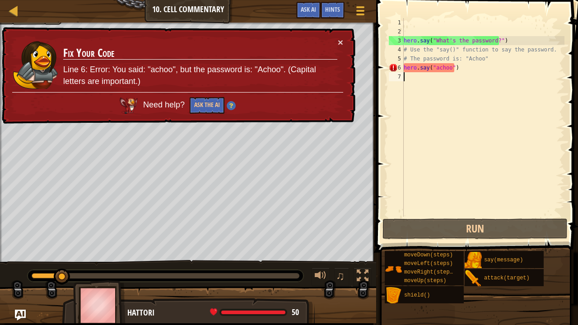
click at [467, 153] on div "hero . say ( "What's the password?" ) # Use the "say()" function to say the pas…" at bounding box center [483, 126] width 163 height 217
click at [465, 218] on span at bounding box center [478, 113] width 209 height 279
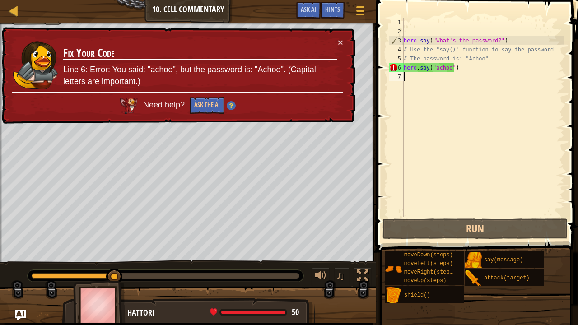
click at [465, 218] on span at bounding box center [478, 113] width 209 height 279
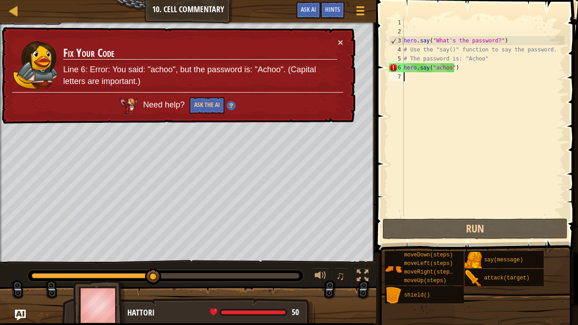
drag, startPoint x: 465, startPoint y: 218, endPoint x: 470, endPoint y: 246, distance: 28.0
click at [470, 246] on div "Hints Videos 1 2 3 4 5 6 7 hero . say ( "What's the password?" ) # Use the "say…" at bounding box center [476, 160] width 205 height 321
click at [337, 37] on div "× Fix Your Code Line 6: Error: You said: "achoo", but the password is: "Achoo".…" at bounding box center [178, 75] width 356 height 99
click at [338, 40] on button "×" at bounding box center [340, 41] width 5 height 9
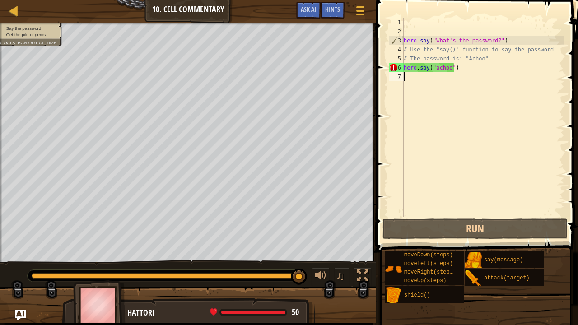
click at [435, 67] on div "hero . say ( "What's the password?" ) # Use the "say()" function to say the pas…" at bounding box center [483, 126] width 163 height 217
type textarea "hero.say("achoo")"
click at [436, 69] on div "hero . say ( "What's the password?" ) # Use the "say()" function to say the pas…" at bounding box center [483, 126] width 163 height 217
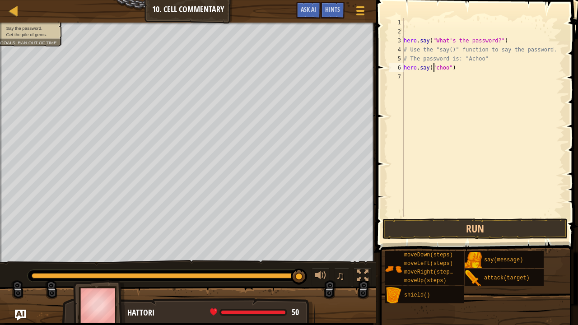
scroll to position [4, 3]
type textarea "hero.say("Achoo")"
click at [482, 219] on button "Run" at bounding box center [475, 229] width 185 height 21
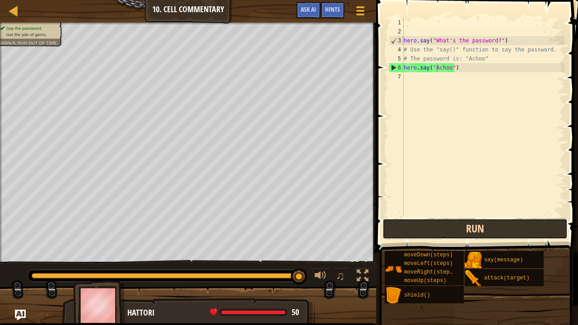
click at [463, 229] on button "Run" at bounding box center [475, 229] width 185 height 21
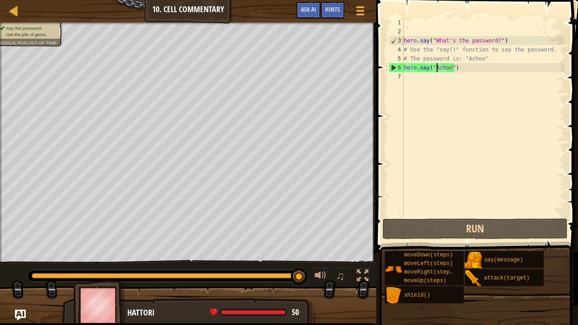
click at [414, 72] on div "hero . say ( "What's the password?" ) # Use the "say()" function to say the pas…" at bounding box center [483, 126] width 163 height 217
type textarea "h"
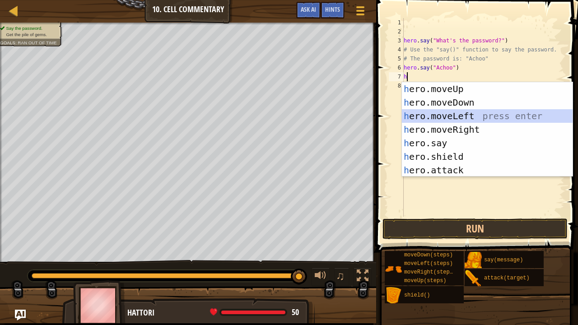
click at [464, 119] on div "h ero.moveUp press enter h ero.moveDown press enter h ero.moveLeft press enter …" at bounding box center [487, 143] width 171 height 122
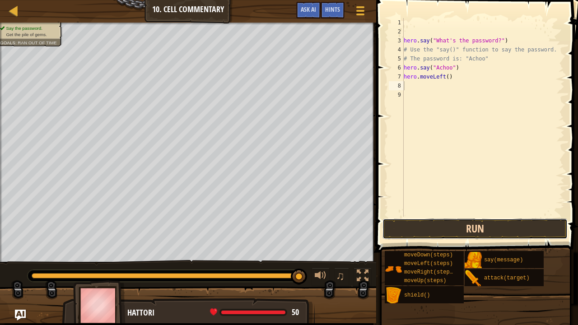
click at [431, 221] on button "Run" at bounding box center [475, 229] width 185 height 21
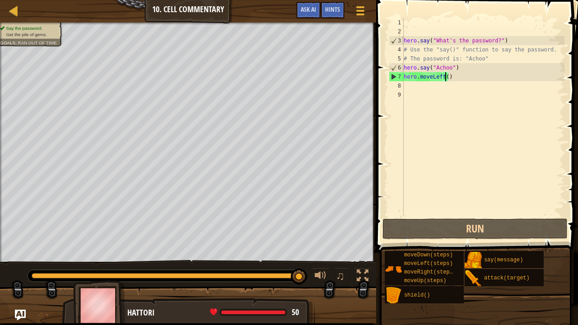
click at [445, 76] on div "hero . say ( "What's the password?" ) # Use the "say()" function to say the pas…" at bounding box center [483, 126] width 163 height 217
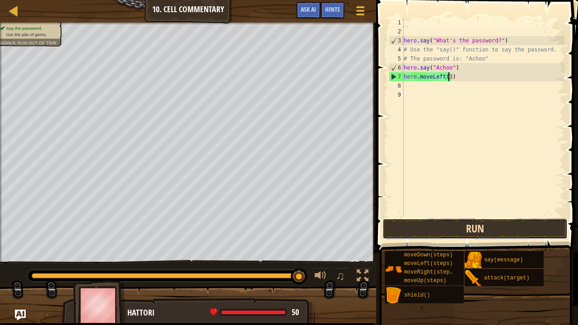
click at [468, 230] on button "Run" at bounding box center [475, 229] width 185 height 21
click at [503, 222] on button "Run" at bounding box center [475, 229] width 185 height 21
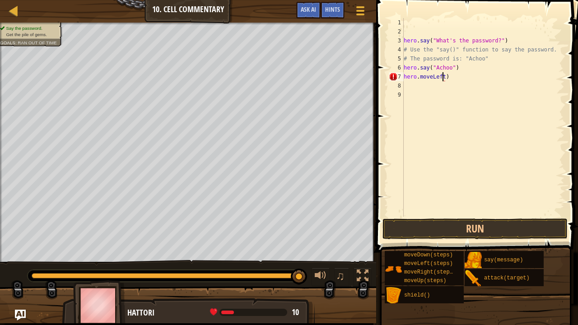
click at [454, 235] on button "Run" at bounding box center [475, 229] width 185 height 21
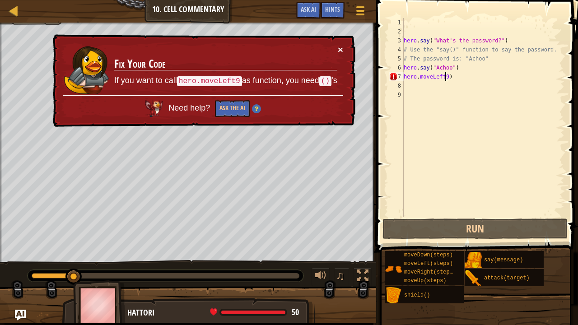
click at [338, 54] on button "×" at bounding box center [341, 51] width 6 height 9
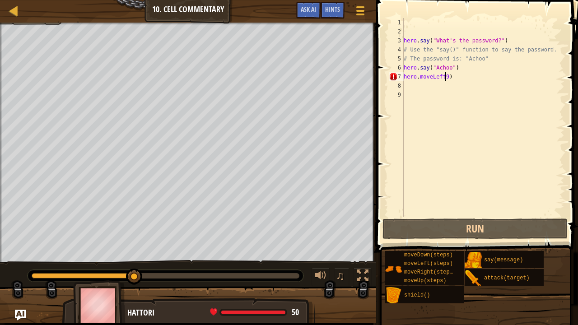
click at [462, 76] on div "hero . say ( "What's the password?" ) # Use the "say()" function to say the pas…" at bounding box center [483, 126] width 163 height 217
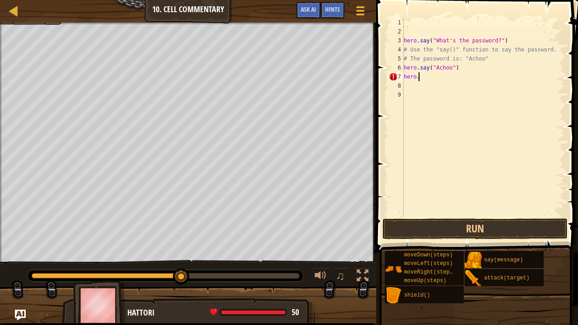
scroll to position [4, 0]
type textarea "h"
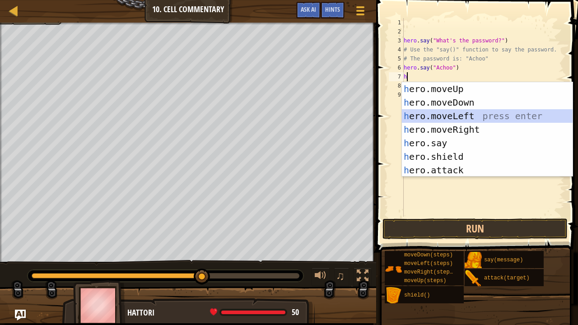
click at [467, 112] on div "h ero.moveUp press enter h ero.moveDown press enter h ero.moveLeft press enter …" at bounding box center [487, 143] width 171 height 122
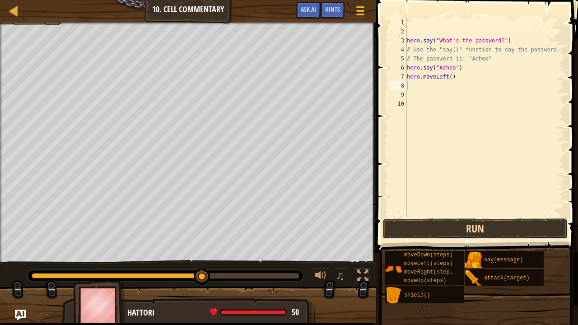
click at [423, 224] on button "Run" at bounding box center [475, 229] width 185 height 21
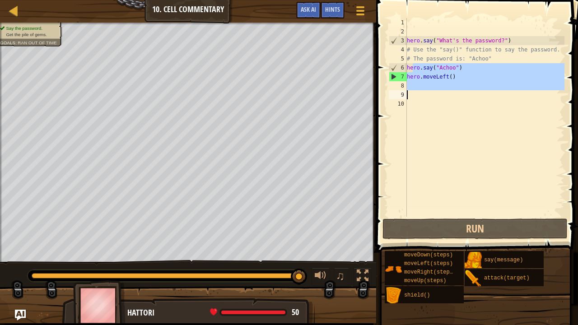
drag, startPoint x: 413, startPoint y: 63, endPoint x: 410, endPoint y: 88, distance: 24.7
click at [410, 88] on div "hero . say ( "What's the password?" ) # Use the "say()" function to say the pas…" at bounding box center [485, 126] width 160 height 217
type textarea "hero.moveLeft()"
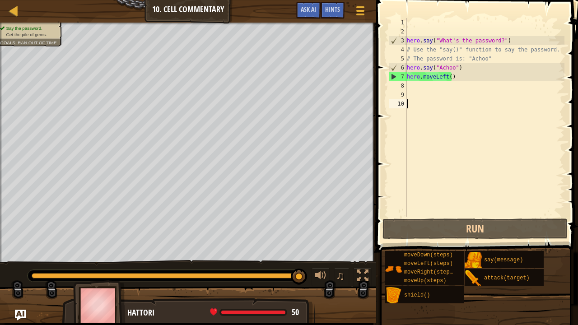
click at [418, 99] on div "hero . say ( "What's the password?" ) # Use the "say()" function to say the pas…" at bounding box center [485, 126] width 160 height 217
click at [413, 83] on div "hero . say ( "What's the password?" ) # Use the "say()" function to say the pas…" at bounding box center [485, 126] width 160 height 217
type textarea "u"
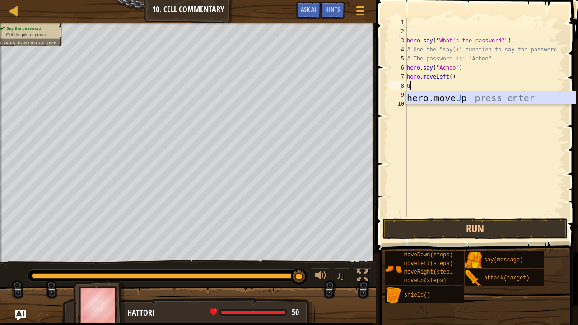
click at [429, 103] on div "hero.move U p press enter" at bounding box center [490, 111] width 171 height 41
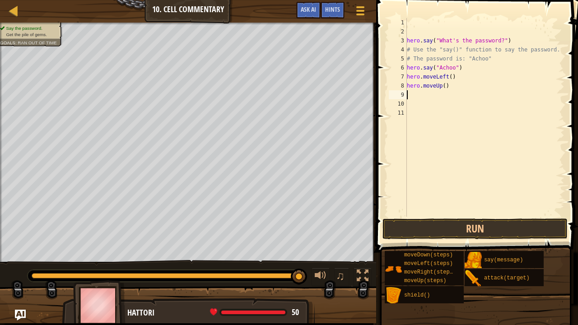
click at [450, 85] on div "hero . say ( "What's the password?" ) # Use the "say()" function to say the pas…" at bounding box center [485, 126] width 160 height 217
type textarea "hero.moveUp()"
click at [446, 234] on button "Run" at bounding box center [475, 229] width 185 height 21
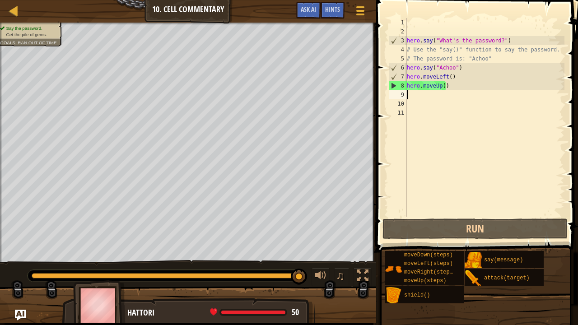
click at [422, 93] on div "hero . say ( "What's the password?" ) # Use the "say()" function to say the pas…" at bounding box center [485, 126] width 160 height 217
type textarea "h"
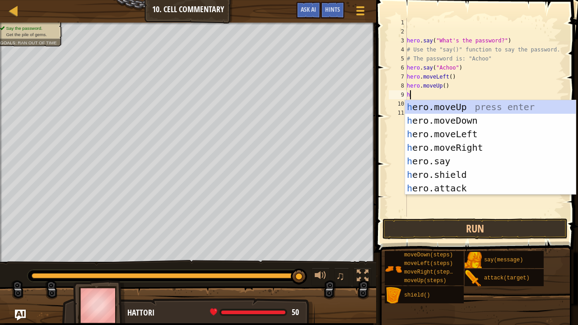
click at [453, 149] on div "h ero.moveUp press enter h ero.moveDown press enter h ero.moveLeft press enter …" at bounding box center [490, 161] width 171 height 122
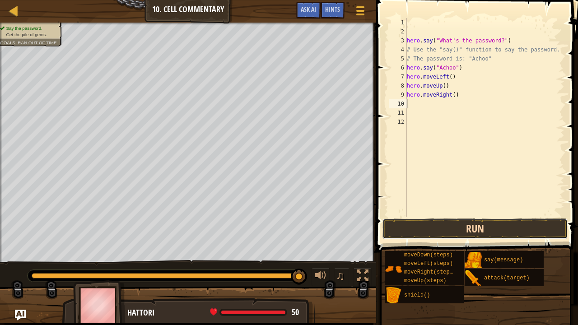
click at [417, 224] on button "Run" at bounding box center [475, 229] width 185 height 21
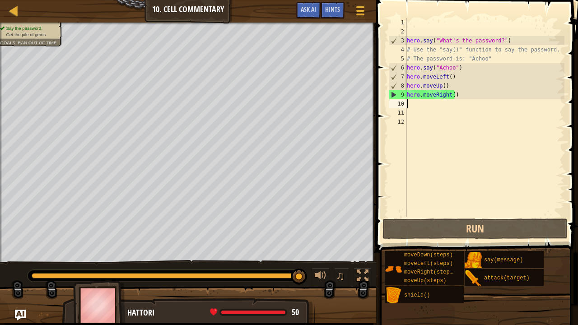
click at [454, 94] on div "hero . say ( "What's the password?" ) # Use the "say()" function to say the pas…" at bounding box center [485, 126] width 160 height 217
click at [458, 98] on div "hero . say ( "What's the password?" ) # Use the "say()" function to say the pas…" at bounding box center [485, 126] width 160 height 217
click at [447, 95] on div "hero . say ( "What's the password?" ) # Use the "say()" function to say the pas…" at bounding box center [485, 126] width 160 height 217
click at [452, 98] on div "hero . say ( "What's the password?" ) # Use the "say()" function to say the pas…" at bounding box center [485, 126] width 160 height 217
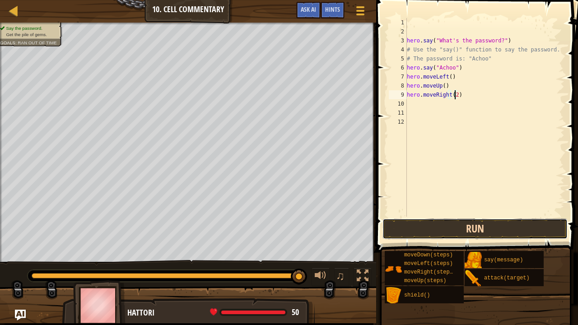
click at [438, 223] on button "Run" at bounding box center [475, 229] width 185 height 21
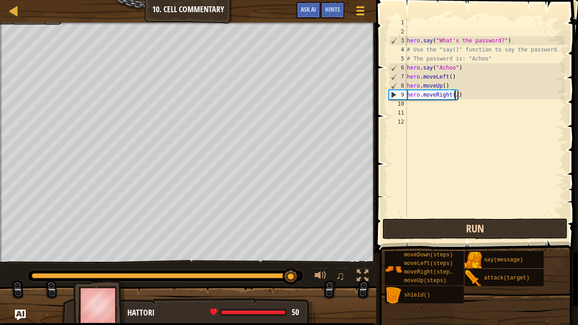
type textarea "hero.moveRight()"
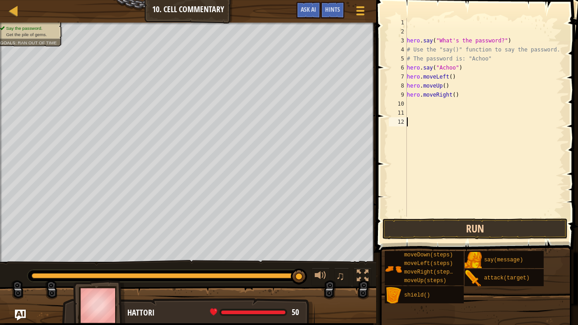
click at [450, 219] on div "hero.moveRight() 1 2 3 4 5 6 7 8 9 10 11 12 hero . say ( "What's the password?"…" at bounding box center [476, 144] width 205 height 279
click at [450, 219] on button "Run" at bounding box center [475, 229] width 185 height 21
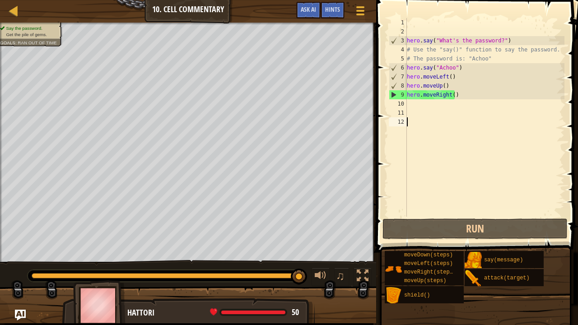
click at [412, 111] on div "hero . say ( "What's the password?" ) # Use the "say()" function to say the pas…" at bounding box center [485, 126] width 160 height 217
type textarea "h"
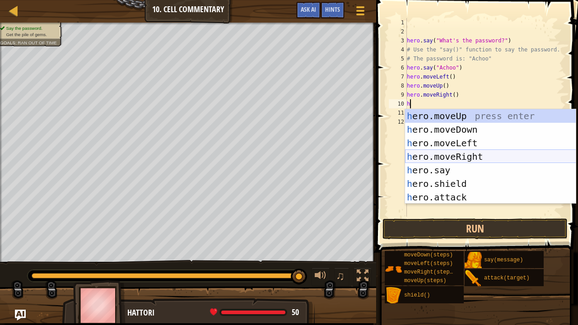
click at [445, 155] on div "h ero.moveUp press enter h ero.moveDown press enter h ero.moveLeft press enter …" at bounding box center [490, 170] width 171 height 122
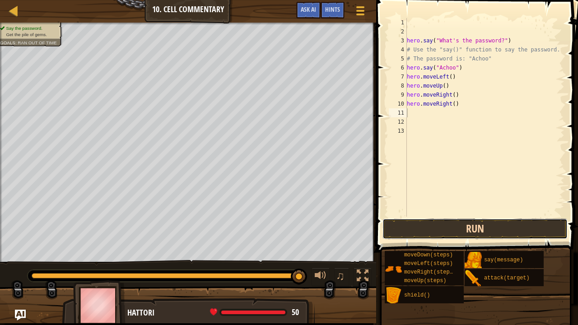
click at [462, 235] on button "Run" at bounding box center [475, 229] width 185 height 21
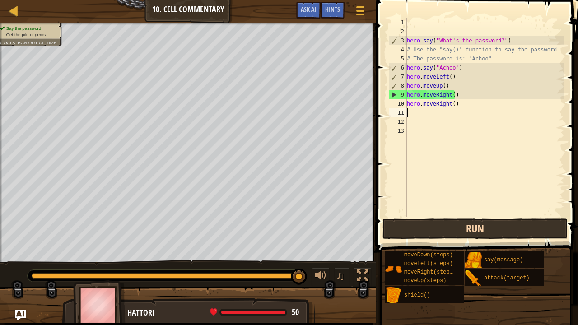
type textarea "u"
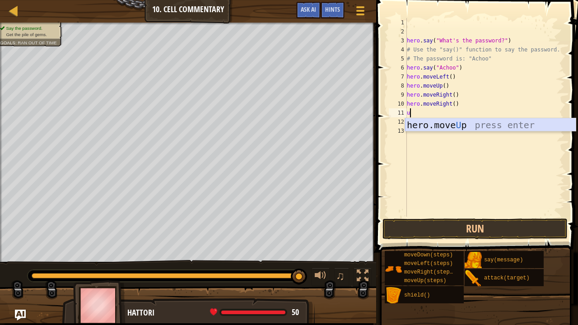
click at [466, 124] on div "hero.move U p press enter" at bounding box center [490, 138] width 171 height 41
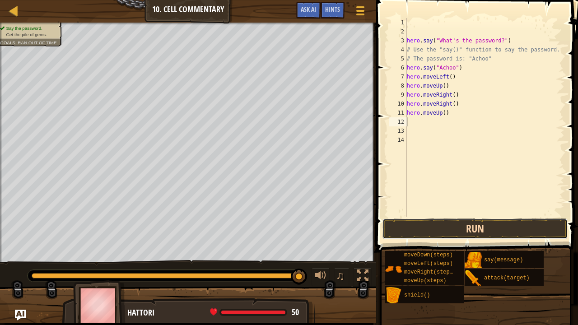
click at [446, 231] on button "Run" at bounding box center [475, 229] width 185 height 21
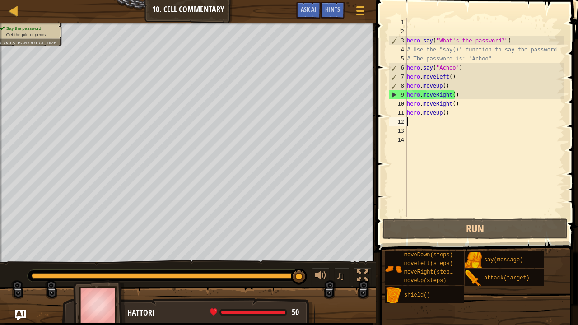
click at [459, 109] on div "hero . say ( "What's the password?" ) # Use the "say()" function to say the pas…" at bounding box center [485, 126] width 160 height 217
type textarea "hero.moveUp()"
click at [481, 181] on div "hero . say ( "What's the password?" ) # Use the "say()" function to say the pas…" at bounding box center [485, 126] width 160 height 217
click at [478, 87] on div "hero . say ( "What's the password?" ) # Use the "say()" function to say the pas…" at bounding box center [485, 126] width 160 height 217
type textarea "hero.moveLeft()"
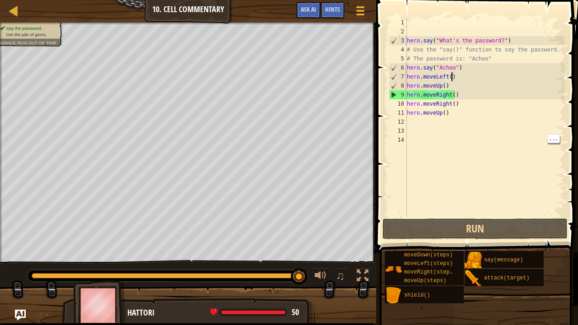
drag, startPoint x: 464, startPoint y: 78, endPoint x: 458, endPoint y: 80, distance: 6.6
click at [458, 80] on div "hero . say ( "What's the password?" ) # Use the "say()" function to say the pas…" at bounding box center [485, 126] width 160 height 217
click at [465, 80] on div "hero . say ( "What's the password?" ) # Use the "say()" function to say the pas…" at bounding box center [485, 126] width 160 height 217
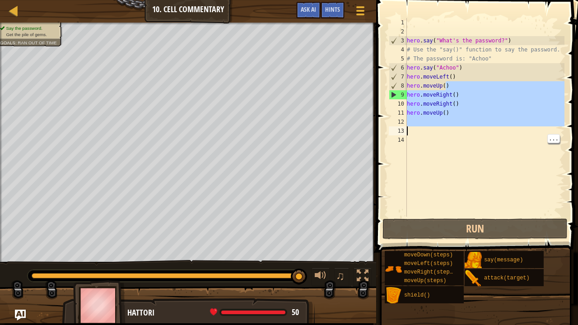
click at [361, 153] on div "Map Introduction to Computer Science 10. Cell Commentary Game Menu Done Hints A…" at bounding box center [289, 162] width 578 height 325
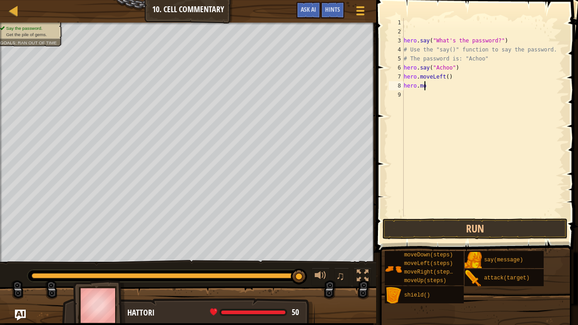
type textarea "h"
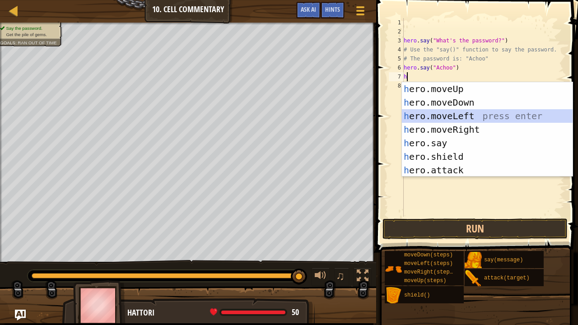
click at [452, 122] on div "h ero.moveUp press enter h ero.moveDown press enter h ero.moveLeft press enter …" at bounding box center [487, 143] width 171 height 122
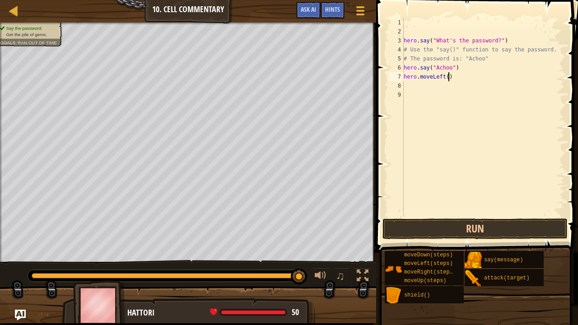
click at [458, 76] on div "hero . say ( "What's the password?" ) # Use the "say()" function to say the pas…" at bounding box center [483, 126] width 163 height 217
type textarea "h"
type textarea "j"
type textarea "h"
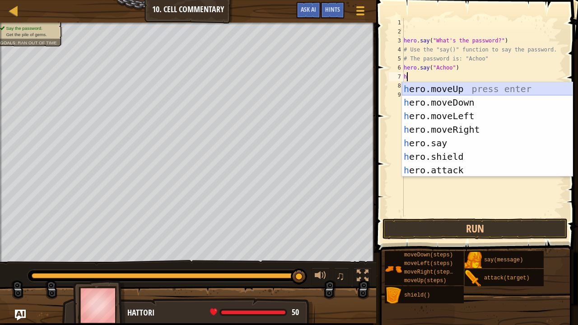
click at [450, 85] on div "h ero.moveUp press enter h ero.moveDown press enter h ero.moveLeft press enter …" at bounding box center [487, 143] width 171 height 122
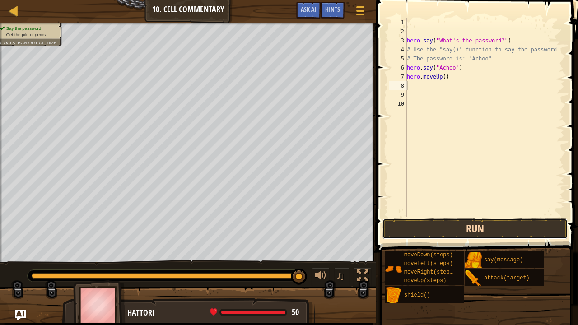
click at [430, 219] on button "Run" at bounding box center [475, 229] width 185 height 21
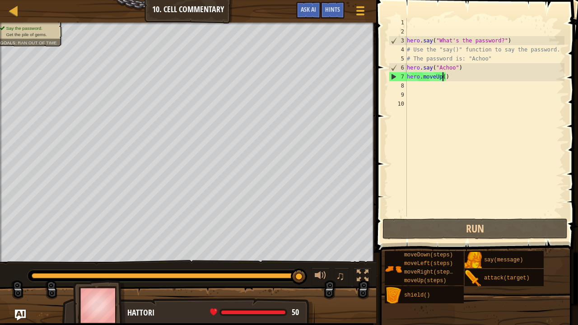
click at [442, 76] on div "hero . say ( "What's the password?" ) # Use the "say()" function to say the pas…" at bounding box center [485, 126] width 160 height 217
type textarea "hero.moveUp()"
click at [436, 102] on div "hero . say ( "What's the password?" ) # Use the "say()" function to say the pas…" at bounding box center [485, 126] width 160 height 217
click at [442, 78] on div "hero . say ( "What's the password?" ) # Use the "say()" function to say the pas…" at bounding box center [485, 126] width 160 height 217
type textarea "hero.moveUp(3)"
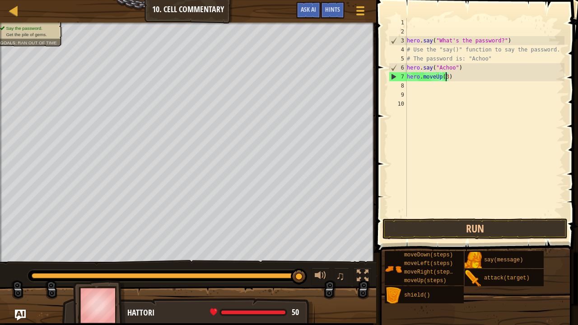
scroll to position [4, 3]
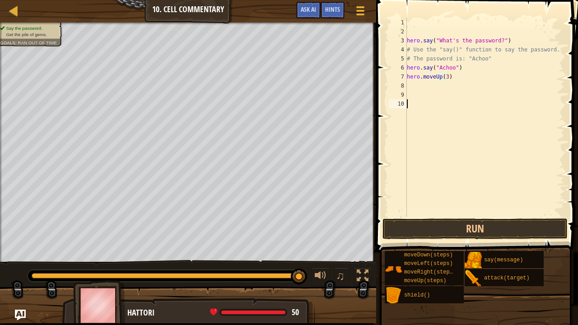
click at [454, 216] on div "hero . say ( "What's the password?" ) # Use the "say()" function to say the pas…" at bounding box center [485, 126] width 160 height 217
click at [453, 232] on button "Run" at bounding box center [475, 229] width 185 height 21
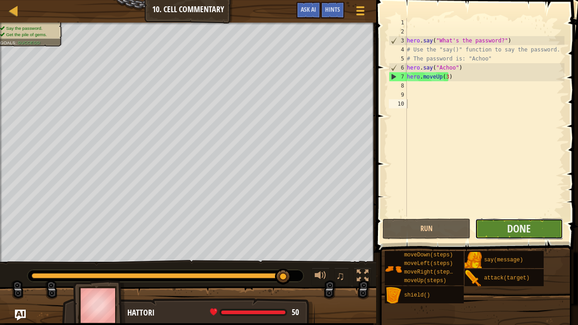
click at [553, 229] on button "Done" at bounding box center [519, 229] width 88 height 21
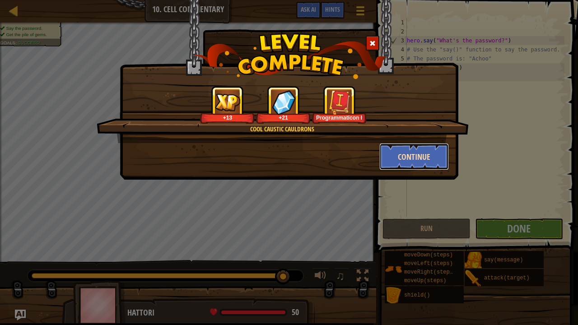
click at [427, 150] on button "Continue" at bounding box center [415, 156] width 70 height 27
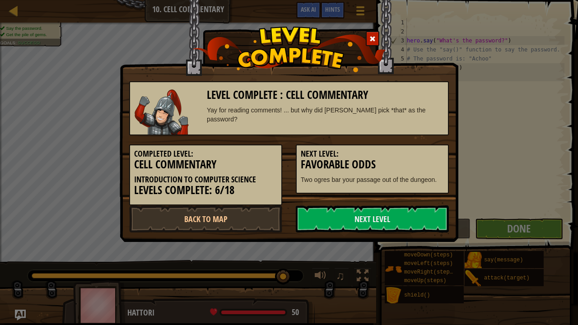
click at [427, 150] on h5 "Next Level:" at bounding box center [372, 154] width 143 height 9
click at [352, 212] on link "Next Level" at bounding box center [372, 219] width 153 height 27
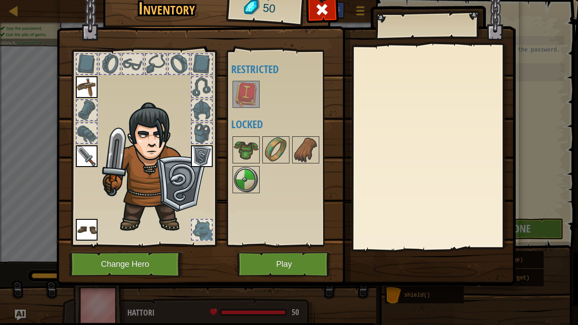
click at [242, 106] on img at bounding box center [246, 94] width 25 height 25
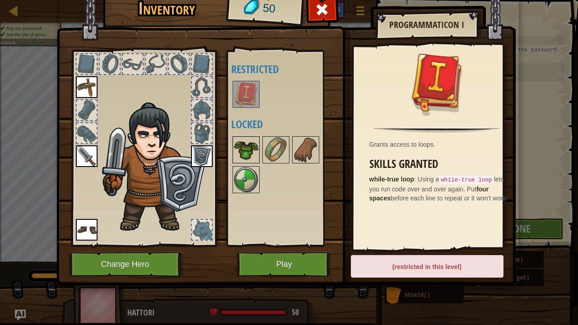
click at [246, 141] on img at bounding box center [246, 149] width 25 height 25
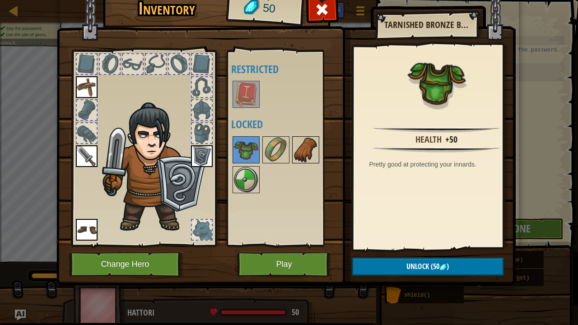
click at [304, 143] on img at bounding box center [305, 149] width 25 height 25
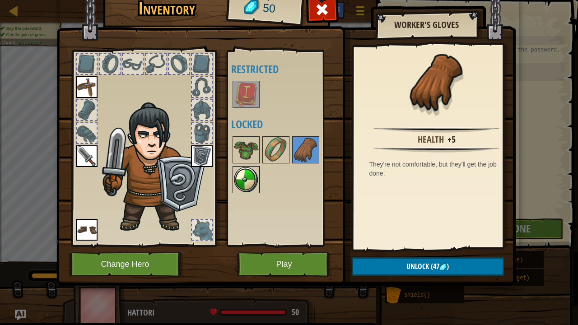
click at [250, 175] on img at bounding box center [246, 179] width 25 height 25
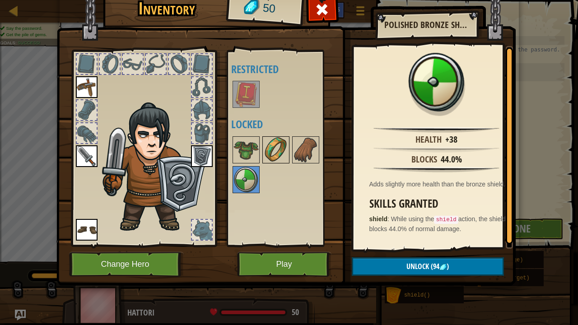
click at [269, 146] on img at bounding box center [275, 149] width 25 height 25
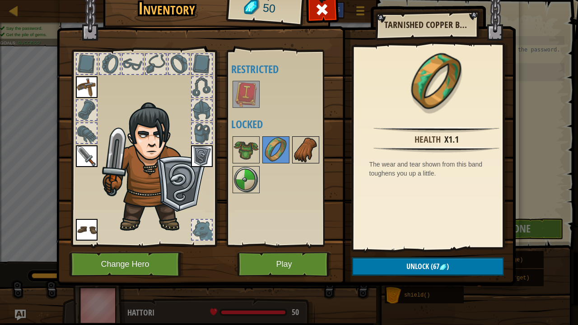
click at [297, 146] on img at bounding box center [305, 149] width 25 height 25
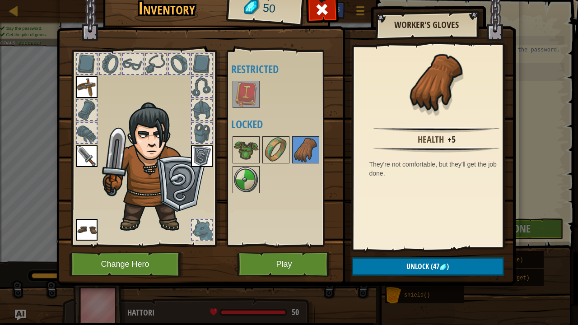
click at [231, 154] on div at bounding box center [287, 165] width 113 height 60
click at [243, 148] on img at bounding box center [246, 149] width 25 height 25
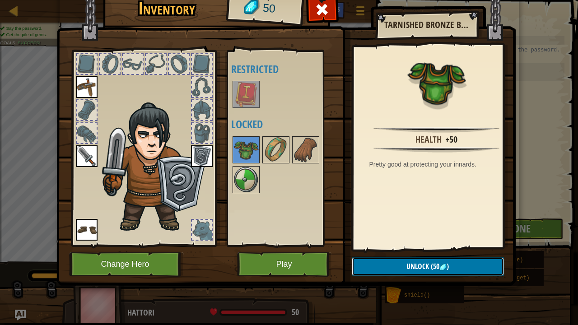
click at [407, 262] on span "Unlock" at bounding box center [418, 267] width 23 height 10
click at [428, 270] on button "Confirm" at bounding box center [428, 267] width 152 height 19
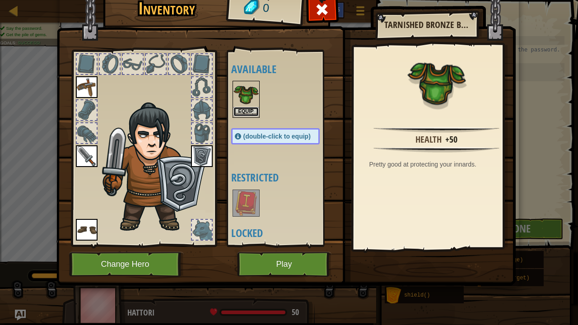
click at [250, 112] on button "Equip" at bounding box center [246, 111] width 25 height 9
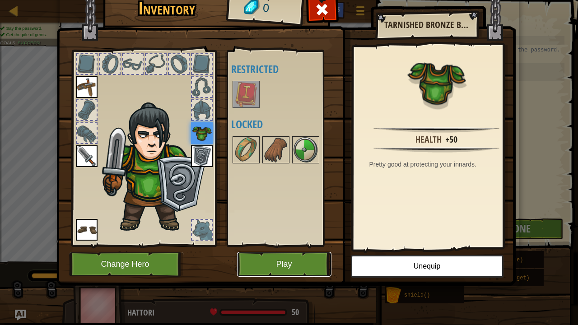
click at [309, 258] on button "Play" at bounding box center [284, 264] width 94 height 25
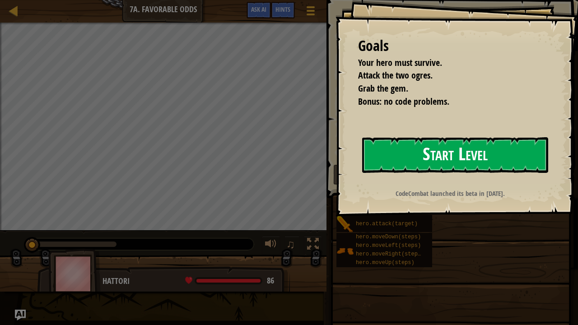
click at [450, 157] on button "Start Level" at bounding box center [455, 155] width 186 height 36
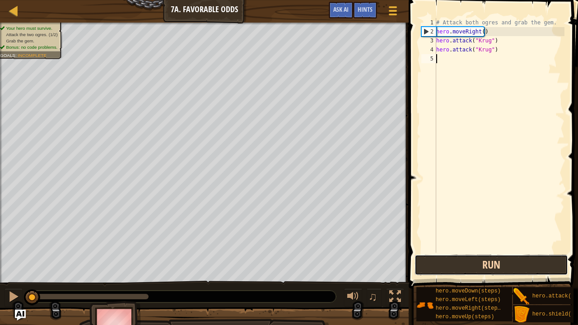
click at [462, 267] on button "Run" at bounding box center [492, 265] width 154 height 21
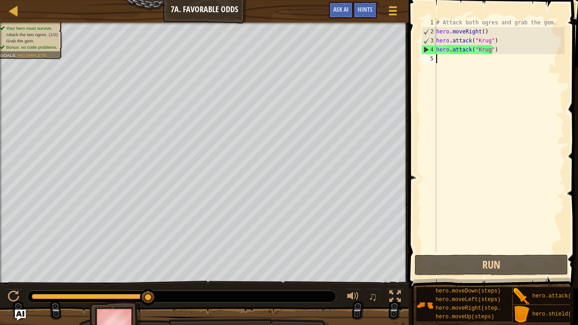
type textarea "r"
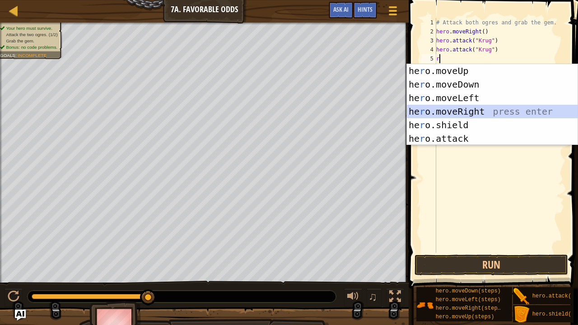
click at [464, 110] on div "he r o.moveUp press enter he r o.moveDown press enter he r o.moveLeft press ent…" at bounding box center [492, 118] width 171 height 108
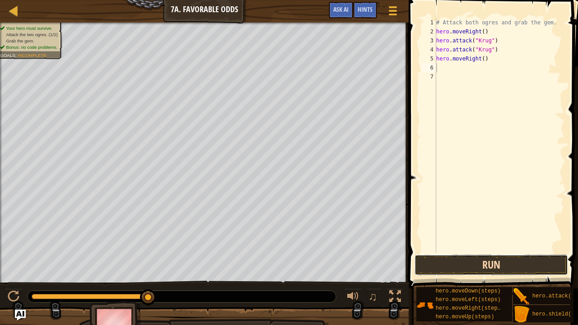
click at [475, 269] on button "Run" at bounding box center [492, 265] width 154 height 21
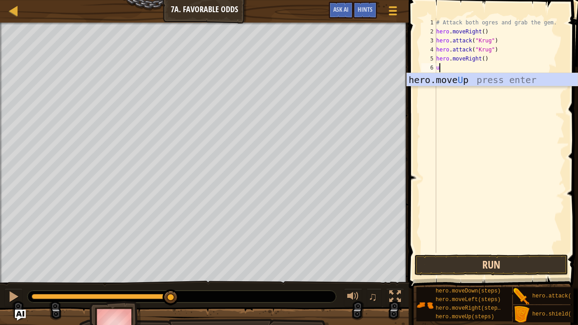
type textarea "up"
click at [466, 85] on div "hero.move Up press enter" at bounding box center [492, 93] width 171 height 41
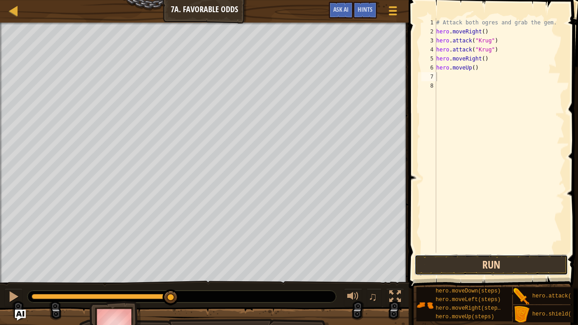
click at [475, 258] on button "Run" at bounding box center [492, 265] width 154 height 21
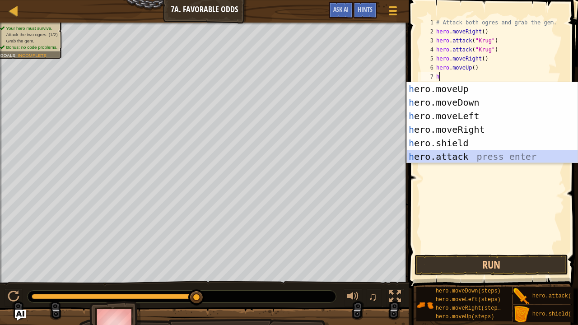
click at [453, 154] on div "h ero.moveUp press enter h ero.moveDown press enter h ero.moveLeft press enter …" at bounding box center [492, 136] width 171 height 108
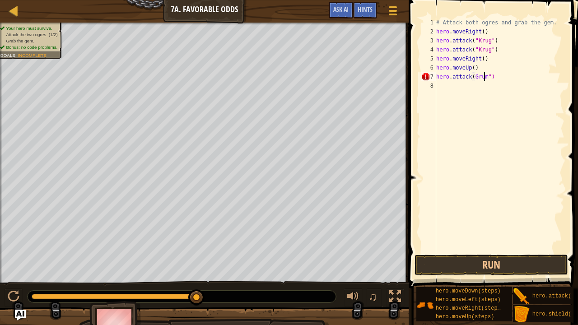
scroll to position [4, 4]
click at [521, 262] on button "Run" at bounding box center [492, 265] width 154 height 21
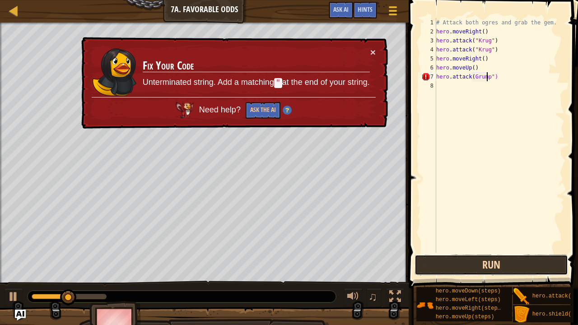
click at [487, 266] on button "Run" at bounding box center [492, 265] width 154 height 21
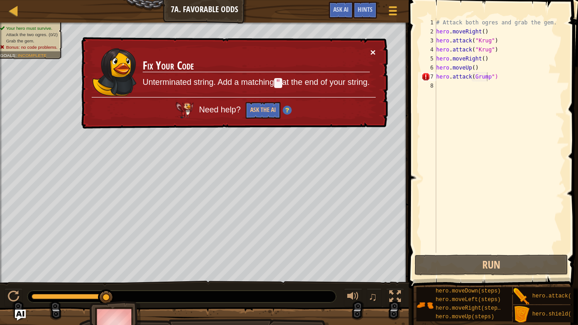
click at [375, 52] on button "×" at bounding box center [372, 51] width 5 height 9
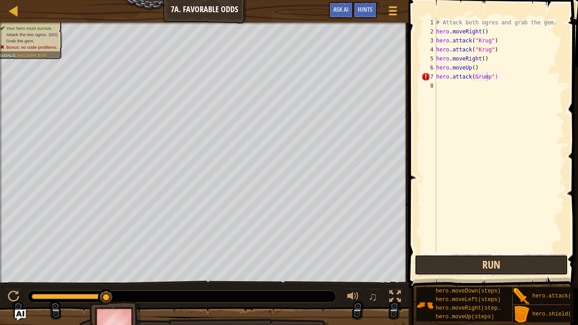
click at [468, 268] on button "Run" at bounding box center [492, 265] width 154 height 21
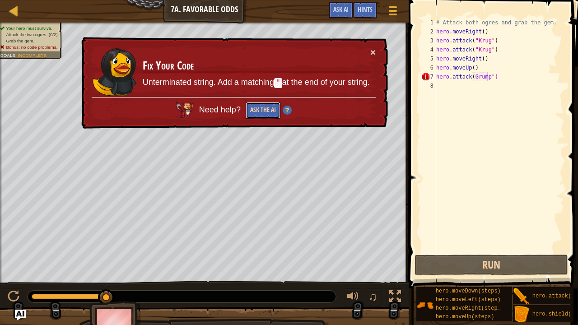
click at [270, 109] on button "Ask the AI" at bounding box center [263, 110] width 35 height 17
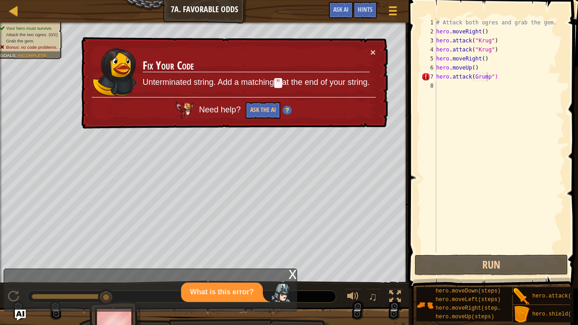
click at [370, 52] on td "Fix Your Code Unterminated string. Add a matching " at the end of your string." at bounding box center [256, 72] width 228 height 50
click at [373, 52] on button "×" at bounding box center [372, 51] width 5 height 9
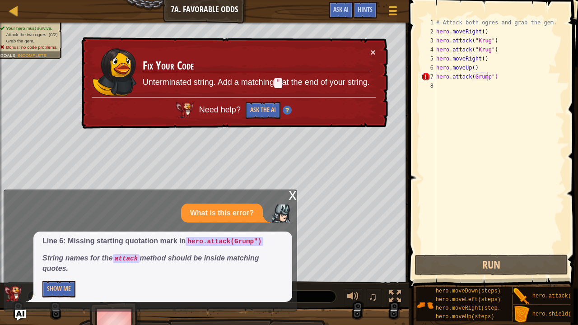
click at [295, 194] on div "x" at bounding box center [293, 194] width 8 height 9
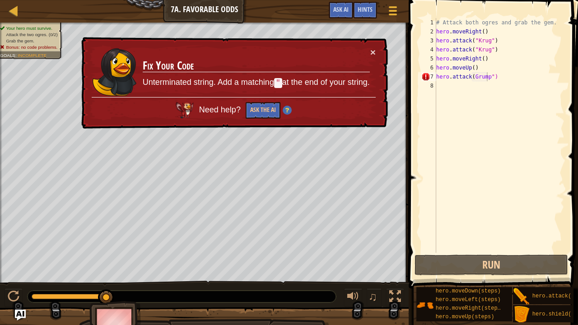
click at [372, 45] on div "× Fix Your Code Unterminated string. Add a matching " at the end of your string…" at bounding box center [234, 83] width 309 height 92
click at [373, 51] on button "×" at bounding box center [372, 51] width 5 height 9
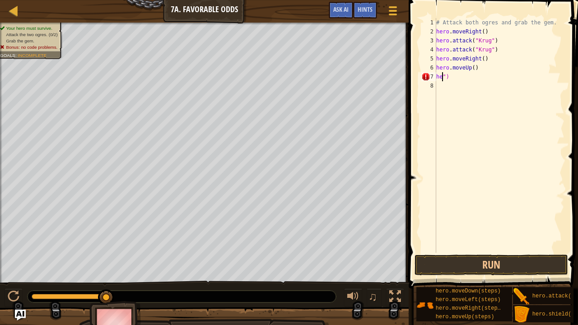
scroll to position [4, 0]
click at [457, 76] on div "# Attack both ogres and grab the gem. hero . moveRight ( ) hero . attack ( "[PE…" at bounding box center [500, 144] width 130 height 253
type textarea """
click at [503, 261] on button "Run" at bounding box center [492, 265] width 154 height 21
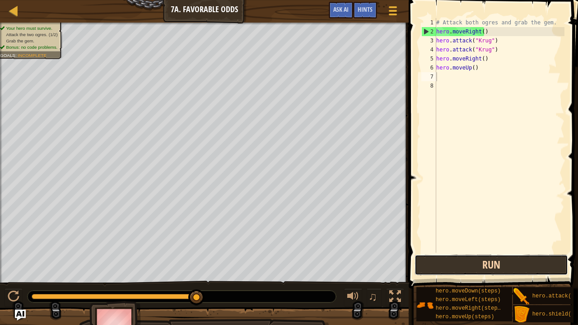
click at [447, 267] on button "Run" at bounding box center [492, 265] width 154 height 21
click at [477, 271] on button "Run" at bounding box center [492, 265] width 154 height 21
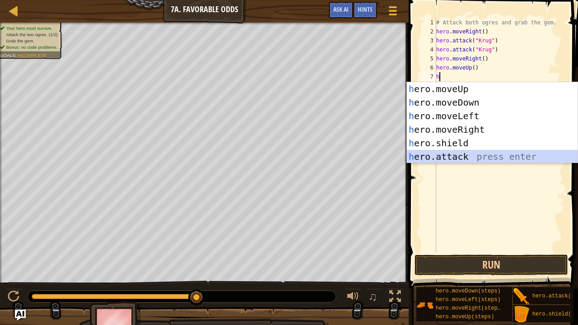
click at [464, 152] on div "h ero.moveUp press enter h ero.moveDown press enter h ero.moveLeft press enter …" at bounding box center [492, 136] width 171 height 108
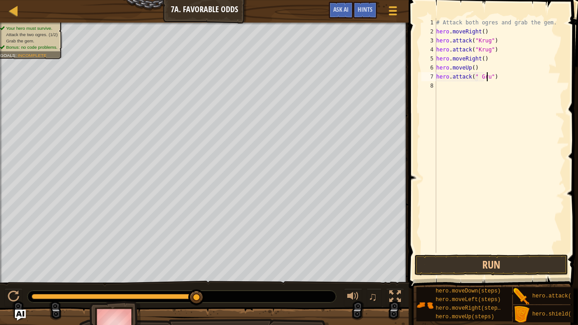
scroll to position [4, 5]
type textarea "hero.attack(" Grump")"
click at [502, 259] on button "Run" at bounding box center [492, 265] width 154 height 21
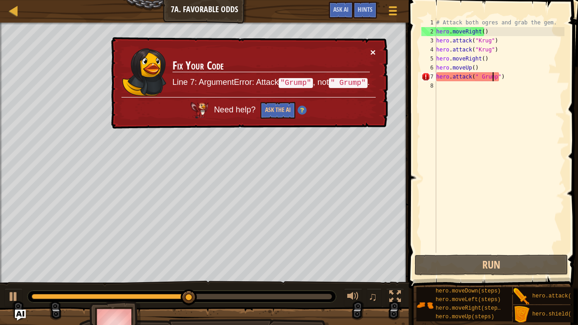
click at [373, 49] on button "×" at bounding box center [372, 51] width 5 height 9
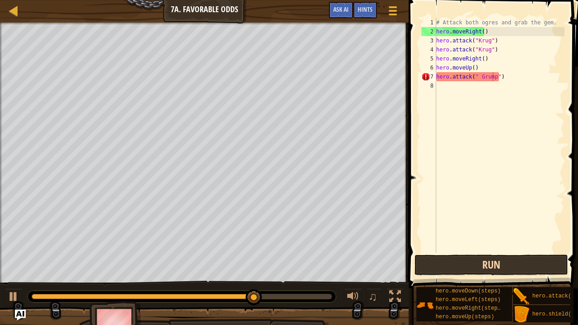
drag, startPoint x: 513, startPoint y: 276, endPoint x: 508, endPoint y: 268, distance: 9.4
click at [508, 268] on div "hero.attack(" Grump") 1 2 3 4 5 6 7 8 # Attack both [PERSON_NAME] and grab the …" at bounding box center [492, 162] width 172 height 315
click at [508, 268] on button "Run" at bounding box center [492, 265] width 154 height 21
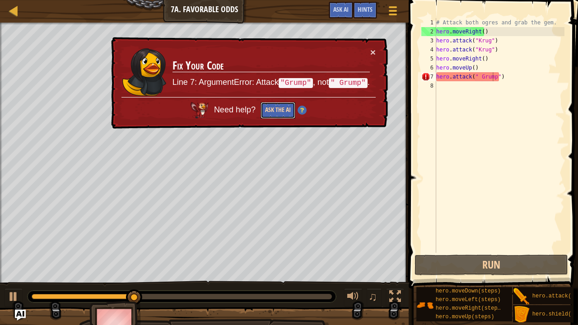
click at [286, 108] on button "Ask the AI" at bounding box center [278, 110] width 35 height 17
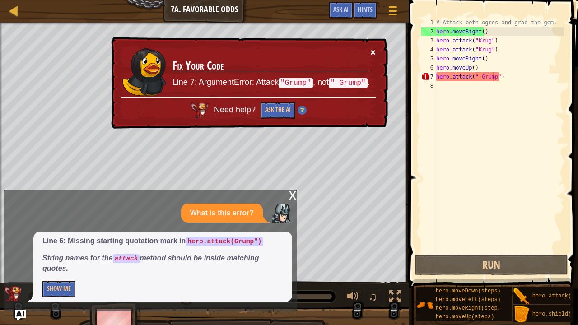
click at [374, 47] on button "×" at bounding box center [372, 51] width 5 height 9
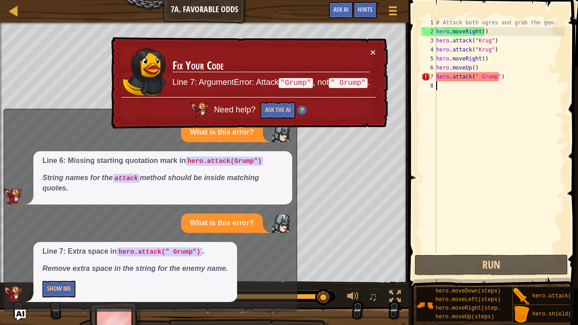
click at [370, 42] on div "× Fix Your Code Line 7: ArgumentError: Attack "Grump" , not " Grump" . Need hel…" at bounding box center [248, 83] width 279 height 92
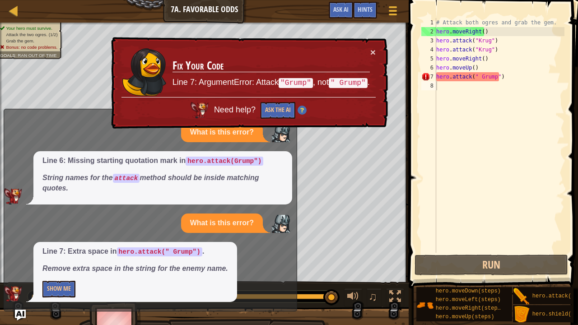
click at [372, 44] on div "× Fix Your Code Line 7: ArgumentError: Attack "Grump" , not " Grump" . Need hel…" at bounding box center [248, 83] width 279 height 92
click at [373, 47] on button "×" at bounding box center [372, 51] width 5 height 9
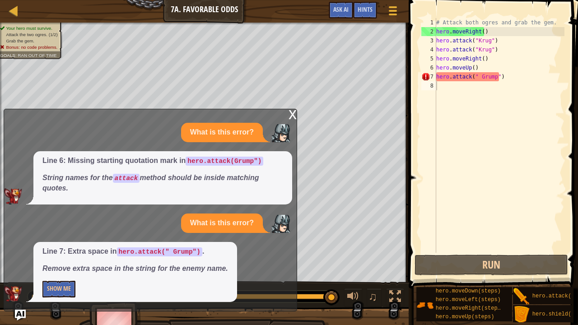
click at [295, 114] on div "x" at bounding box center [293, 113] width 8 height 9
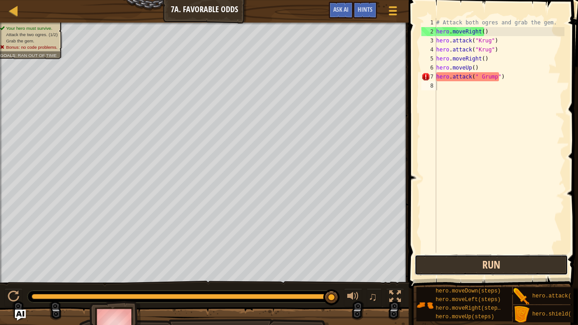
click at [457, 265] on button "Run" at bounding box center [492, 265] width 154 height 21
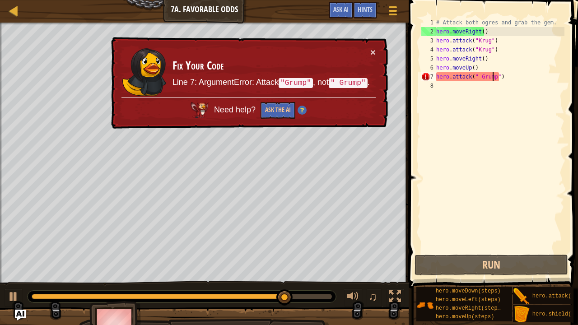
click at [493, 77] on div "# Attack both ogres and grab the gem. hero . moveRight ( ) hero . attack ( "[PE…" at bounding box center [500, 144] width 130 height 253
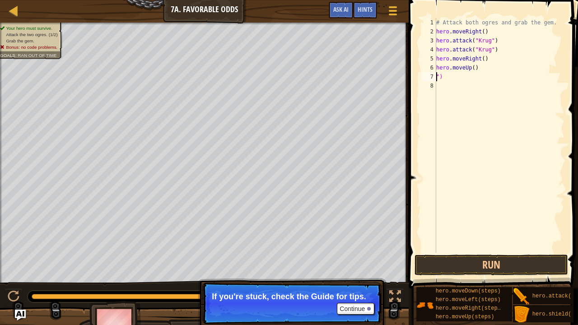
click at [440, 80] on div "# Attack both ogres and grab the gem. hero . moveRight ( ) hero . attack ( "[PE…" at bounding box center [500, 144] width 130 height 253
click at [454, 78] on div "# Attack both ogres and grab the gem. hero . moveRight ( ) hero . attack ( "[PE…" at bounding box center [500, 144] width 130 height 253
type textarea """
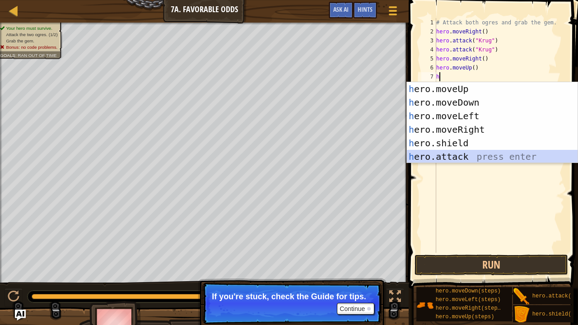
click at [472, 155] on div "h ero.moveUp press enter h ero.moveDown press enter h ero.moveLeft press enter …" at bounding box center [492, 136] width 171 height 108
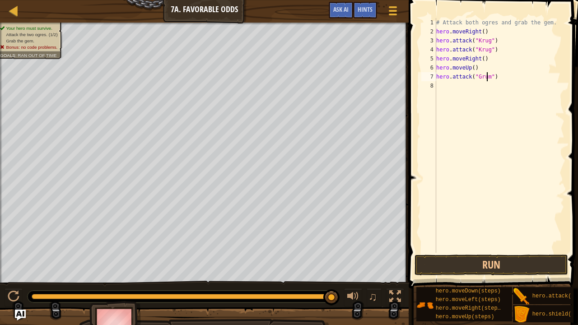
scroll to position [4, 5]
click at [470, 259] on button "Run" at bounding box center [492, 265] width 154 height 21
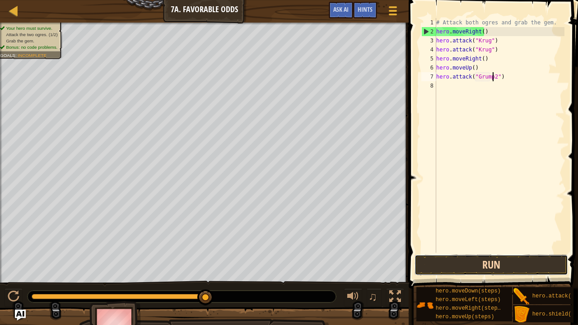
click at [521, 256] on button "Run" at bounding box center [492, 265] width 154 height 21
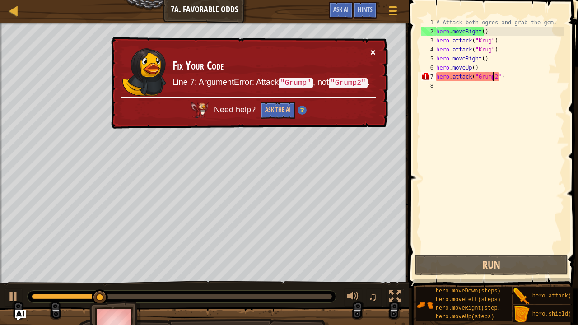
click at [373, 47] on button "×" at bounding box center [372, 51] width 5 height 9
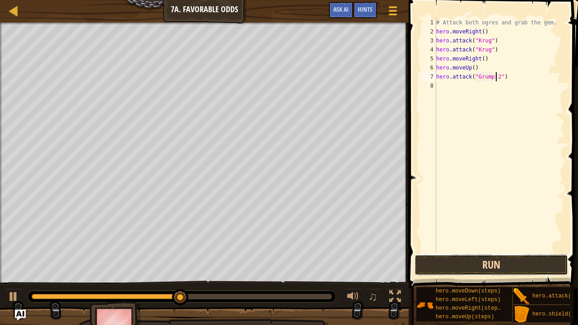
click at [515, 265] on button "Run" at bounding box center [492, 265] width 154 height 21
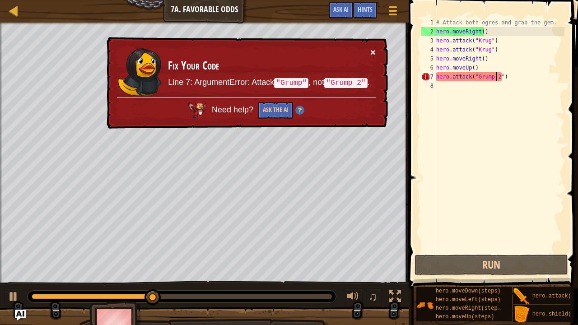
click at [371, 50] on button "×" at bounding box center [372, 51] width 5 height 9
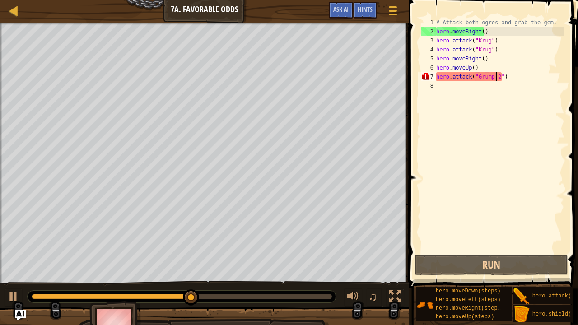
click at [510, 76] on div "# Attack both ogres and grab the gem. hero . moveRight ( ) hero . attack ( "[PE…" at bounding box center [500, 144] width 130 height 253
click at [500, 72] on div "# Attack both ogres and grab the gem. hero . moveRight ( ) hero . attack ( "[PE…" at bounding box center [500, 144] width 130 height 253
click at [505, 80] on div "# Attack both ogres and grab the gem. hero . moveRight ( ) hero . attack ( "[PE…" at bounding box center [500, 144] width 130 height 253
click at [495, 76] on div "# Attack both ogres and grab the gem. hero . moveRight ( ) hero . attack ( "[PE…" at bounding box center [500, 144] width 130 height 253
type textarea "hero.attack("Grump ")"
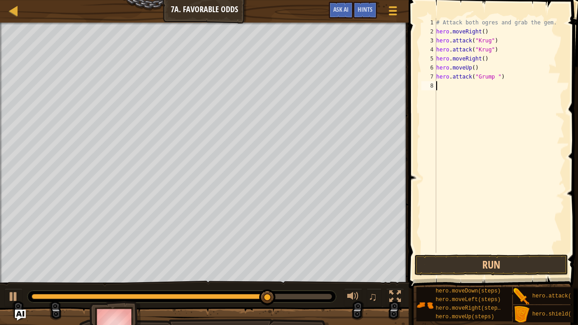
click at [498, 203] on div "# Attack both ogres and grab the gem. hero . moveRight ( ) hero . attack ( "[PE…" at bounding box center [500, 144] width 130 height 253
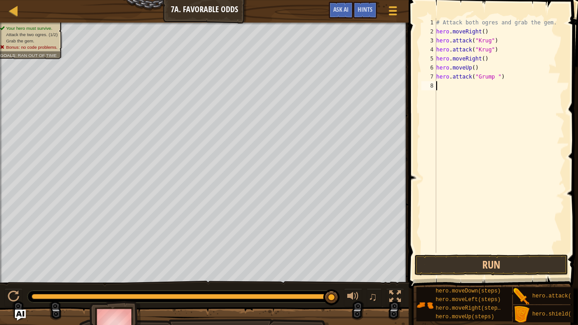
type textarea "h"
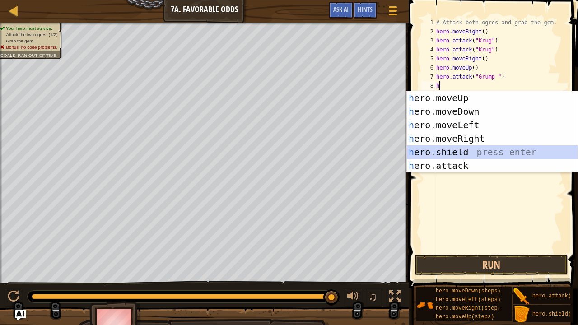
click at [467, 149] on div "h ero.moveUp press enter h ero.moveDown press enter h ero.moveLeft press enter …" at bounding box center [492, 145] width 171 height 108
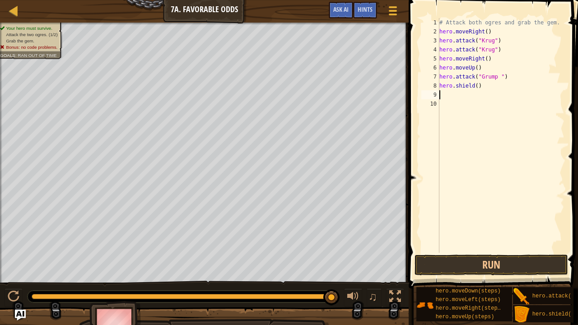
click at [483, 92] on div "# Attack both ogres and grab the gem. hero . moveRight ( ) hero . attack ( "[PE…" at bounding box center [501, 144] width 127 height 253
click at [480, 85] on div "# Attack both ogres and grab the gem. hero . moveRight ( ) hero . attack ( "[PE…" at bounding box center [501, 144] width 127 height 253
type textarea "h"
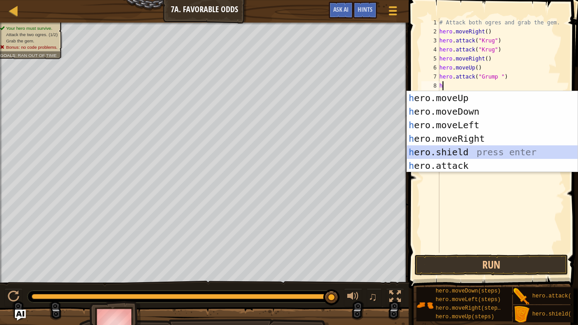
click at [482, 150] on div "h ero.moveUp press enter h ero.moveDown press enter h ero.moveLeft press enter …" at bounding box center [492, 145] width 171 height 108
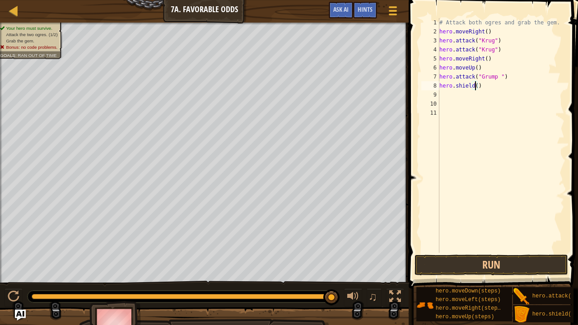
click at [475, 85] on div "# Attack both ogres and grab the gem. hero . moveRight ( ) hero . attack ( "[PE…" at bounding box center [501, 144] width 127 height 253
click at [540, 257] on button "Run" at bounding box center [492, 265] width 154 height 21
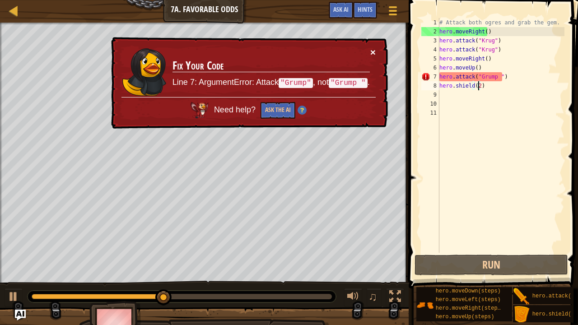
click at [371, 55] on button "×" at bounding box center [372, 51] width 5 height 9
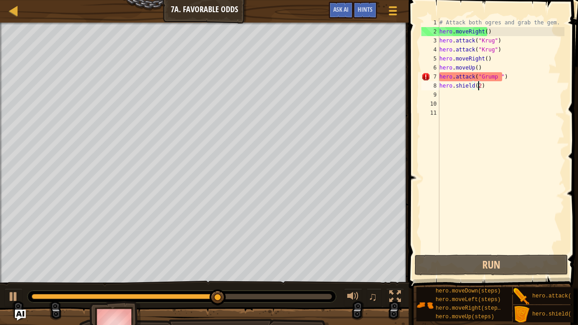
click at [484, 89] on div "# Attack both ogres and grab the gem. hero . moveRight ( ) hero . attack ( "[PE…" at bounding box center [501, 144] width 127 height 253
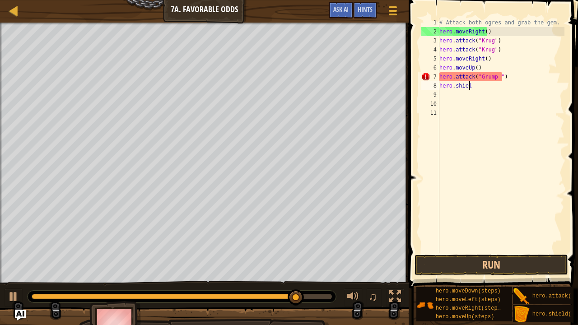
scroll to position [4, 0]
type textarea "h"
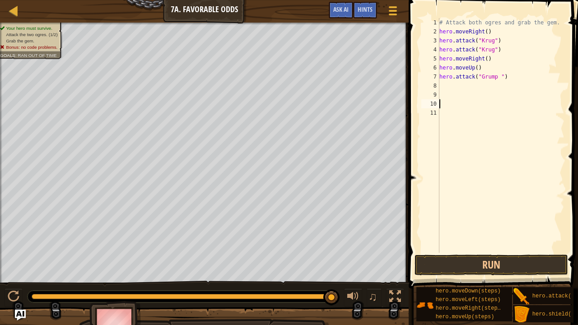
click at [476, 101] on div "# Attack both ogres and grab the gem. hero . moveRight ( ) hero . attack ( "[PE…" at bounding box center [501, 144] width 127 height 253
click at [441, 83] on div "# Attack both ogres and grab the gem. hero . moveRight ( ) hero . attack ( "[PE…" at bounding box center [501, 144] width 127 height 253
type textarea "h"
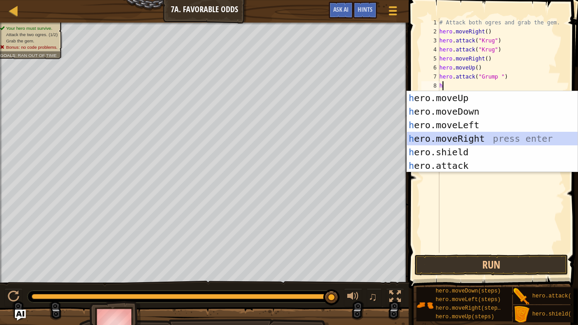
click at [465, 144] on div "h ero.moveUp press enter h ero.moveDown press enter h ero.moveLeft press enter …" at bounding box center [492, 145] width 171 height 108
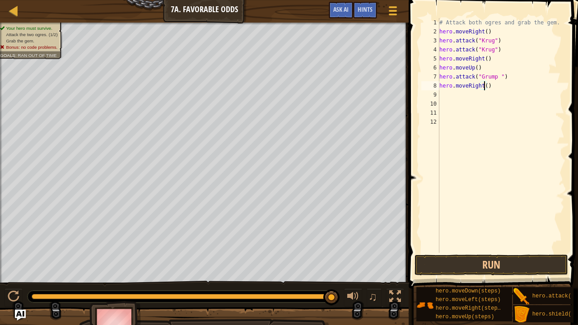
click at [483, 88] on div "# Attack both ogres and grab the gem. hero . moveRight ( ) hero . attack ( "[PE…" at bounding box center [501, 144] width 127 height 253
click at [454, 265] on button "Run" at bounding box center [492, 265] width 154 height 21
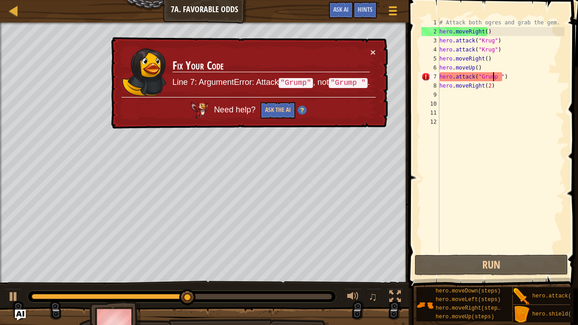
click at [493, 78] on div "# Attack both ogres and grab the gem. hero . moveRight ( ) hero . attack ( "[PE…" at bounding box center [501, 144] width 127 height 253
click at [495, 76] on div "# Attack both ogres and grab the gem. hero . moveRight ( ) hero . attack ( "[PE…" at bounding box center [501, 144] width 127 height 253
click at [495, 76] on div "# Attack both ogres and grab the gem. hero . moveRight ( ) hero . attack ( "[PE…" at bounding box center [501, 135] width 127 height 235
type textarea "hero.attack("Grump")"
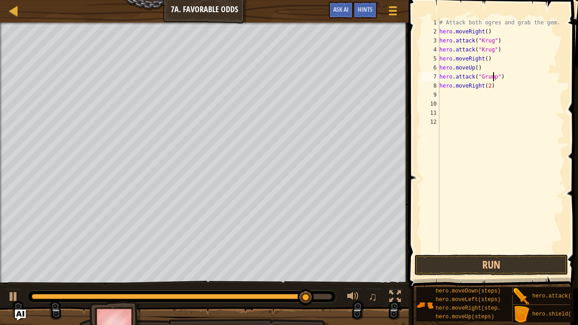
click at [495, 76] on div "# Attack both ogres and grab the gem. hero . moveRight ( ) hero . attack ( "[PE…" at bounding box center [501, 144] width 127 height 253
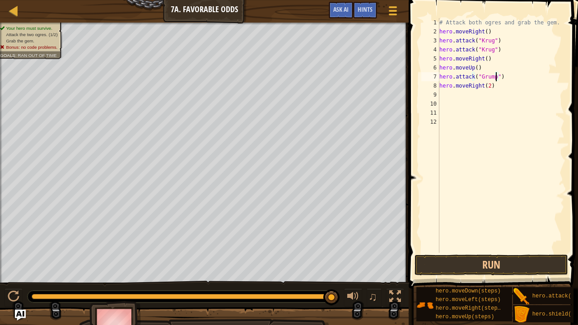
click at [509, 137] on div "# Attack both ogres and grab the gem. hero . moveRight ( ) hero . attack ( "[PE…" at bounding box center [501, 144] width 127 height 253
click at [514, 262] on button "Run" at bounding box center [492, 265] width 154 height 21
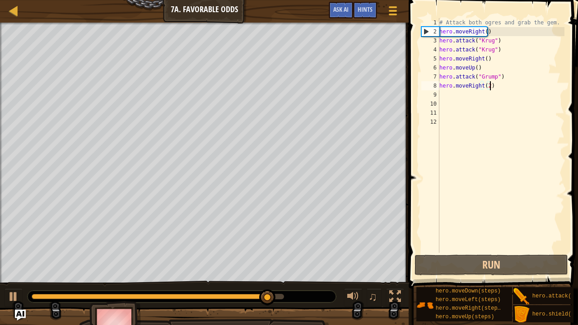
click at [494, 87] on div "# Attack both ogres and grab the gem. hero . moveRight ( ) hero . attack ( "[PE…" at bounding box center [501, 144] width 127 height 253
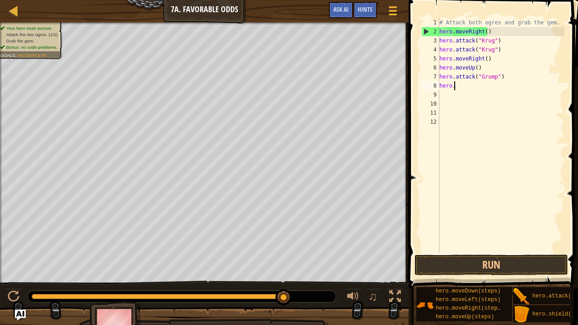
type textarea "h"
click at [467, 86] on div "# Attack both ogres and grab the gem. hero . moveRight ( ) hero . attack ( "[PE…" at bounding box center [501, 144] width 127 height 253
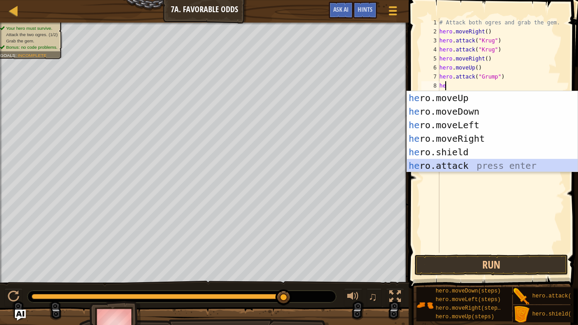
click at [500, 169] on div "he ro.moveUp press enter he ro.moveDown press enter he ro.moveLeft press enter …" at bounding box center [492, 145] width 171 height 108
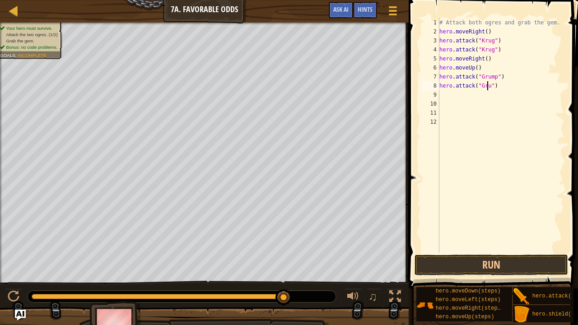
scroll to position [4, 4]
click at [518, 272] on button "Run" at bounding box center [492, 265] width 154 height 21
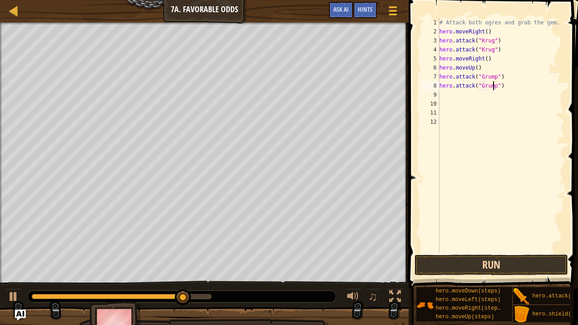
scroll to position [4, 5]
type textarea "hero.attack("Grump")"
click at [507, 271] on button "Run" at bounding box center [492, 265] width 154 height 21
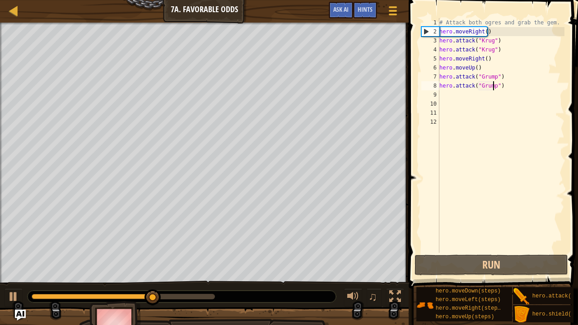
scroll to position [4, 5]
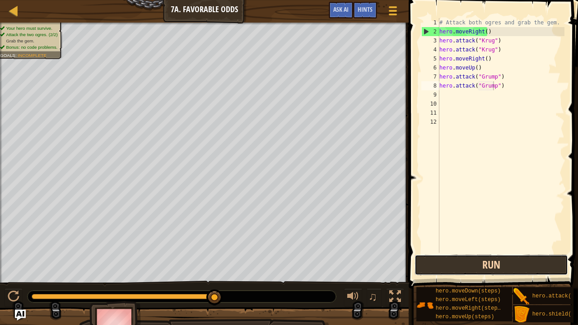
click at [475, 264] on button "Run" at bounding box center [492, 265] width 154 height 21
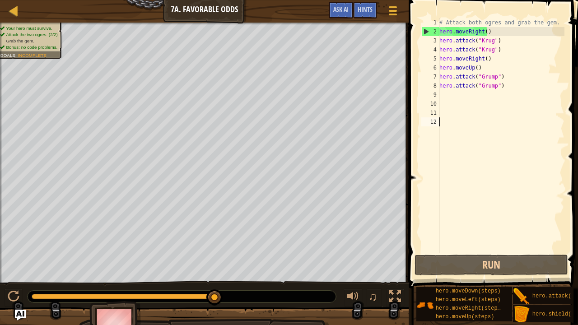
click at [525, 117] on div "# Attack both ogres and grab the gem. hero . moveRight ( ) hero . attack ( "Kru…" at bounding box center [501, 144] width 127 height 253
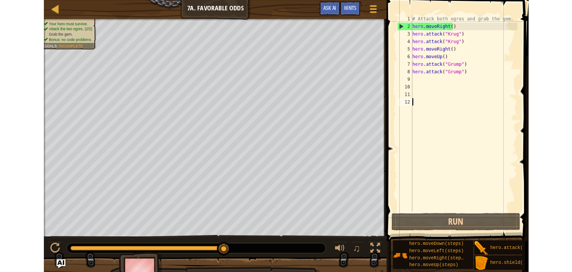
scroll to position [4, 0]
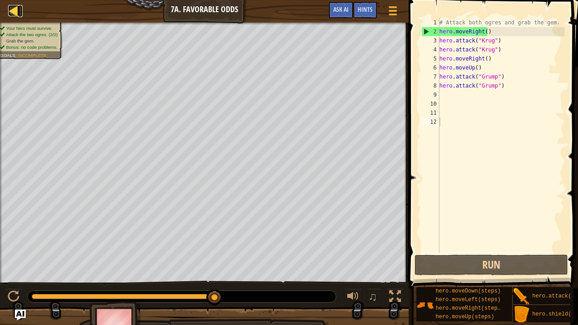
click at [14, 7] on div at bounding box center [13, 10] width 11 height 11
